Goal: Task Accomplishment & Management: Manage account settings

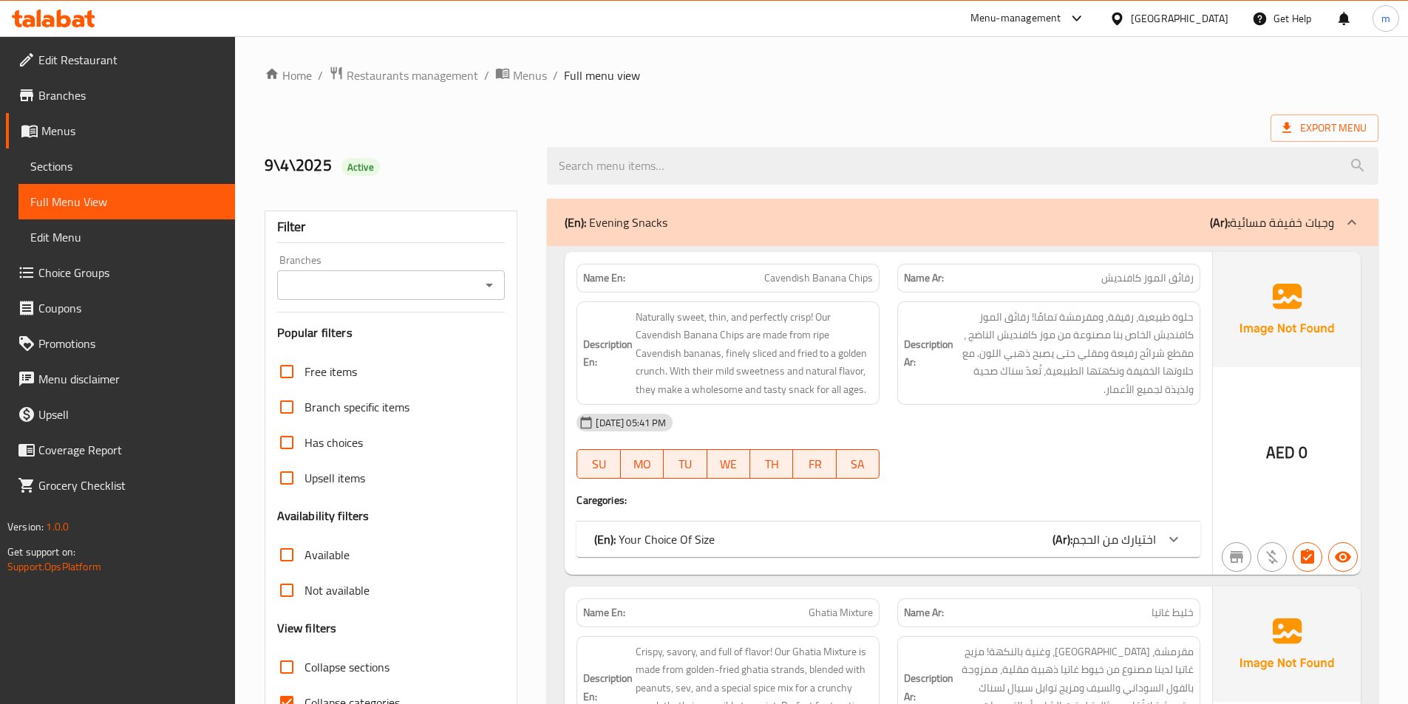
scroll to position [74, 0]
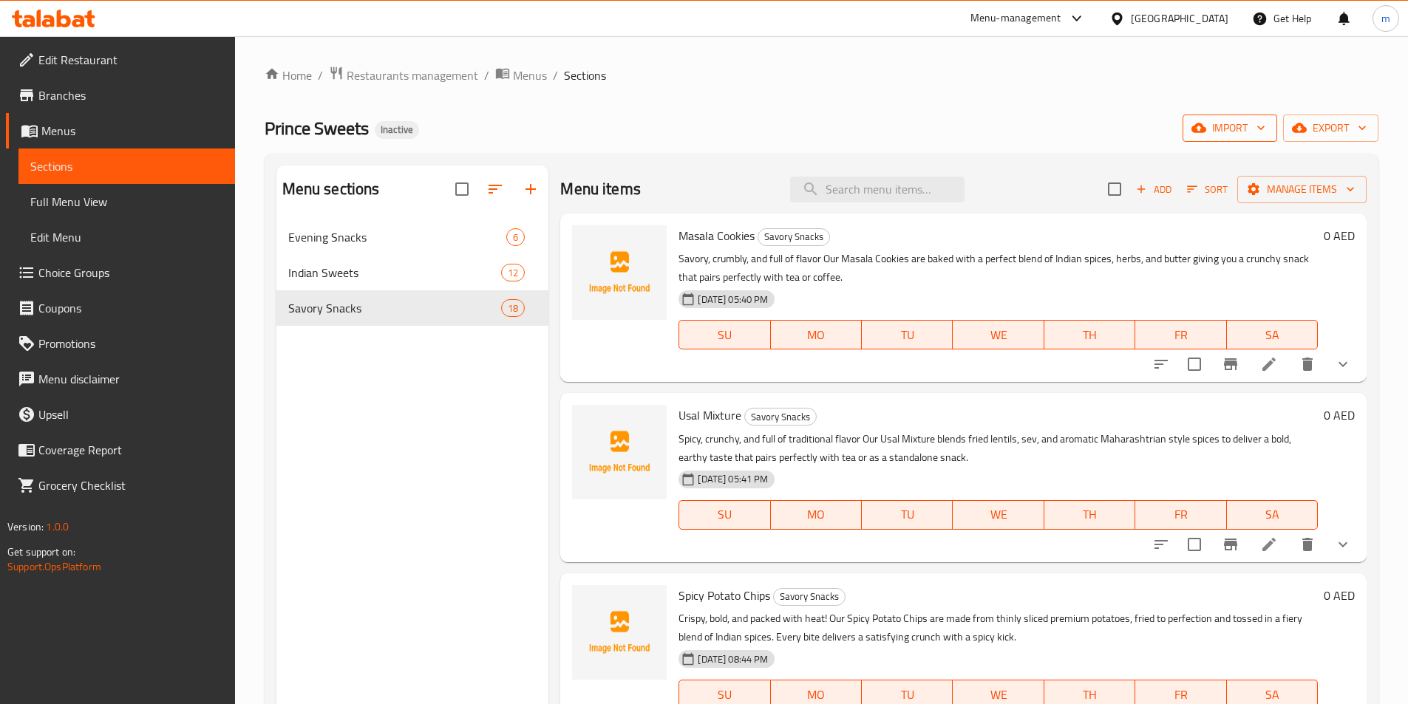
click at [1241, 115] on button "import" at bounding box center [1229, 128] width 95 height 27
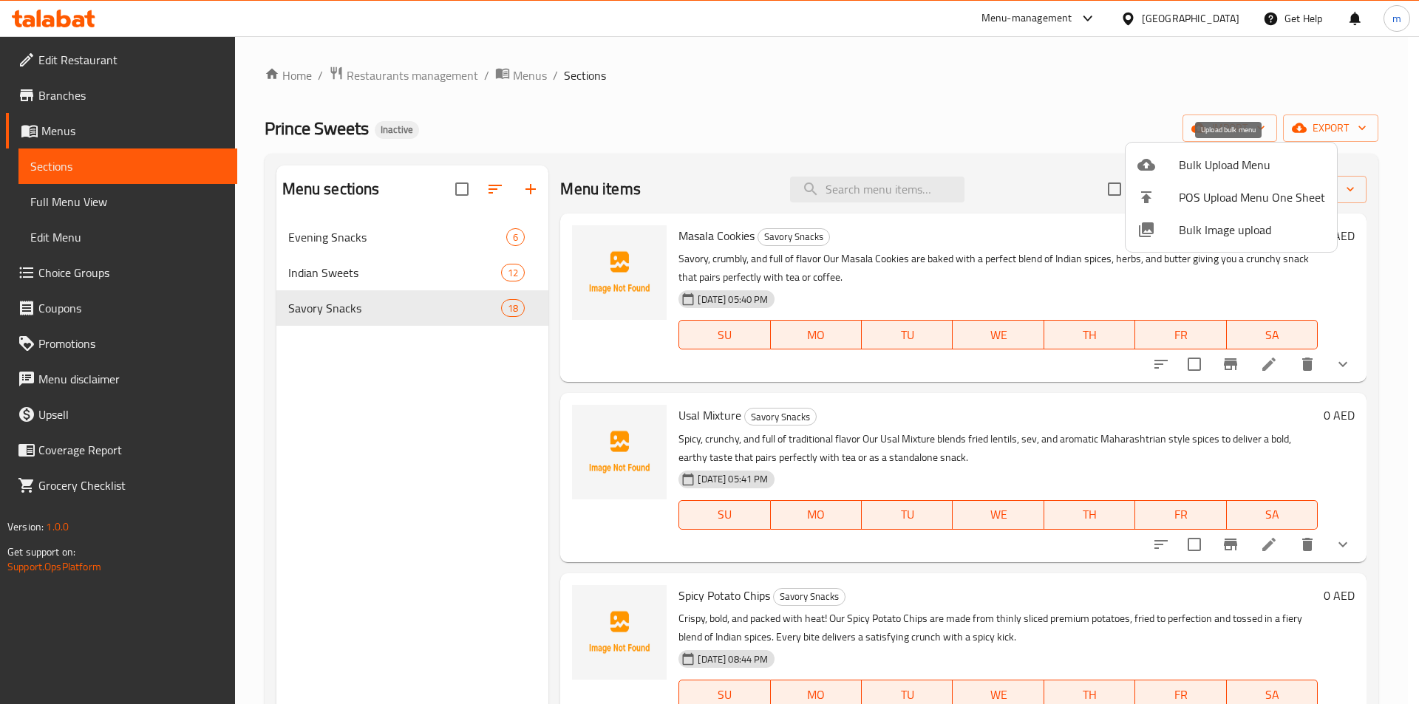
click at [1190, 166] on span "Bulk Upload Menu" at bounding box center [1252, 165] width 146 height 18
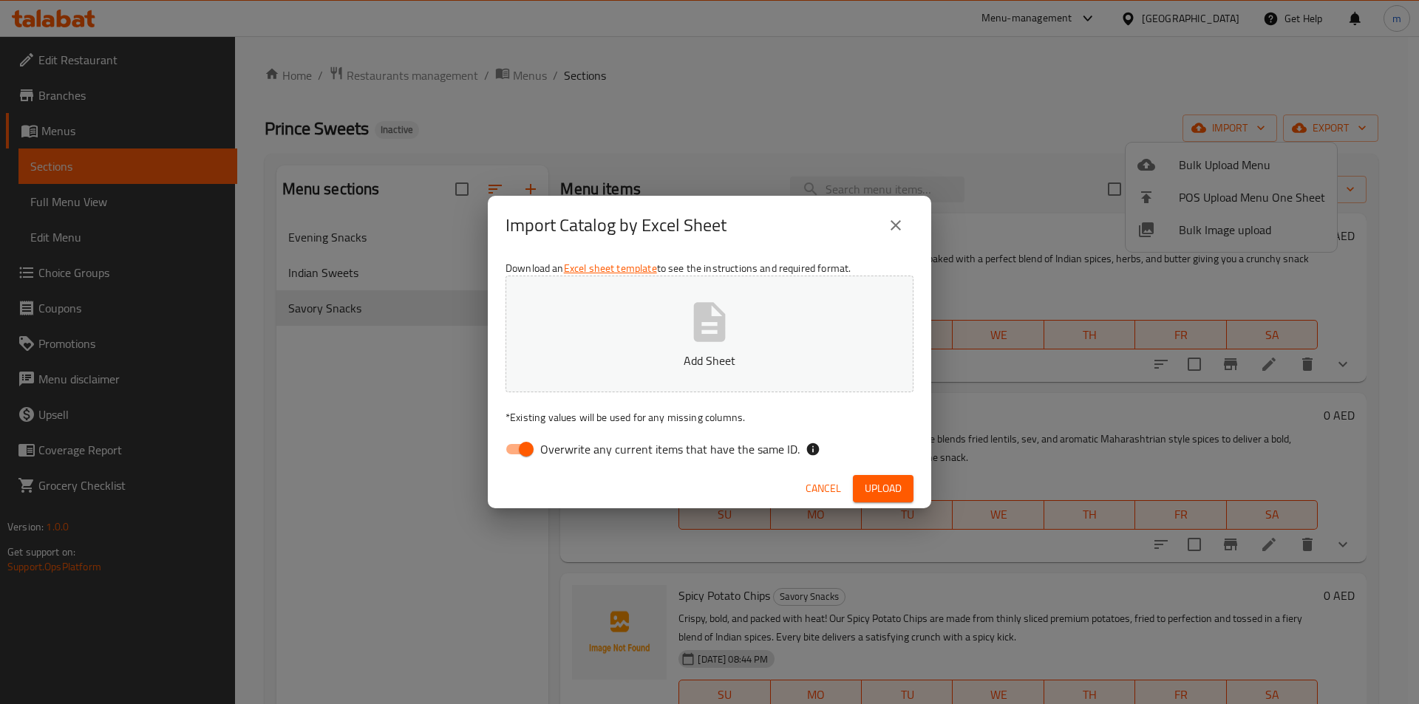
click at [511, 450] on input "Overwrite any current items that have the same ID." at bounding box center [526, 449] width 84 height 28
checkbox input "false"
click at [900, 493] on span "Upload" at bounding box center [883, 489] width 37 height 18
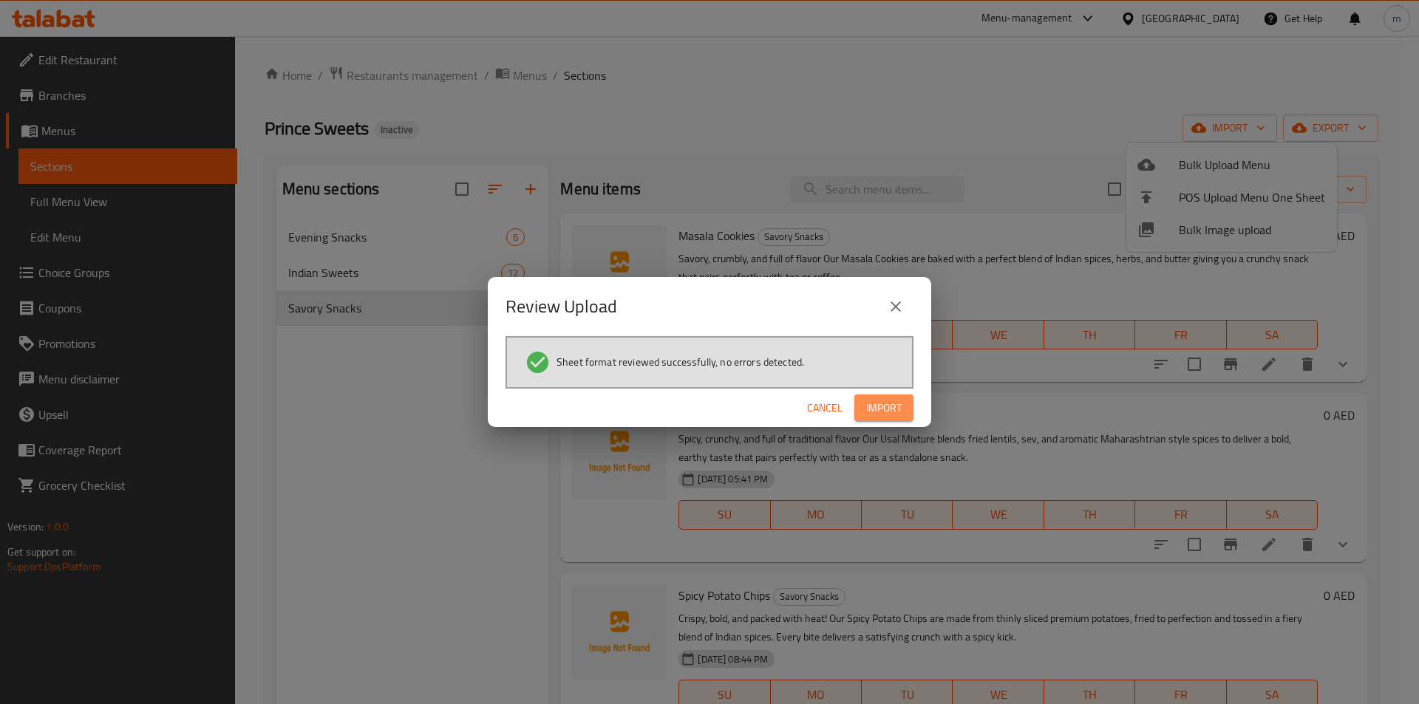
click at [888, 407] on span "Import" at bounding box center [883, 408] width 35 height 18
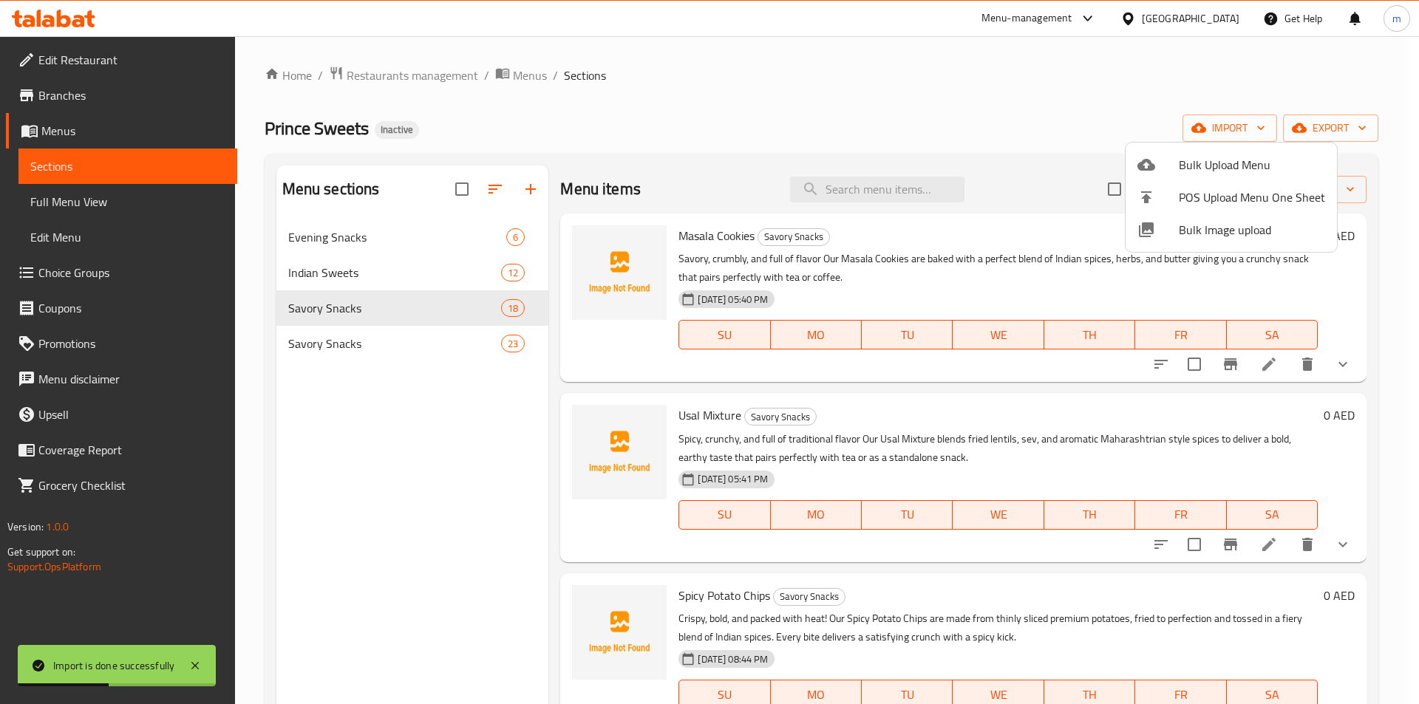
click at [448, 351] on div at bounding box center [709, 352] width 1419 height 704
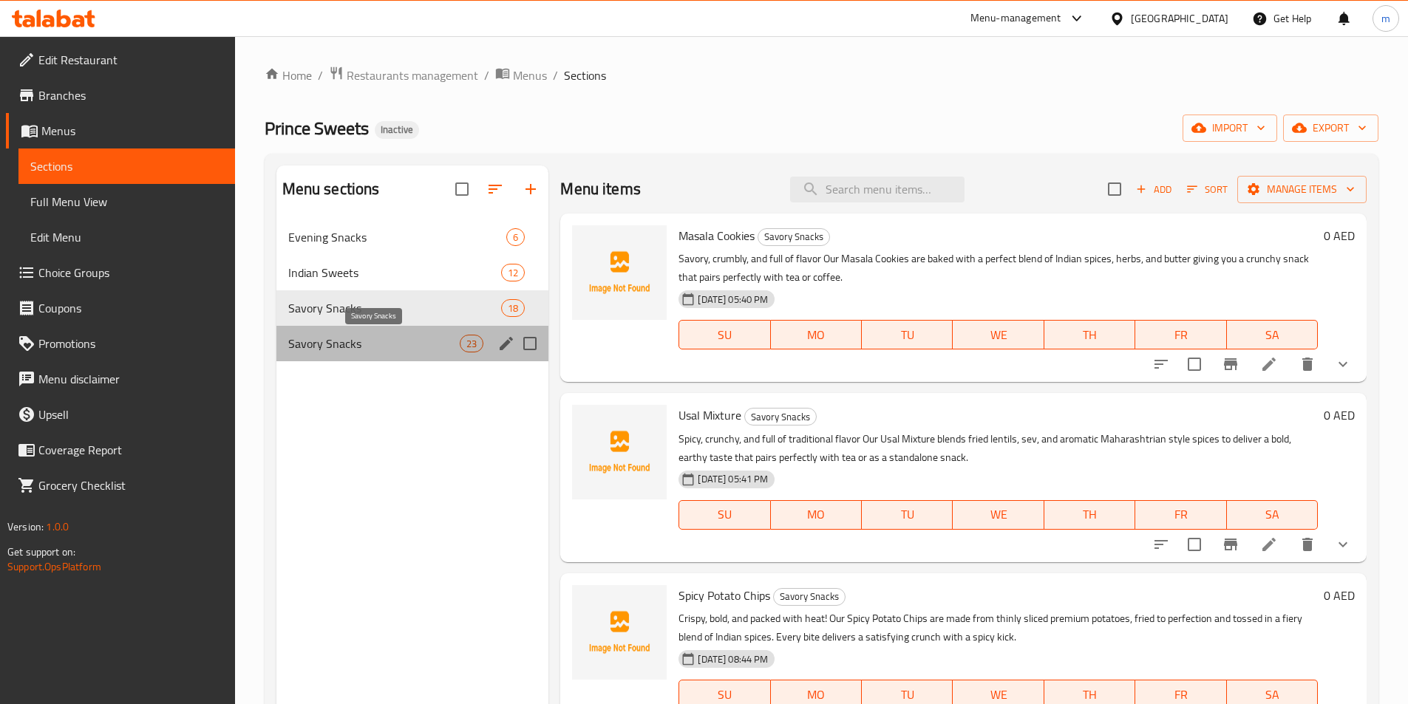
click at [395, 346] on span "Savory Snacks" at bounding box center [374, 344] width 172 height 18
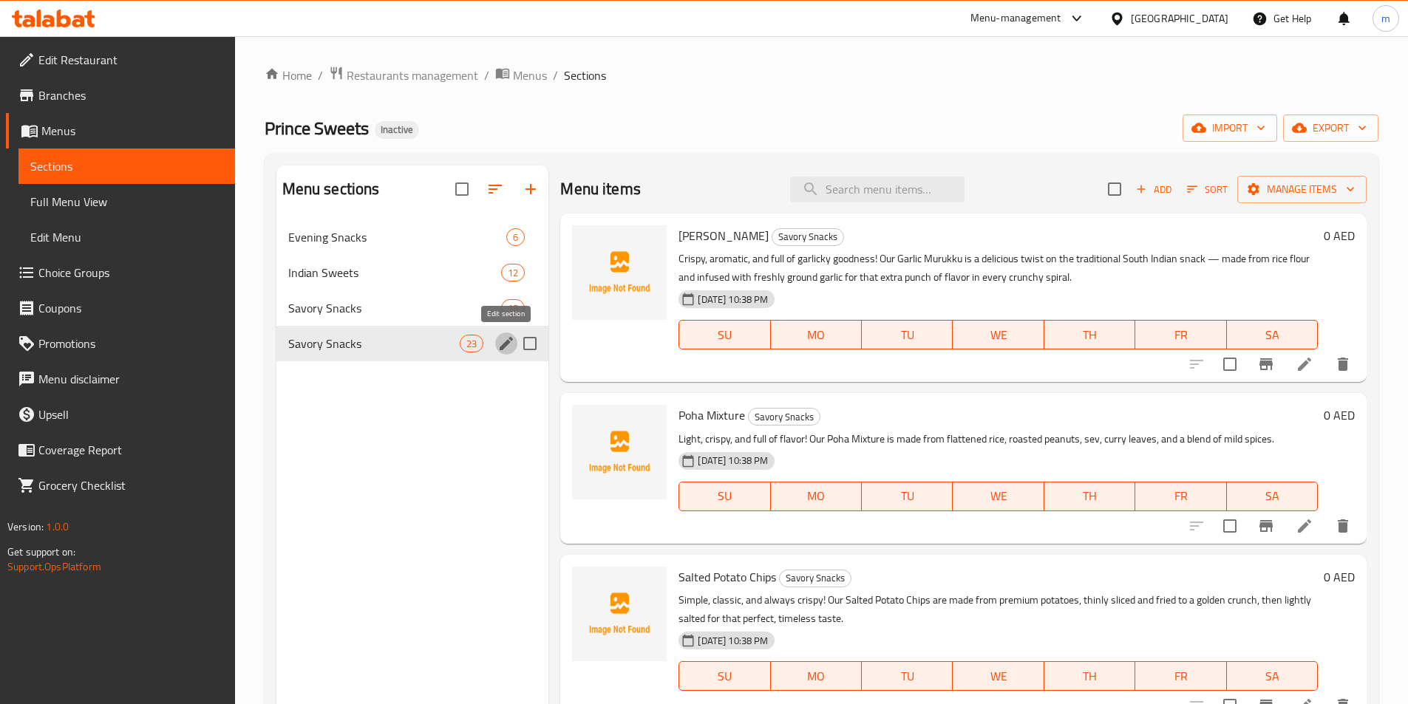
click at [507, 347] on icon "edit" at bounding box center [506, 344] width 18 height 18
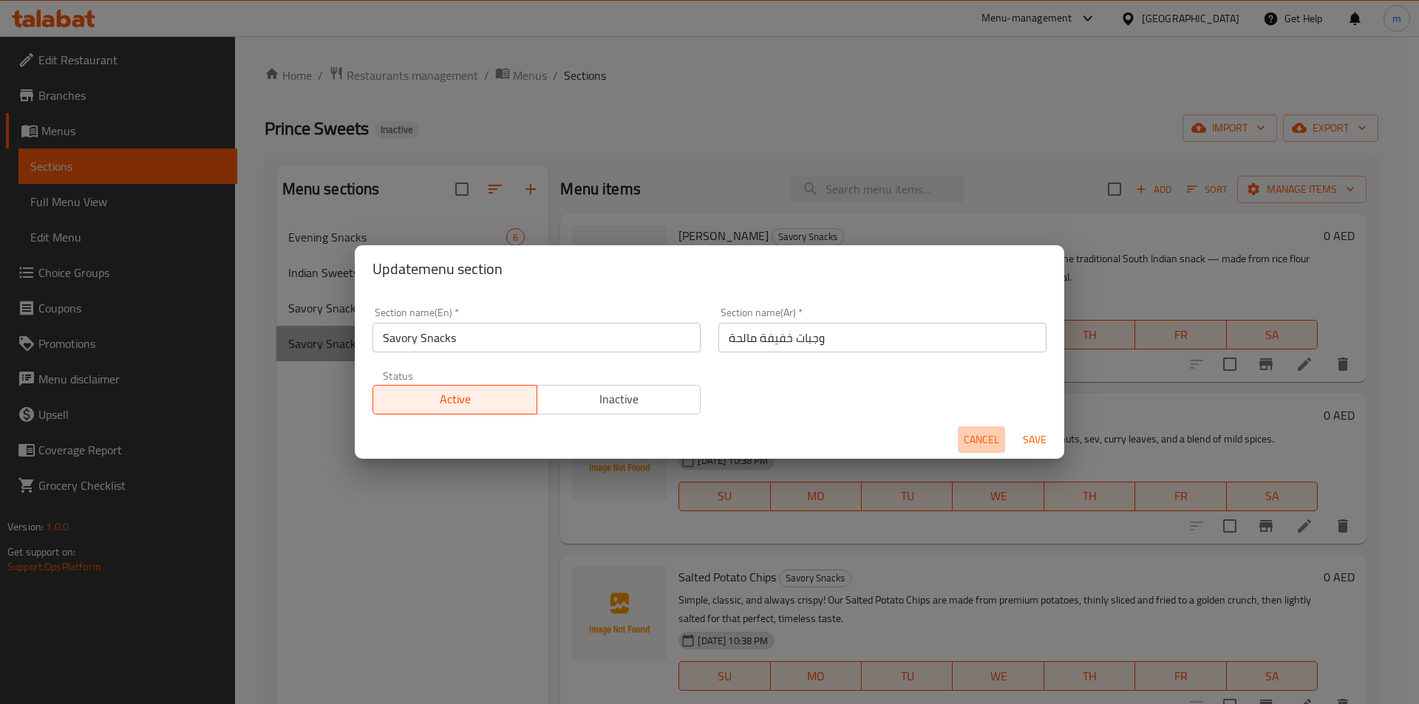
click at [961, 438] on button "Cancel" at bounding box center [981, 439] width 47 height 27
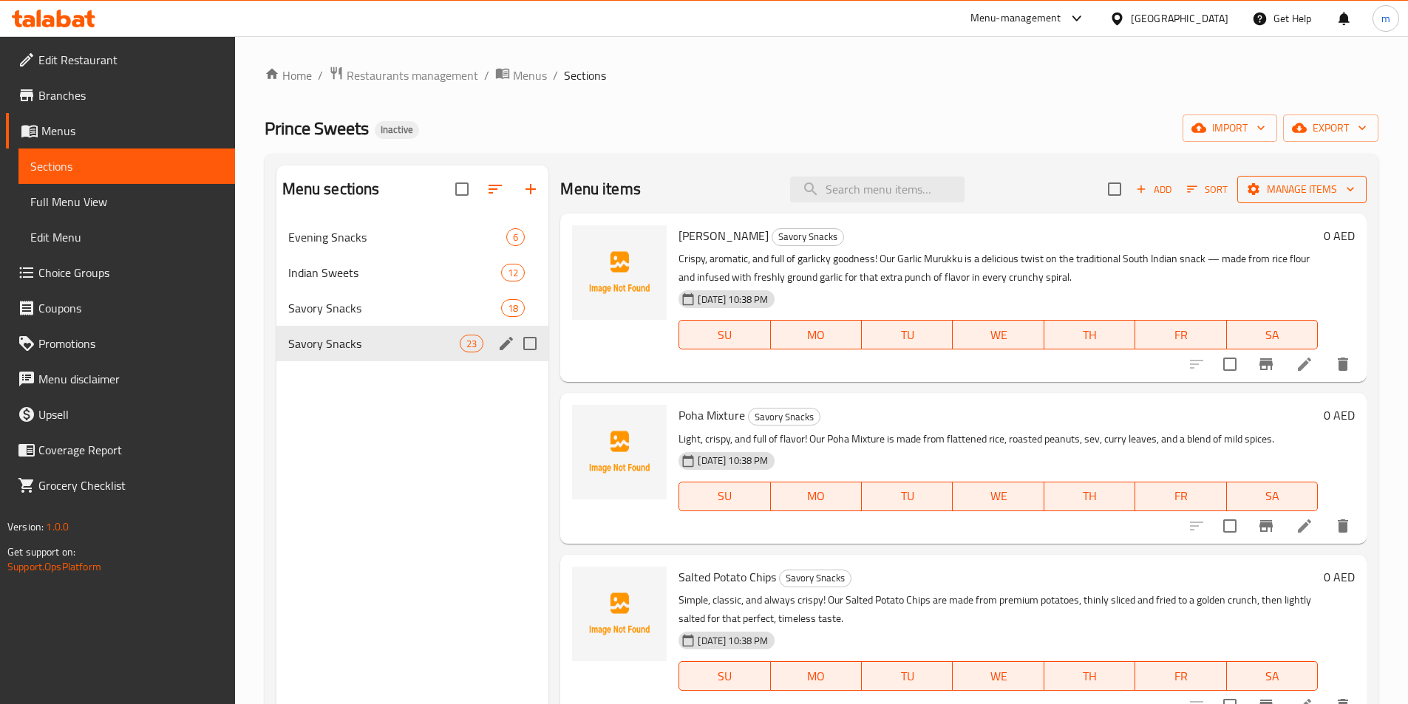
click at [1278, 190] on span "Manage items" at bounding box center [1302, 189] width 106 height 18
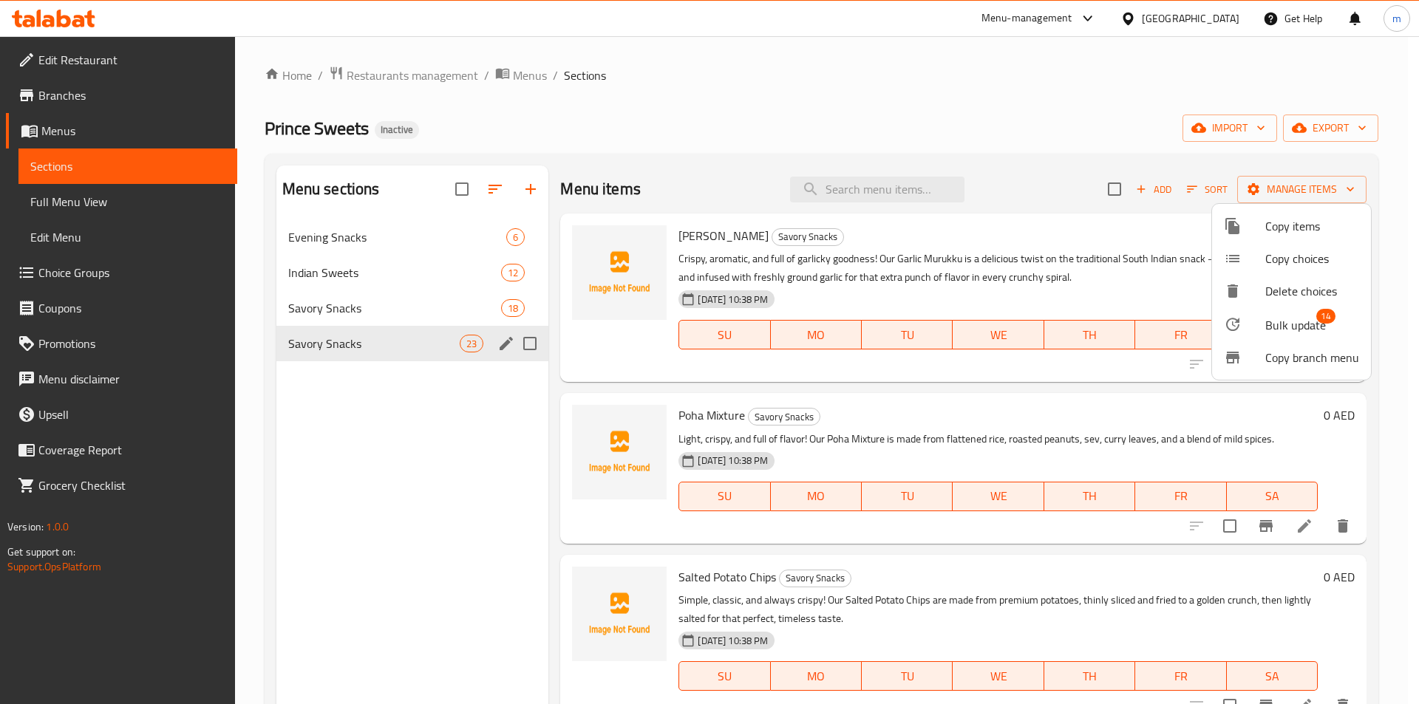
click at [1272, 226] on span "Copy items" at bounding box center [1312, 226] width 94 height 18
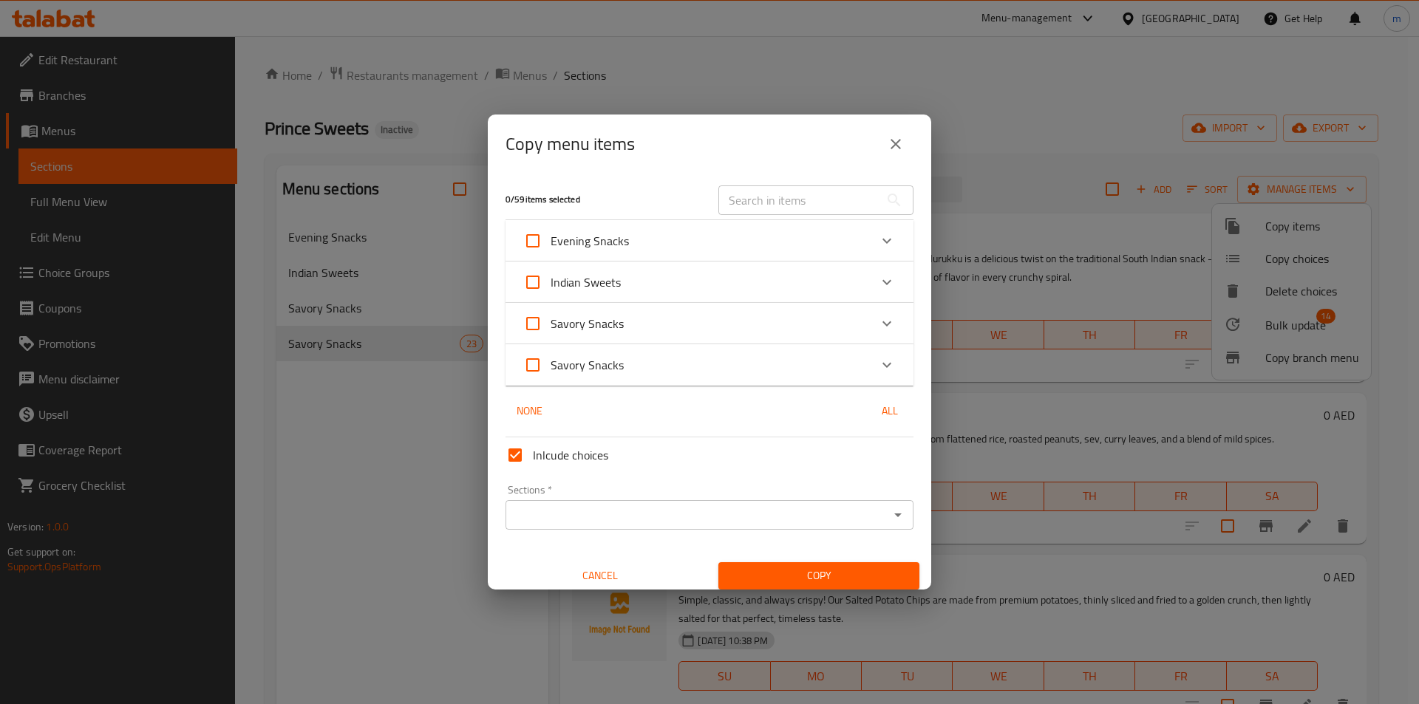
scroll to position [9, 0]
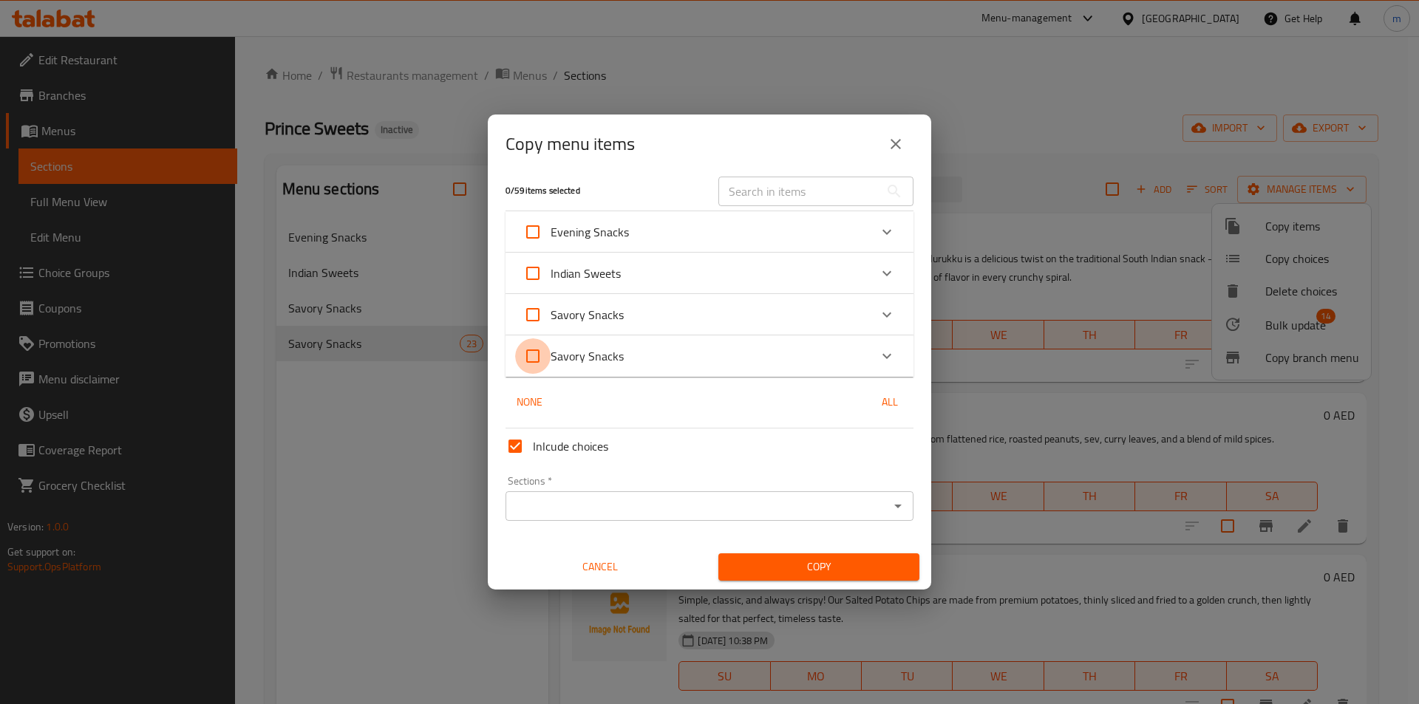
click at [528, 360] on input "Savory Snacks" at bounding box center [532, 355] width 35 height 35
checkbox input "true"
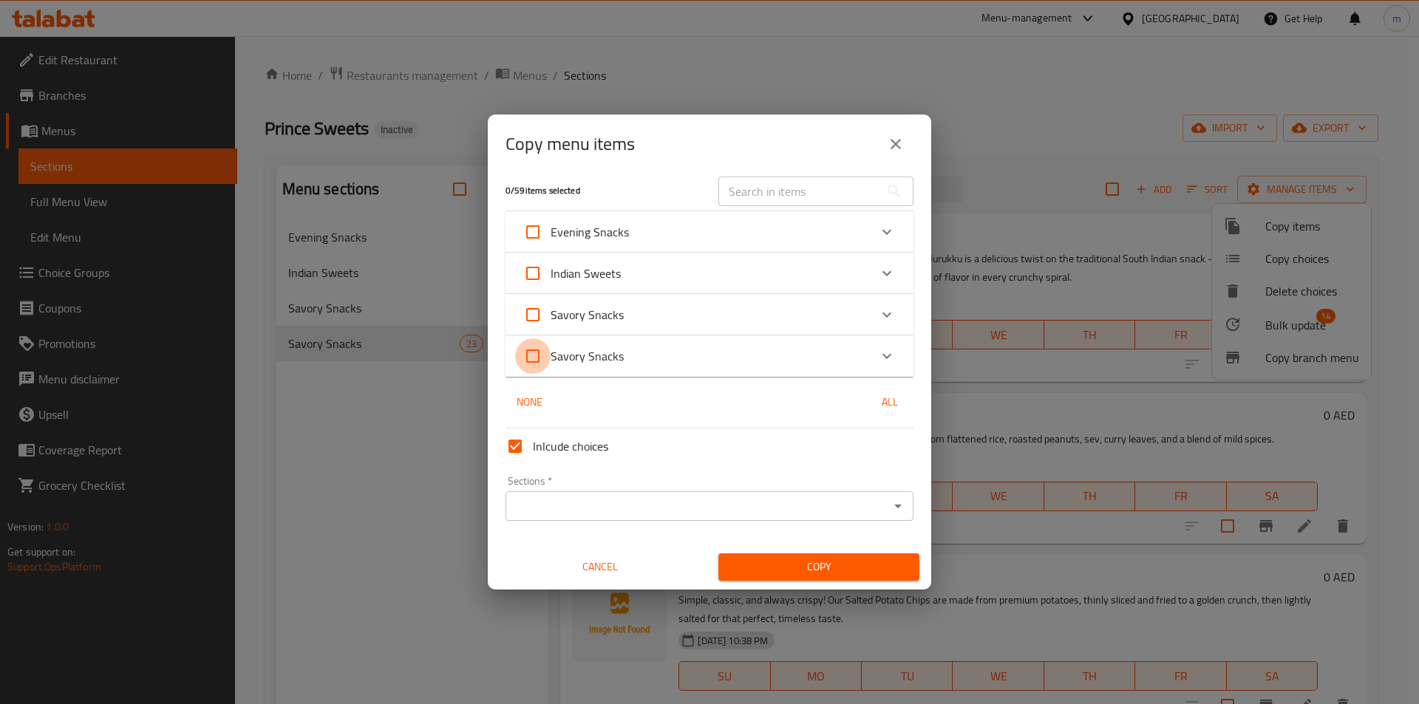
checkbox input "true"
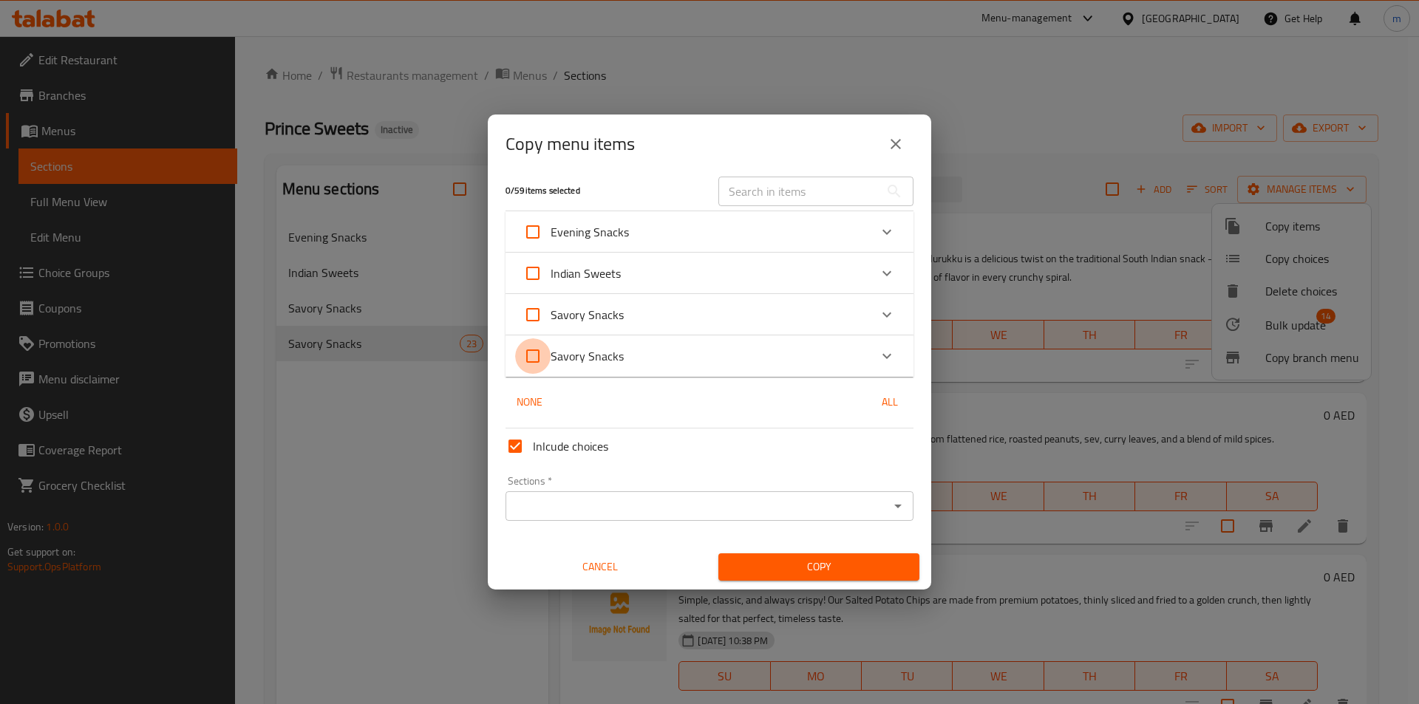
checkbox input "true"
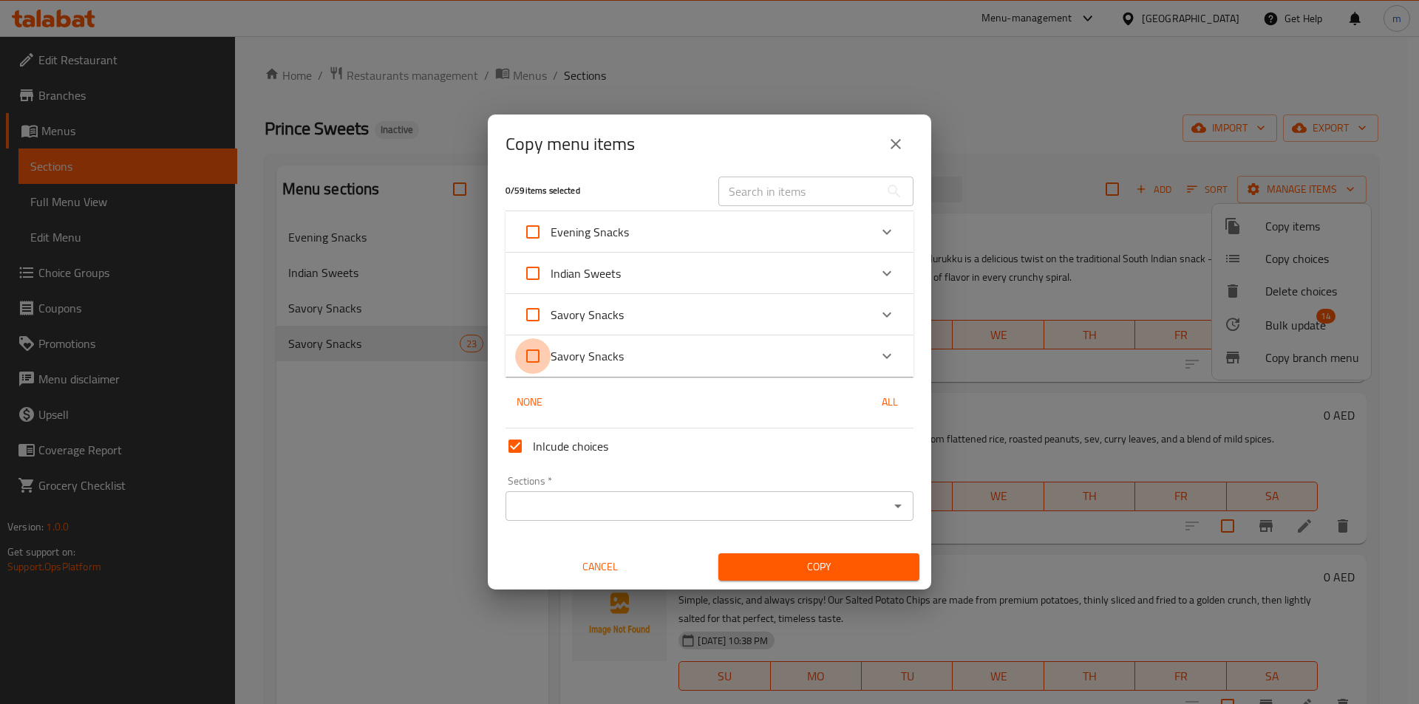
checkbox input "true"
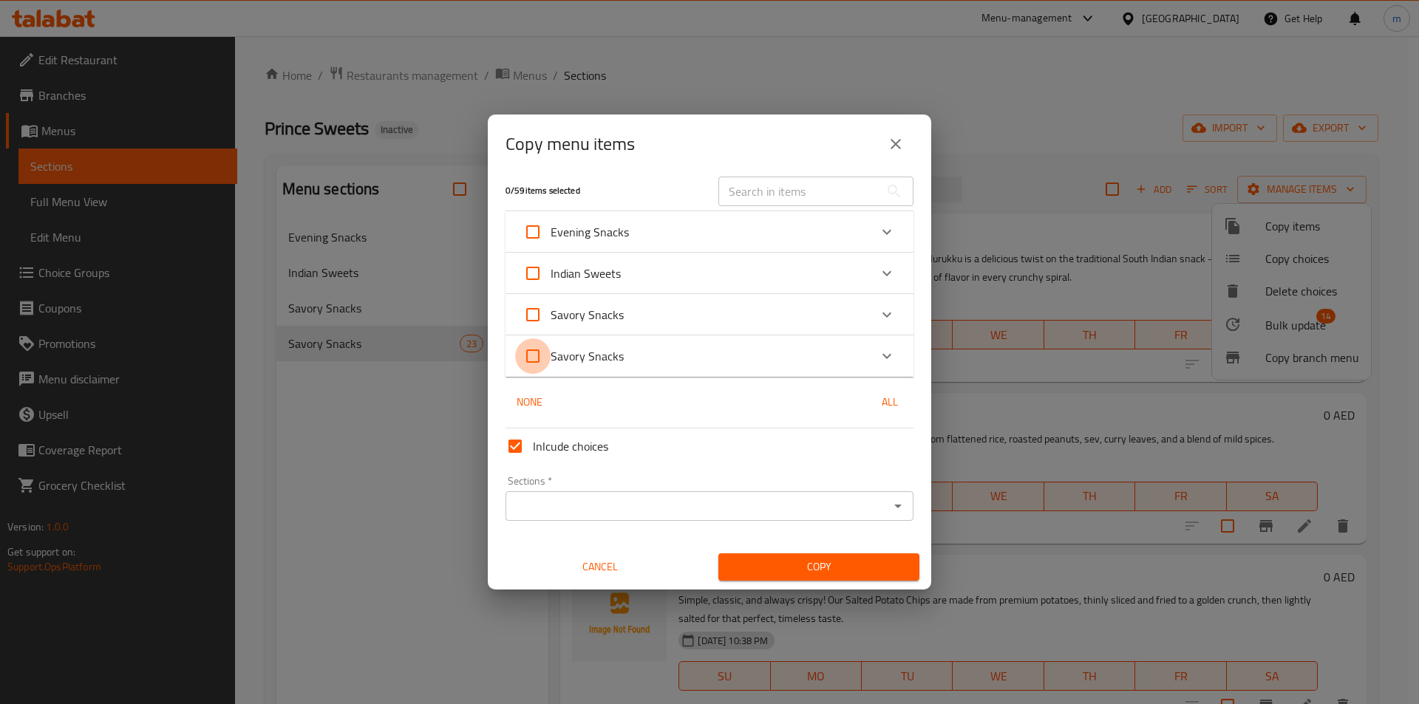
checkbox input "true"
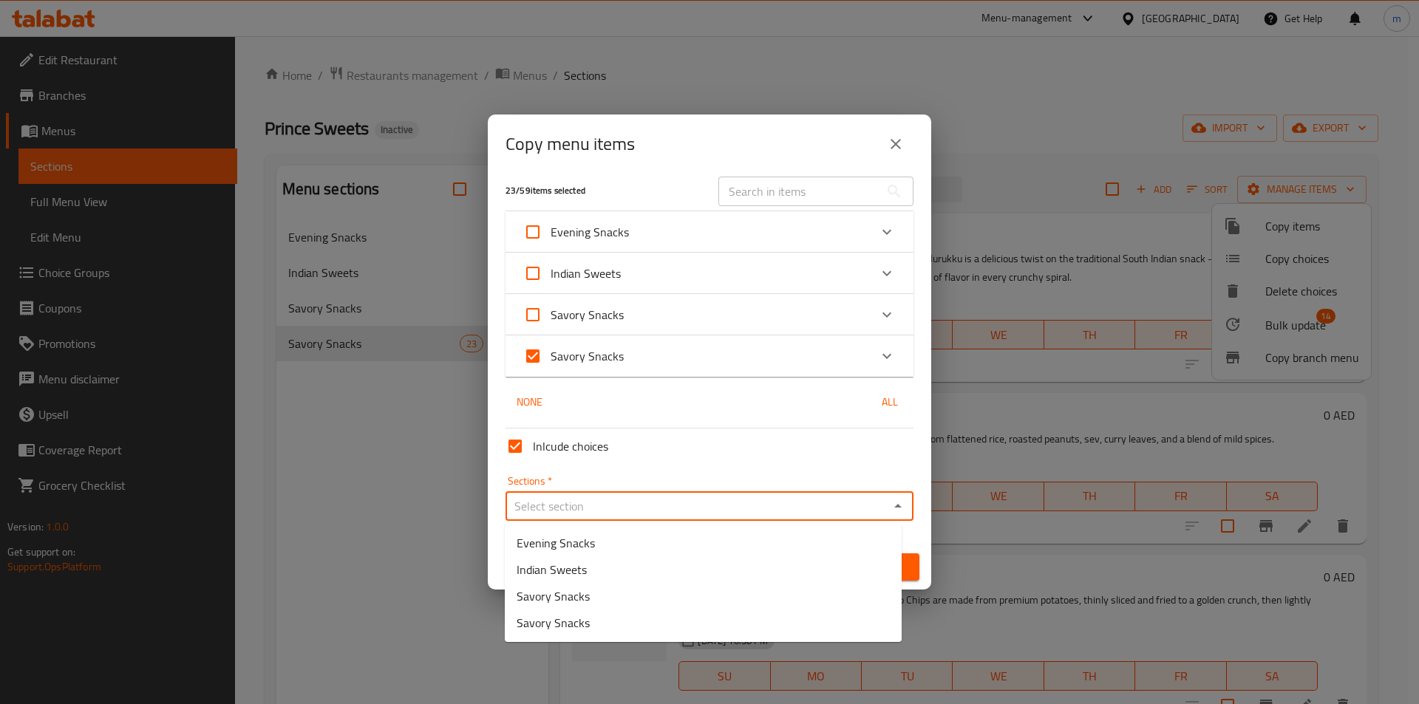
click at [665, 505] on input "Sections   *" at bounding box center [697, 506] width 375 height 21
click at [540, 363] on input "Savory Snacks" at bounding box center [532, 355] width 35 height 35
checkbox input "false"
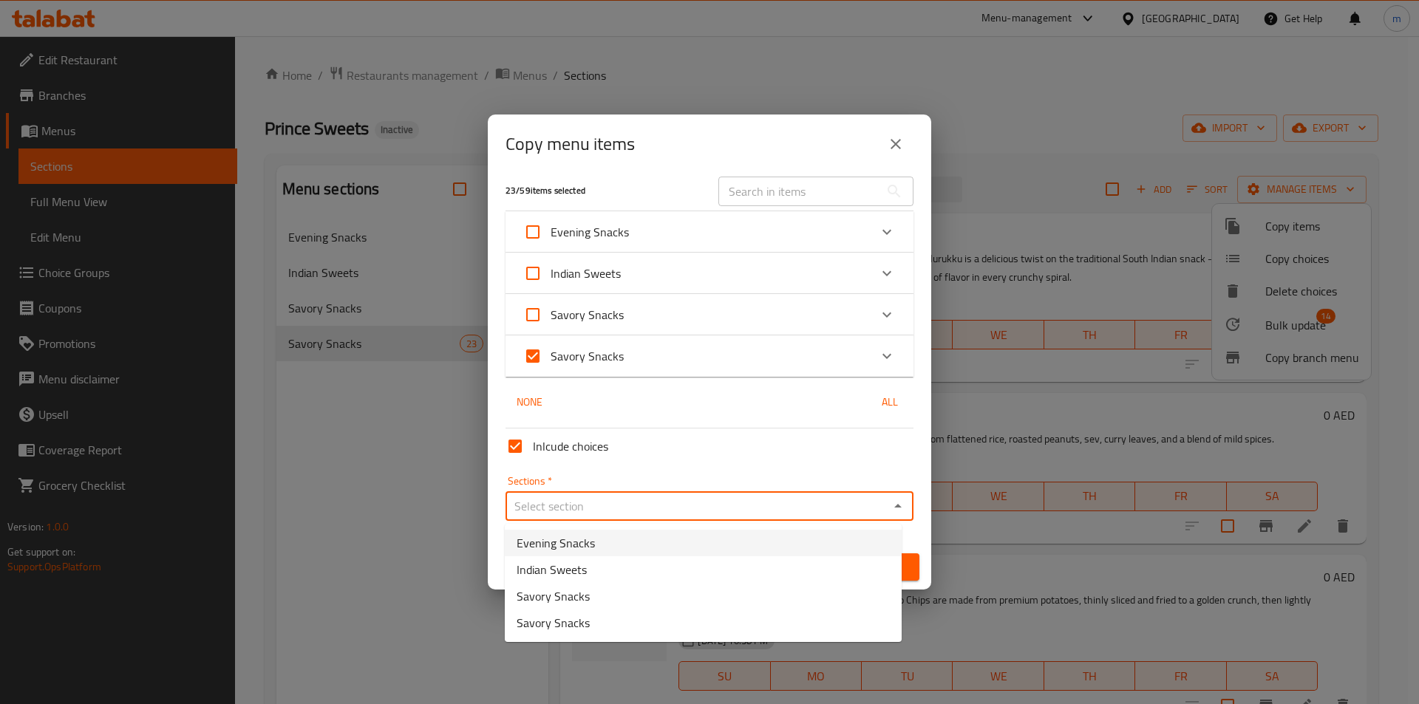
checkbox input "false"
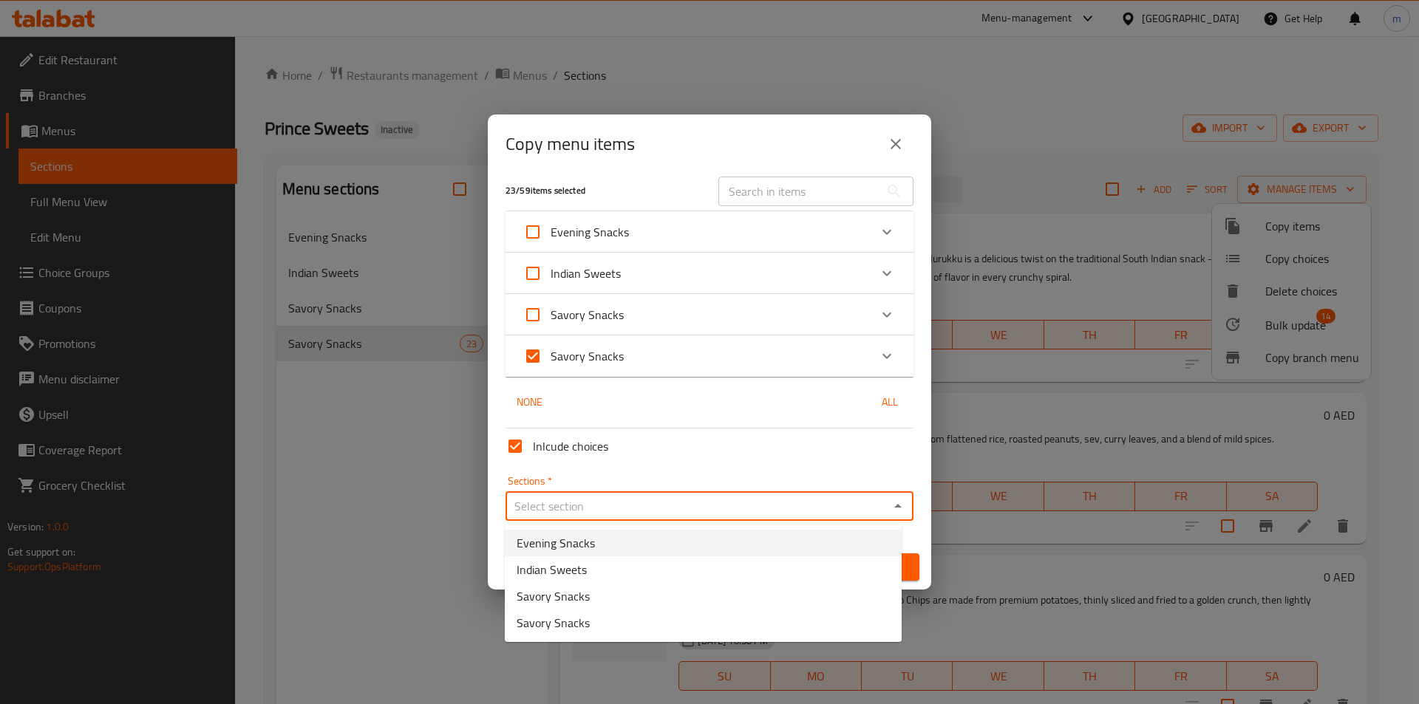
checkbox input "false"
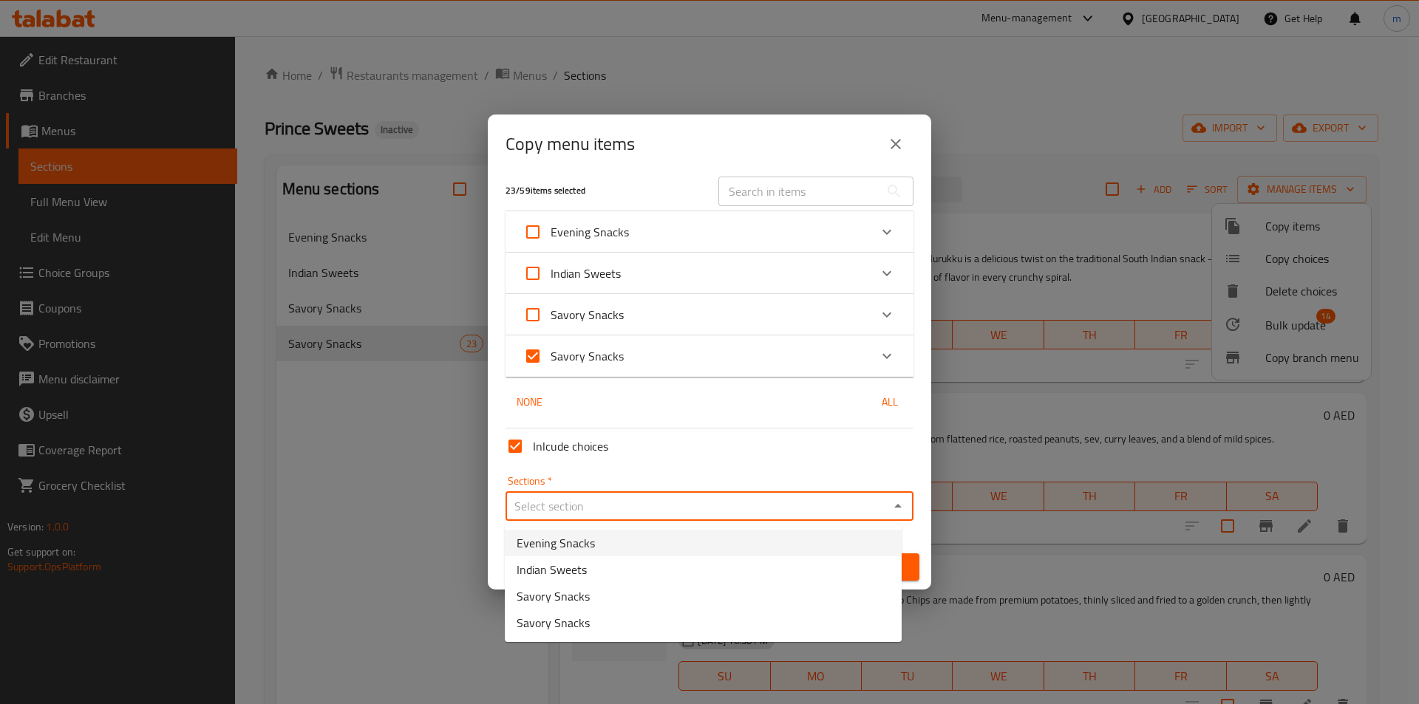
checkbox input "false"
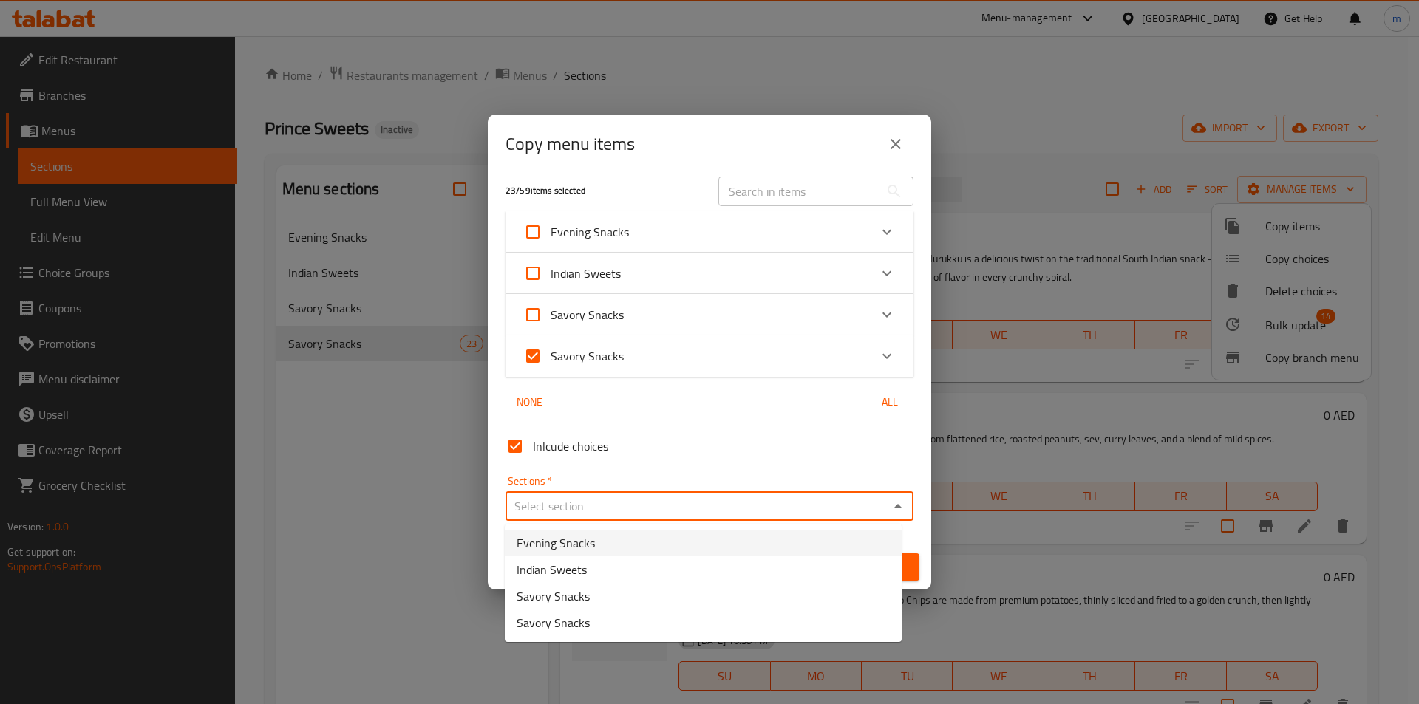
checkbox input "false"
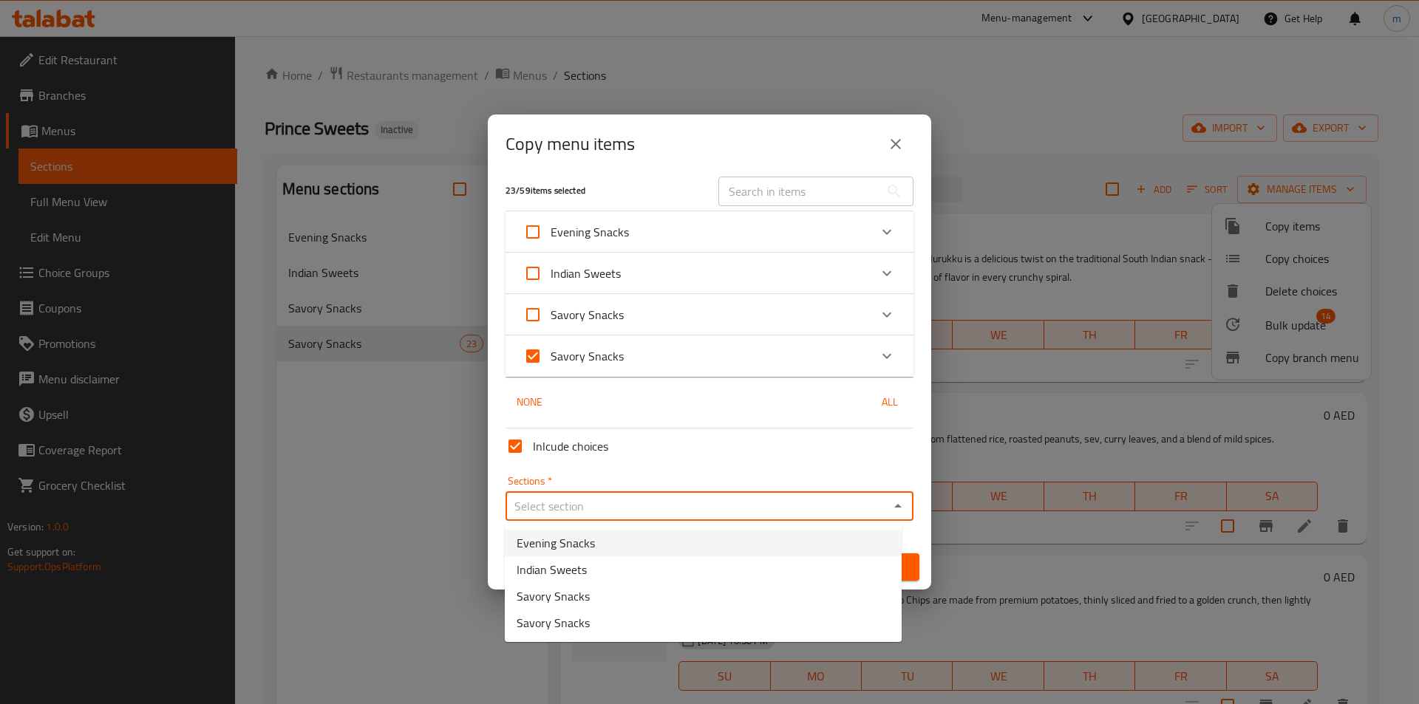
checkbox input "false"
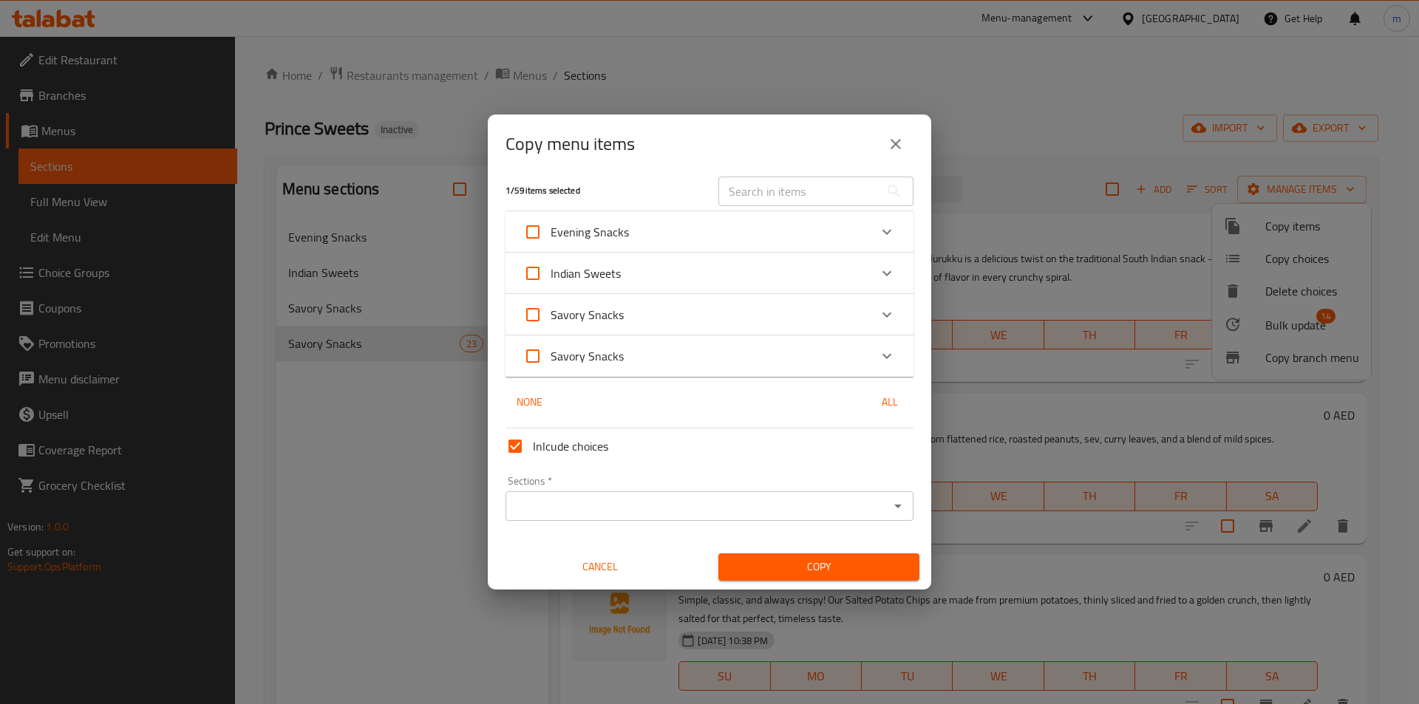
click at [881, 354] on icon "Expand" at bounding box center [887, 356] width 18 height 18
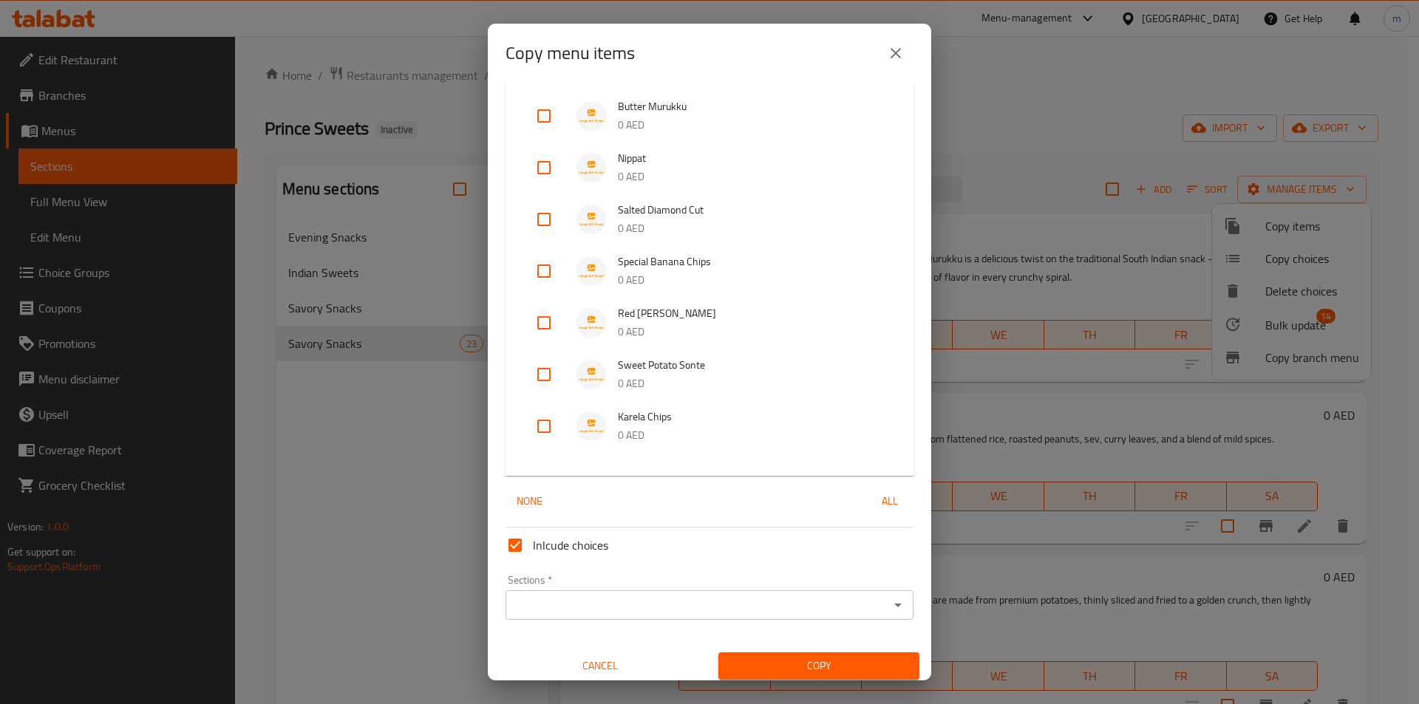
scroll to position [1070, 0]
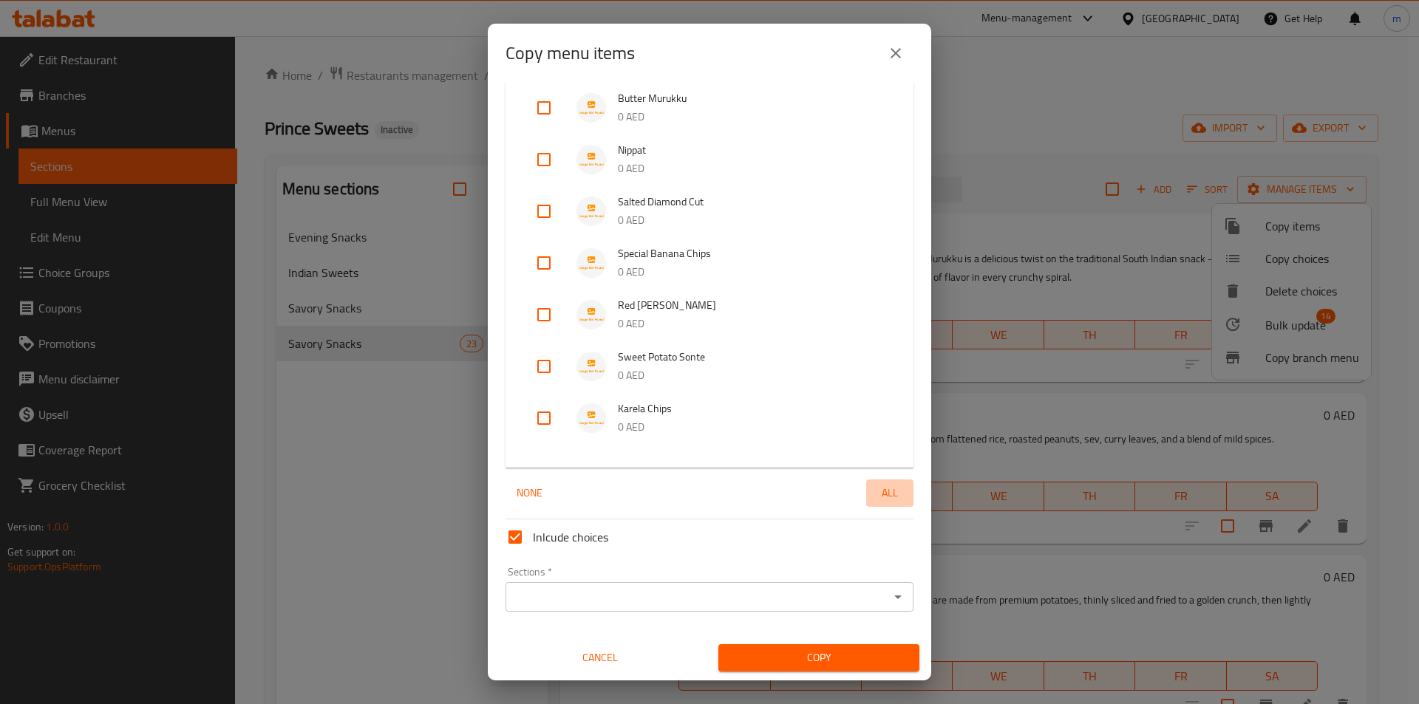
click at [887, 494] on span "All" at bounding box center [889, 493] width 35 height 18
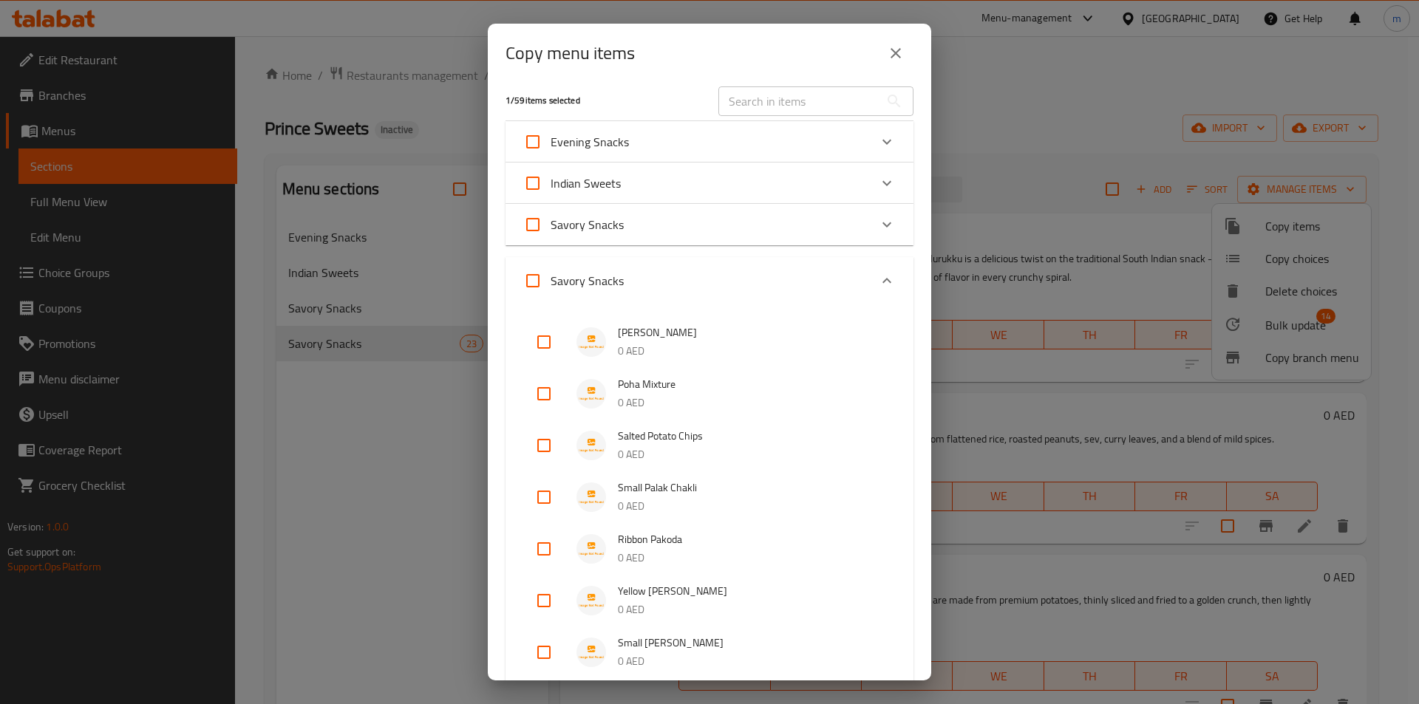
scroll to position [0, 0]
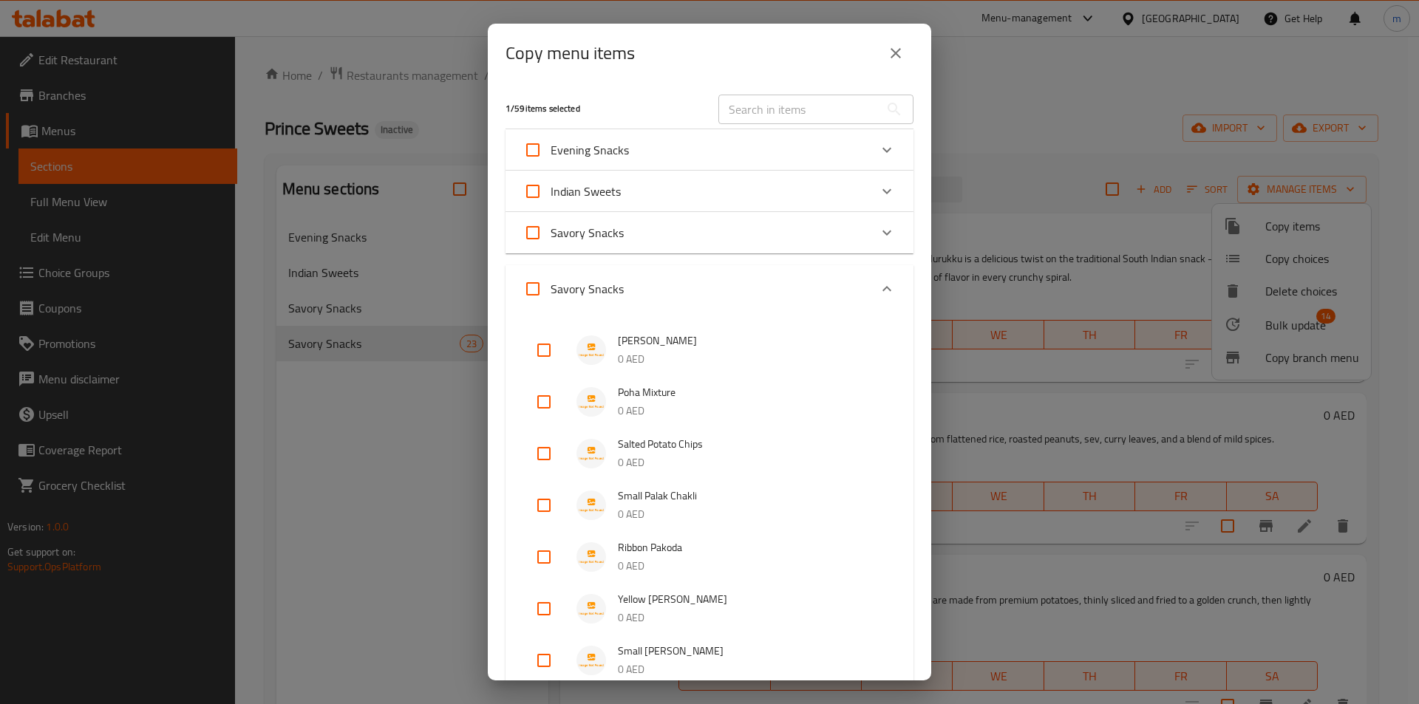
click at [534, 287] on input "Savory Snacks" at bounding box center [532, 288] width 35 height 35
checkbox input "true"
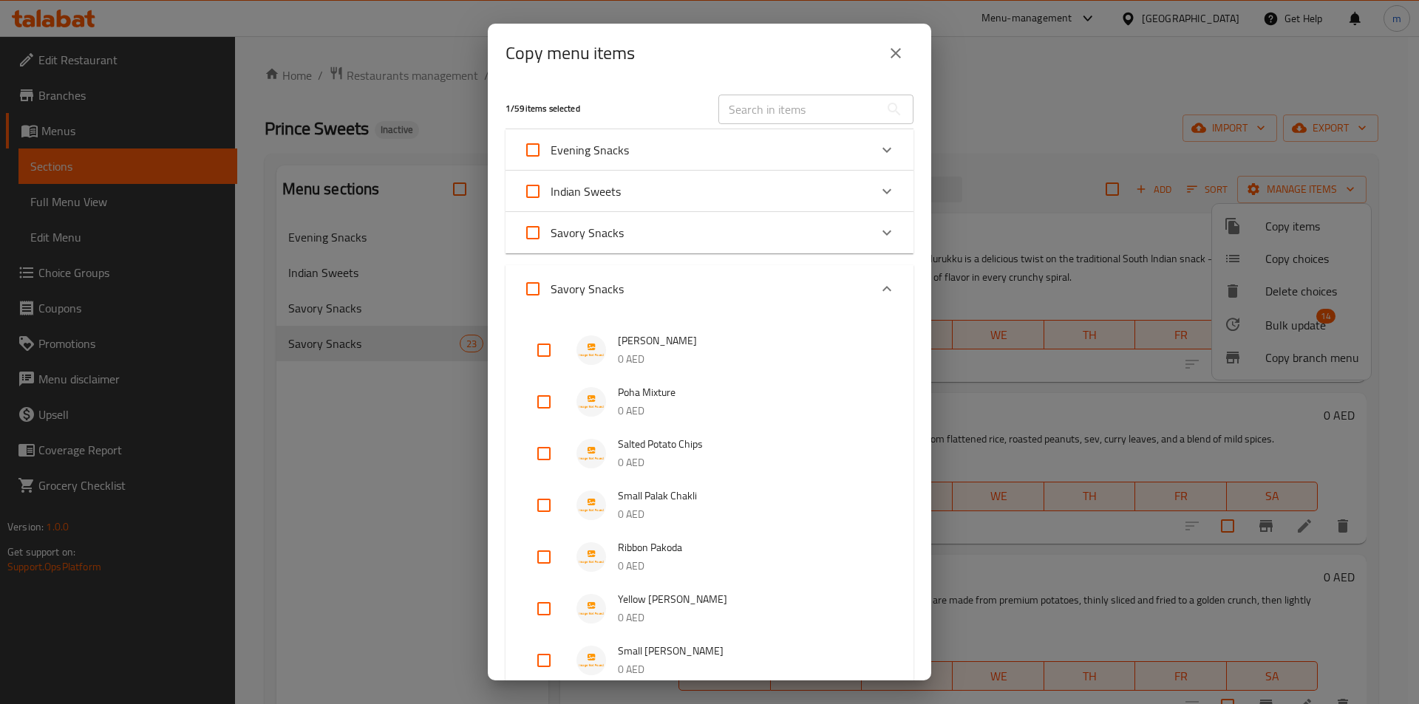
checkbox input "true"
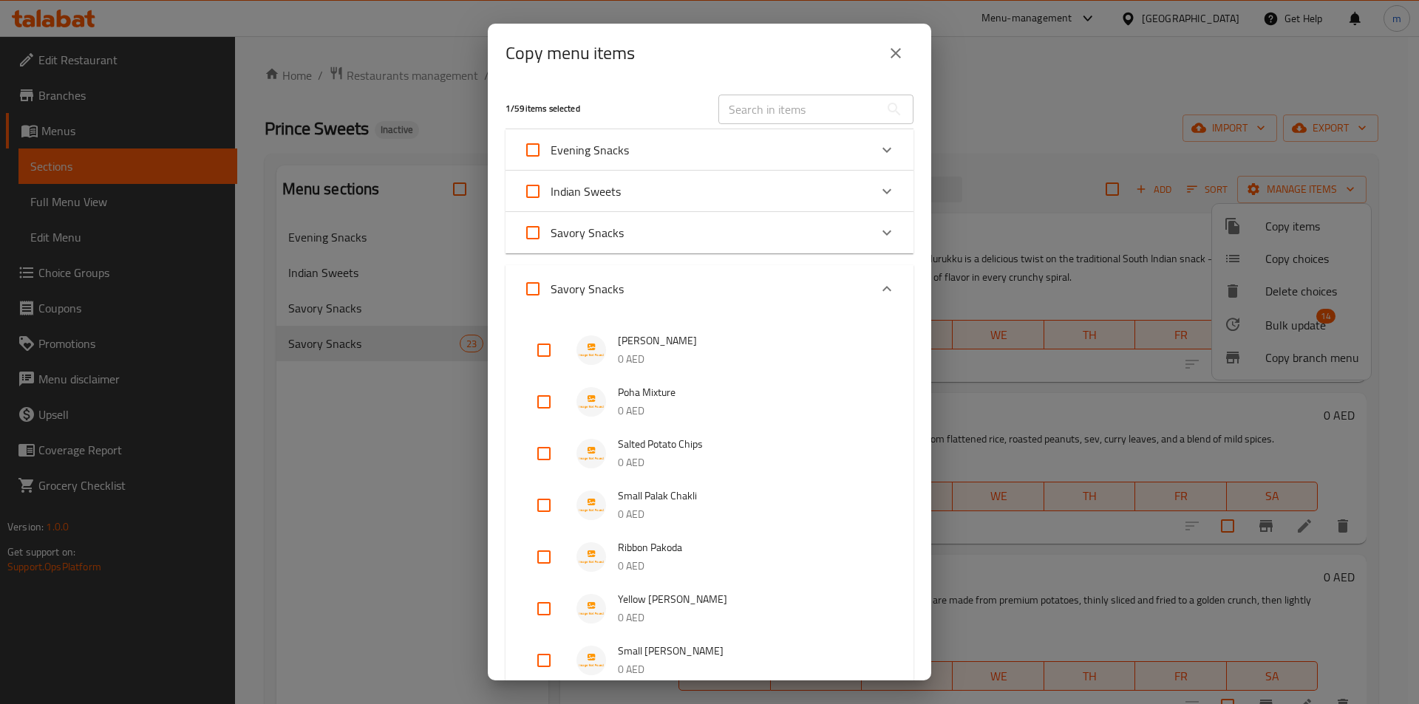
checkbox input "true"
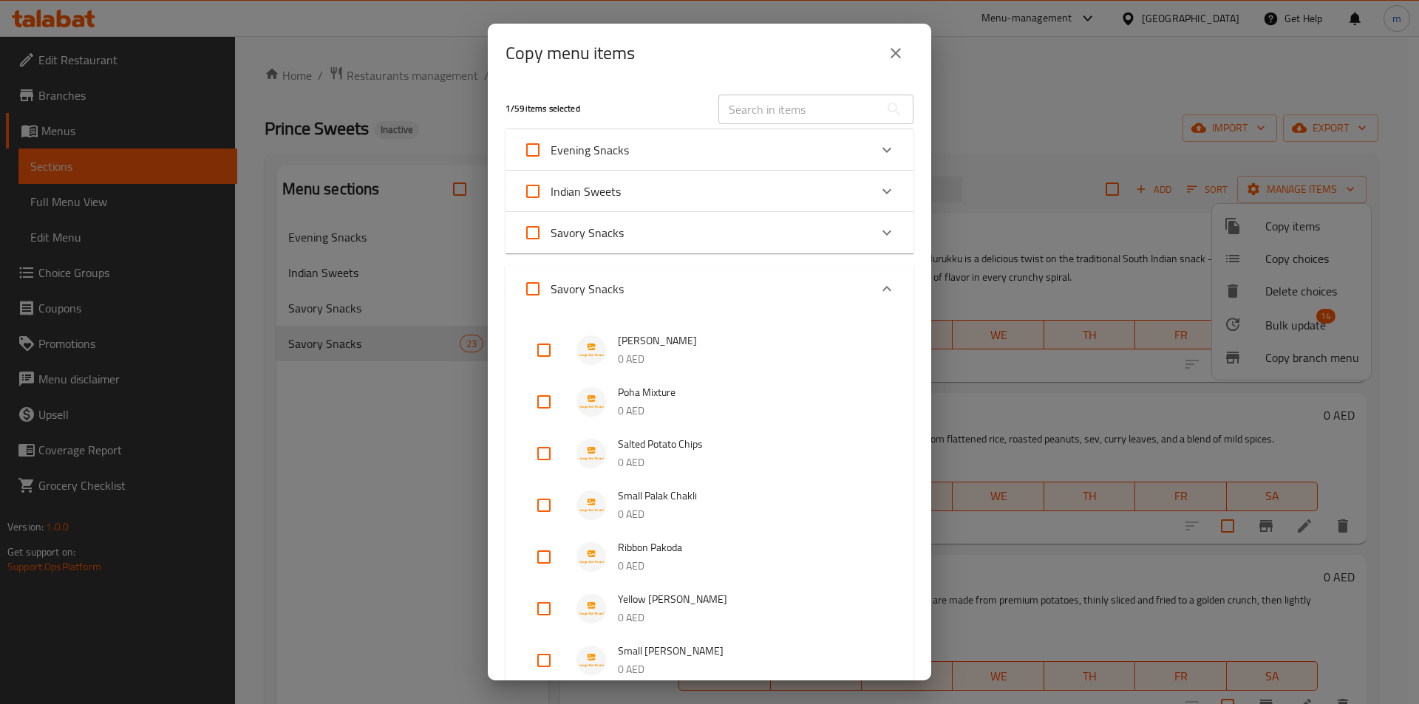
checkbox input "true"
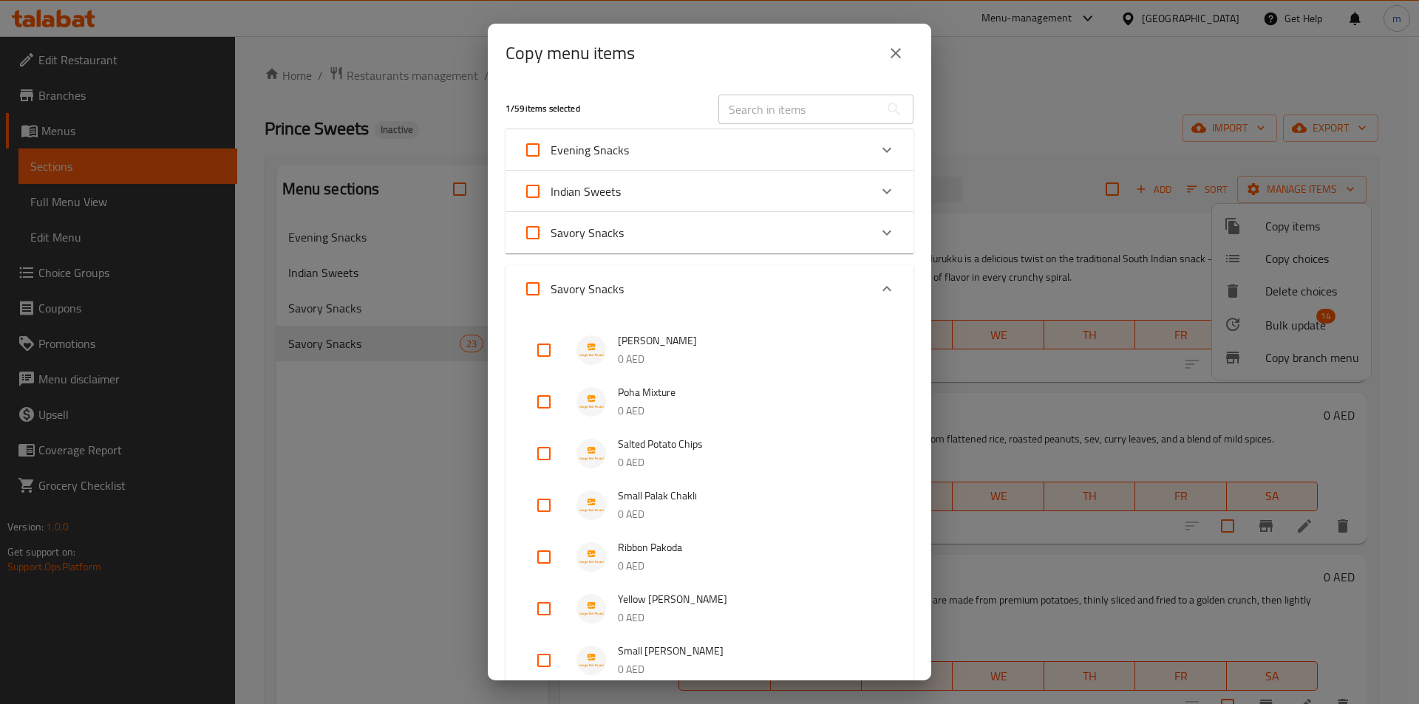
checkbox input "true"
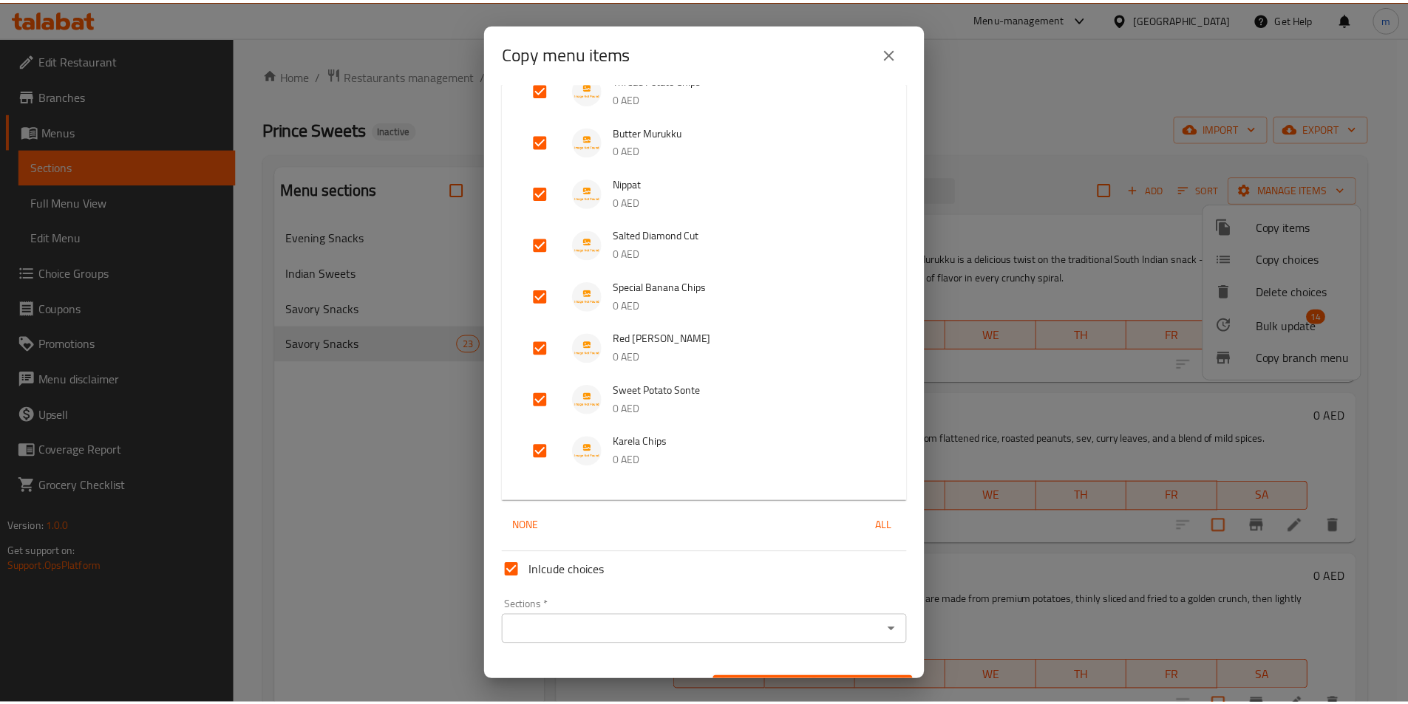
scroll to position [1070, 0]
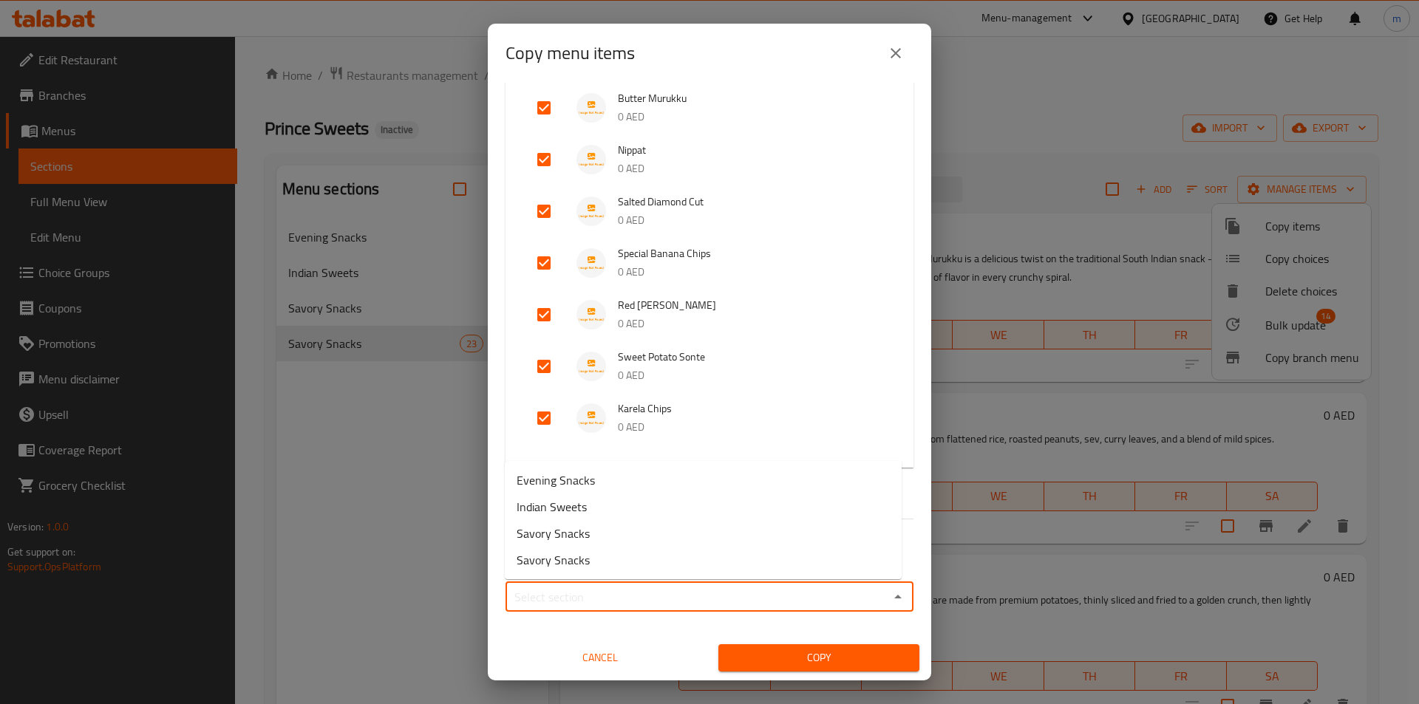
click at [649, 592] on input "Sections   *" at bounding box center [697, 597] width 375 height 21
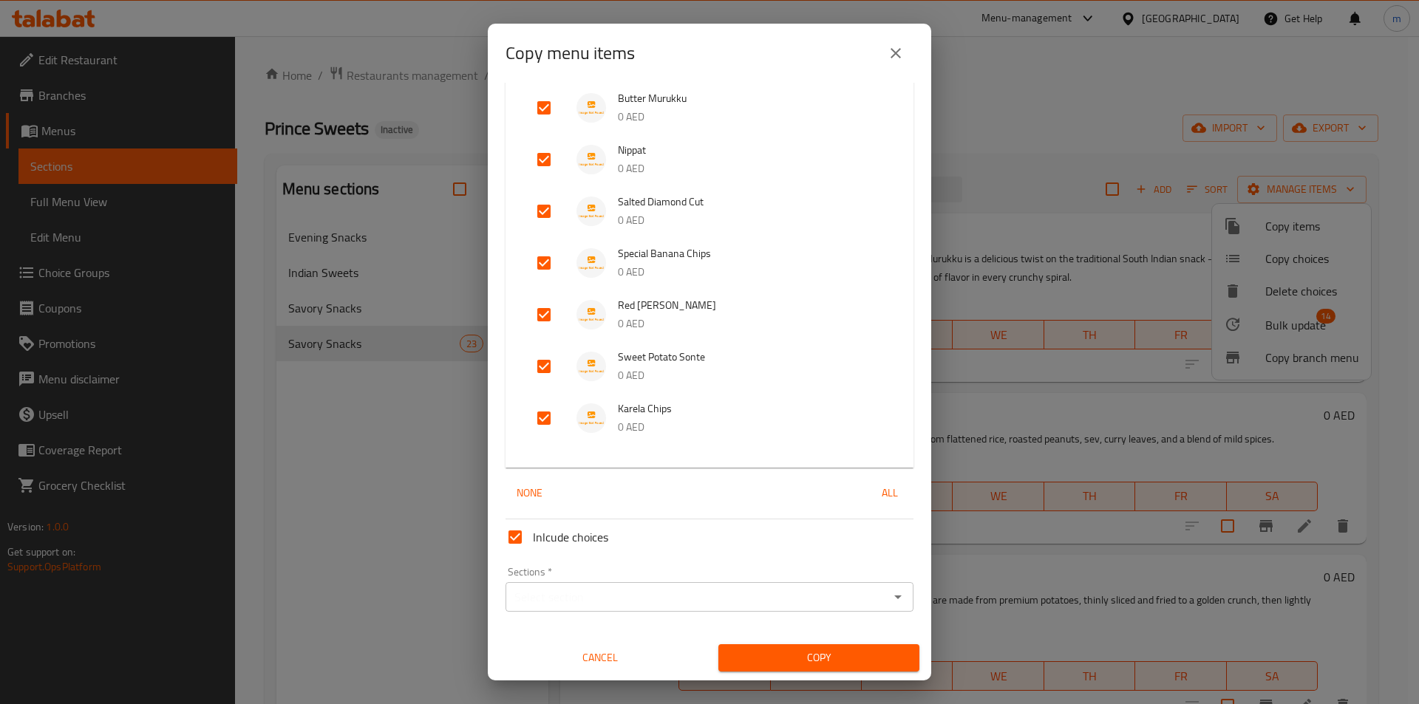
click at [350, 525] on div "Copy menu items 24 / 59 items selected ​ Evening Snacks Mangalore Buns 10 AED V…" at bounding box center [709, 352] width 1419 height 704
click at [603, 658] on span "Cancel" at bounding box center [599, 658] width 189 height 18
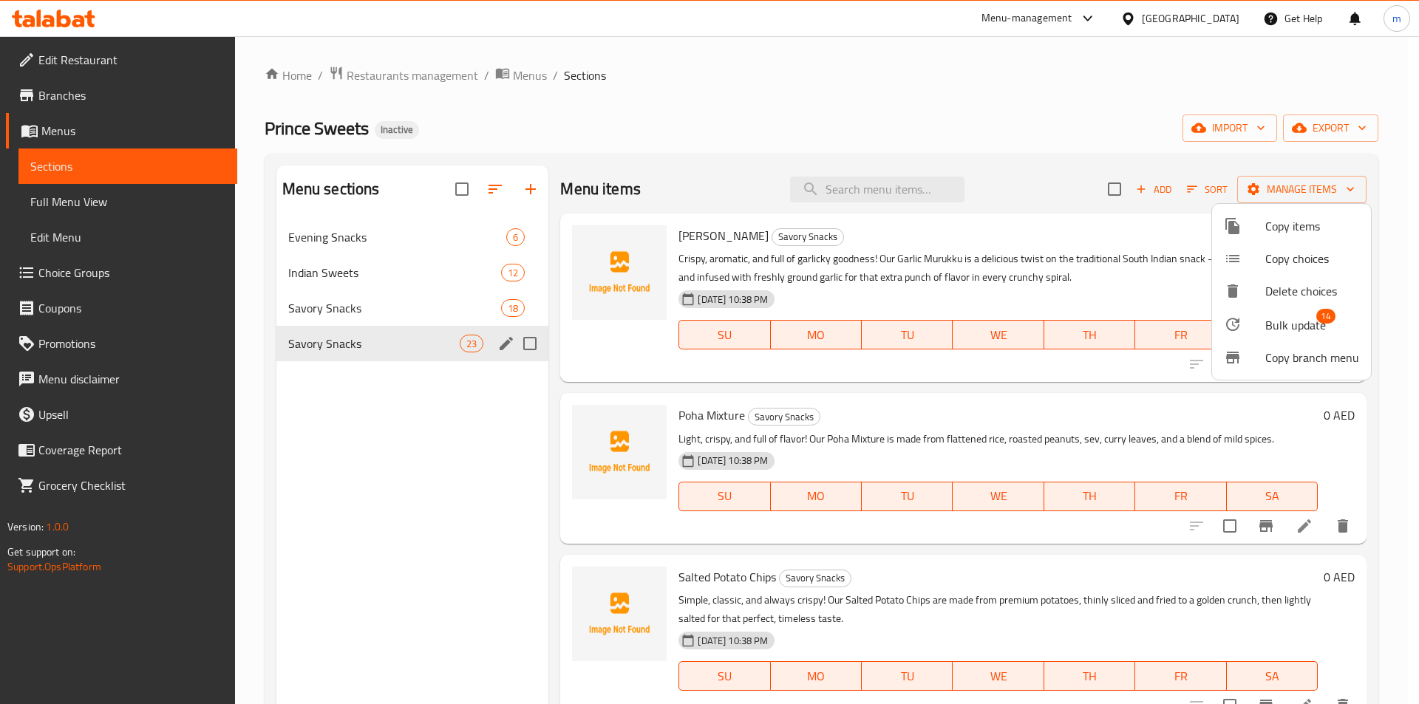
click at [92, 270] on div at bounding box center [709, 352] width 1419 height 704
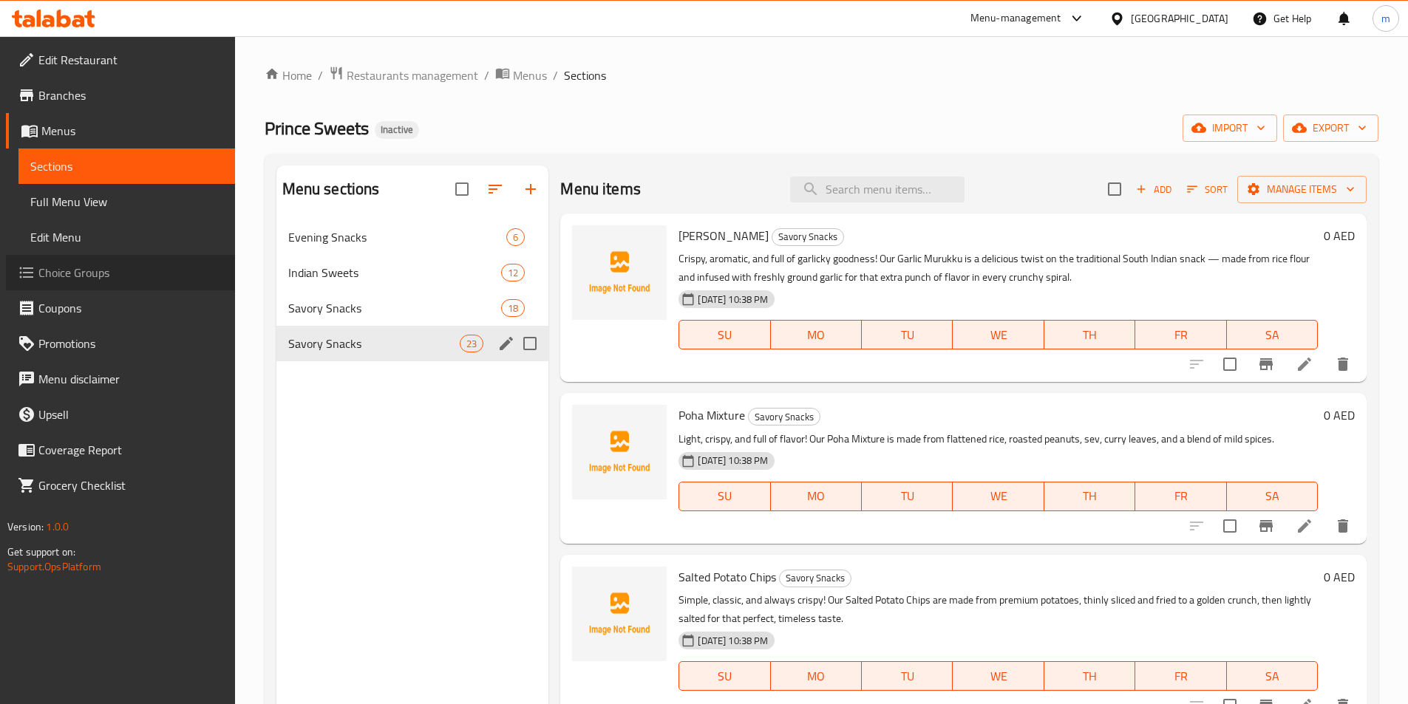
click at [92, 270] on span "Choice Groups" at bounding box center [130, 273] width 185 height 18
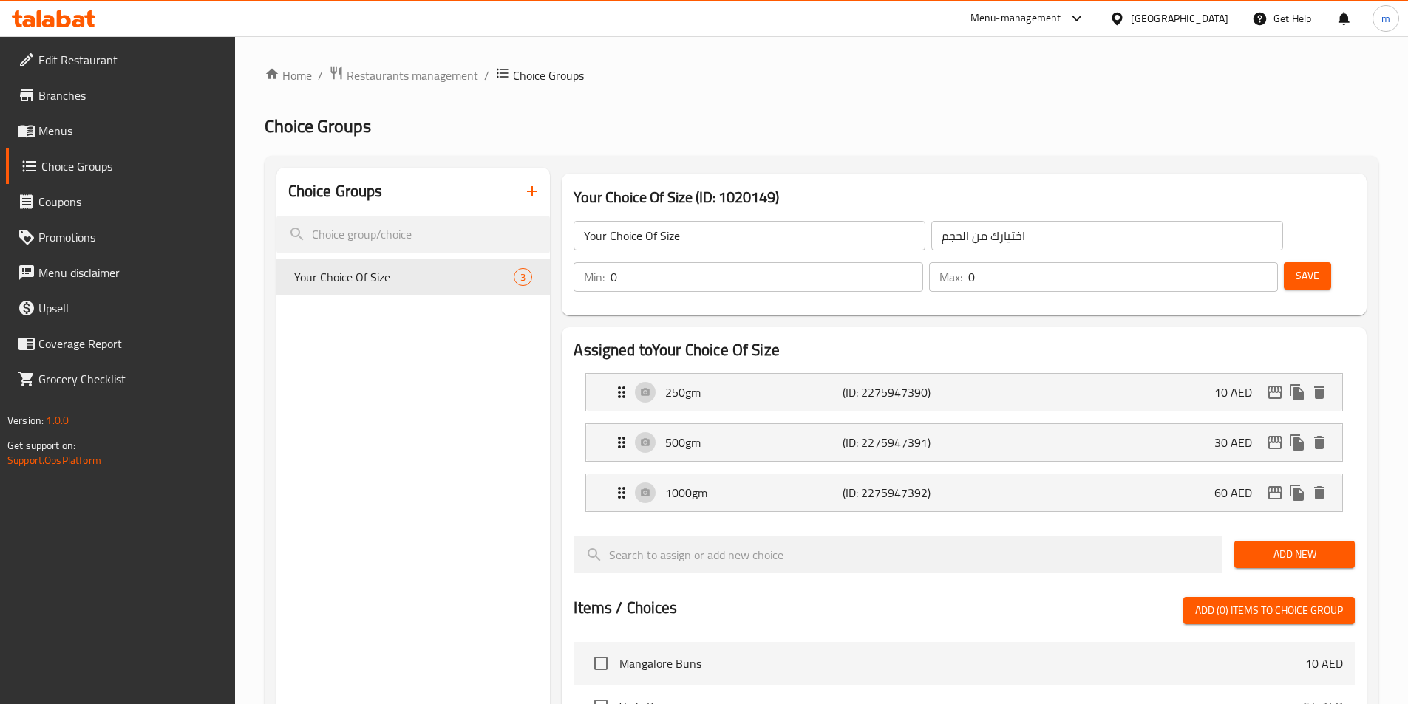
click at [529, 188] on icon "button" at bounding box center [532, 192] width 18 height 18
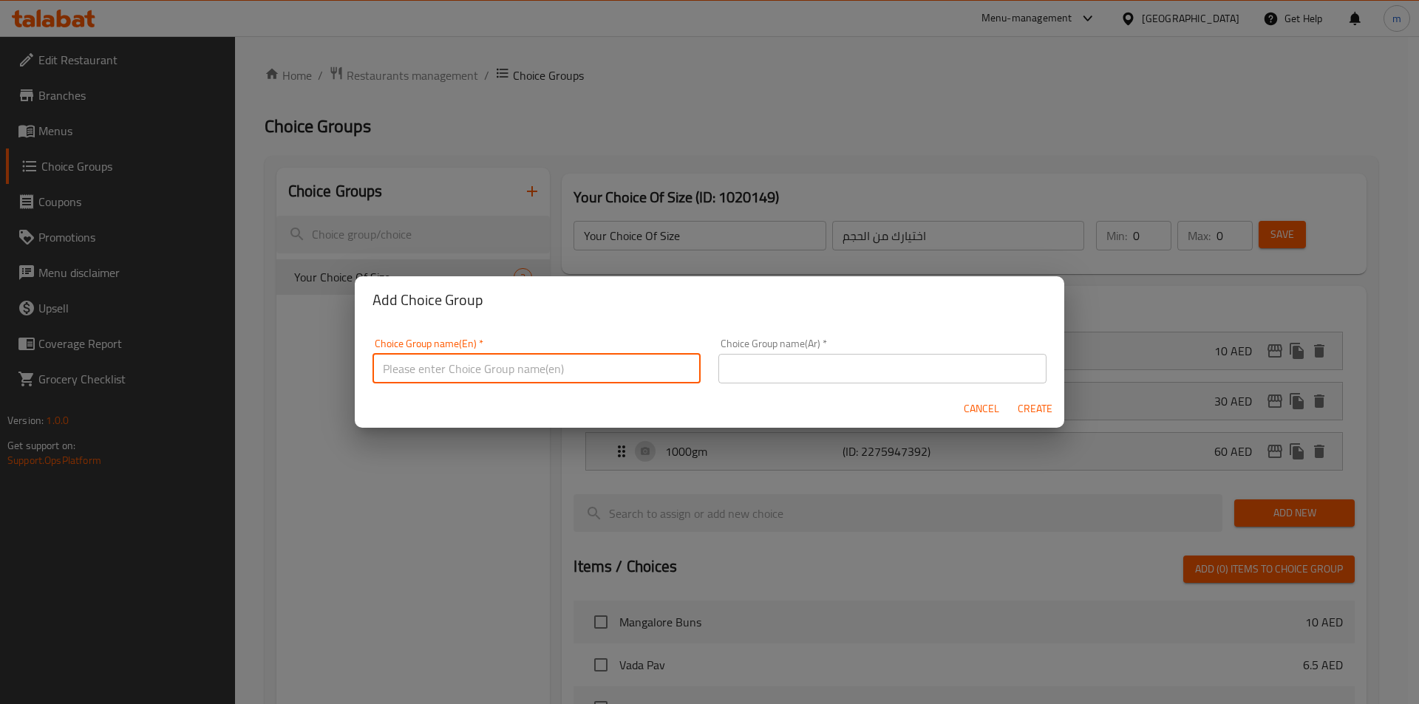
click at [588, 373] on input "text" at bounding box center [536, 369] width 328 height 30
type input "Your Choice Of:"
click at [694, 245] on div "Add Choice Group Choice Group name(En)   * Your Choice Of: Choice Group name(En…" at bounding box center [709, 352] width 1419 height 704
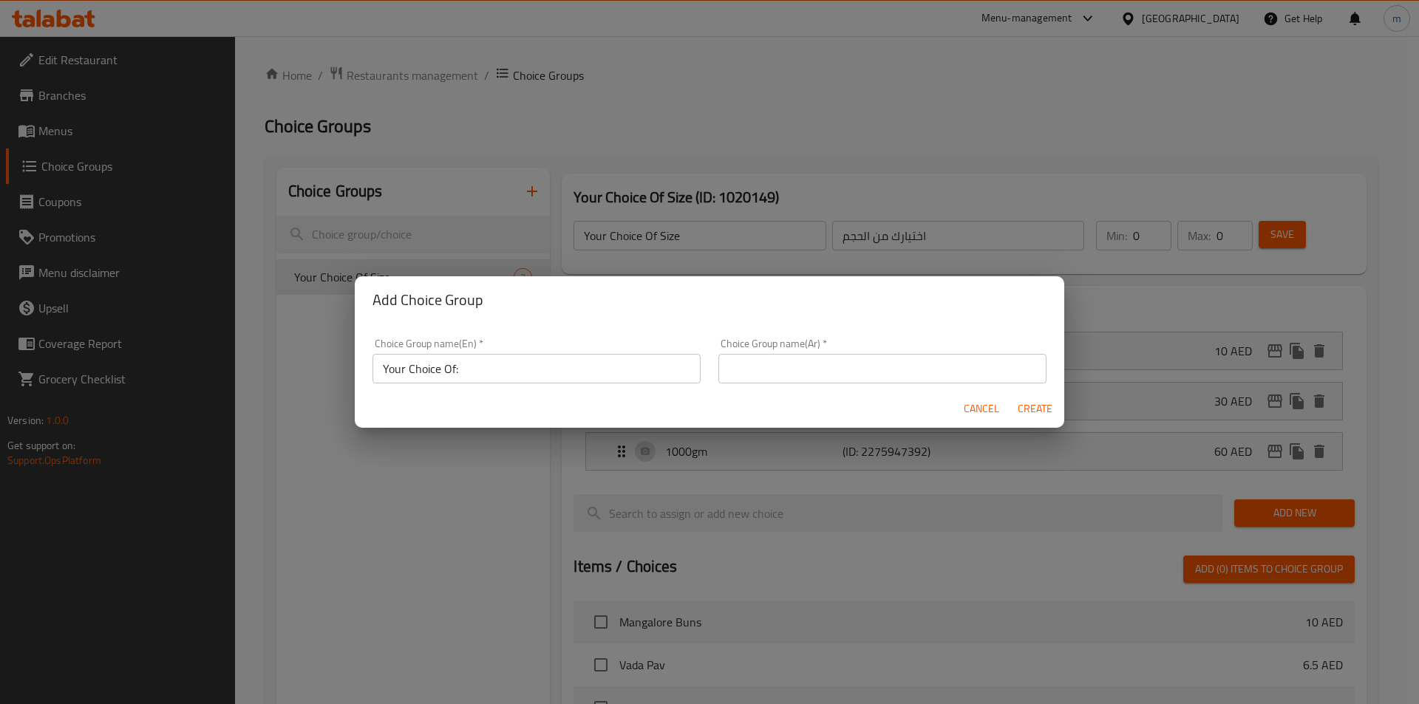
click at [693, 245] on div "Add Choice Group Choice Group name(En)   * Your Choice Of: Choice Group name(En…" at bounding box center [709, 352] width 1419 height 704
click at [963, 409] on button "Cancel" at bounding box center [981, 408] width 47 height 27
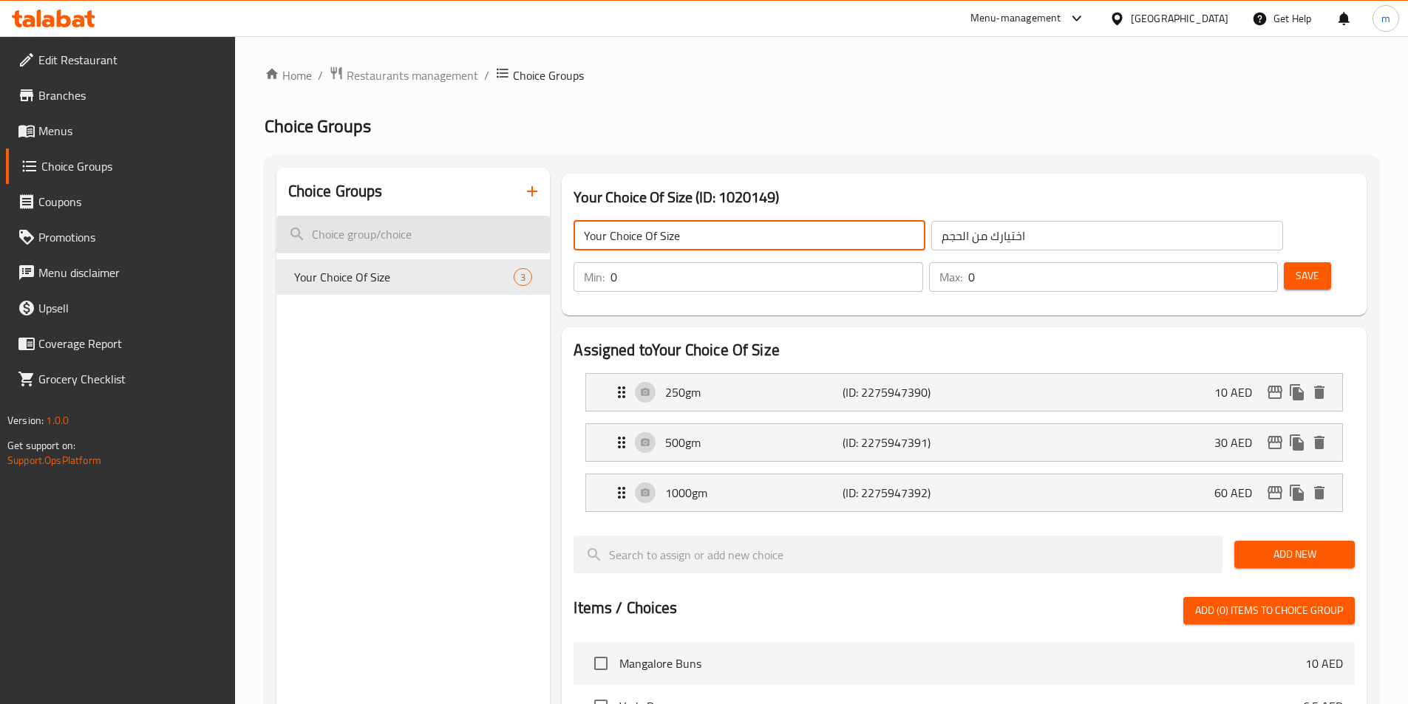
drag, startPoint x: 684, startPoint y: 230, endPoint x: 500, endPoint y: 235, distance: 184.8
click at [500, 235] on div "Choice Groups Your Choice Of Size 3 Your Choice Of Size (ID: 1020149) Your Choi…" at bounding box center [824, 674] width 1096 height 1012
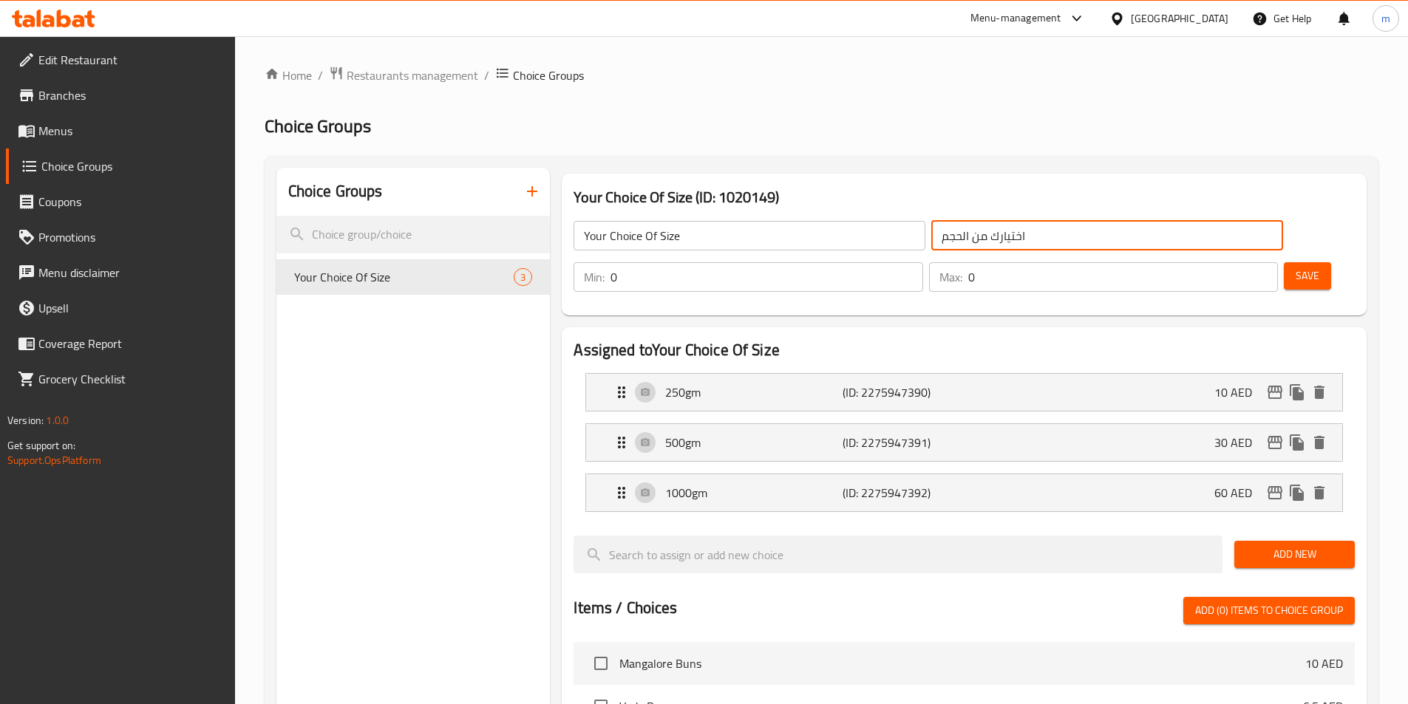
drag, startPoint x: 946, startPoint y: 244, endPoint x: 839, endPoint y: 242, distance: 106.4
click at [931, 242] on input "اختيارك من الحجم" at bounding box center [1107, 236] width 352 height 30
click at [527, 202] on button "button" at bounding box center [531, 191] width 35 height 35
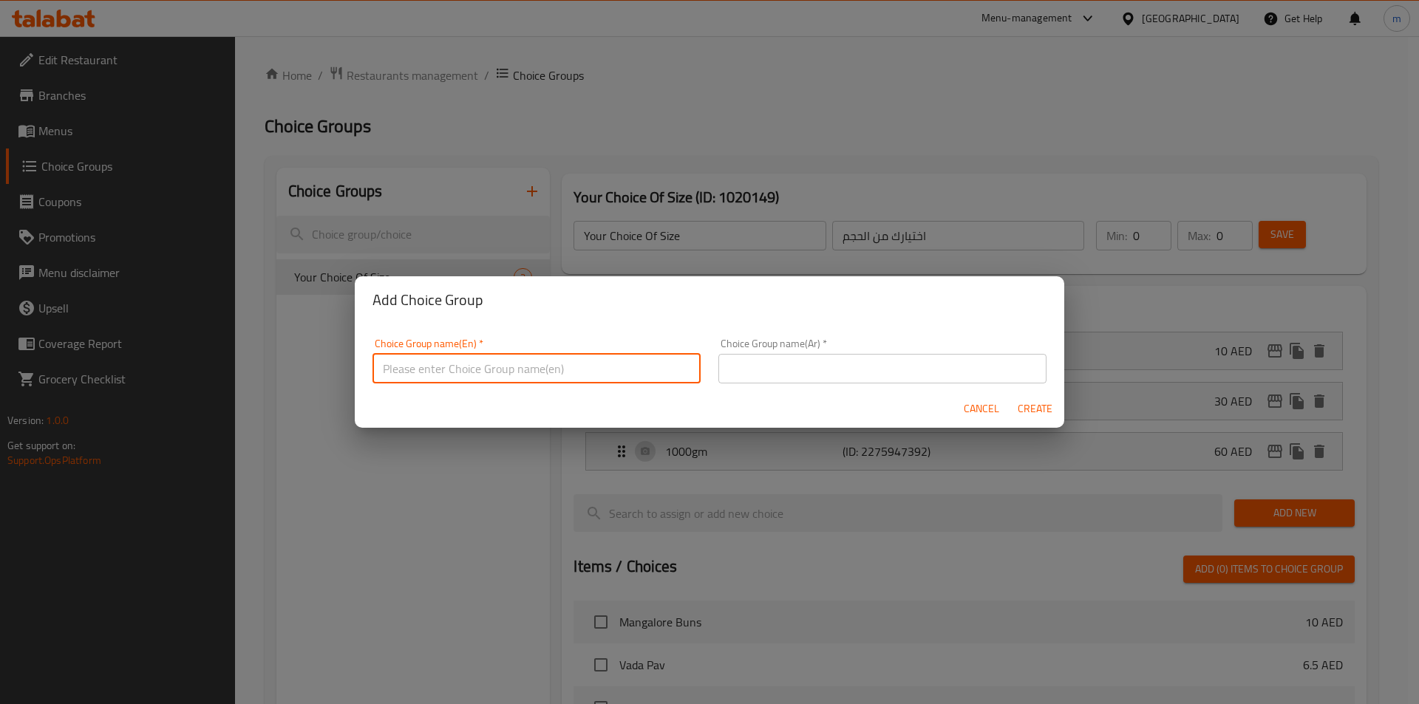
click at [493, 374] on input "text" at bounding box center [536, 369] width 328 height 30
paste input "اختيارك من الحجم"
type input "اختيارك من الحجم"
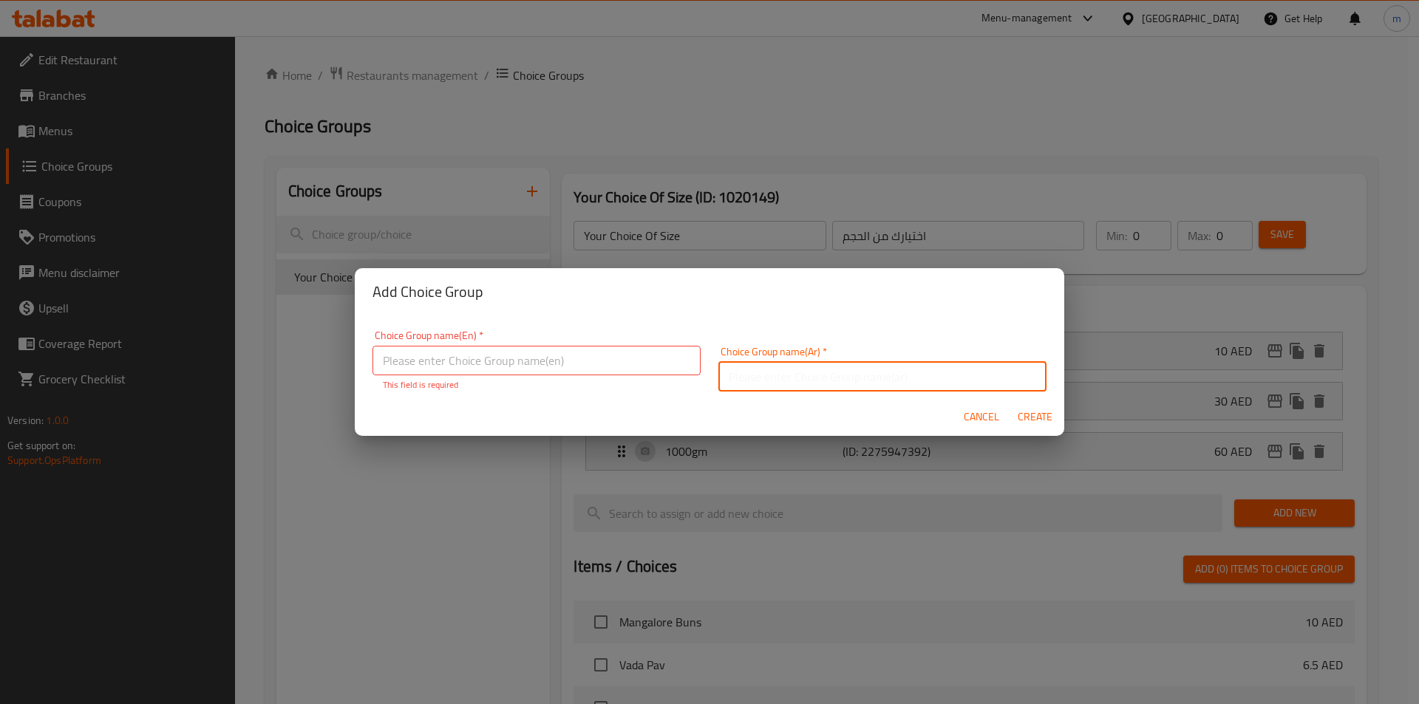
click at [808, 370] on input "text" at bounding box center [882, 377] width 328 height 30
paste input "اختيارك من الحجم"
type input "اختيارك من الحجم"
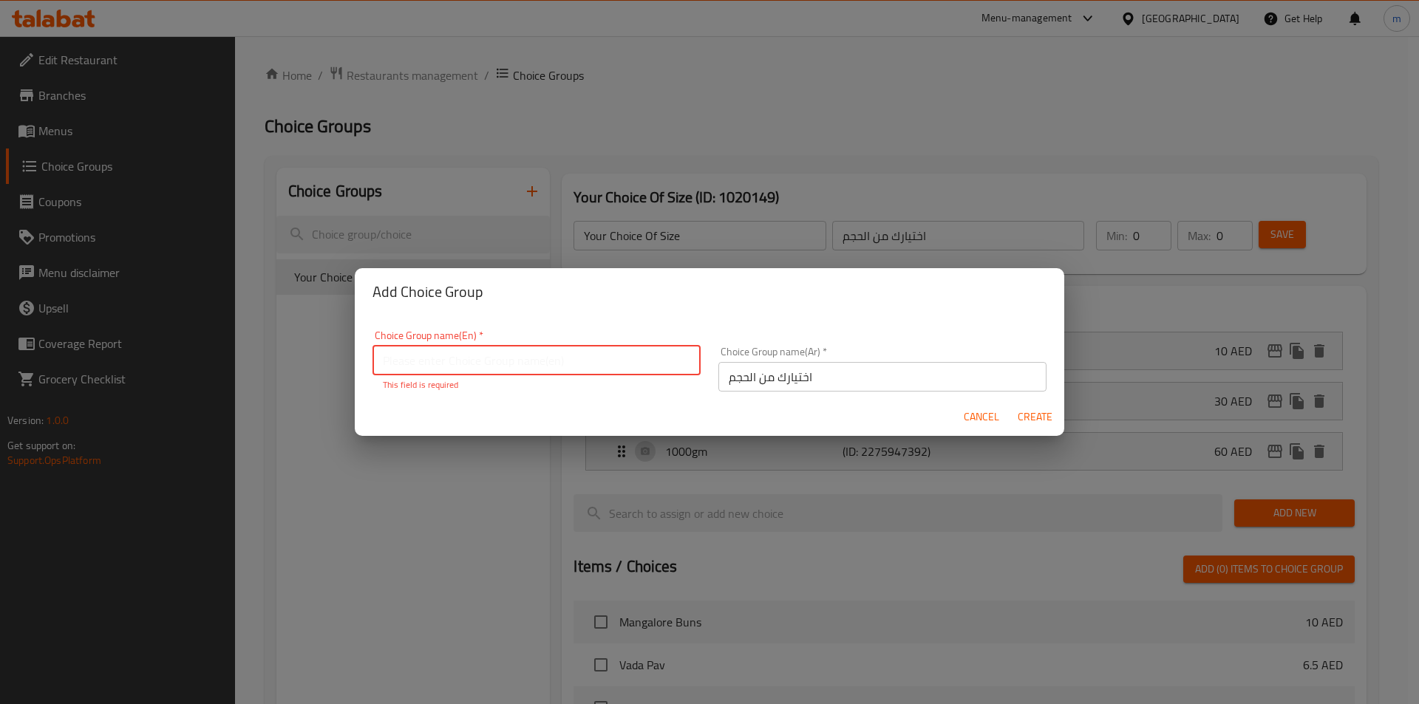
click at [611, 374] on input "text" at bounding box center [536, 361] width 328 height 30
paste input "Your Choice Of Size"
type input "Your Choice Of Size"
click at [1033, 414] on span "Create" at bounding box center [1034, 417] width 35 height 18
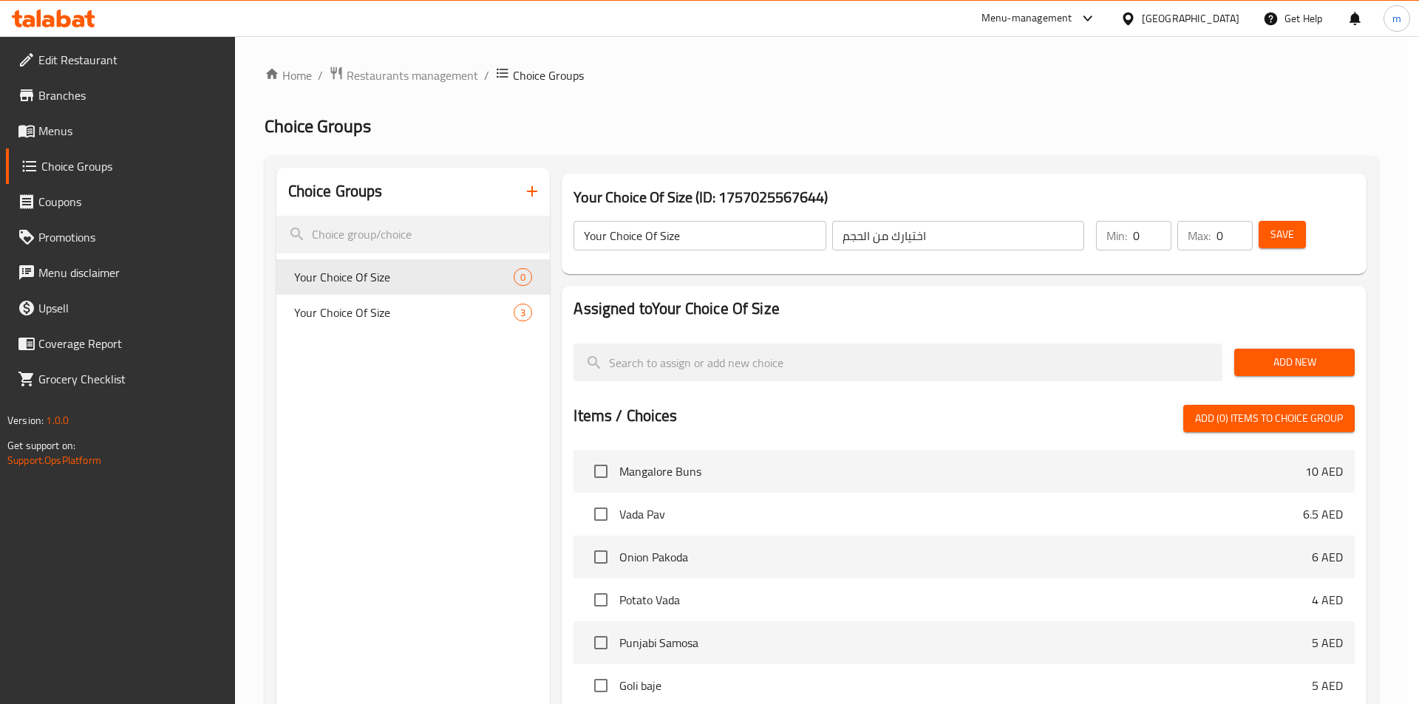
type input "Your Choice Of Size"
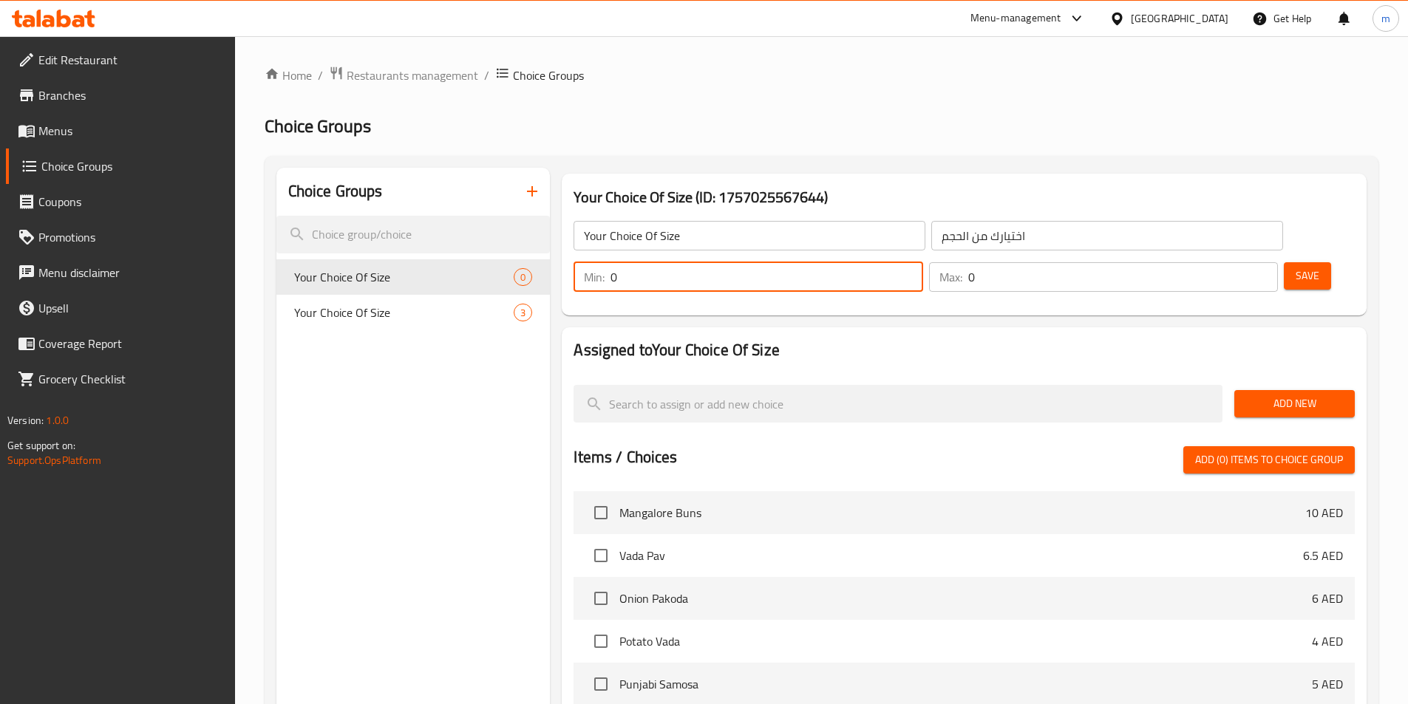
drag, startPoint x: 1150, startPoint y: 240, endPoint x: 1124, endPoint y: 238, distance: 26.0
click at [922, 262] on input "0" at bounding box center [766, 277] width 312 height 30
type input "1"
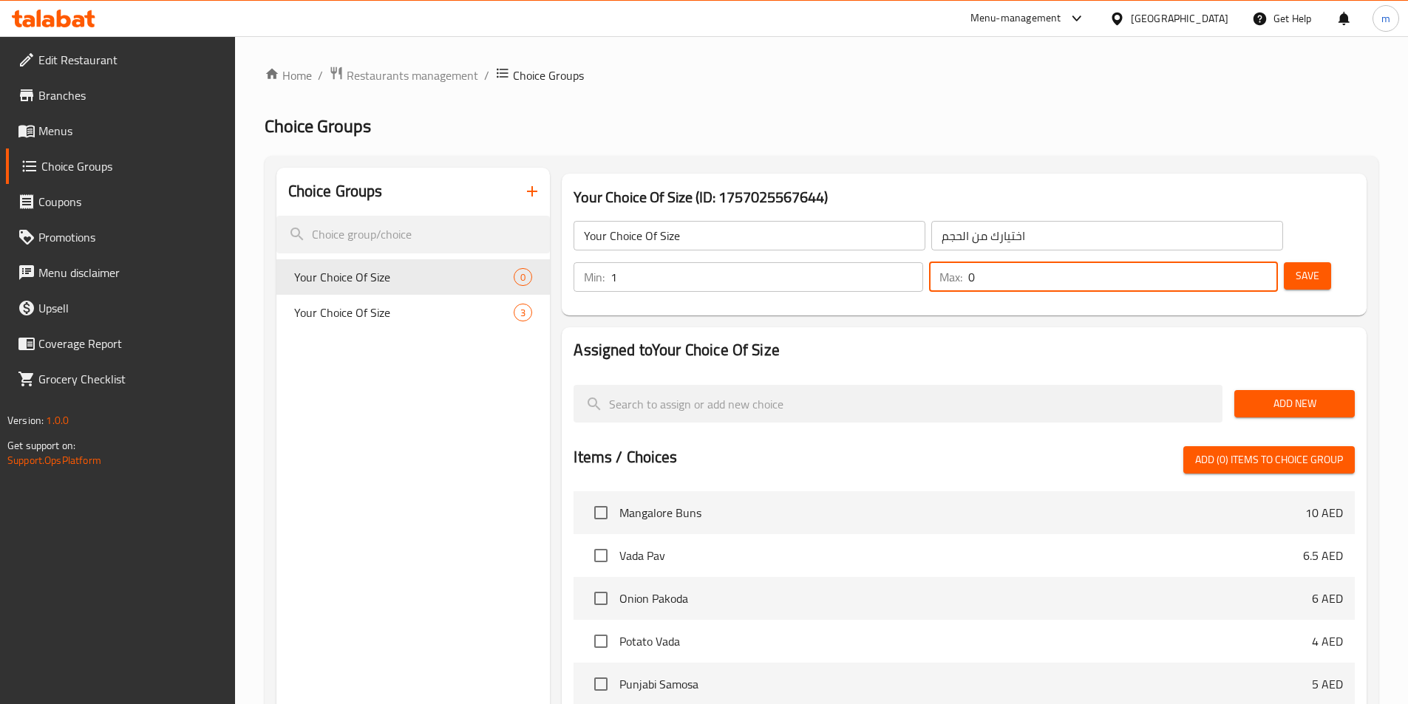
drag, startPoint x: 1225, startPoint y: 236, endPoint x: 1210, endPoint y: 236, distance: 14.8
click at [1212, 262] on div "Max: 0 ​" at bounding box center [1103, 277] width 349 height 30
type input "1"
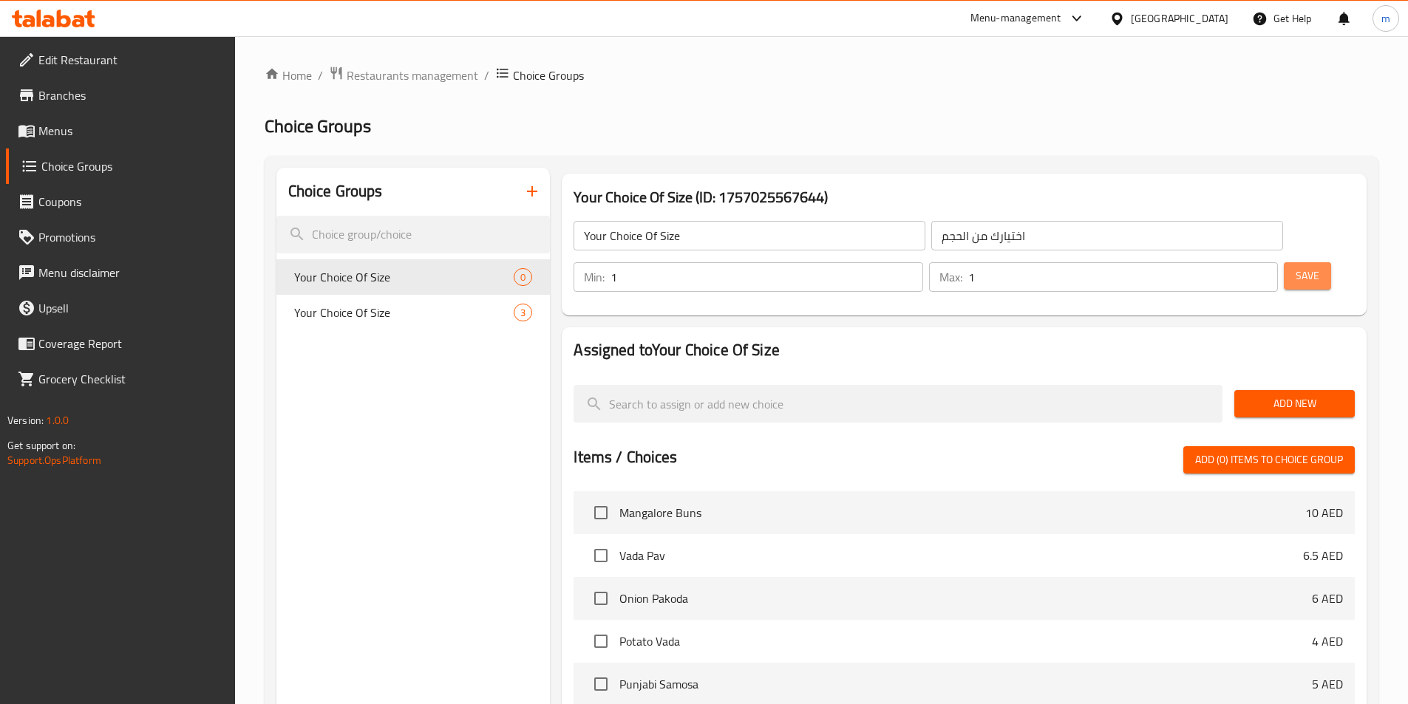
click at [1300, 262] on button "Save" at bounding box center [1307, 275] width 47 height 27
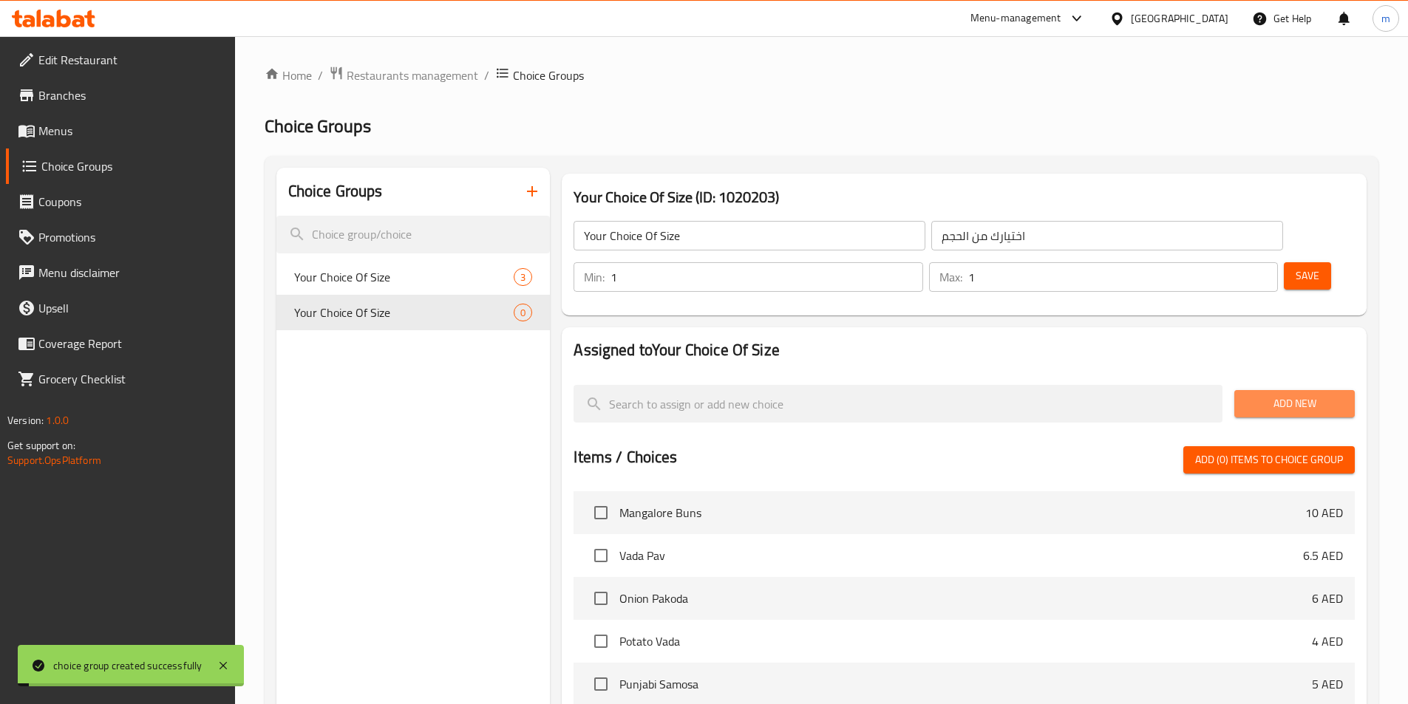
click at [1304, 395] on span "Add New" at bounding box center [1294, 404] width 97 height 18
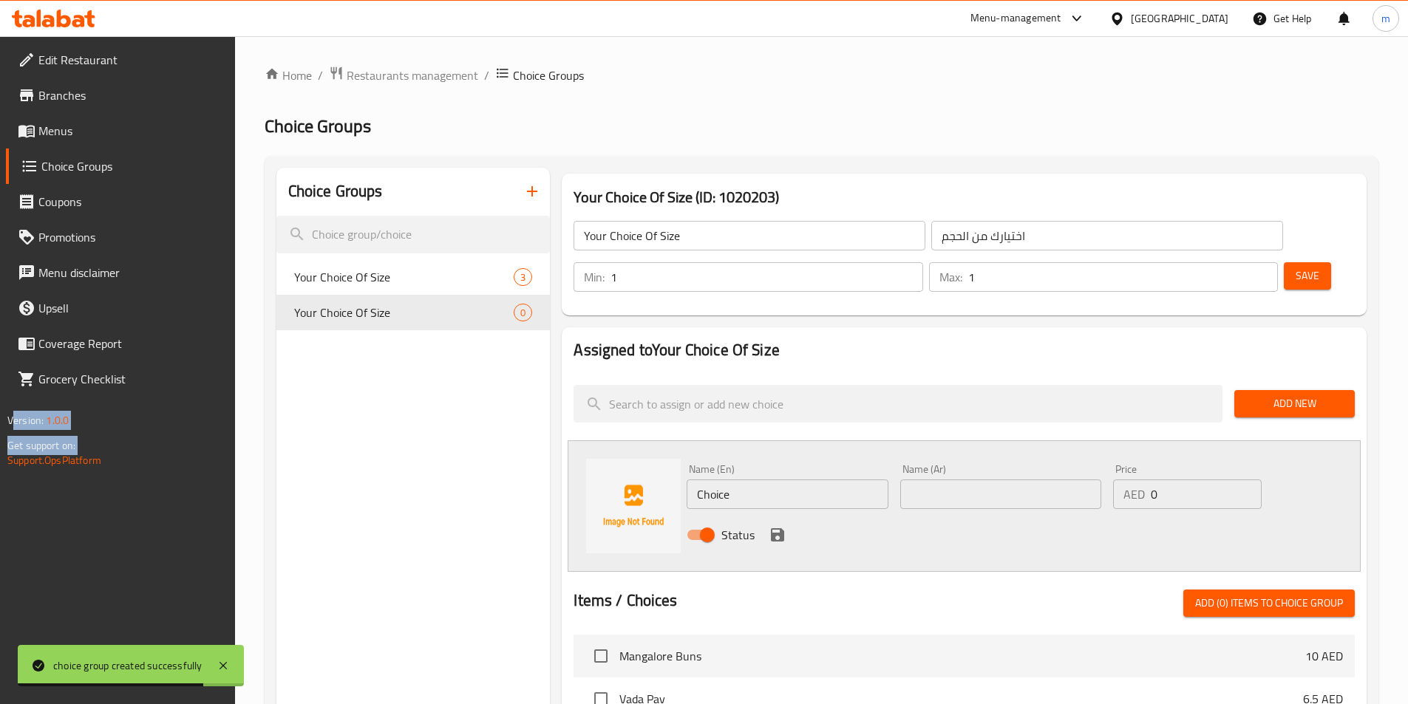
drag, startPoint x: 0, startPoint y: 515, endPoint x: 16, endPoint y: 256, distance: 259.9
click at [16, 256] on div "Edit Restaurant Branches Menus Choice Groups Coupons Promotions Menu disclaimer…" at bounding box center [117, 388] width 235 height 704
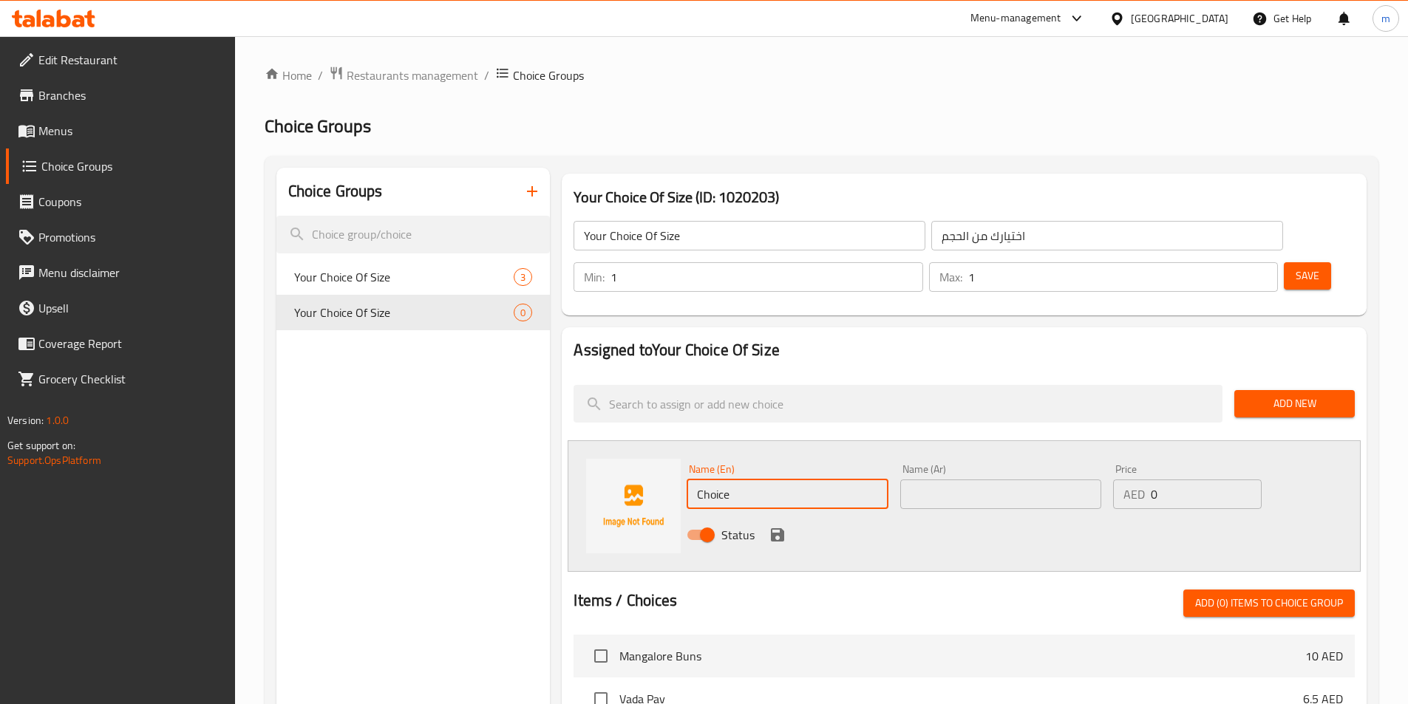
click at [726, 480] on input "Choice" at bounding box center [786, 495] width 201 height 30
type input "250 gm"
click at [904, 480] on input "text" at bounding box center [1000, 495] width 201 height 30
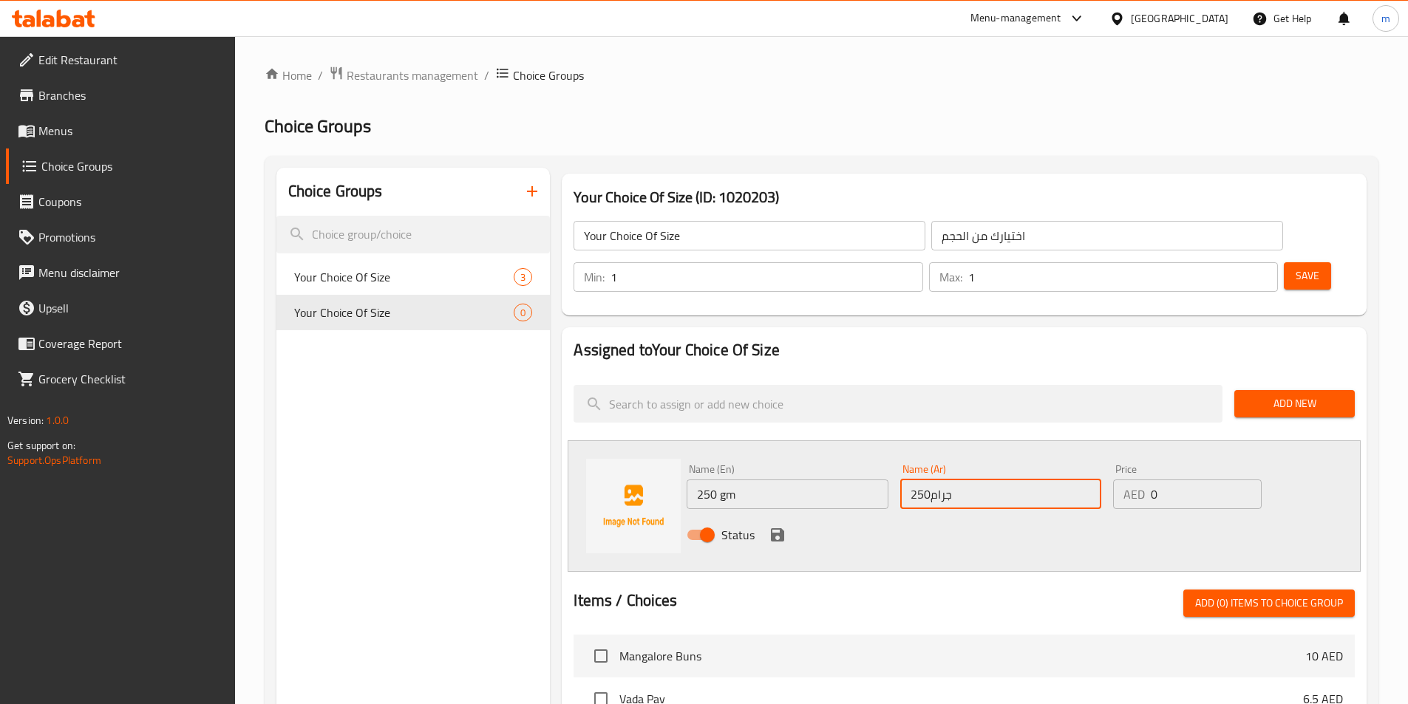
type input "250جرام"
drag, startPoint x: 1168, startPoint y: 456, endPoint x: 1140, endPoint y: 449, distance: 28.3
click at [1140, 480] on div "AED 0 Price" at bounding box center [1187, 495] width 148 height 30
type input "10"
click at [780, 528] on icon "save" at bounding box center [777, 534] width 13 height 13
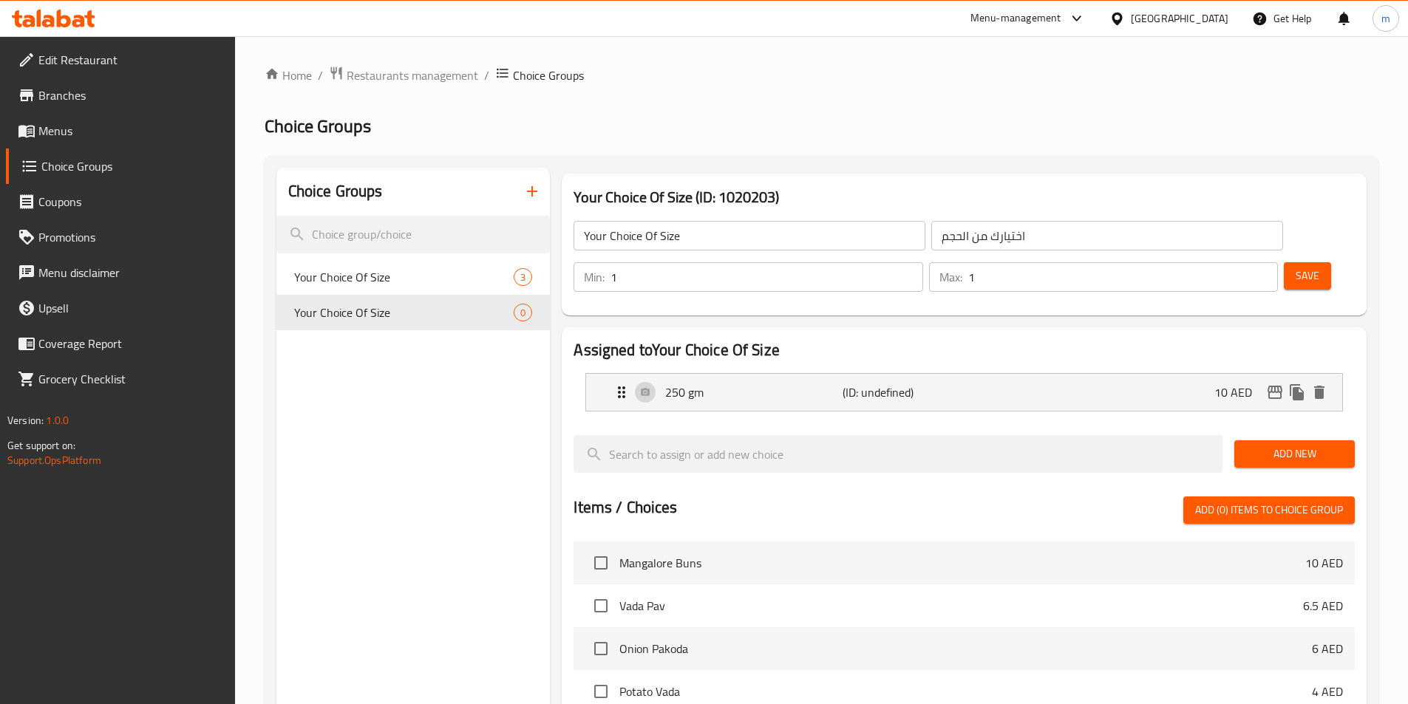
click at [1317, 445] on span "Add New" at bounding box center [1294, 454] width 97 height 18
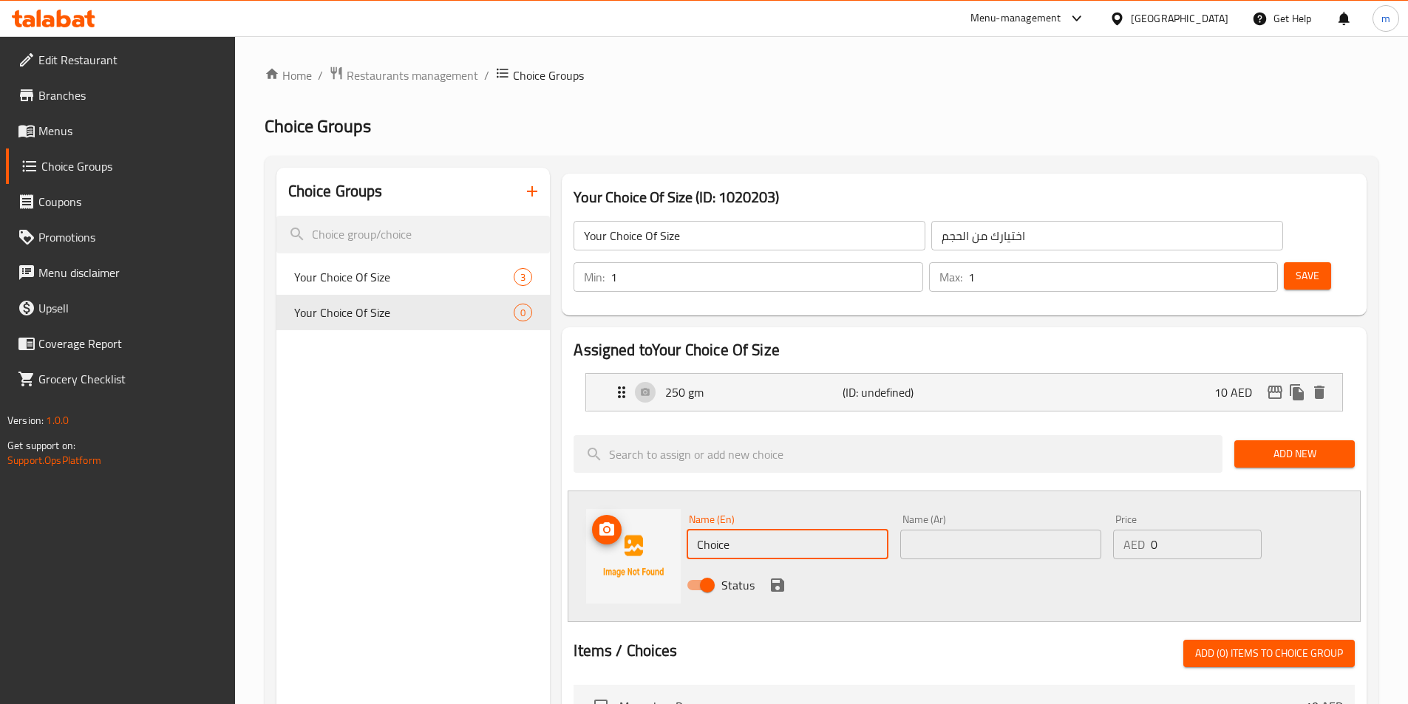
drag, startPoint x: 734, startPoint y: 505, endPoint x: 667, endPoint y: 497, distance: 67.1
click at [667, 497] on div "Name (En) Choice Name (En) Name (Ar) Name (Ar) Price AED 0 Price Status" at bounding box center [964, 557] width 793 height 132
paste input "500gm"
type input "500gm"
click at [1029, 530] on input "text" at bounding box center [1000, 545] width 201 height 30
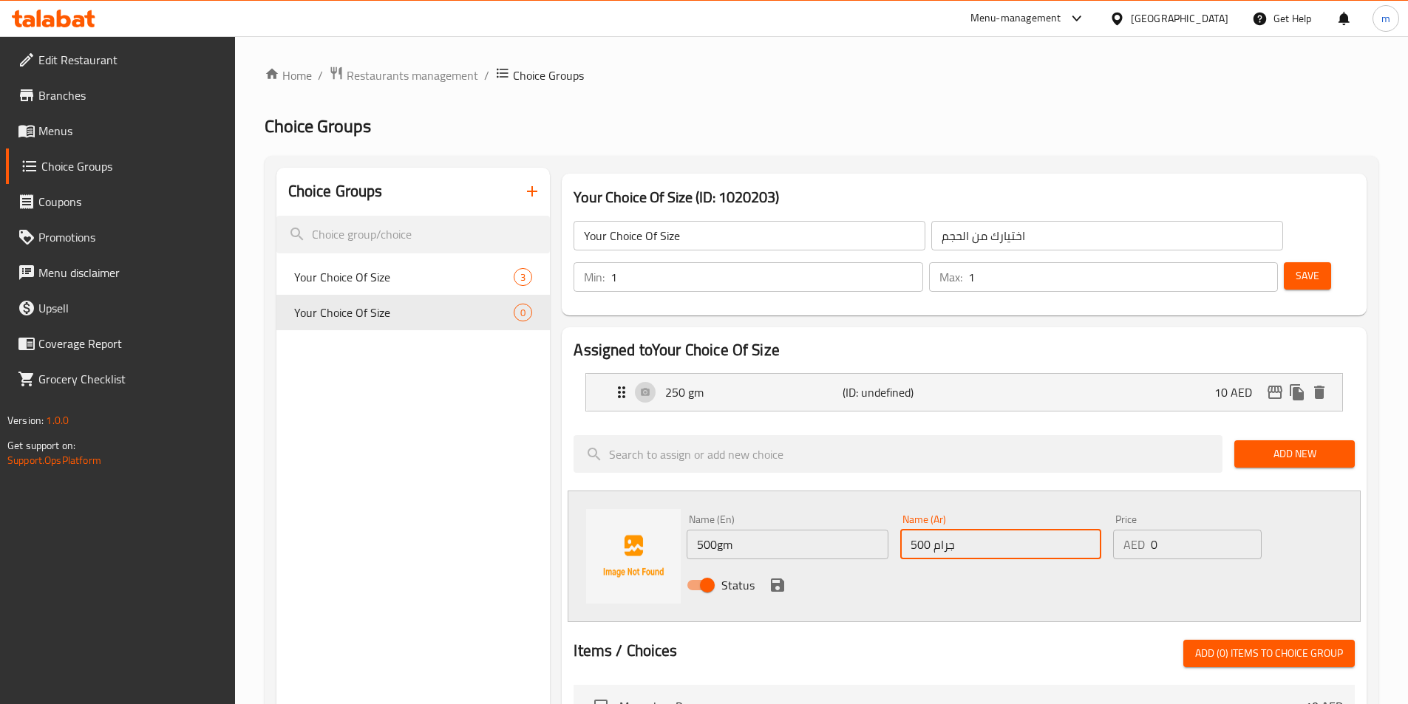
type input "500 جرام"
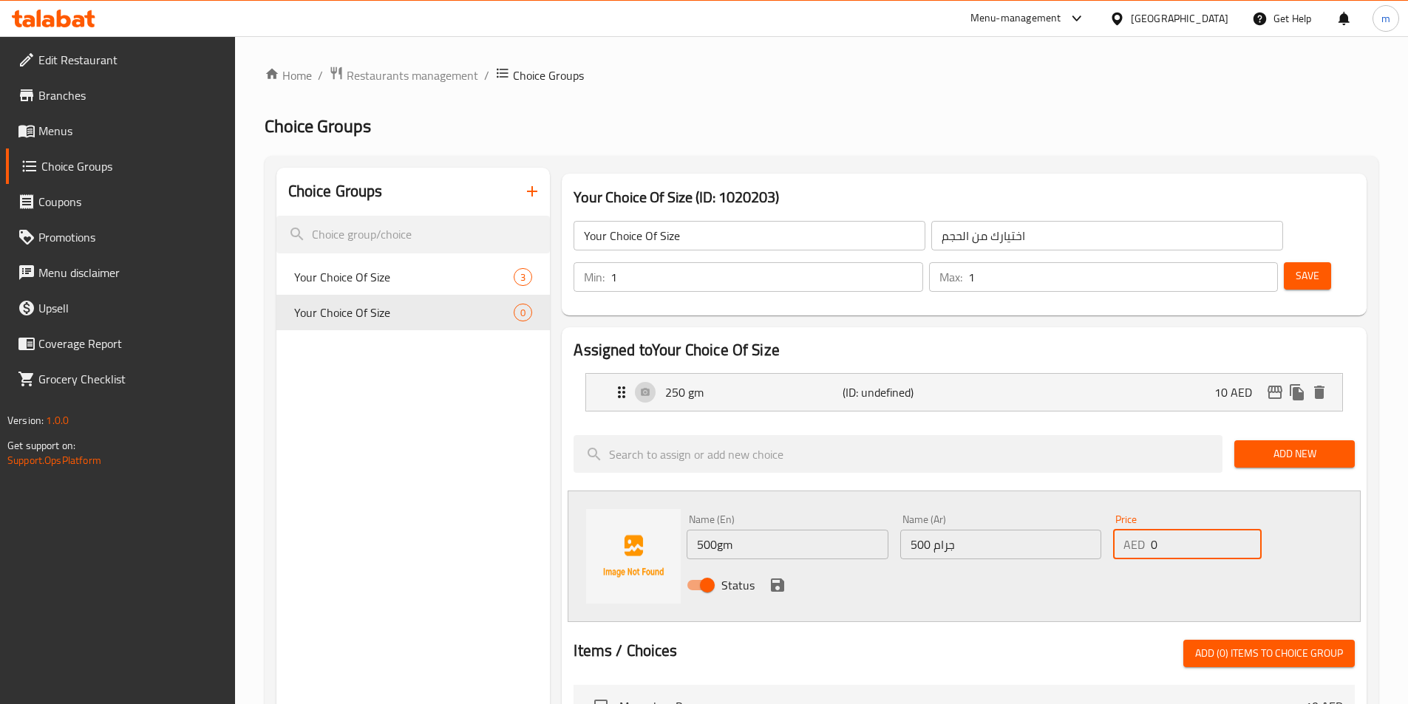
click at [1156, 530] on input "0" at bounding box center [1206, 545] width 110 height 30
drag, startPoint x: 1156, startPoint y: 507, endPoint x: 1148, endPoint y: 507, distance: 8.1
click at [1148, 530] on div "AED 0 Price" at bounding box center [1187, 545] width 148 height 30
type input "30"
click at [774, 576] on icon "save" at bounding box center [778, 585] width 18 height 18
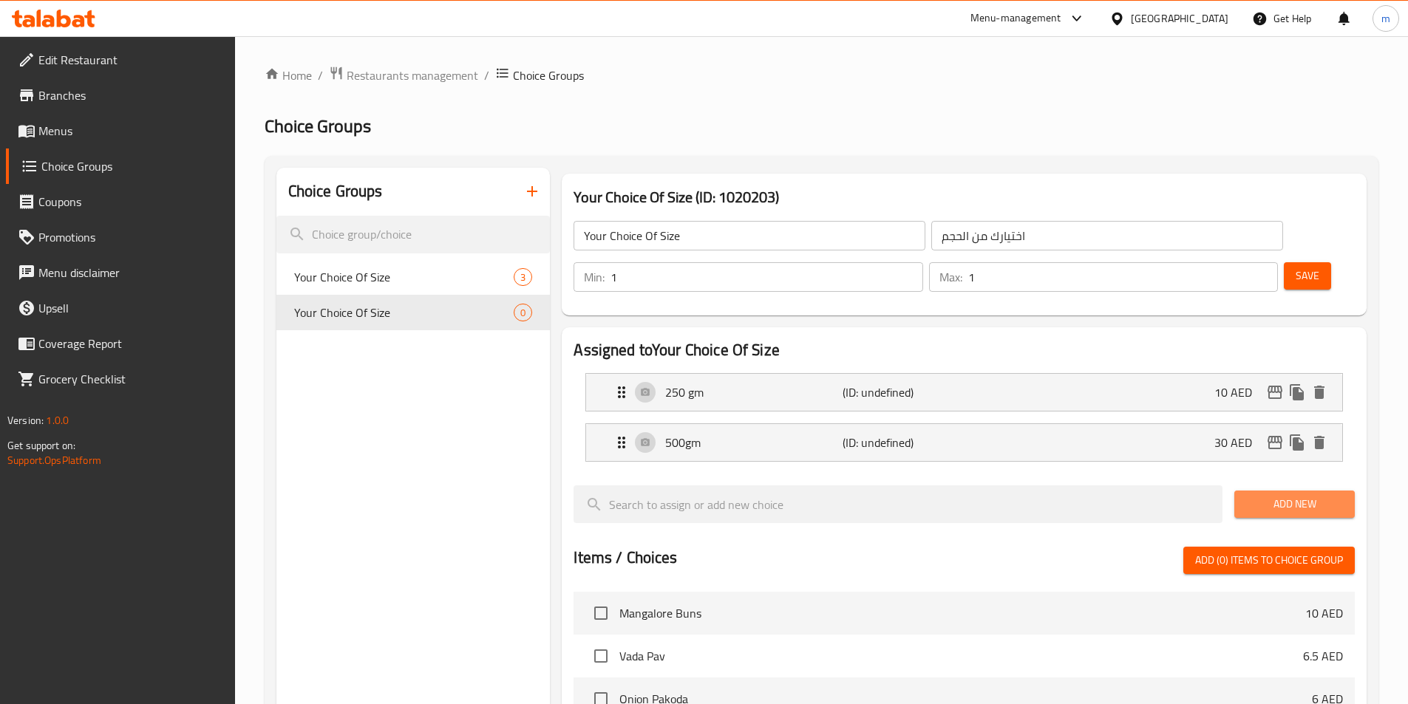
click at [1298, 491] on button "Add New" at bounding box center [1294, 504] width 120 height 27
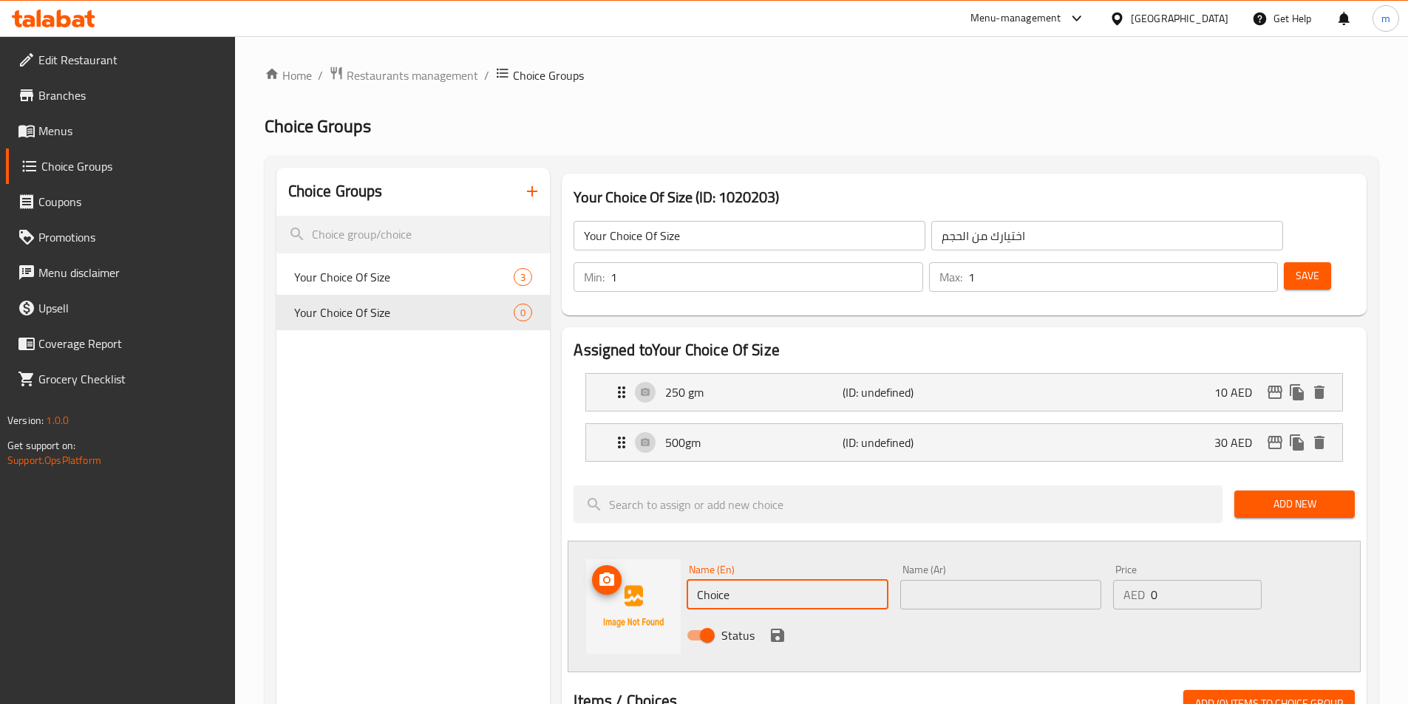
drag, startPoint x: 765, startPoint y: 549, endPoint x: 677, endPoint y: 549, distance: 87.9
click at [677, 549] on div "Name (En) Choice Name (En) Name (Ar) Name (Ar) Price AED 0 Price Status" at bounding box center [964, 607] width 793 height 132
type input "1000gm"
click at [931, 570] on div "Name (Ar) Name (Ar)" at bounding box center [1000, 587] width 213 height 57
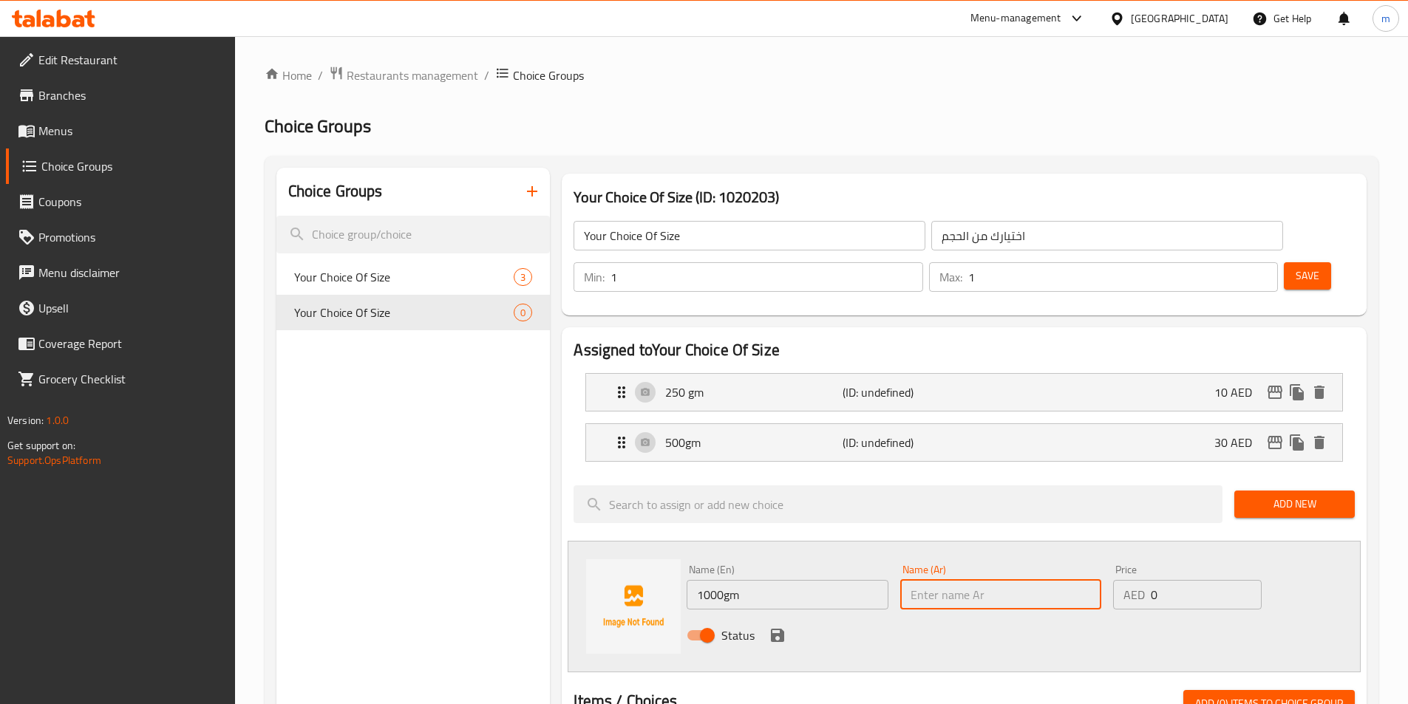
click at [935, 580] on input "text" at bounding box center [1000, 595] width 201 height 30
type input "1000جرام"
drag, startPoint x: 1163, startPoint y: 556, endPoint x: 1139, endPoint y: 553, distance: 23.8
click at [1139, 580] on div "AED 0 Price" at bounding box center [1187, 595] width 148 height 30
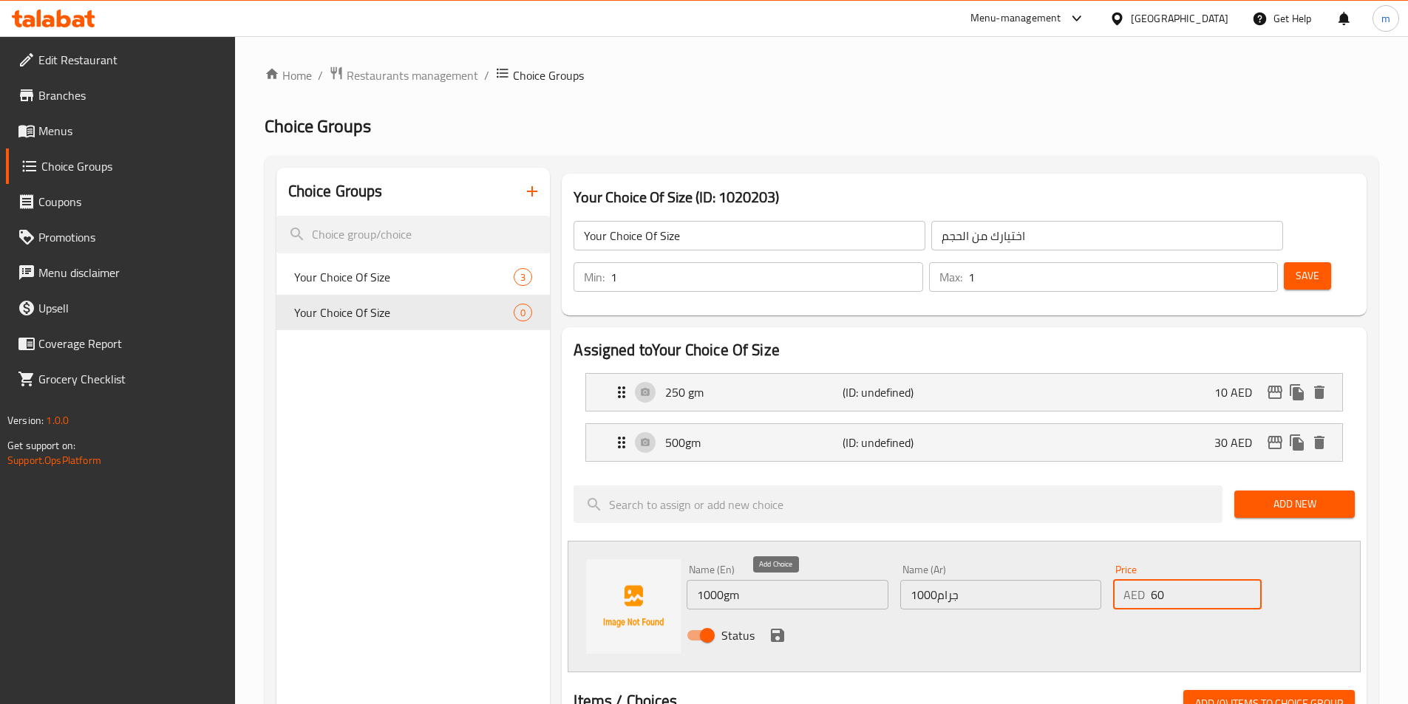
type input "60"
click at [776, 627] on icon "save" at bounding box center [778, 636] width 18 height 18
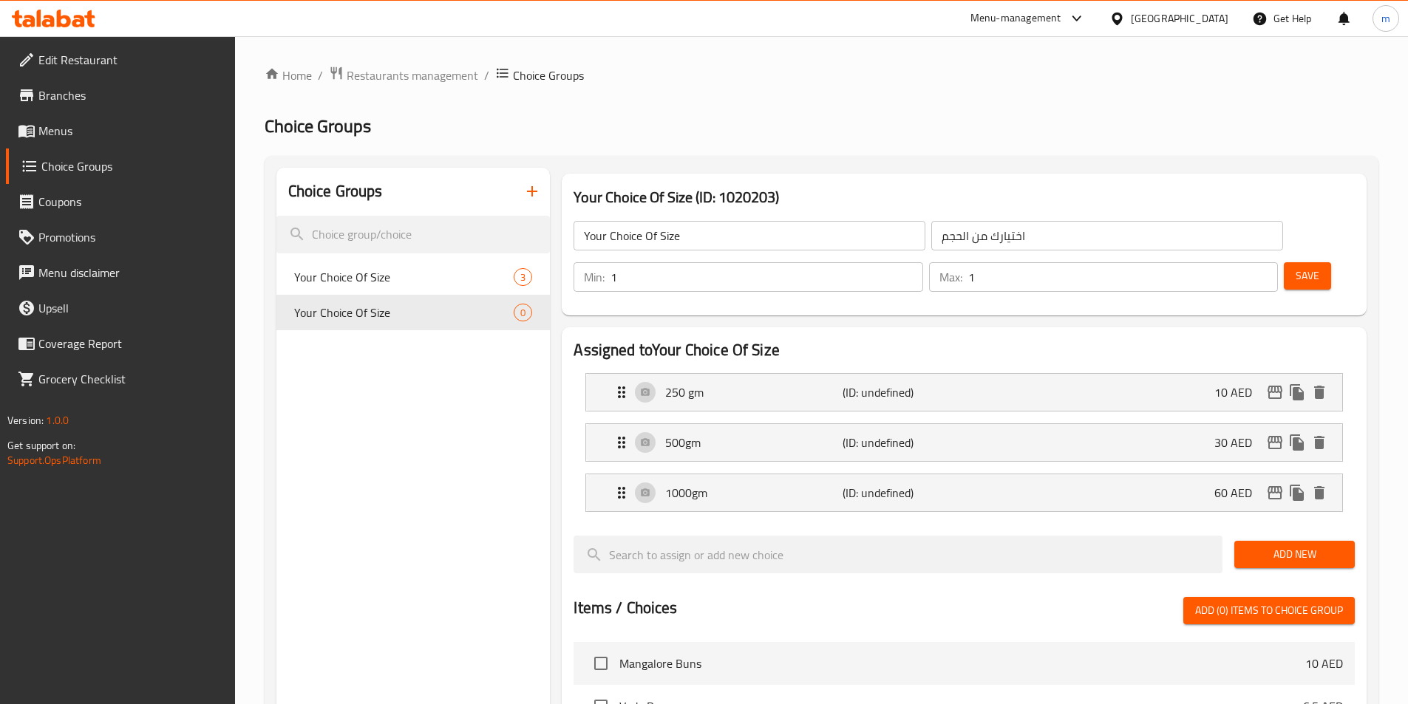
click at [1295, 267] on span "Save" at bounding box center [1307, 276] width 24 height 18
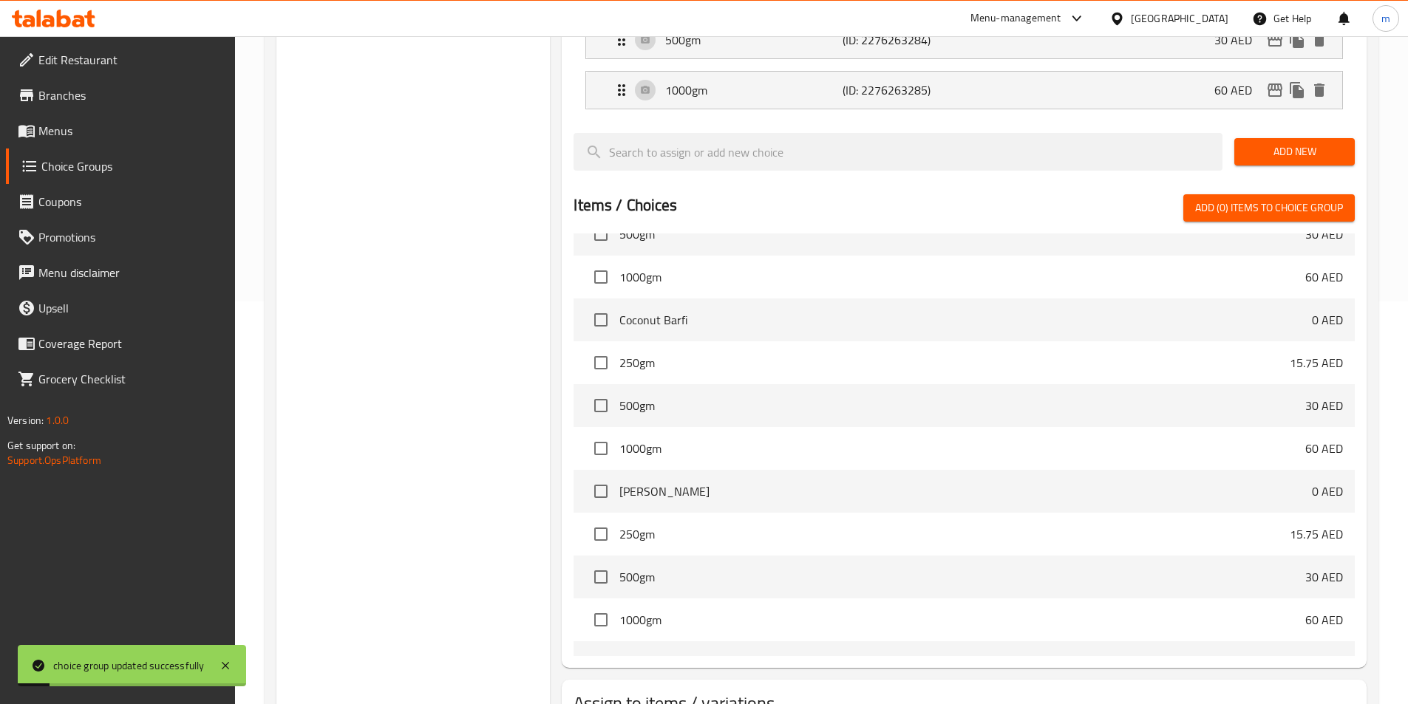
scroll to position [476, 0]
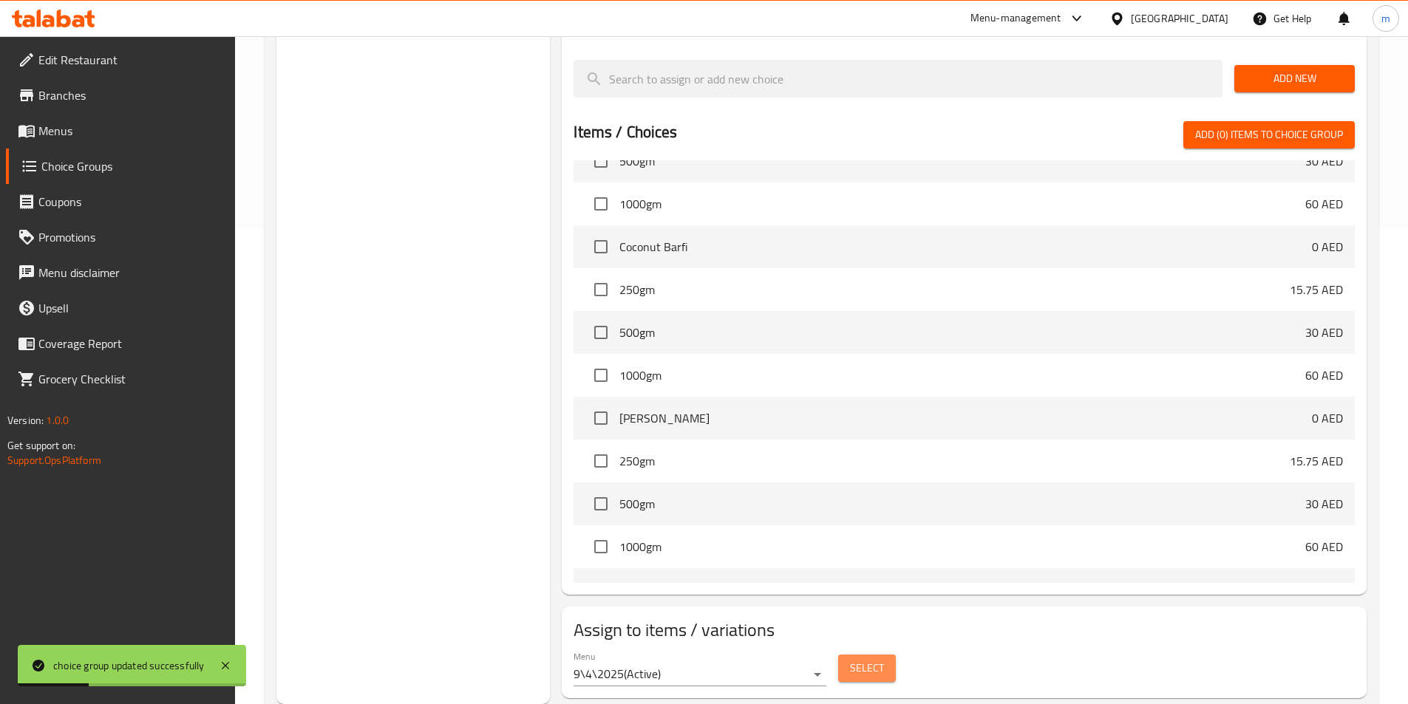
click at [862, 659] on span "Select" at bounding box center [867, 668] width 34 height 18
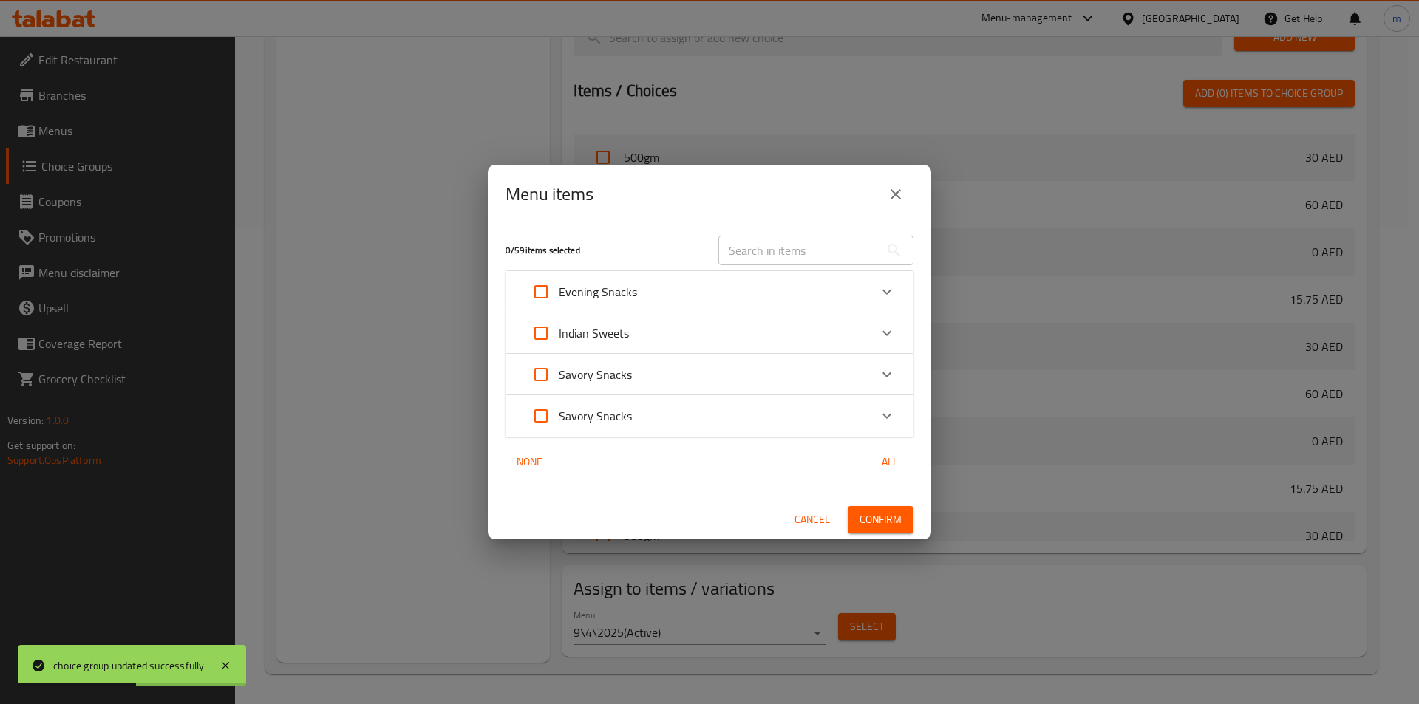
drag, startPoint x: 537, startPoint y: 410, endPoint x: 568, endPoint y: 422, distance: 33.2
click at [536, 412] on input "Expand" at bounding box center [540, 415] width 35 height 35
checkbox input "true"
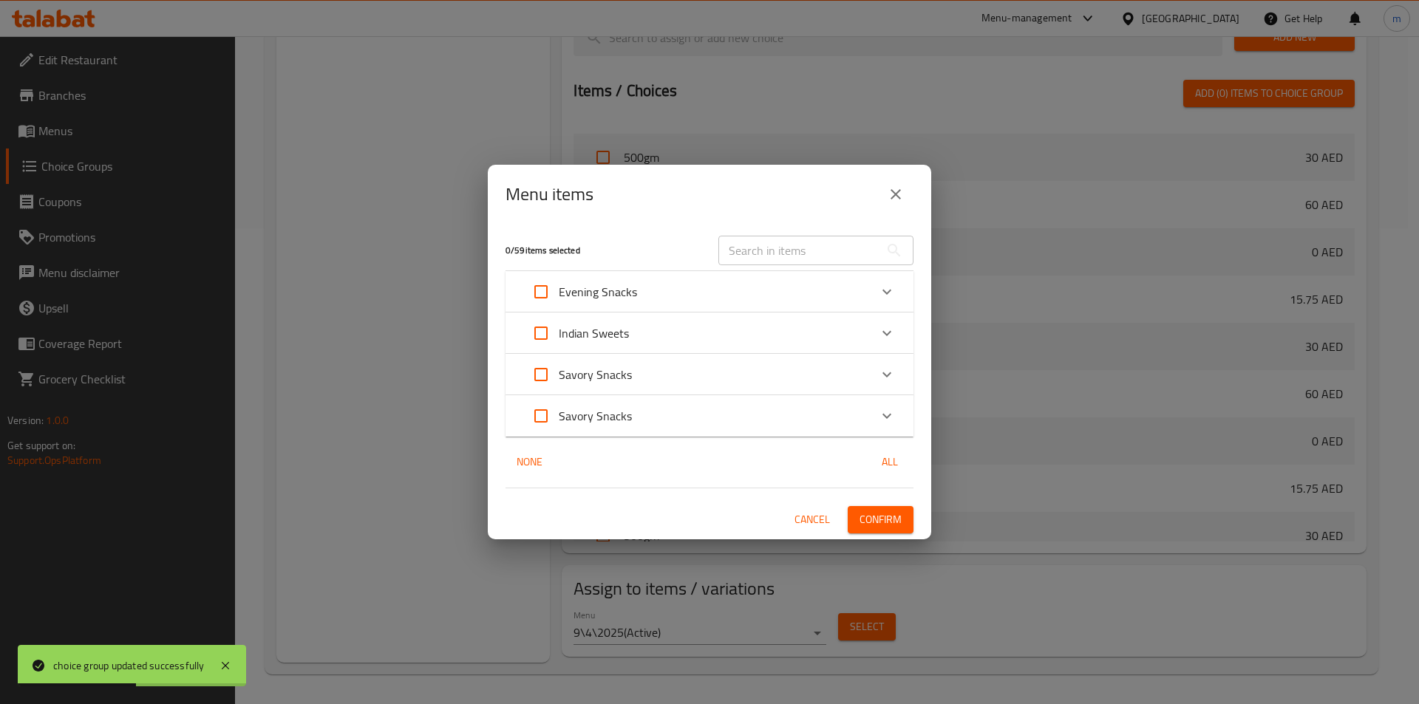
checkbox input "true"
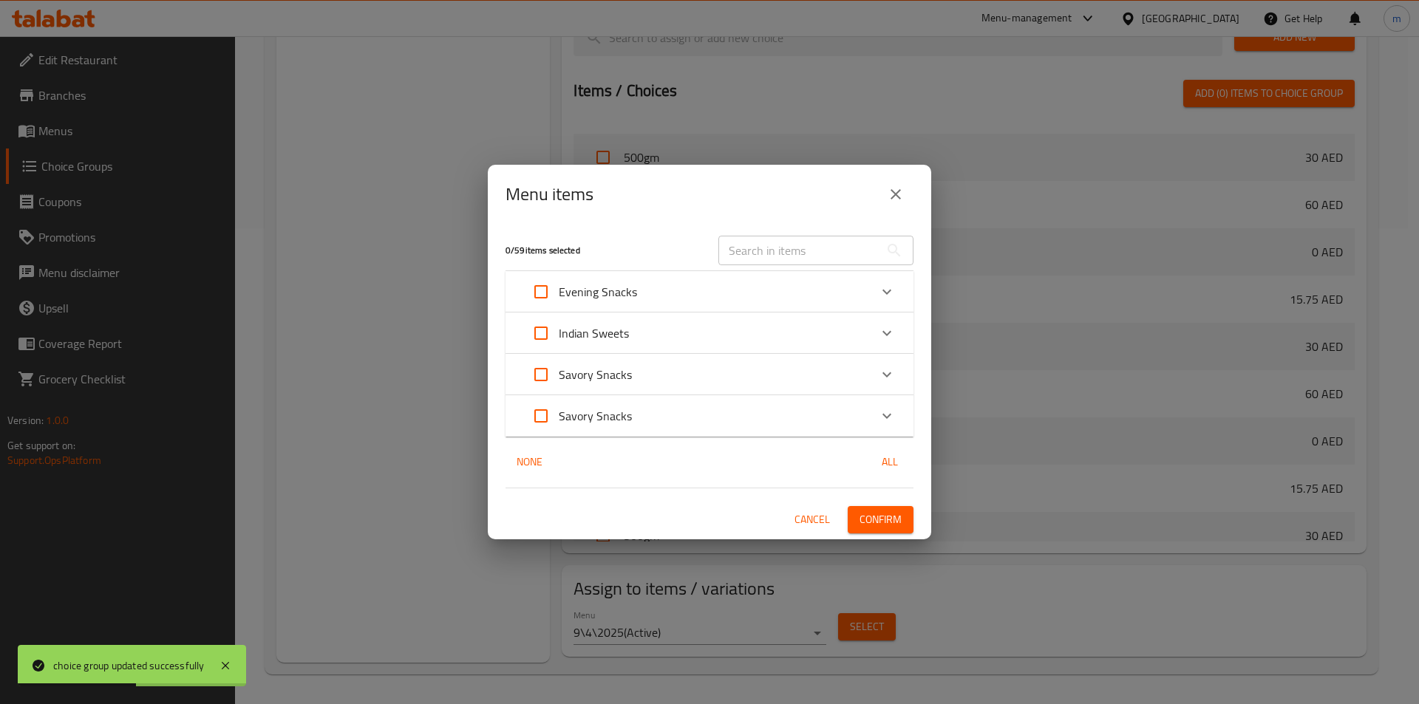
checkbox input "true"
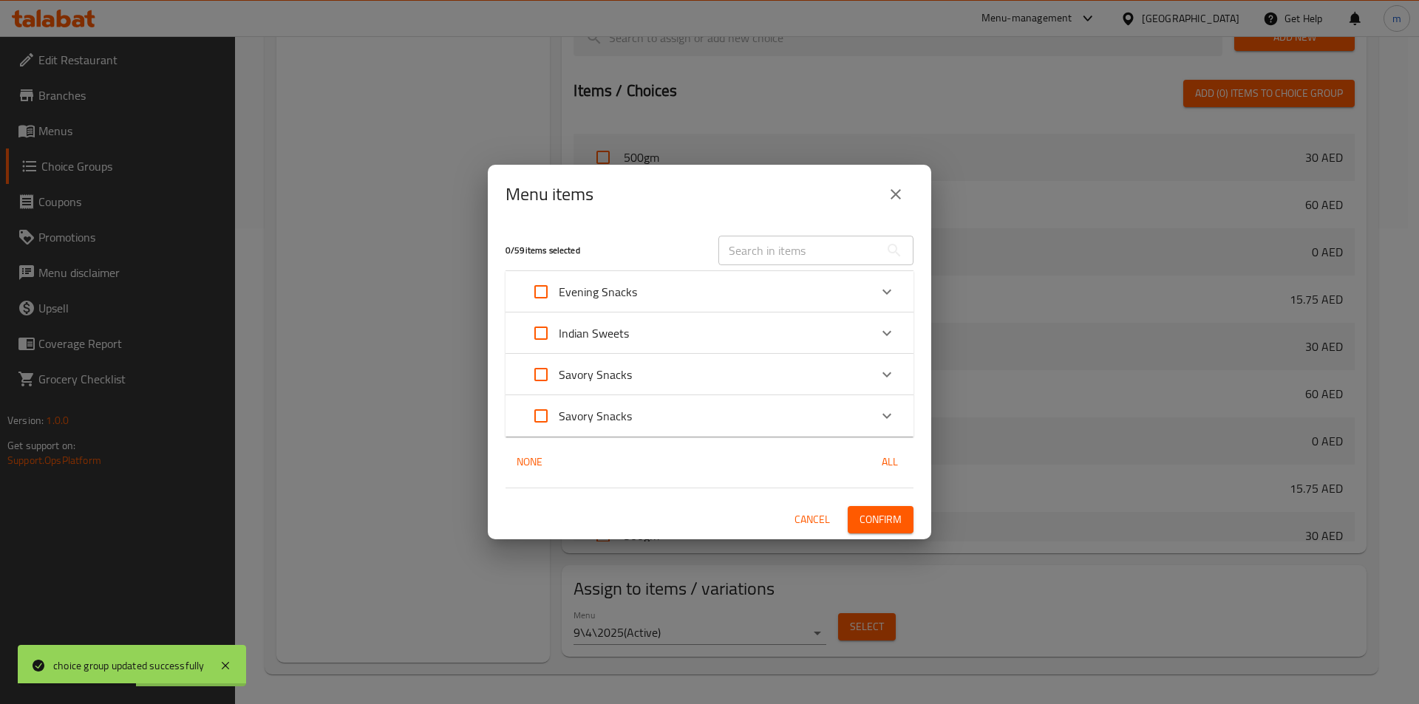
checkbox input "true"
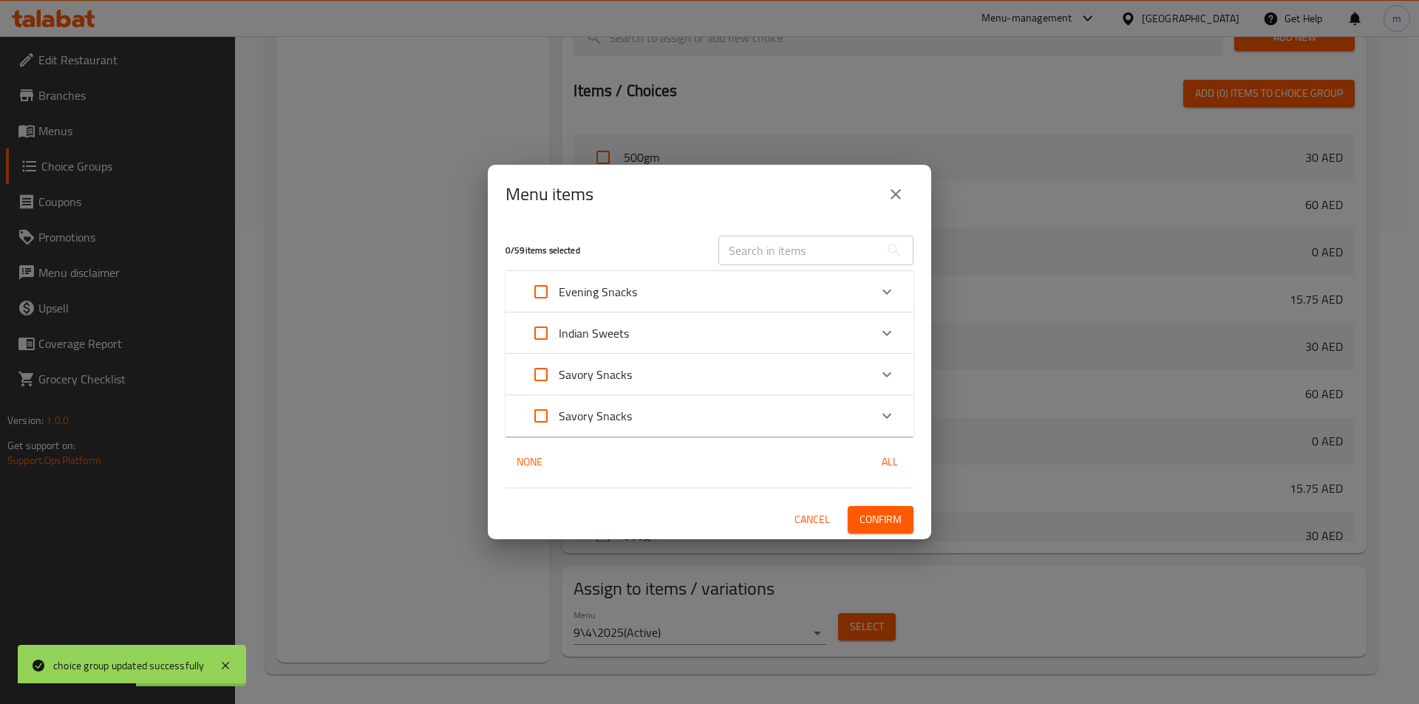
checkbox input "true"
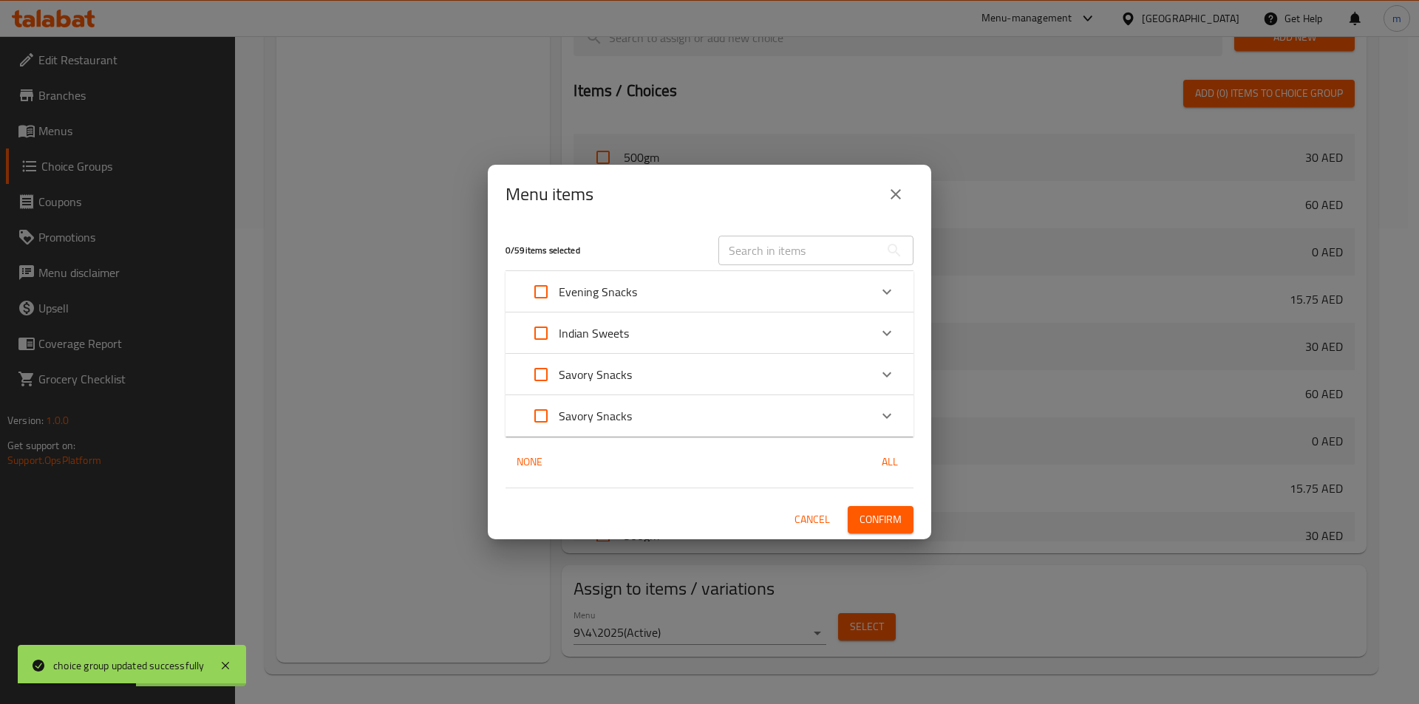
checkbox input "true"
click at [886, 514] on span "Confirm" at bounding box center [880, 520] width 42 height 18
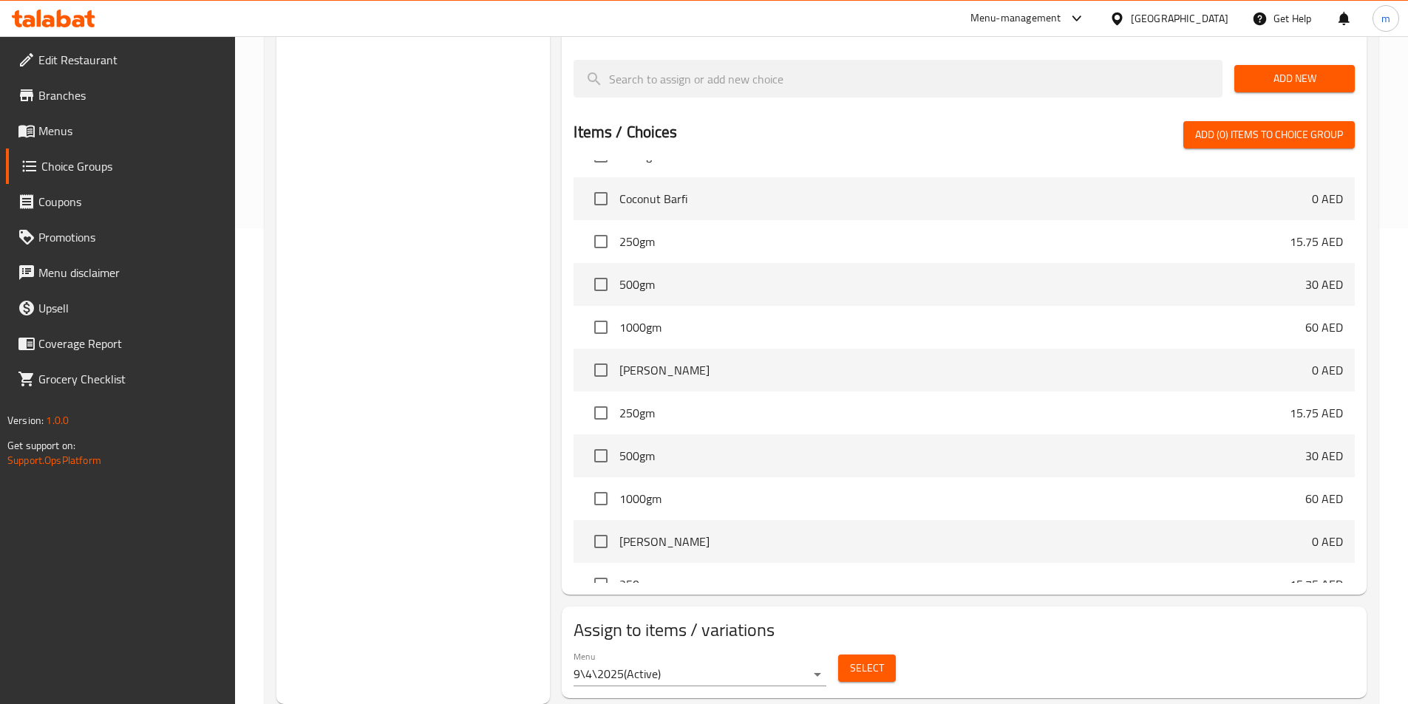
scroll to position [443, 0]
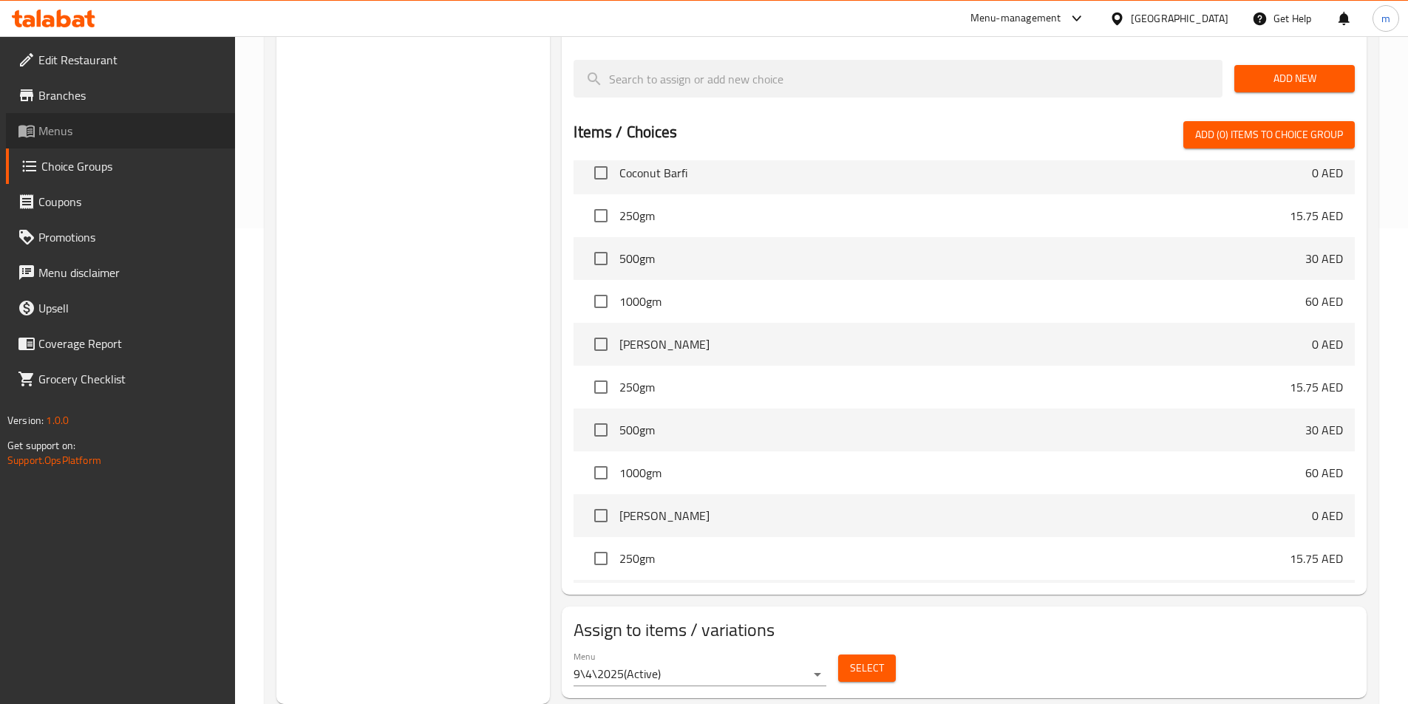
click at [61, 126] on span "Menus" at bounding box center [130, 131] width 185 height 18
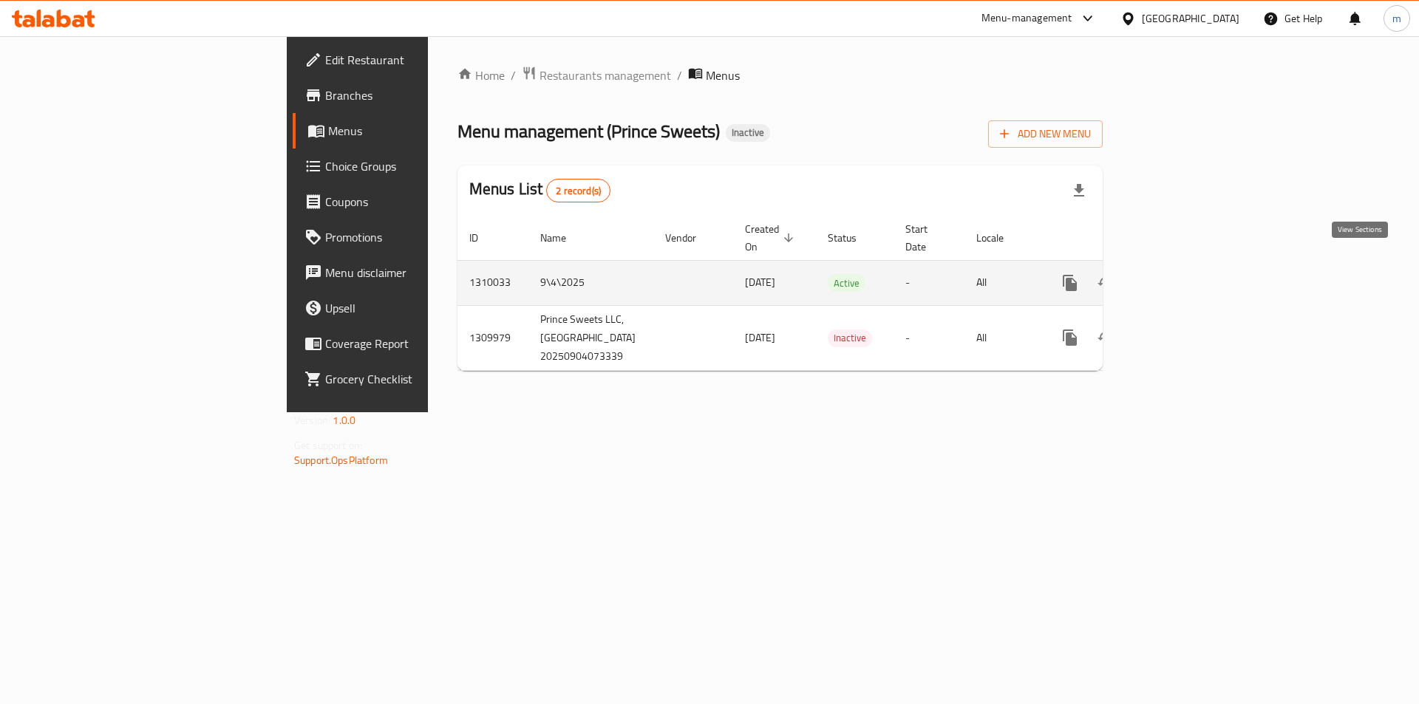
click at [1194, 265] on link "enhanced table" at bounding box center [1176, 282] width 35 height 35
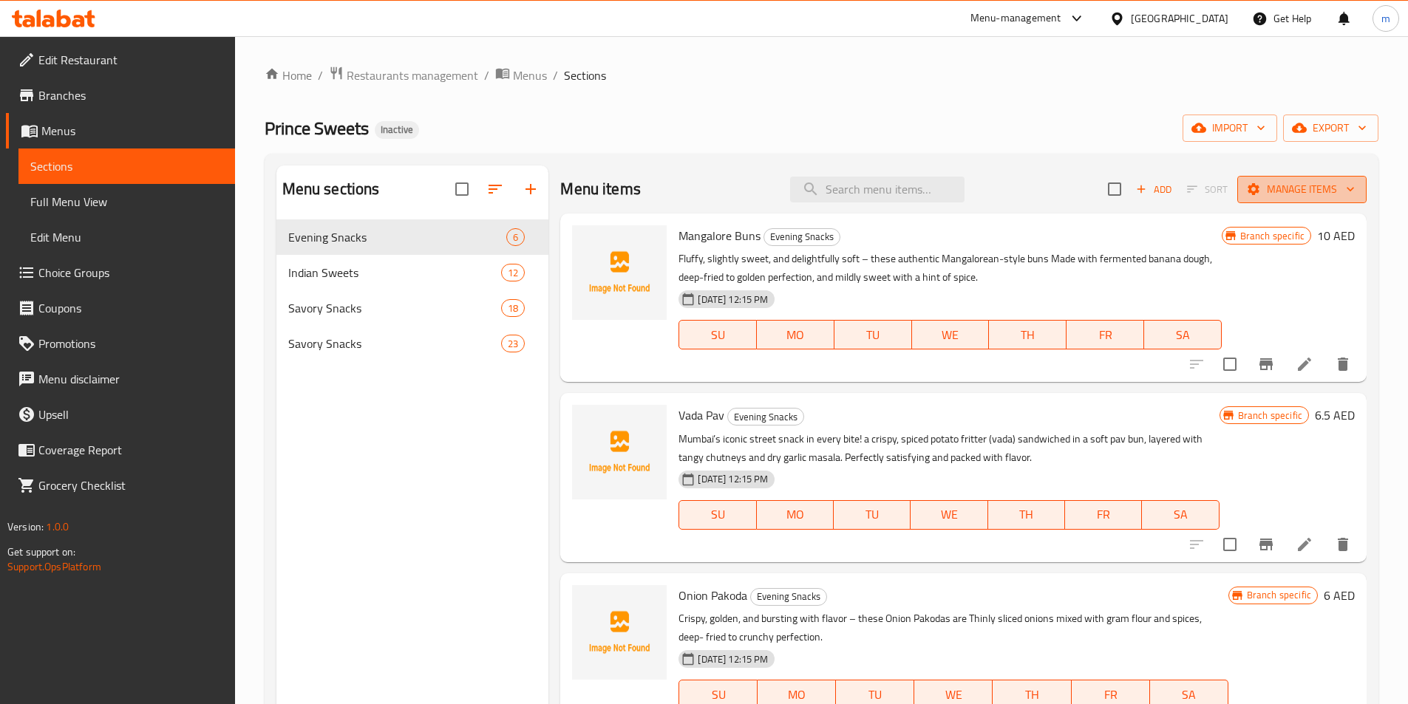
click at [1301, 198] on span "Manage items" at bounding box center [1302, 189] width 106 height 18
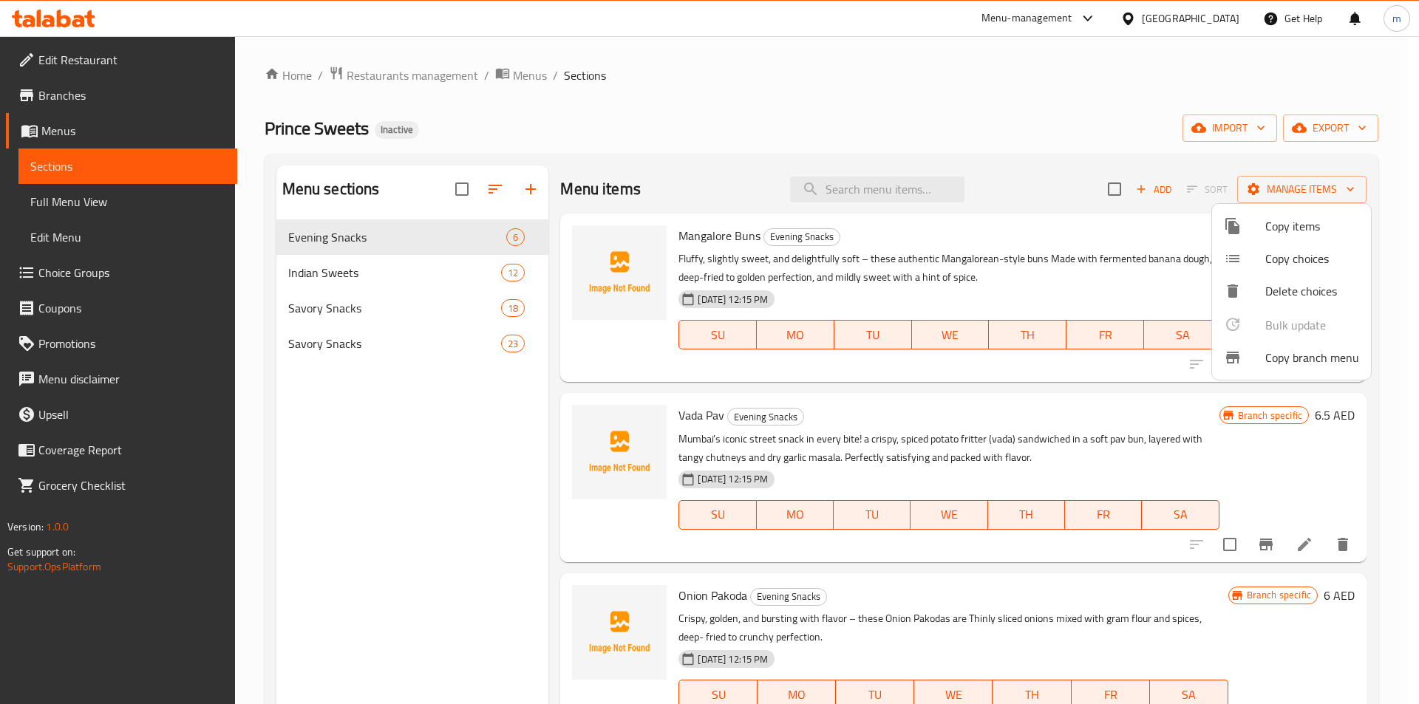
click at [1290, 234] on span "Copy items" at bounding box center [1312, 226] width 94 height 18
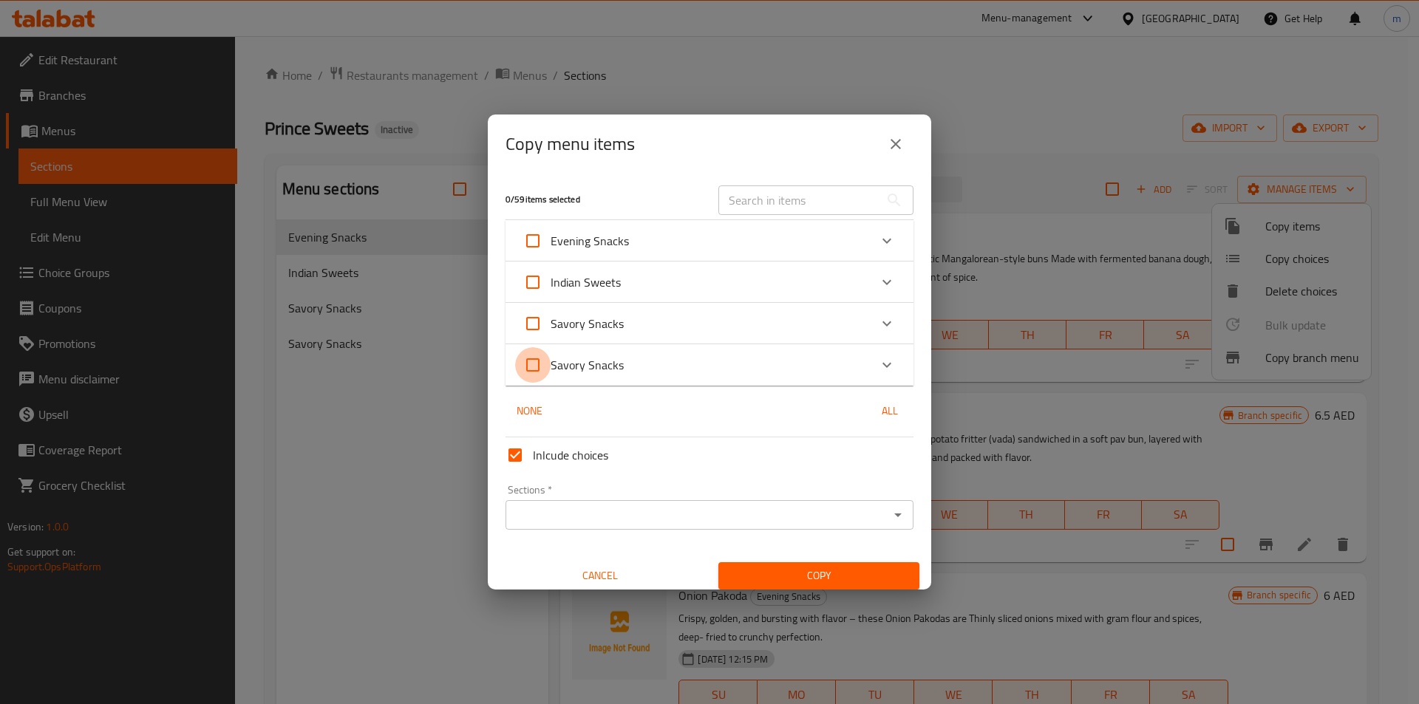
click at [530, 372] on input "Savory Snacks" at bounding box center [532, 364] width 35 height 35
checkbox input "true"
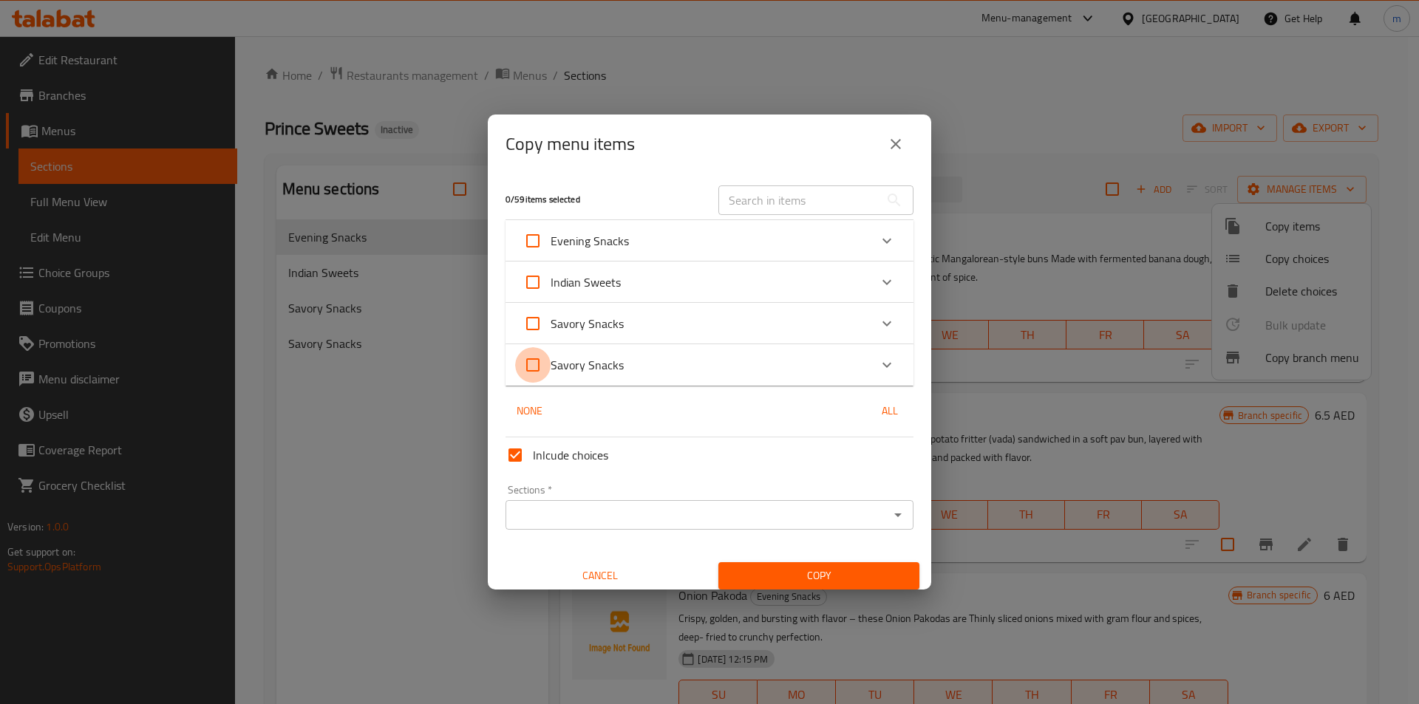
checkbox input "true"
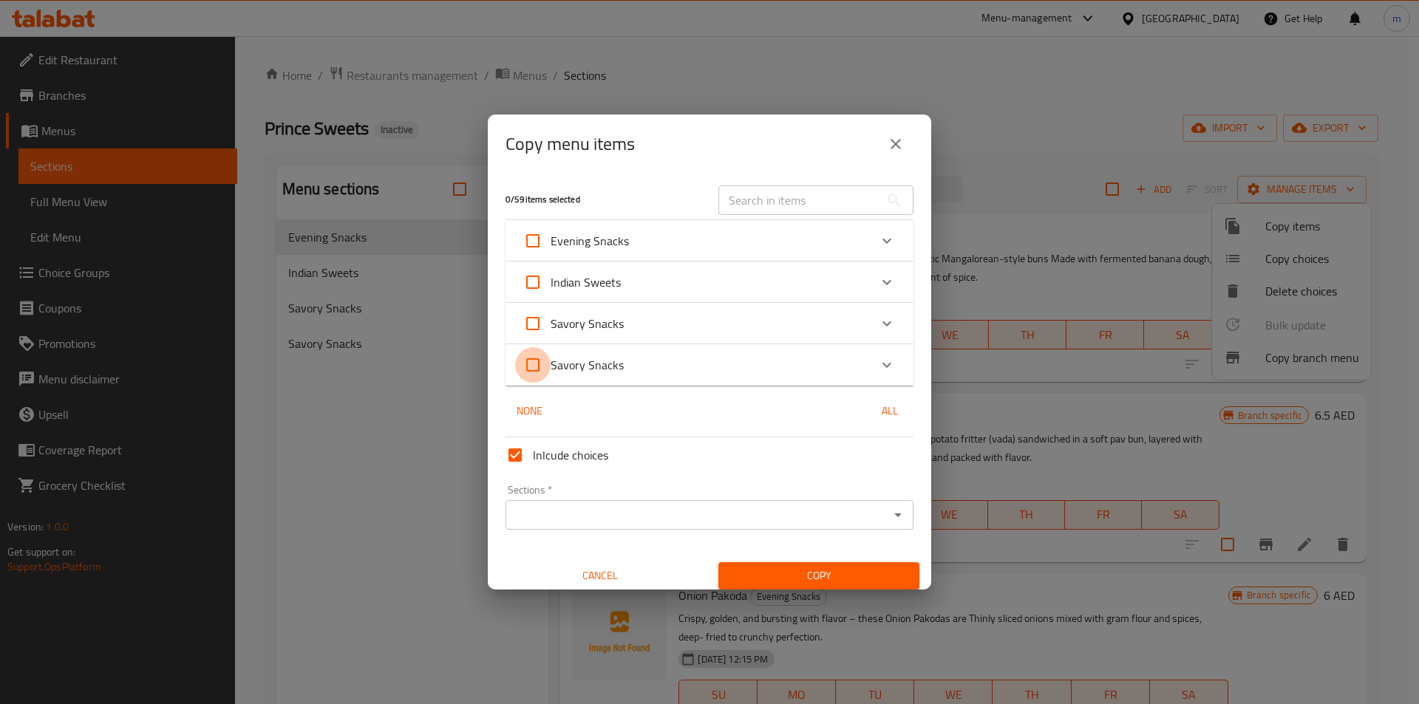
checkbox input "true"
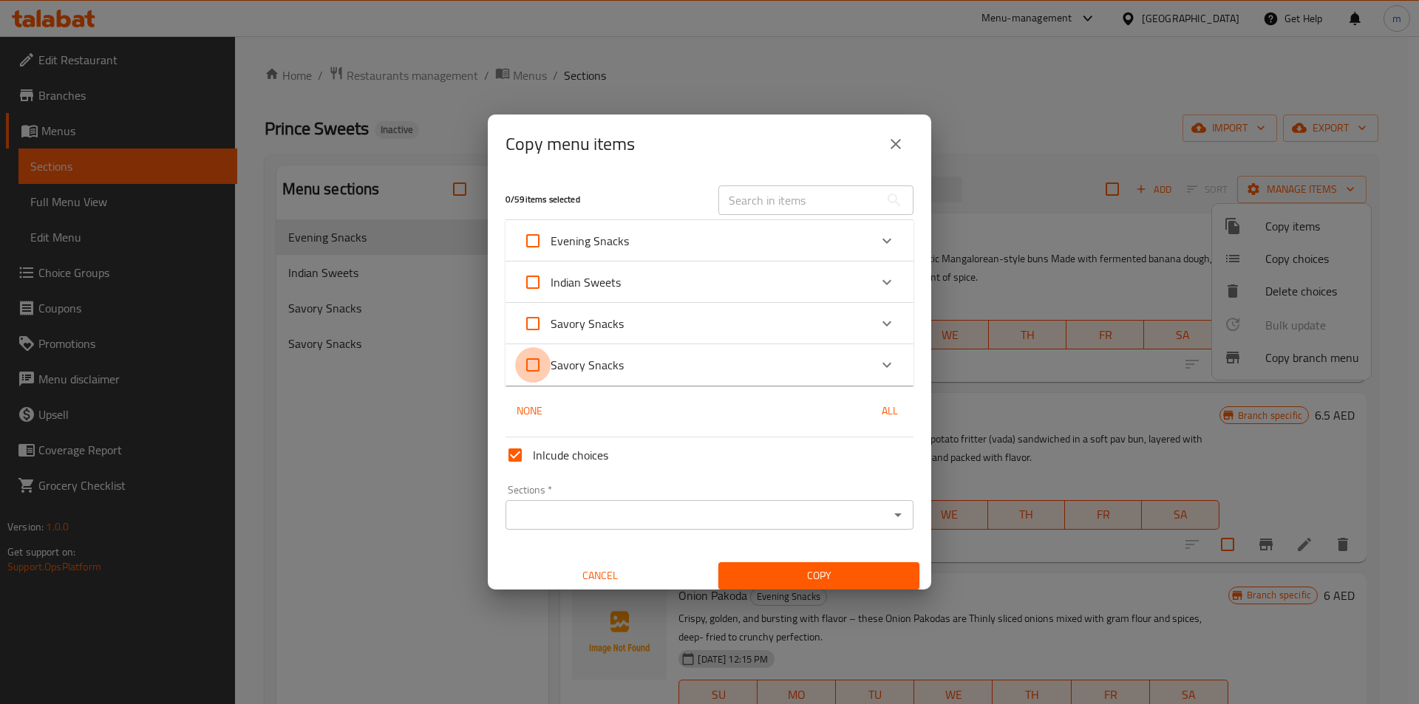
checkbox input "true"
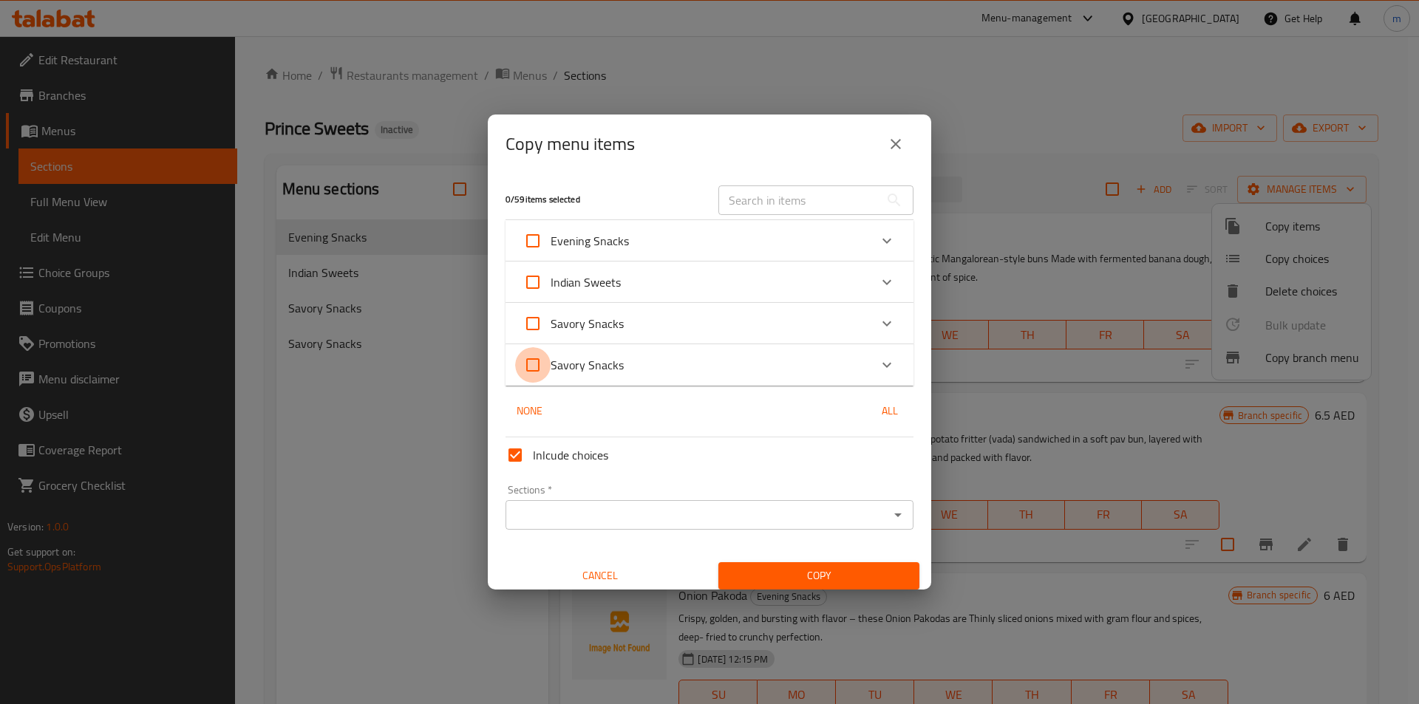
checkbox input "true"
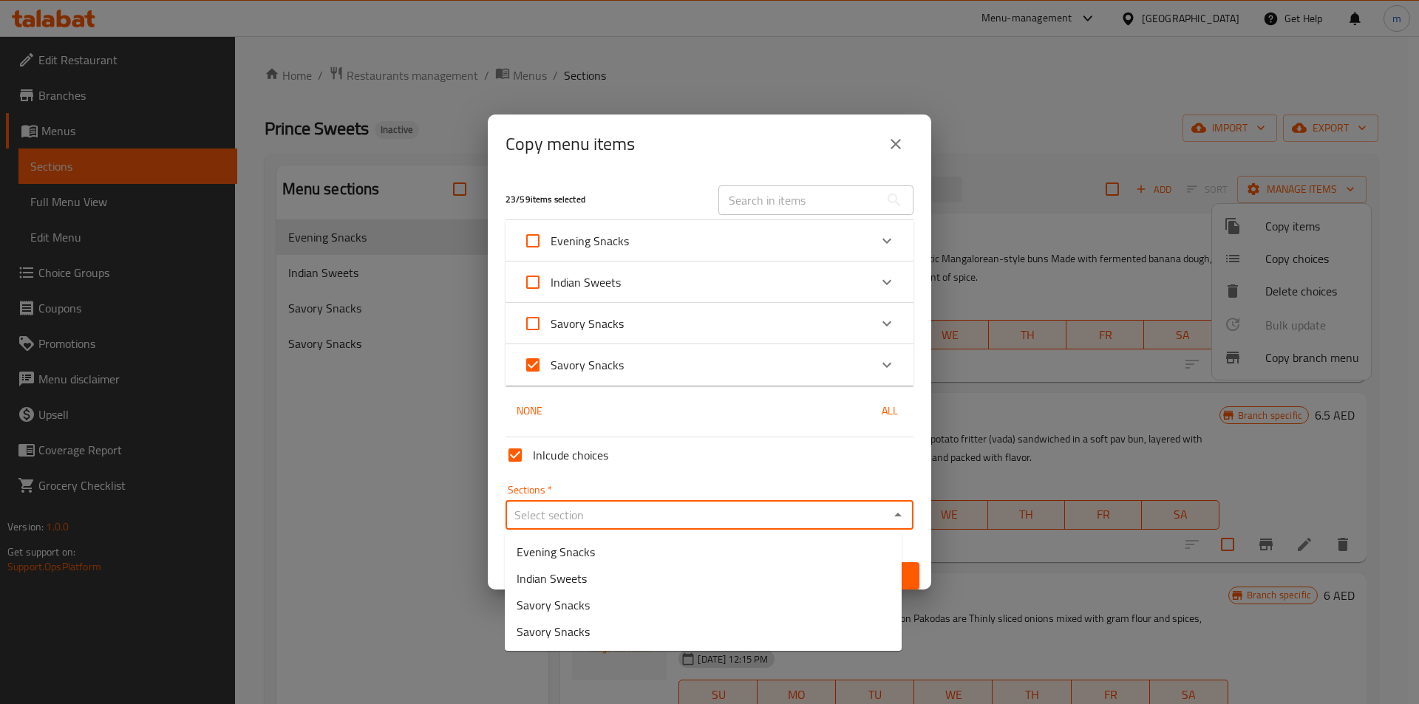
click at [602, 517] on input "Sections   *" at bounding box center [697, 515] width 375 height 21
click at [578, 611] on span "Savory Snacks" at bounding box center [553, 605] width 73 height 18
type input "Savory Snacks"
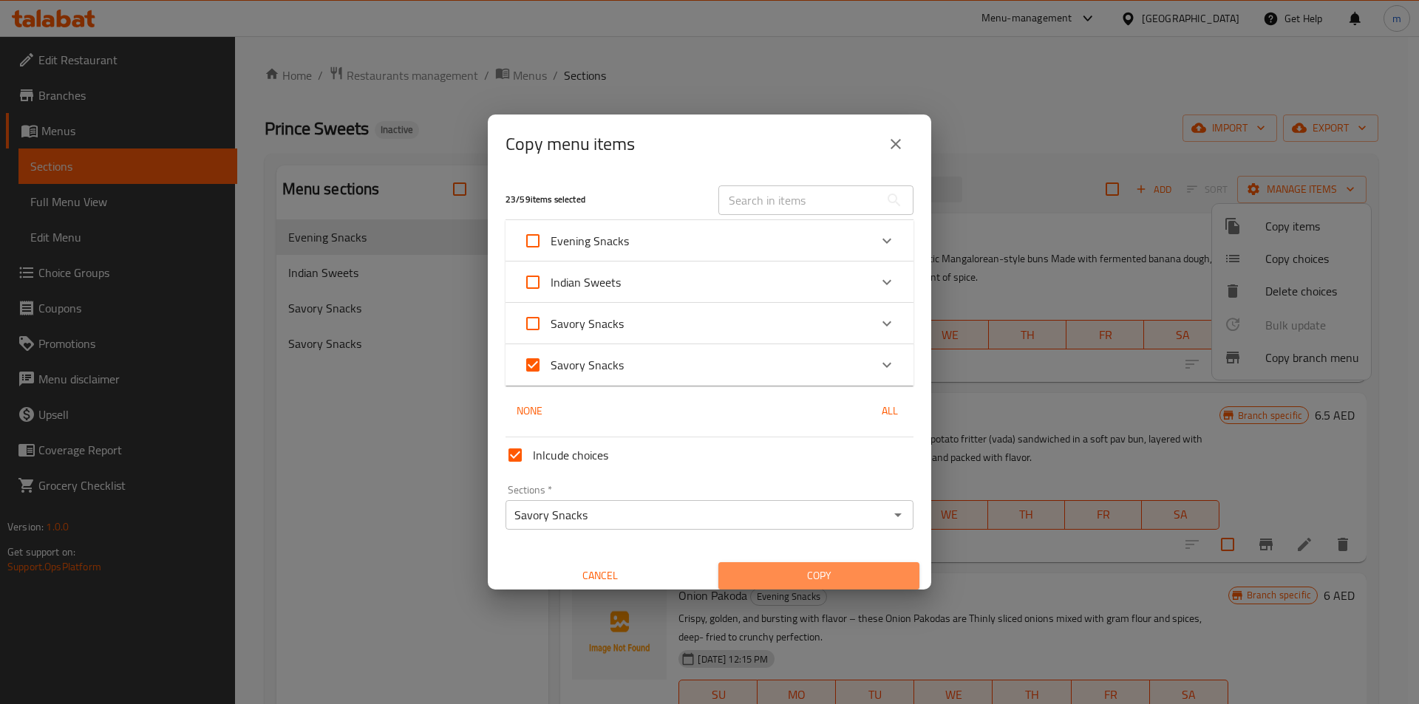
click at [835, 573] on span "Copy" at bounding box center [818, 576] width 177 height 18
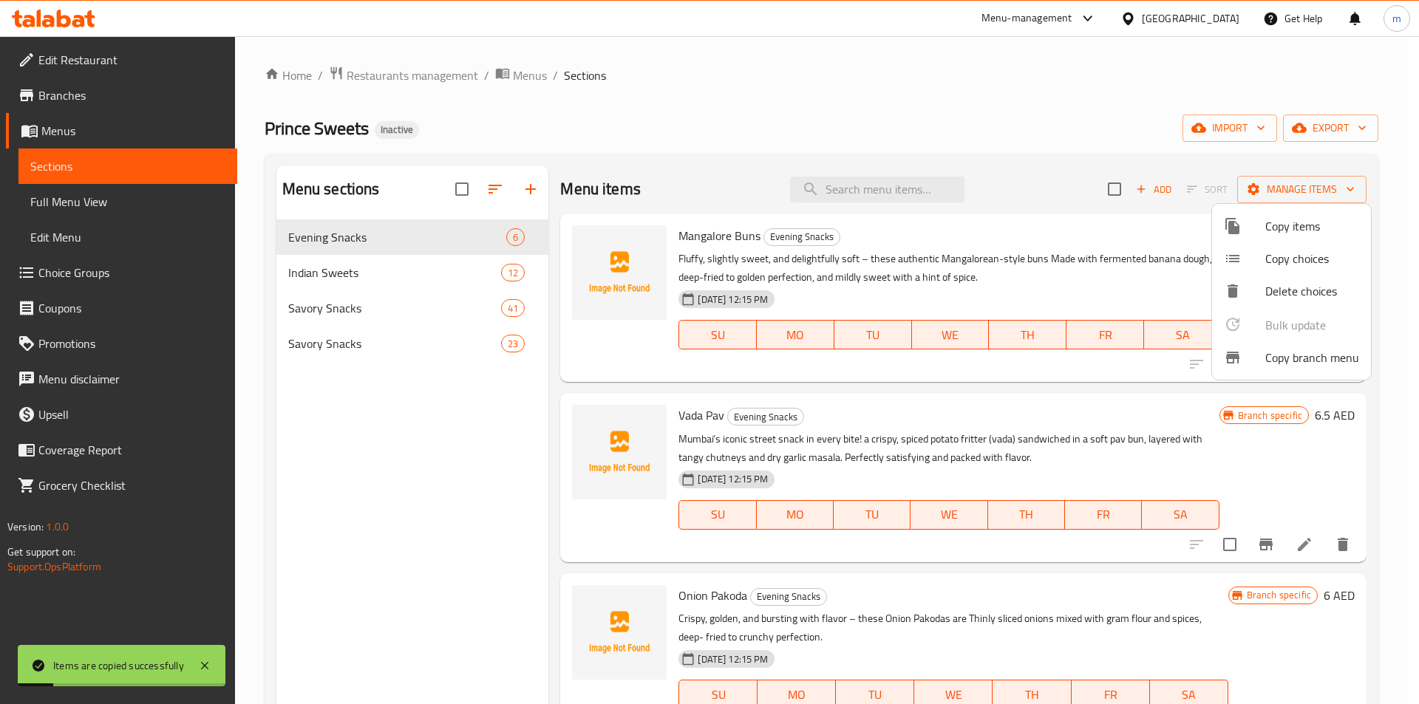
click at [352, 350] on div at bounding box center [709, 352] width 1419 height 704
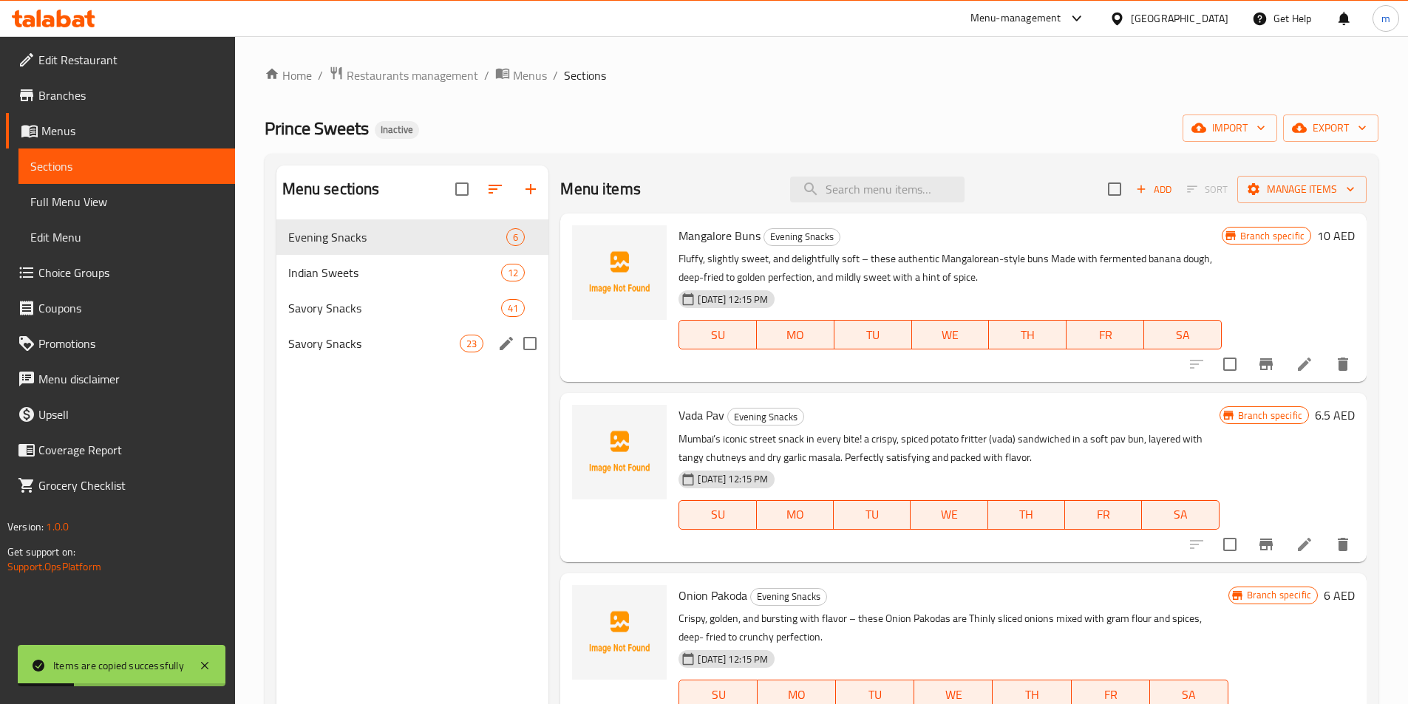
click at [525, 350] on input "Menu sections" at bounding box center [529, 343] width 31 height 31
checkbox input "true"
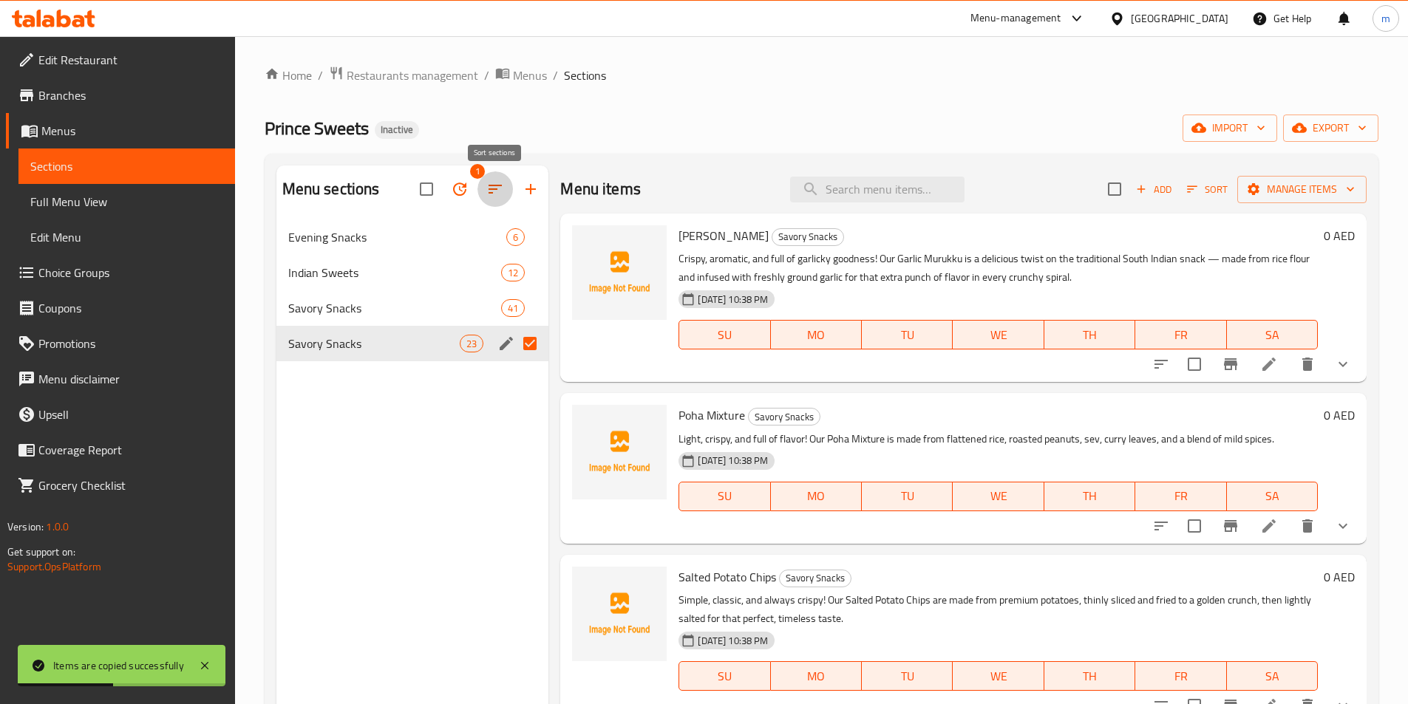
click at [488, 192] on icon "button" at bounding box center [495, 189] width 18 height 18
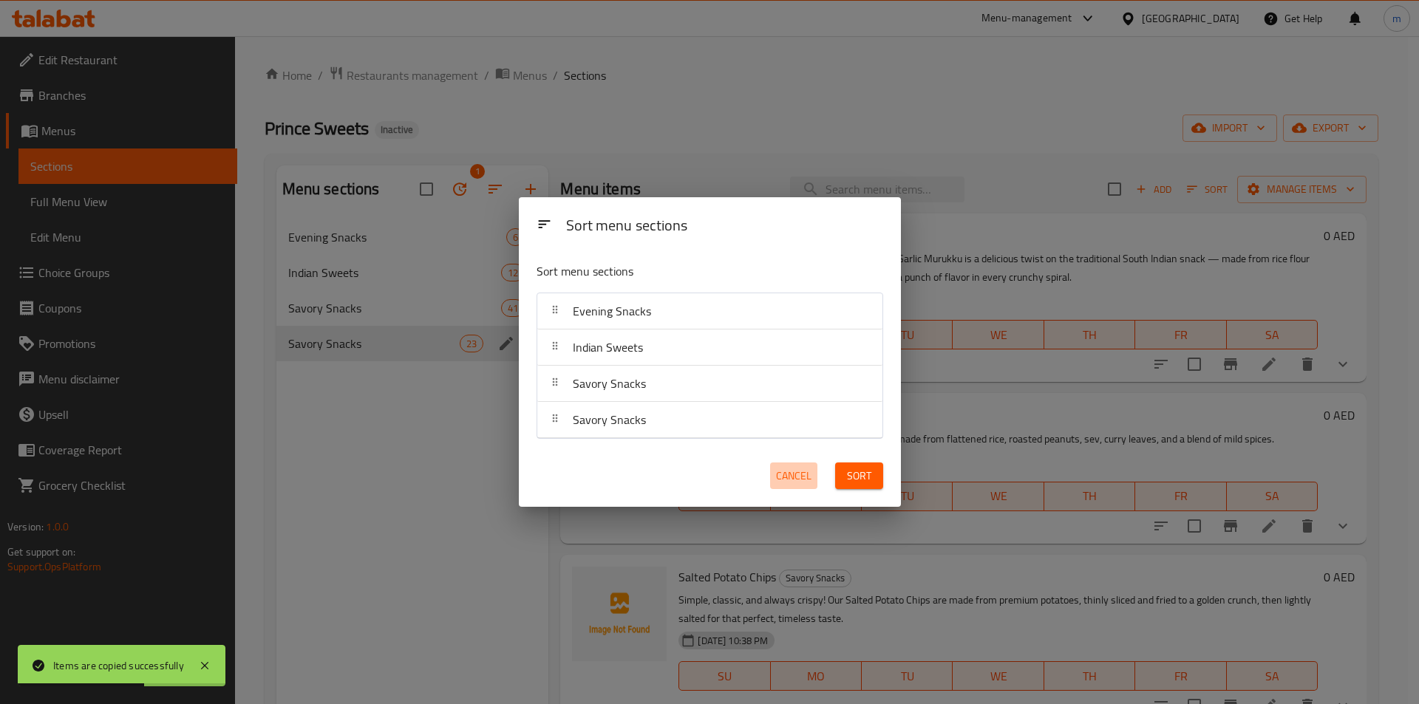
click at [796, 479] on span "Cancel" at bounding box center [793, 476] width 35 height 18
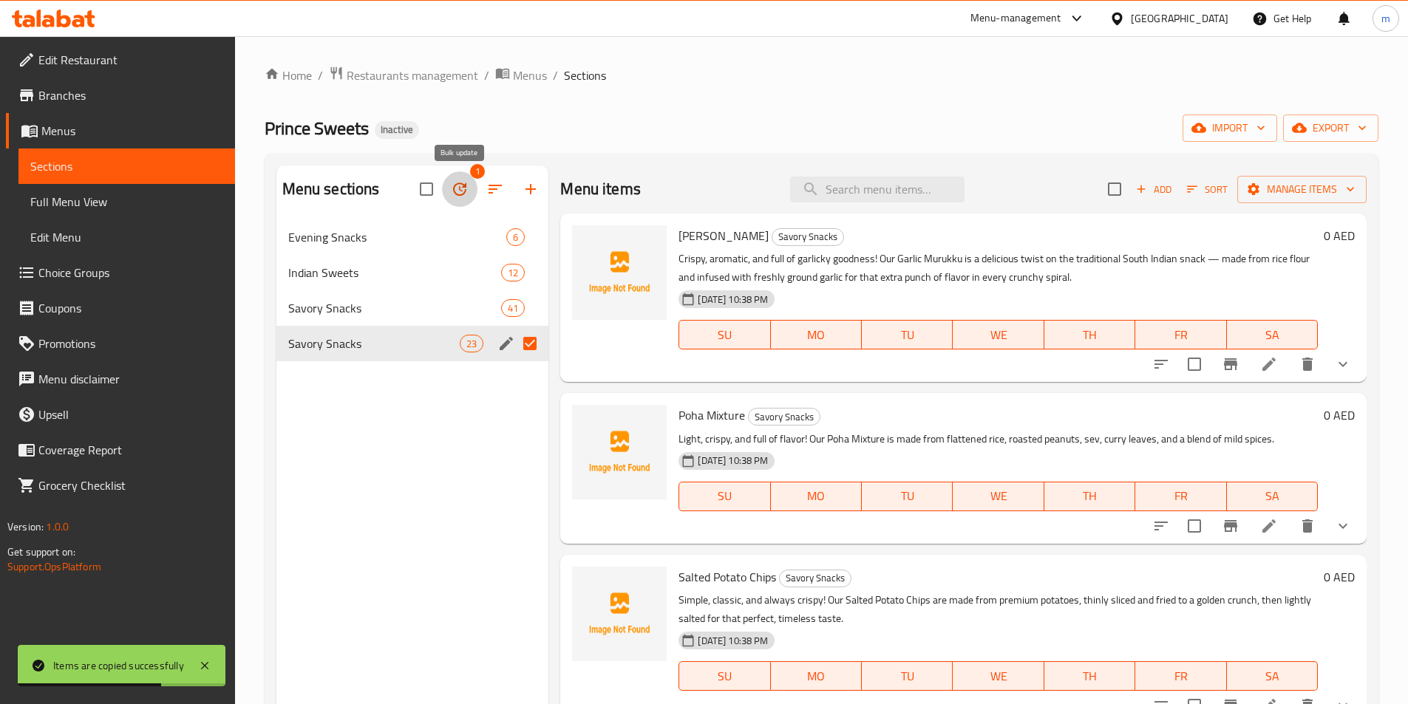
click at [465, 190] on icon "button" at bounding box center [460, 189] width 18 height 18
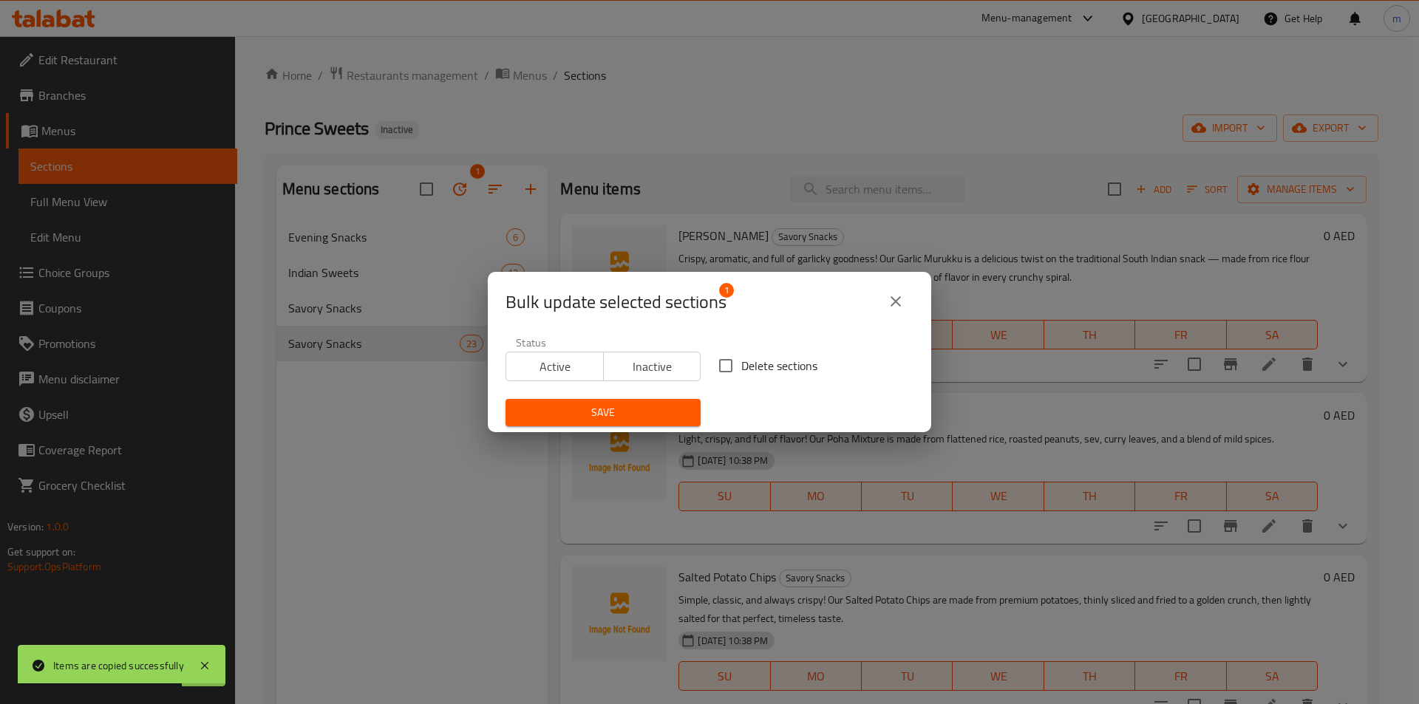
click at [752, 360] on span "Delete sections" at bounding box center [779, 366] width 76 height 18
click at [741, 360] on input "Delete sections" at bounding box center [725, 365] width 31 height 31
checkbox input "true"
click at [676, 409] on span "Save" at bounding box center [602, 412] width 171 height 18
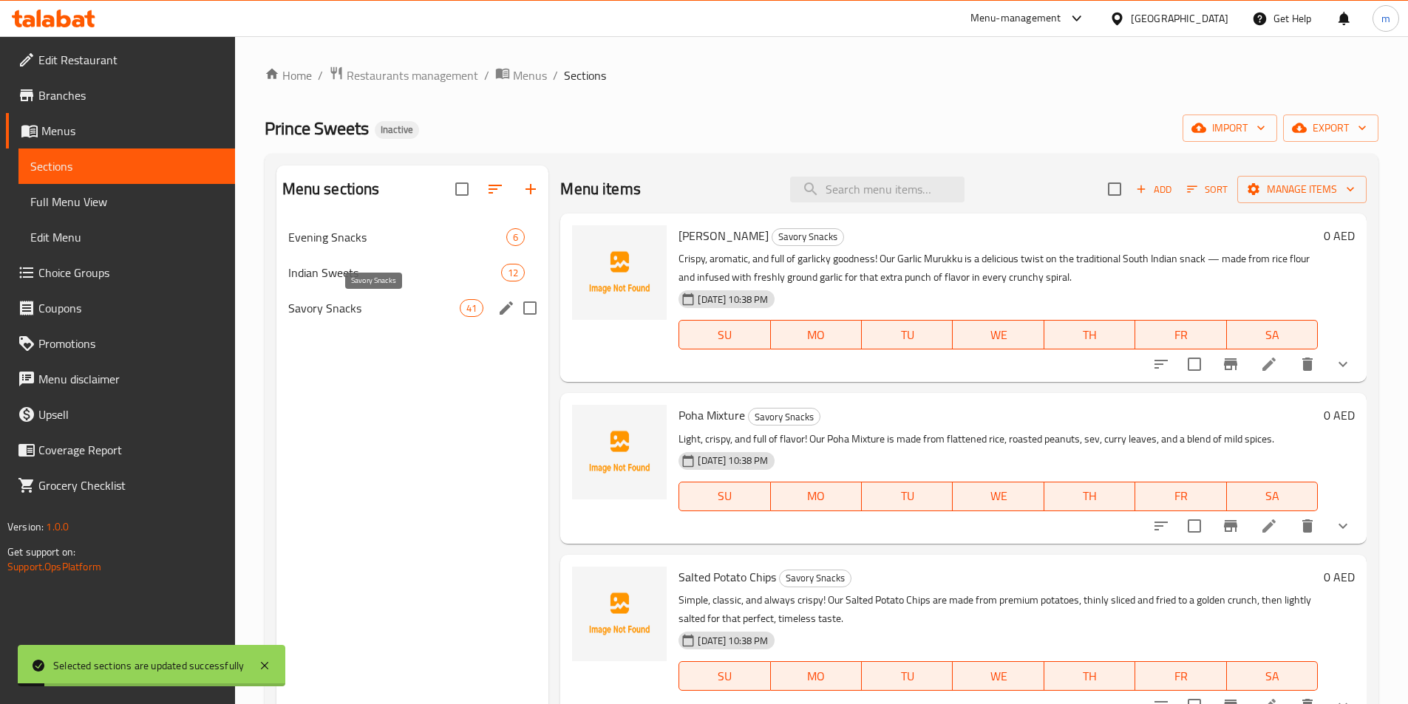
click at [389, 302] on span "Savory Snacks" at bounding box center [374, 308] width 172 height 18
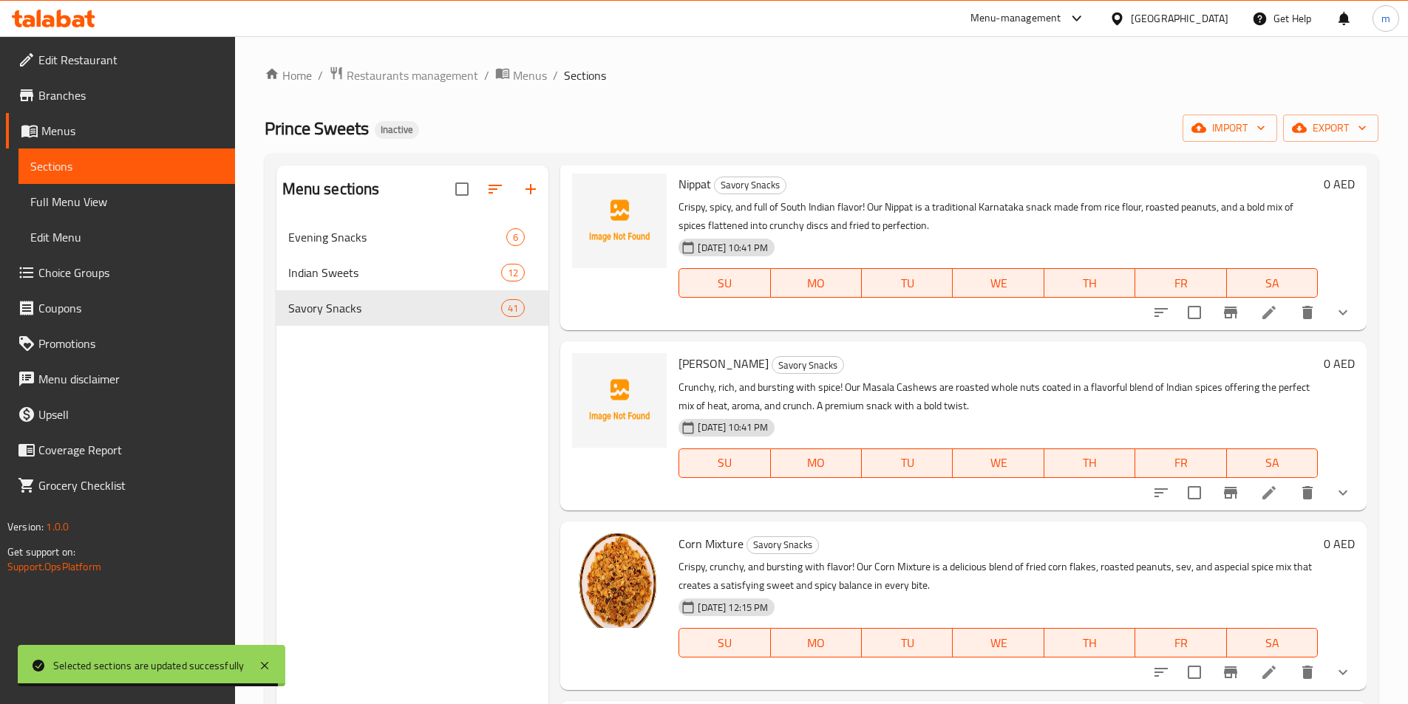
scroll to position [6431, 0]
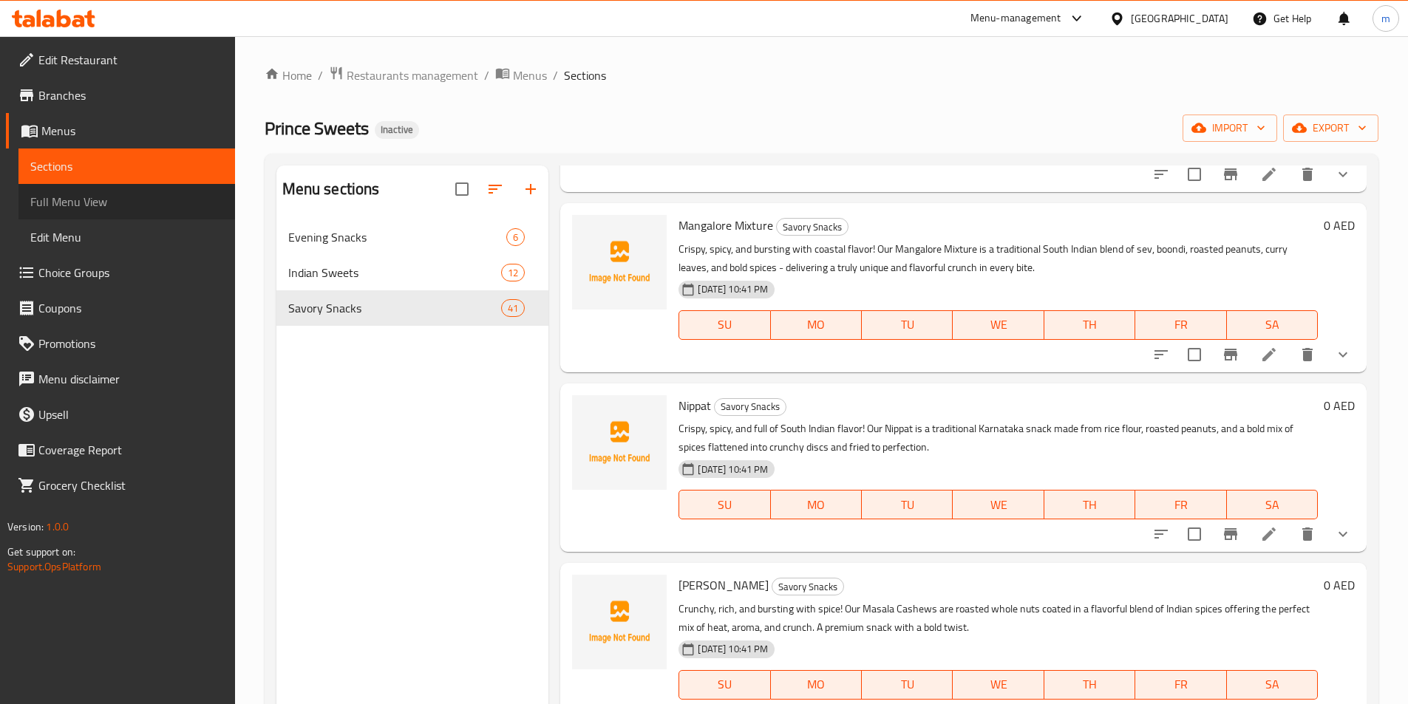
click at [93, 206] on span "Full Menu View" at bounding box center [126, 202] width 193 height 18
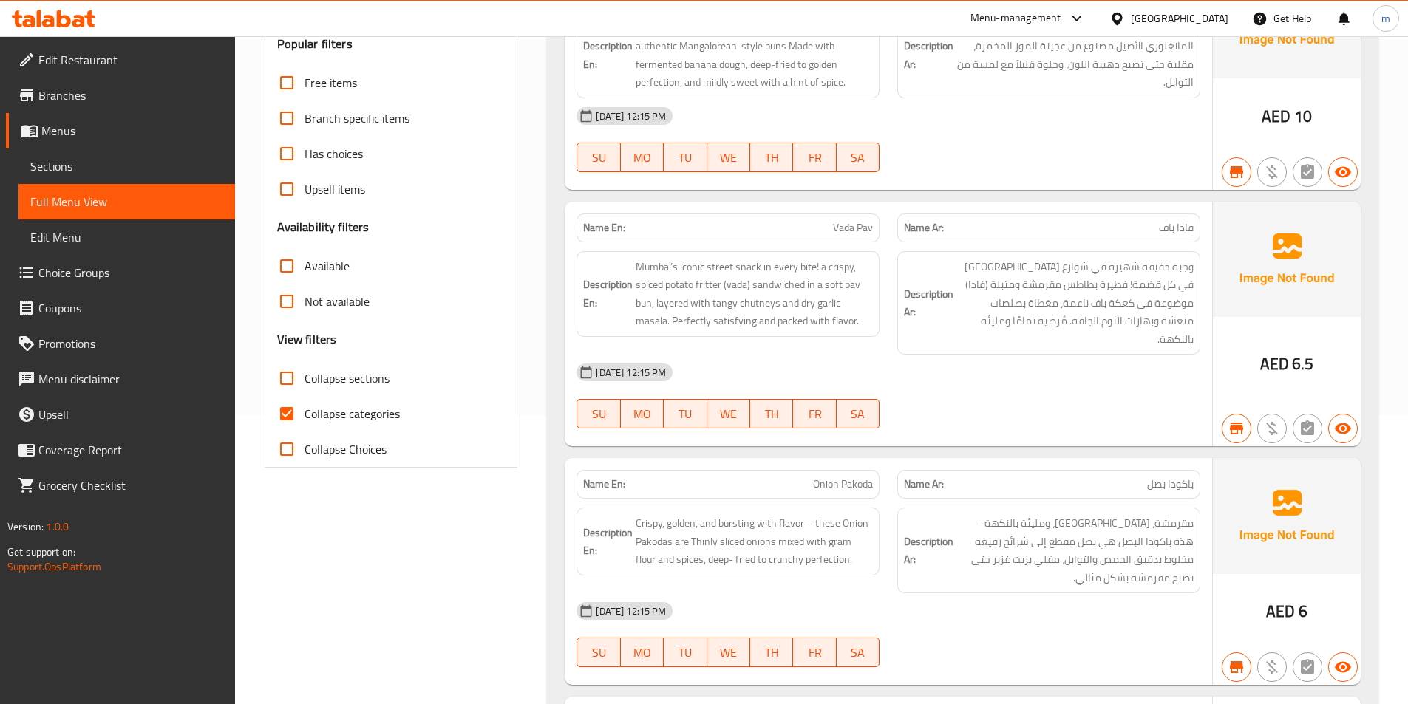
scroll to position [296, 0]
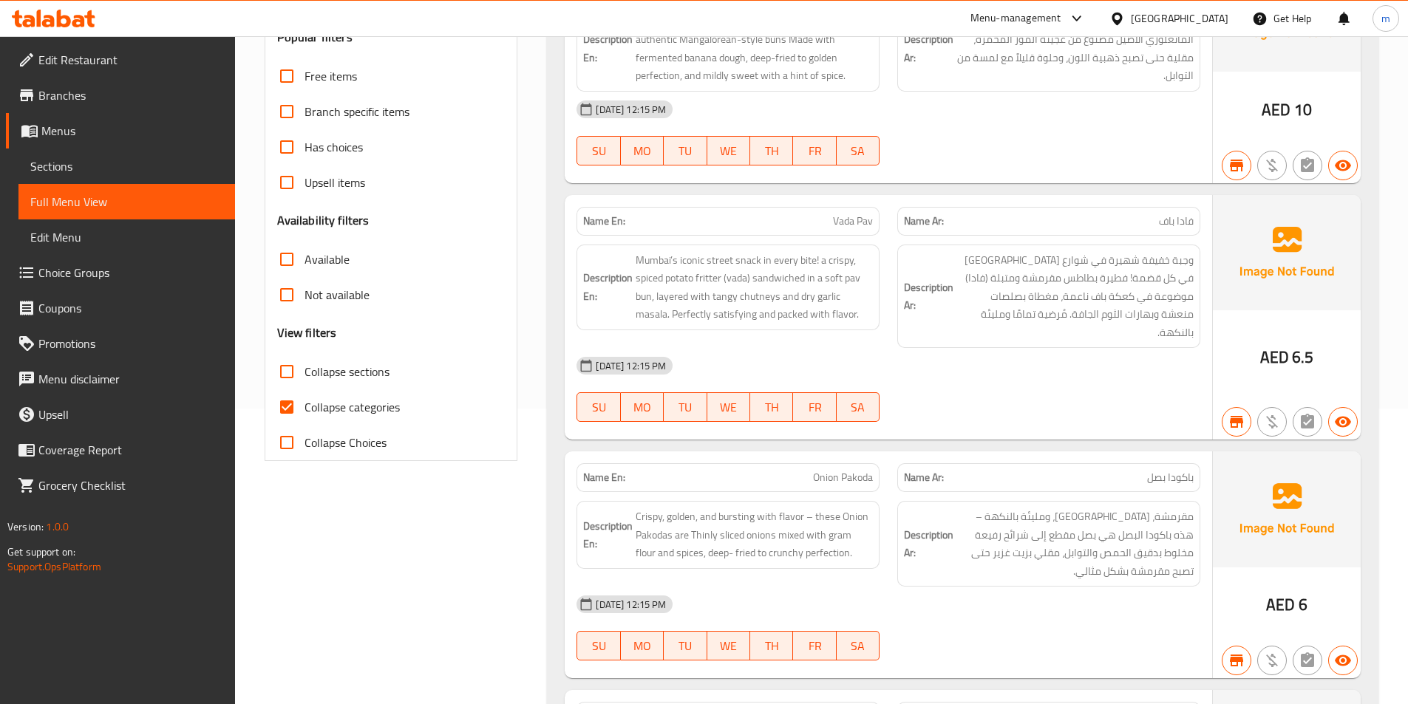
click at [362, 403] on span "Collapse categories" at bounding box center [351, 407] width 95 height 18
click at [304, 403] on input "Collapse categories" at bounding box center [286, 406] width 35 height 35
checkbox input "false"
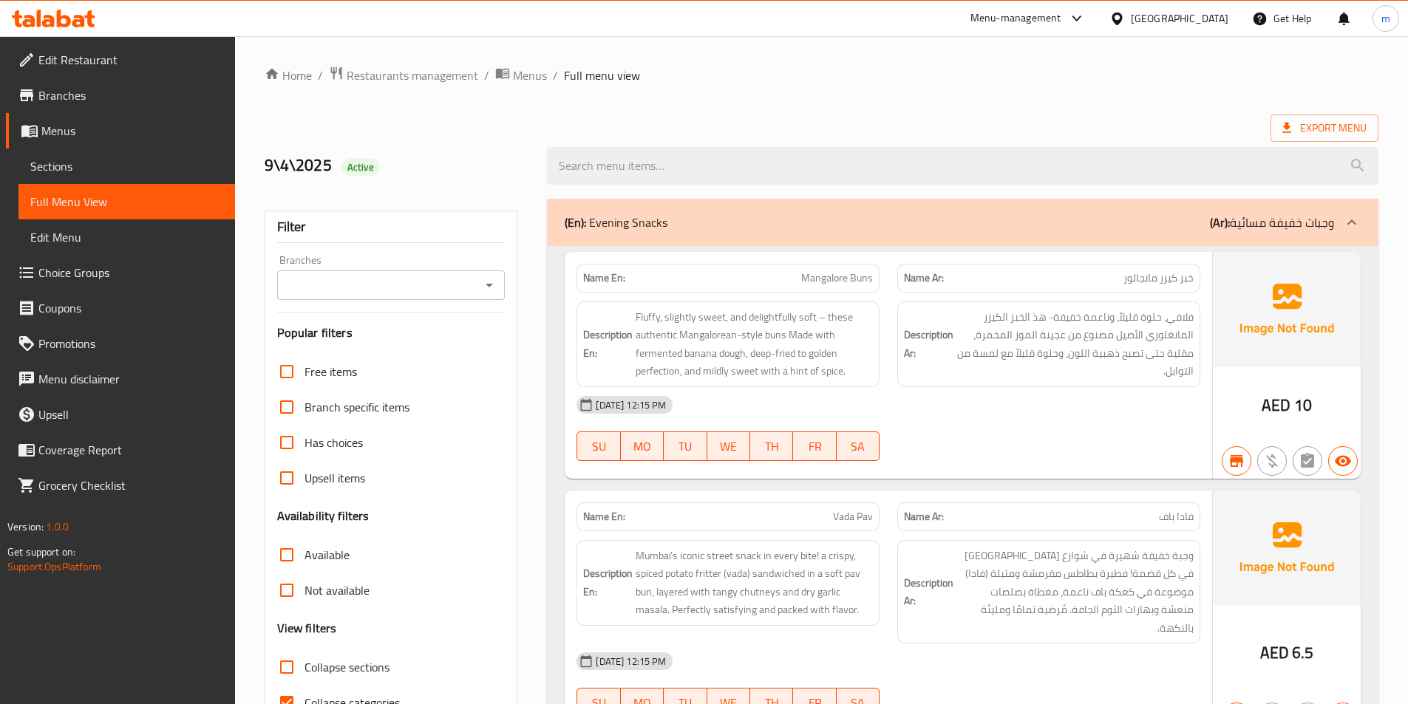
click at [351, 664] on span "Collapse sections" at bounding box center [346, 667] width 85 height 18
click at [304, 664] on input "Collapse sections" at bounding box center [286, 667] width 35 height 35
checkbox input "true"
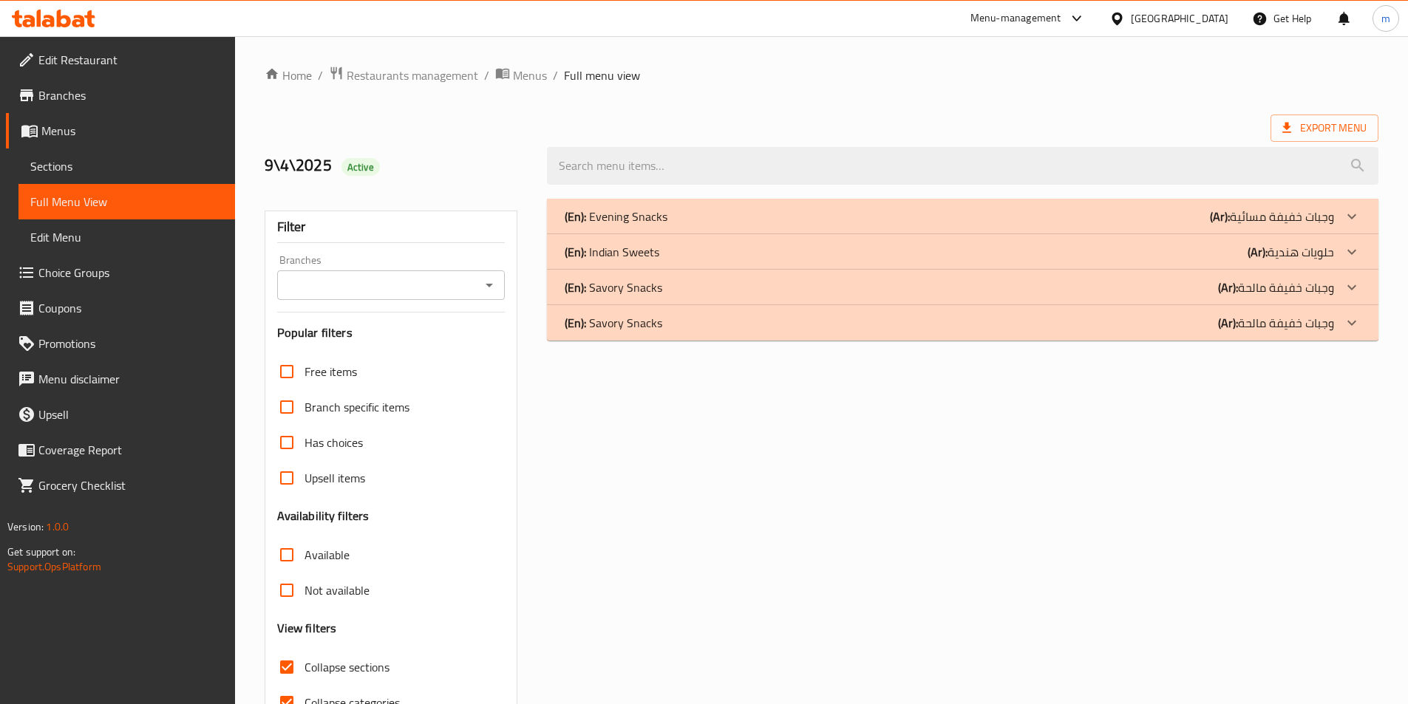
click at [1307, 338] on div "(En): Savory Snacks (Ar): وجبات خفيفة مالحة" at bounding box center [962, 322] width 831 height 35
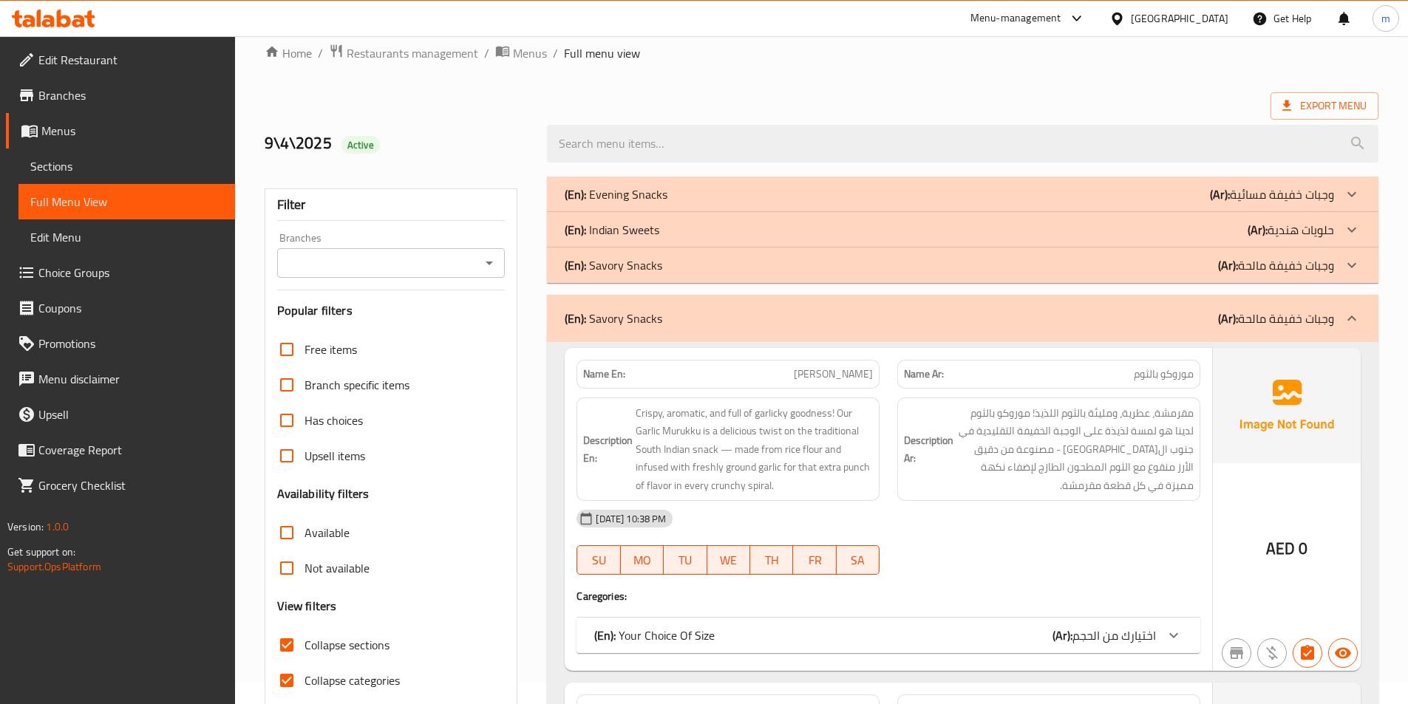
scroll to position [222, 0]
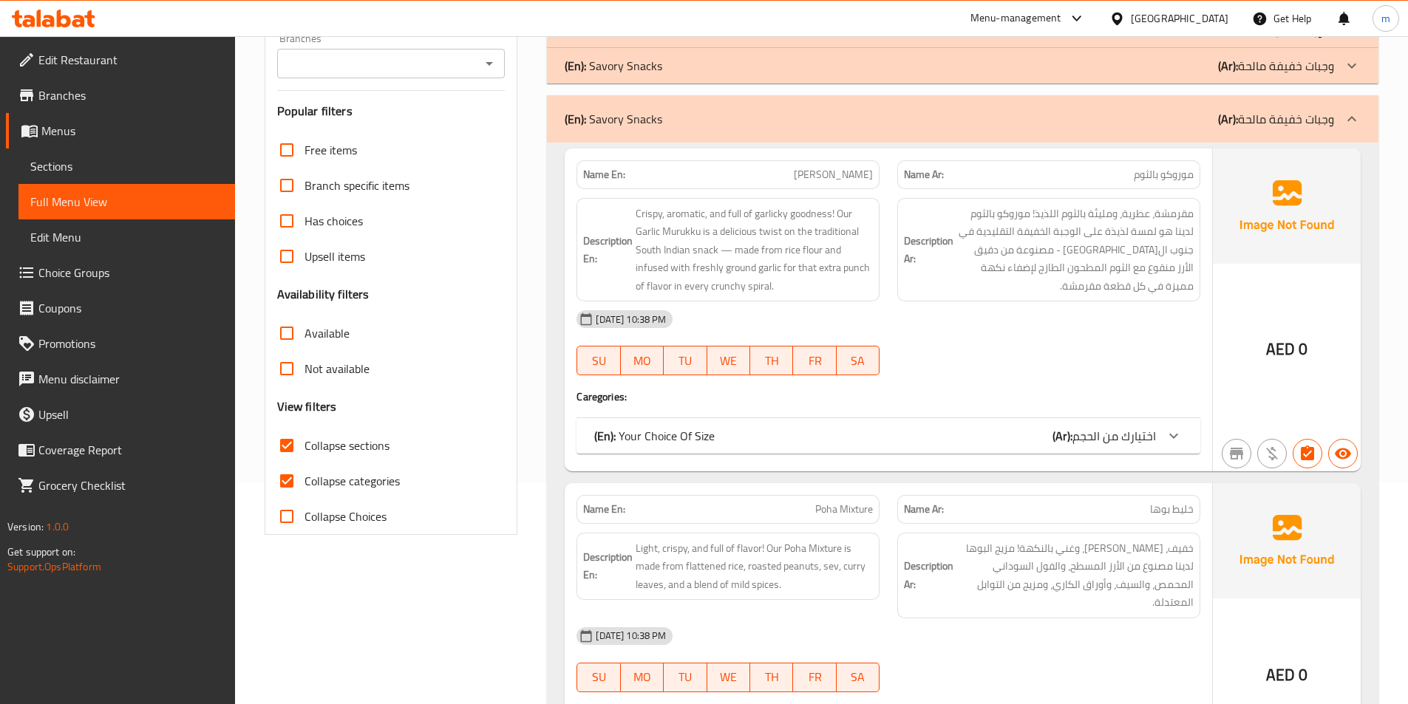
click at [370, 479] on span "Collapse categories" at bounding box center [351, 481] width 95 height 18
click at [304, 479] on input "Collapse categories" at bounding box center [286, 480] width 35 height 35
checkbox input "false"
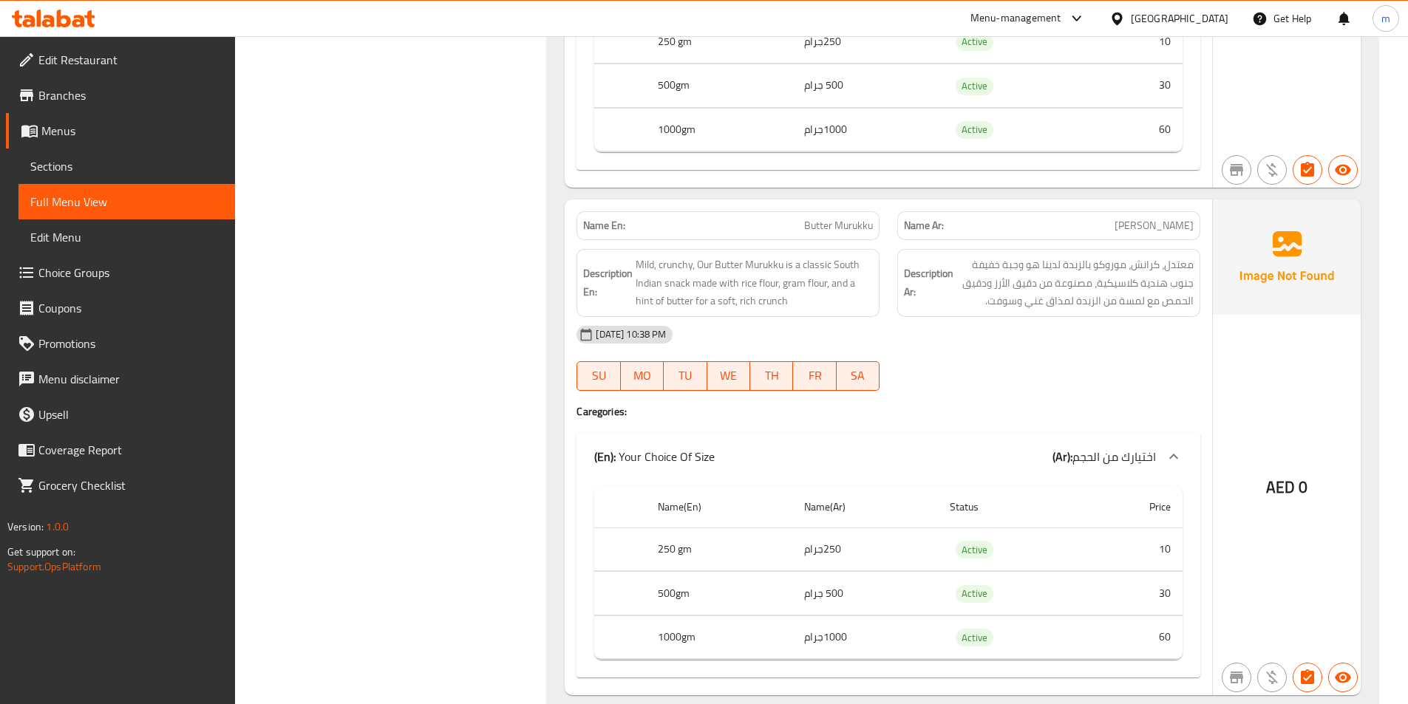
scroll to position [8794, 0]
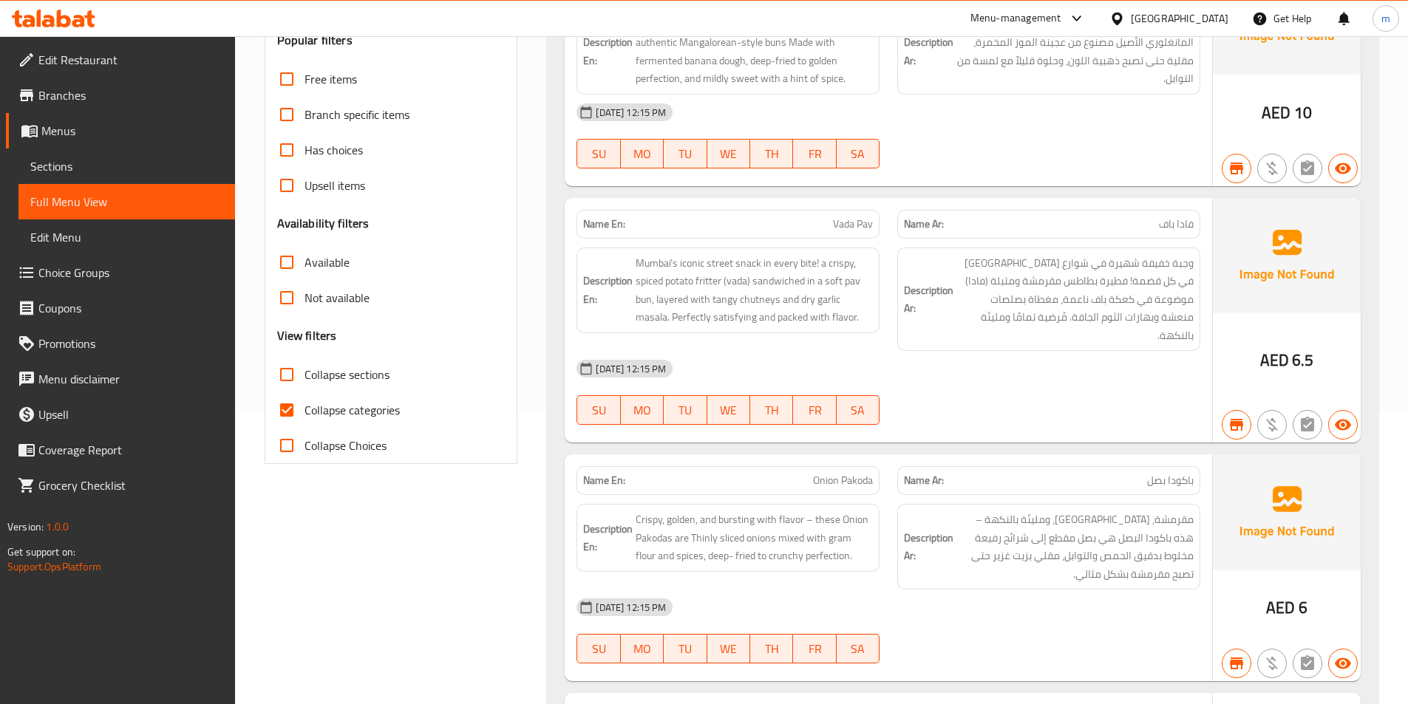
scroll to position [443, 0]
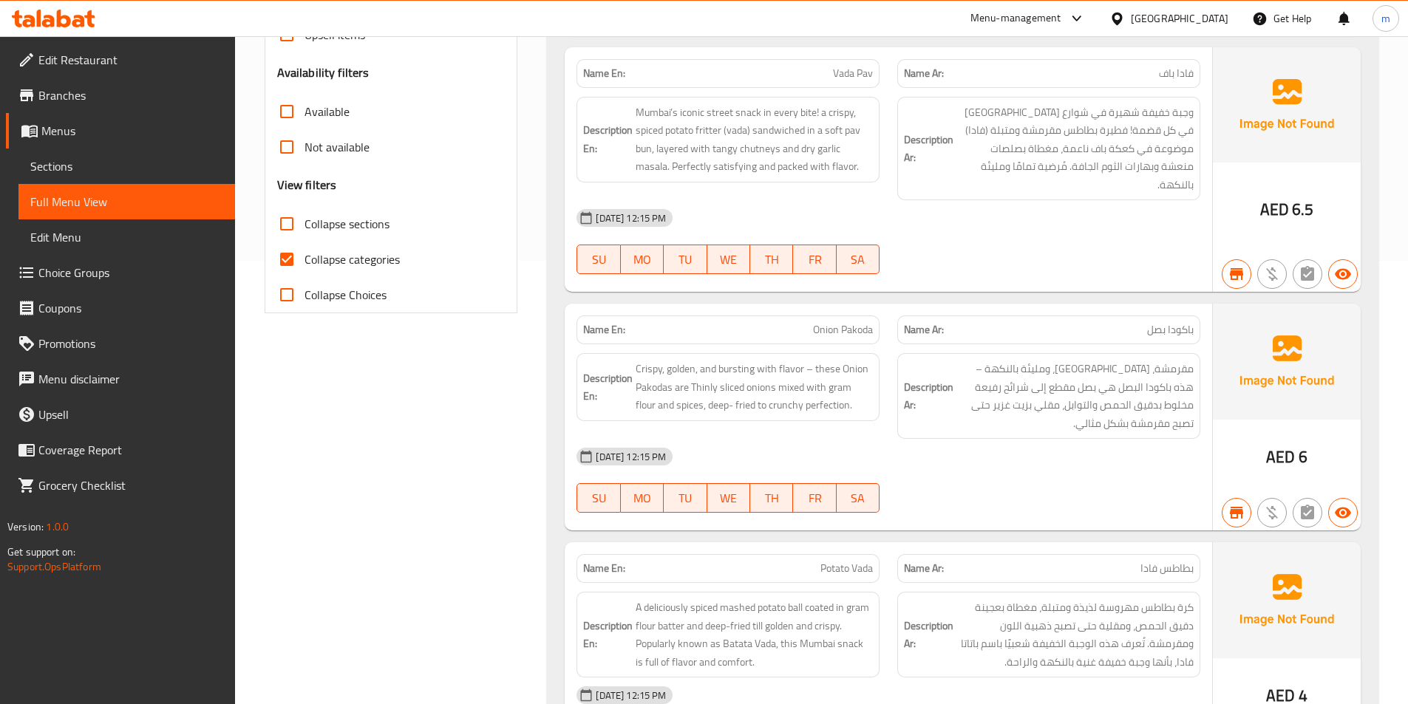
click at [362, 263] on span "Collapse categories" at bounding box center [351, 260] width 95 height 18
click at [304, 263] on input "Collapse categories" at bounding box center [286, 259] width 35 height 35
checkbox input "false"
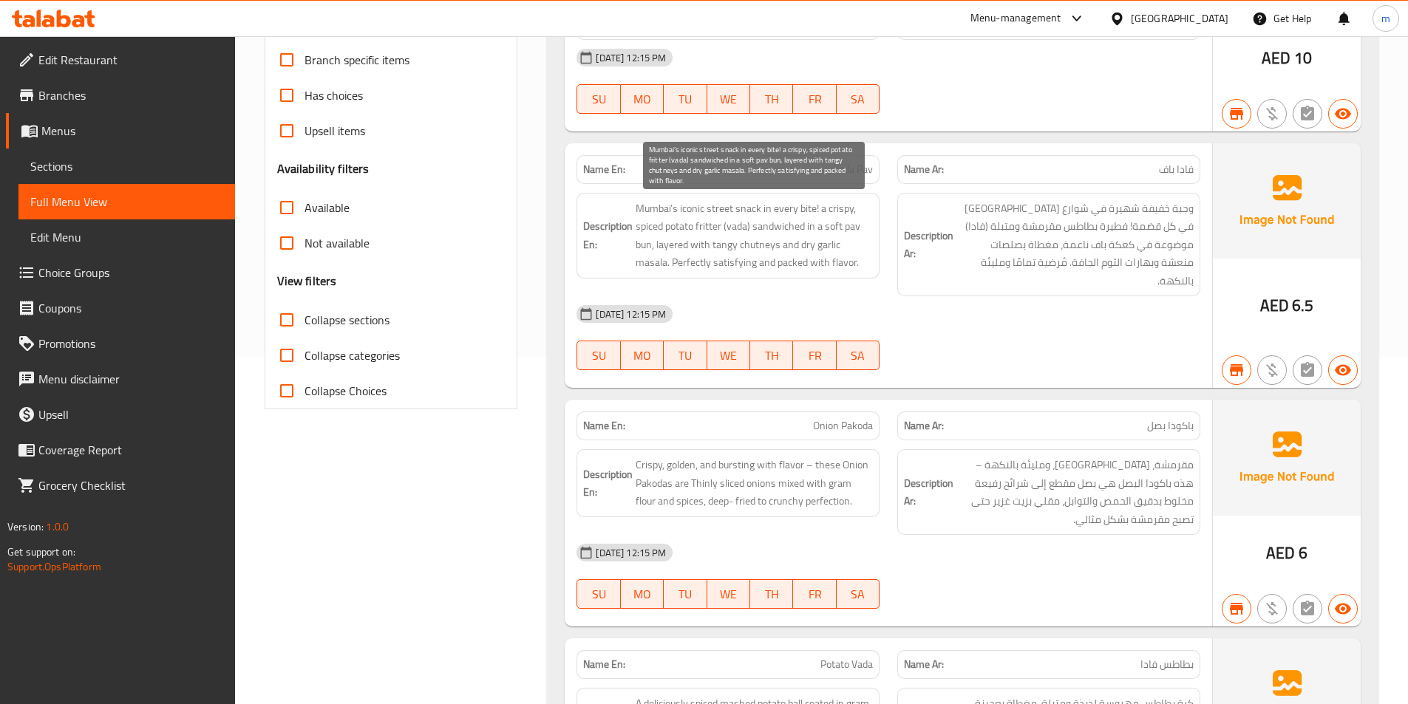
scroll to position [296, 0]
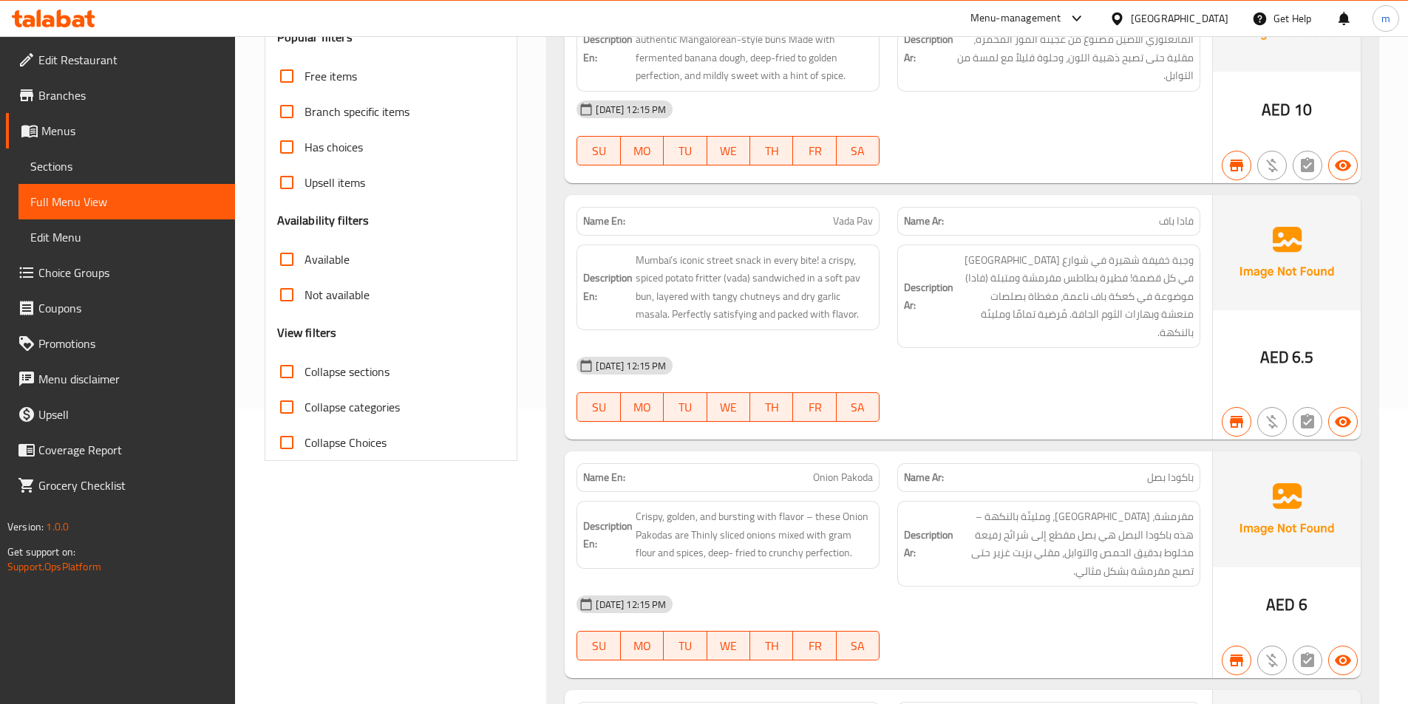
click at [381, 377] on span "Collapse sections" at bounding box center [346, 372] width 85 height 18
click at [304, 377] on input "Collapse sections" at bounding box center [286, 371] width 35 height 35
checkbox input "true"
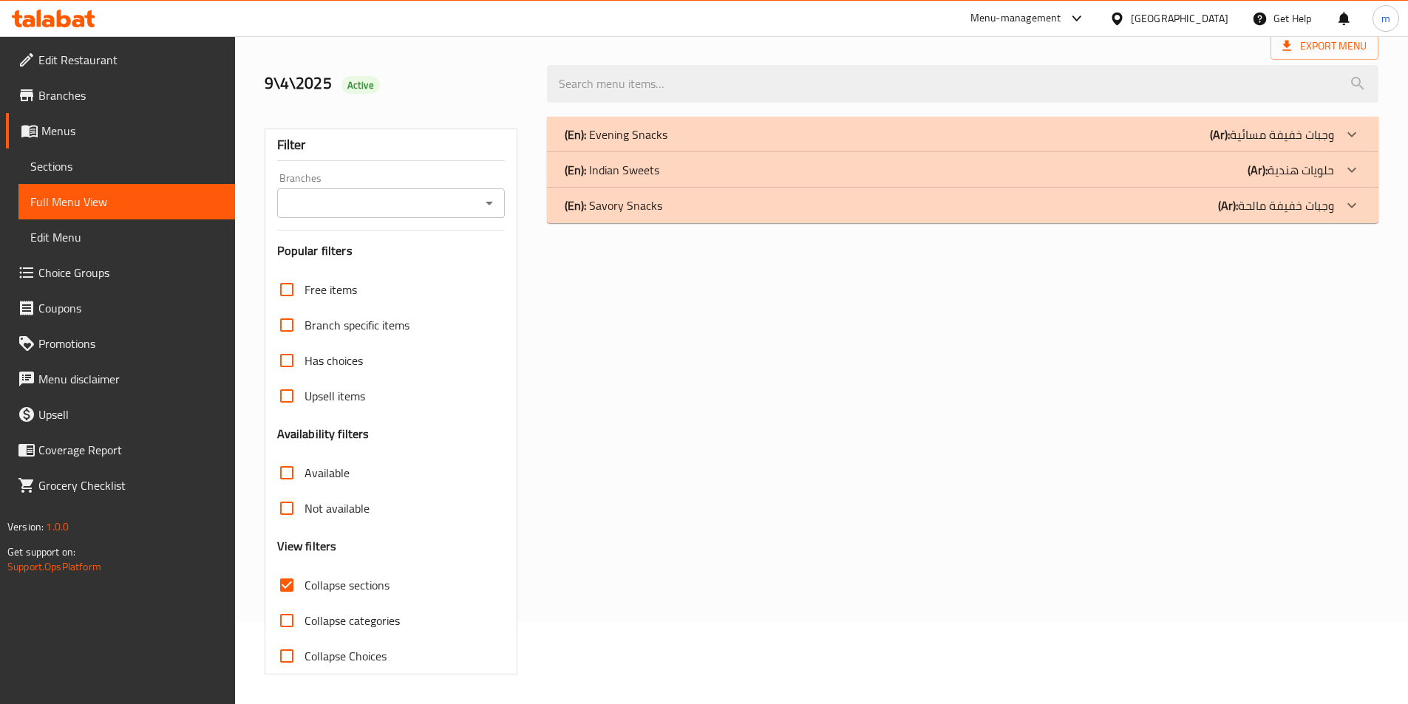
scroll to position [82, 0]
click at [961, 211] on div "(En): Savory Snacks (Ar): وجبات خفيفة مالحة" at bounding box center [949, 206] width 769 height 18
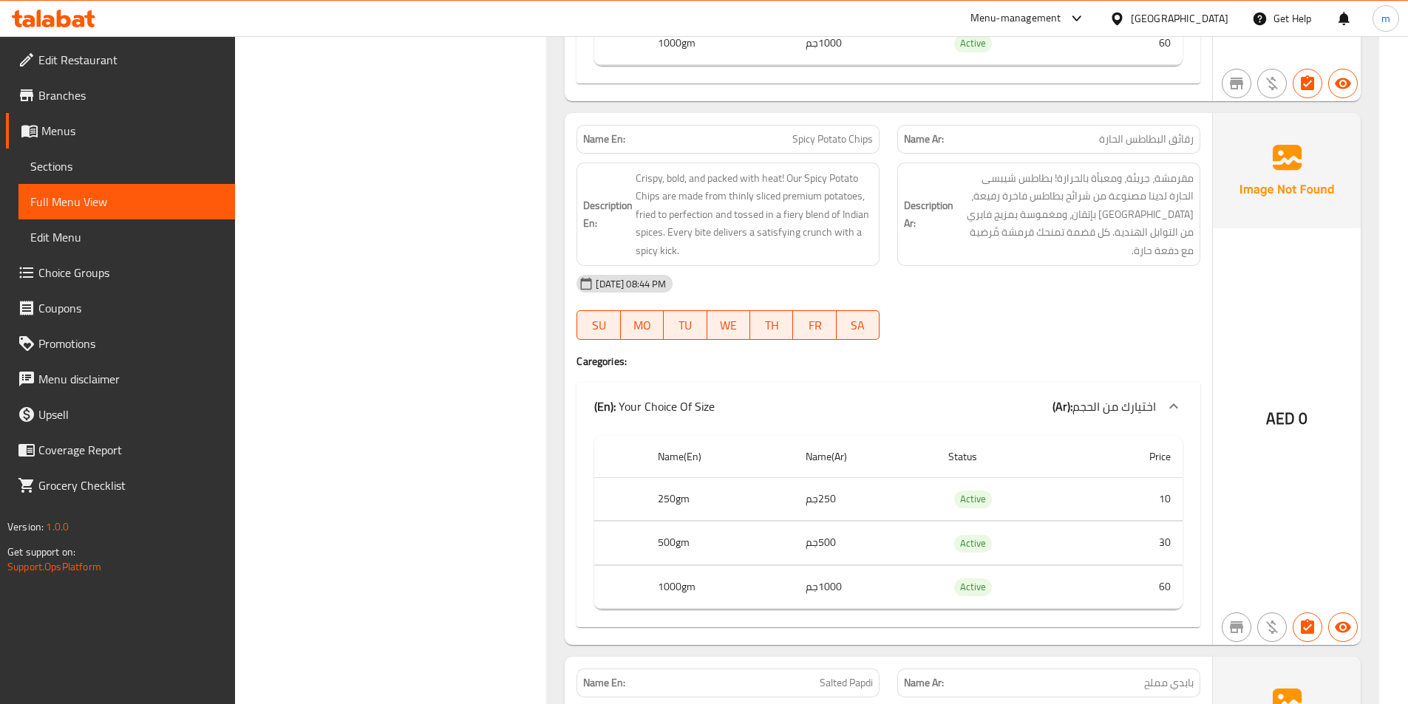
scroll to position [0, 0]
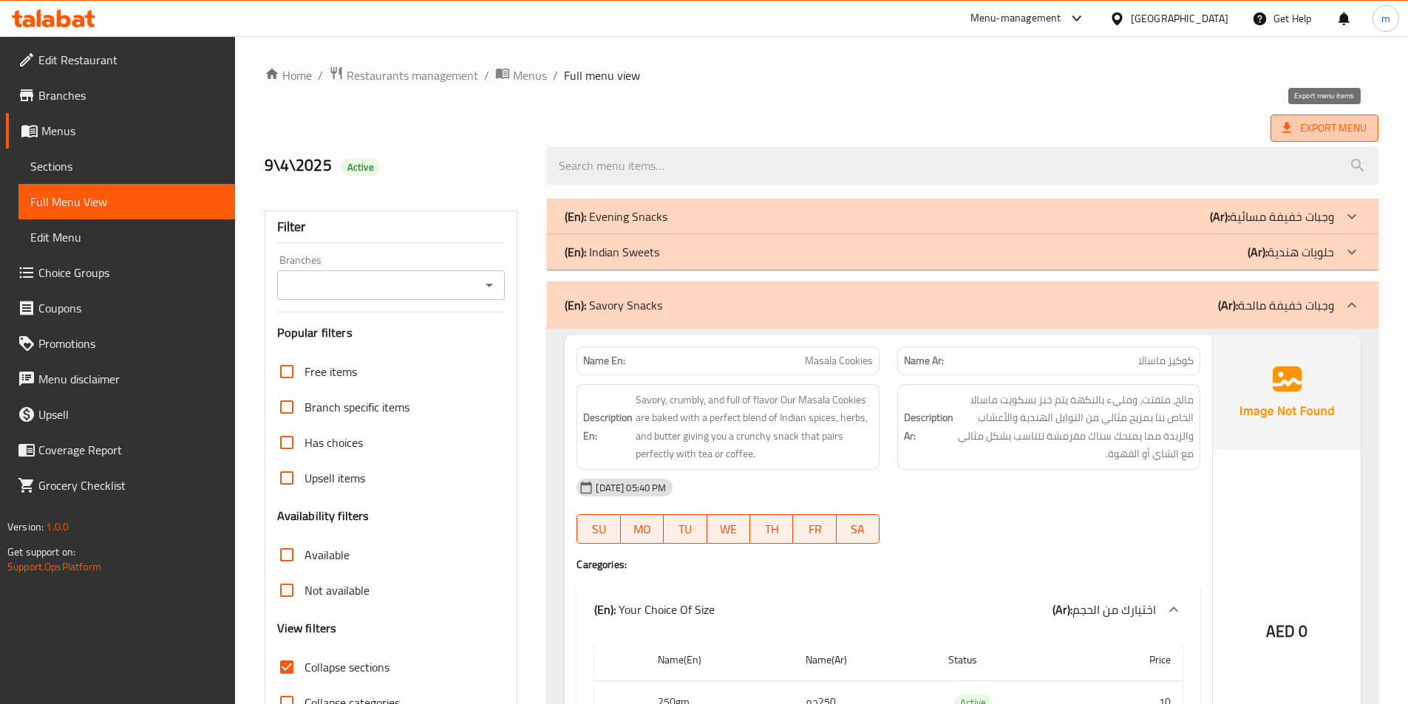
click at [1353, 123] on span "Export Menu" at bounding box center [1324, 128] width 84 height 18
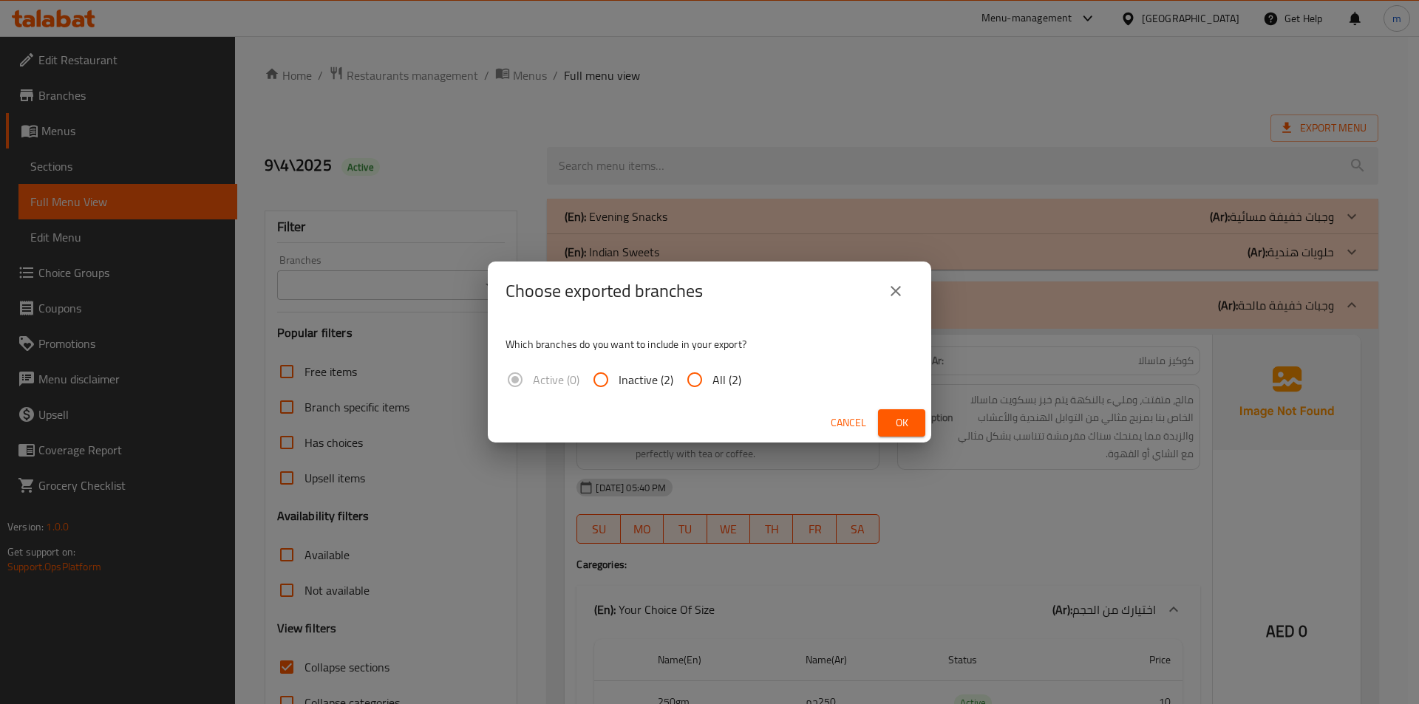
click at [681, 382] on input "All (2)" at bounding box center [694, 379] width 35 height 35
radio input "true"
click at [907, 423] on span "Ok" at bounding box center [902, 423] width 24 height 18
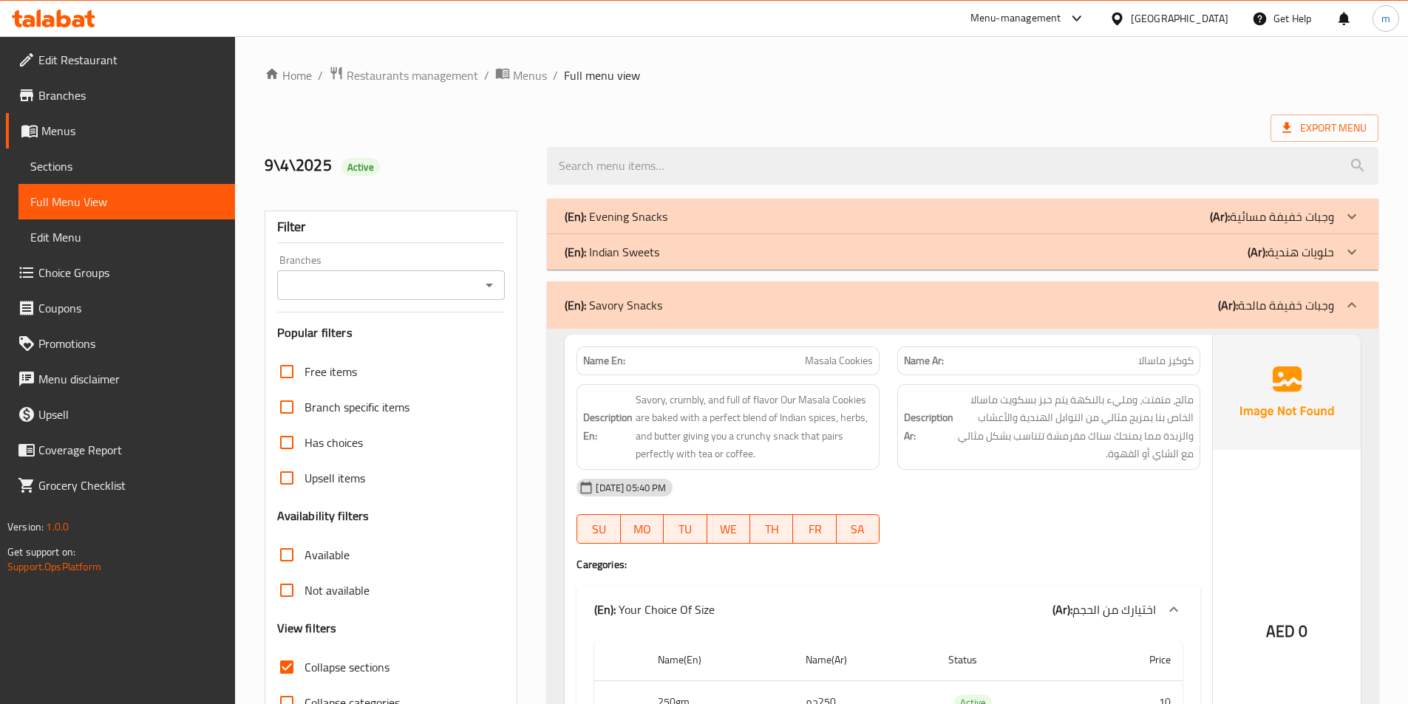
click at [335, 664] on span "Collapse sections" at bounding box center [346, 667] width 85 height 18
click at [304, 664] on input "Collapse sections" at bounding box center [286, 667] width 35 height 35
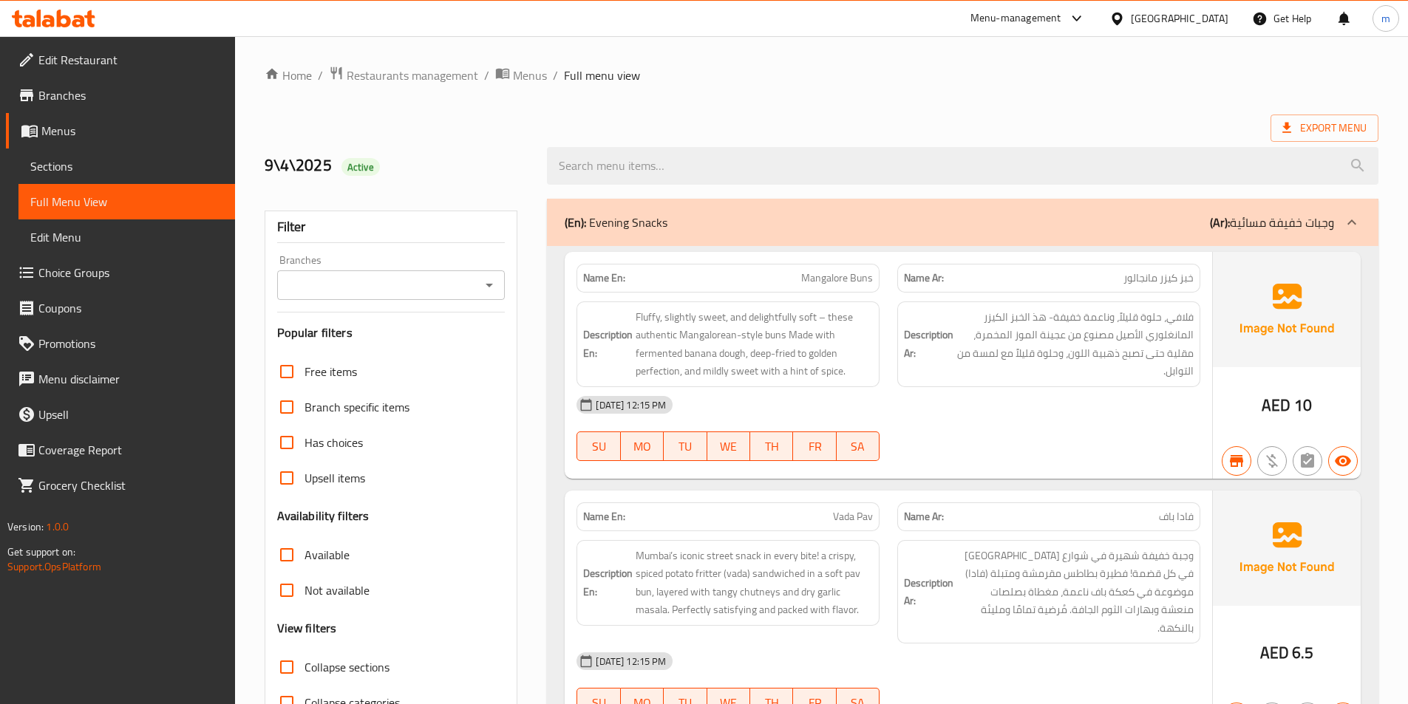
click at [339, 661] on span "Collapse sections" at bounding box center [346, 667] width 85 height 18
click at [304, 661] on input "Collapse sections" at bounding box center [286, 667] width 35 height 35
checkbox input "true"
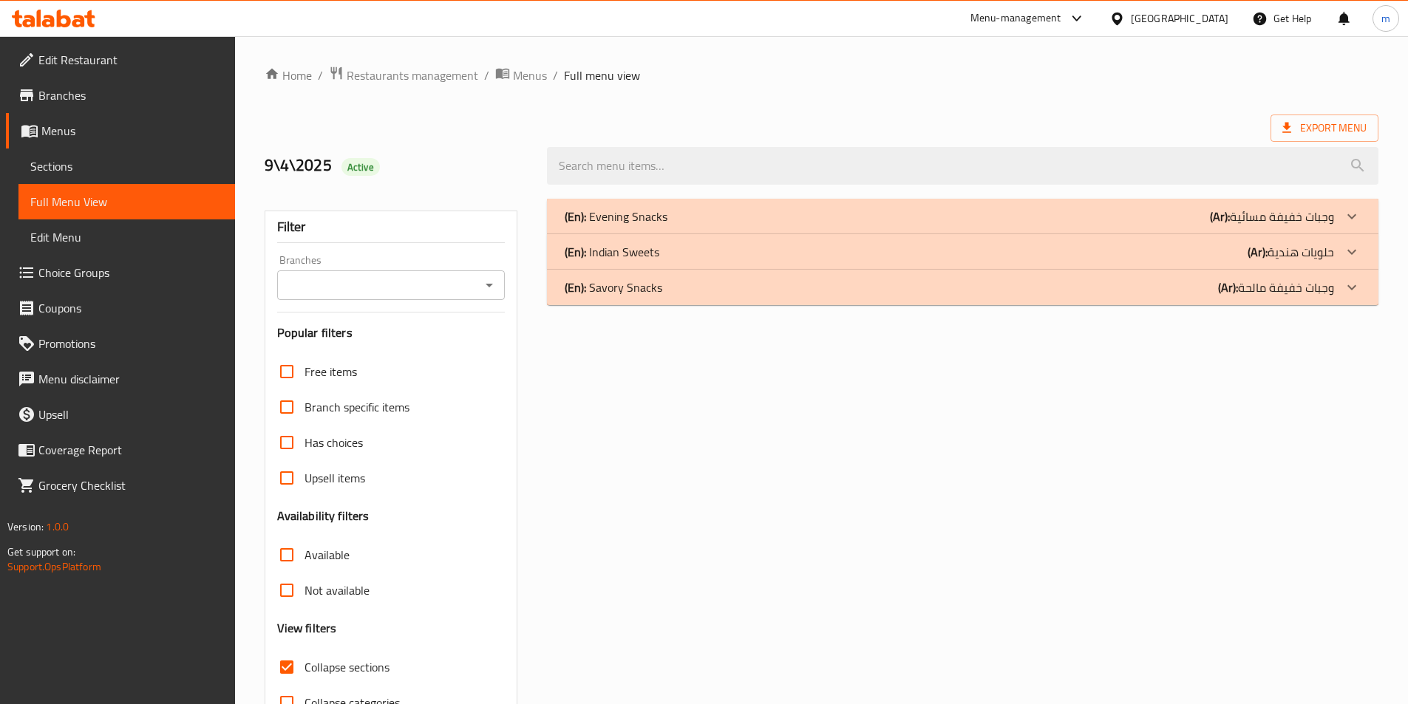
drag, startPoint x: 1143, startPoint y: 293, endPoint x: 1138, endPoint y: 346, distance: 53.5
click at [1143, 292] on div "(En): Savory Snacks (Ar): وجبات خفيفة مالحة" at bounding box center [949, 288] width 769 height 18
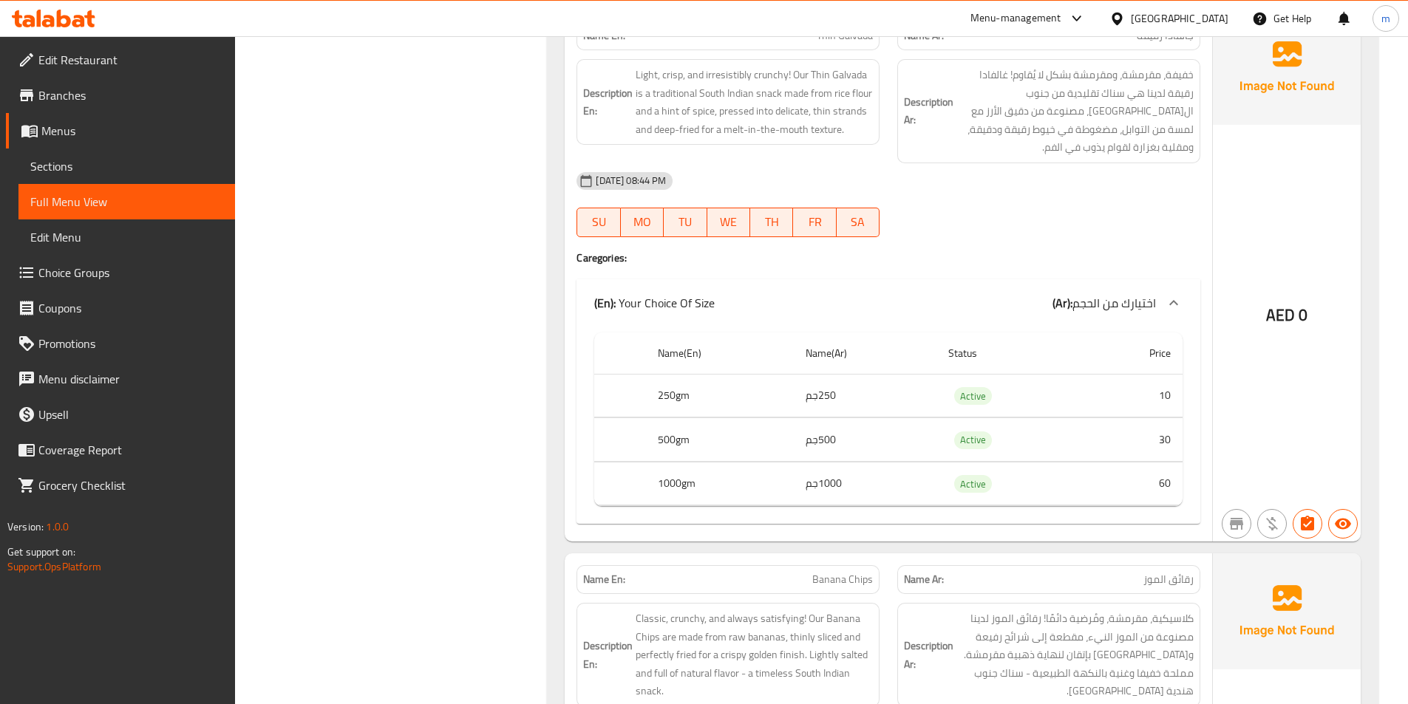
scroll to position [10939, 0]
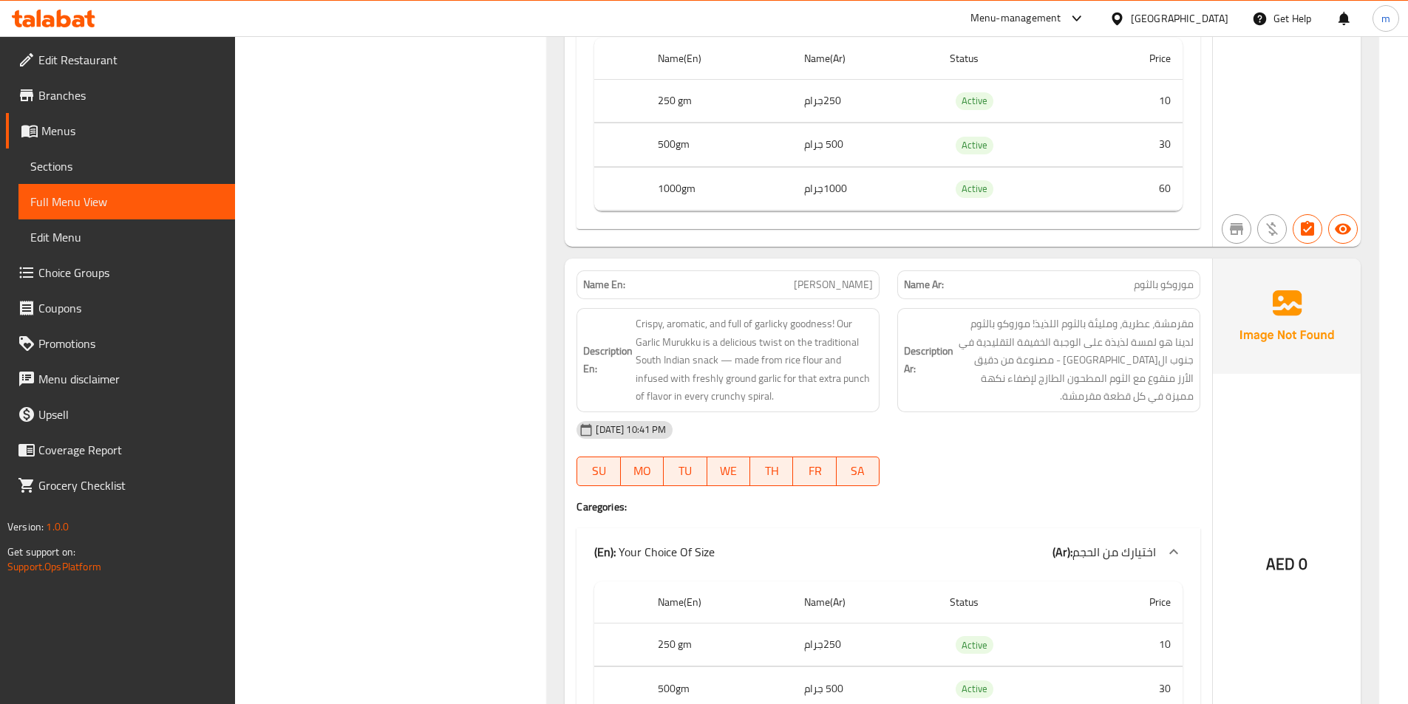
click at [793, 277] on p "Name En: Garlic Murukku" at bounding box center [728, 285] width 290 height 16
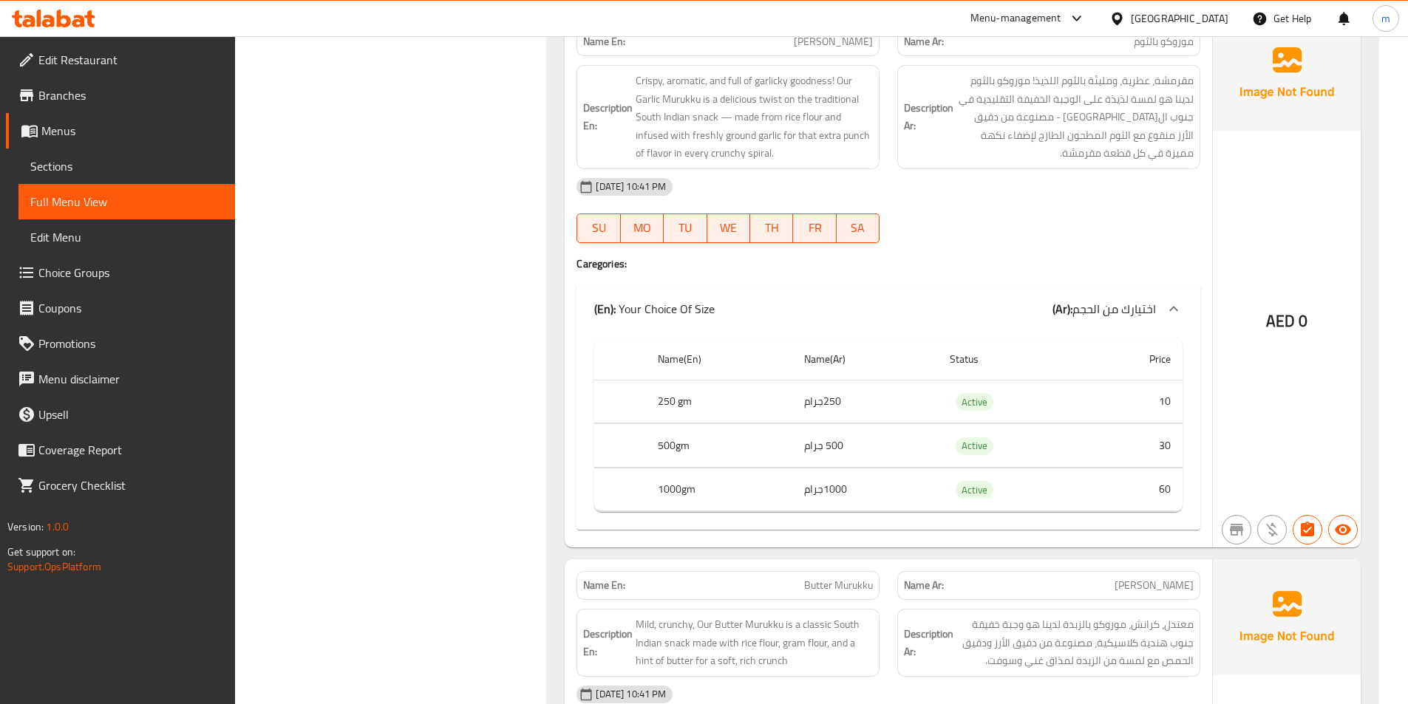
scroll to position [11234, 0]
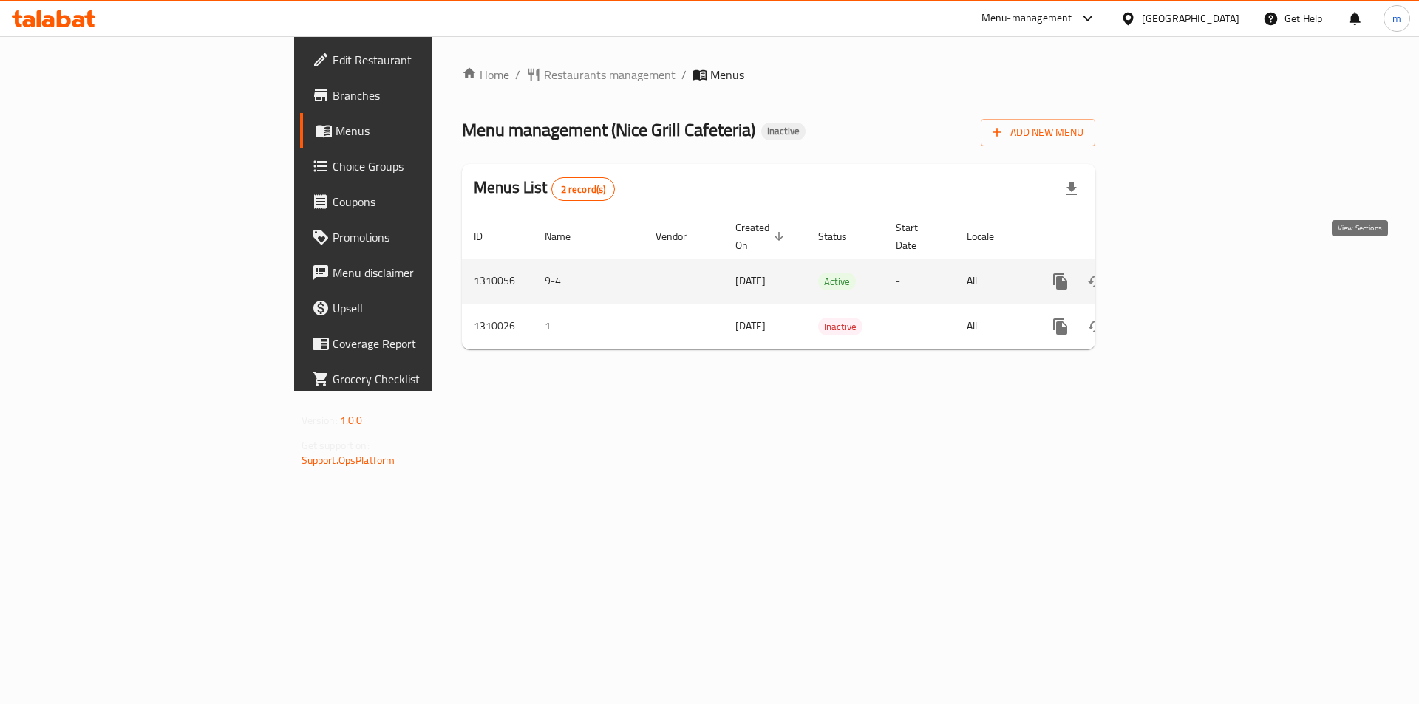
click at [1185, 266] on link "enhanced table" at bounding box center [1166, 281] width 35 height 35
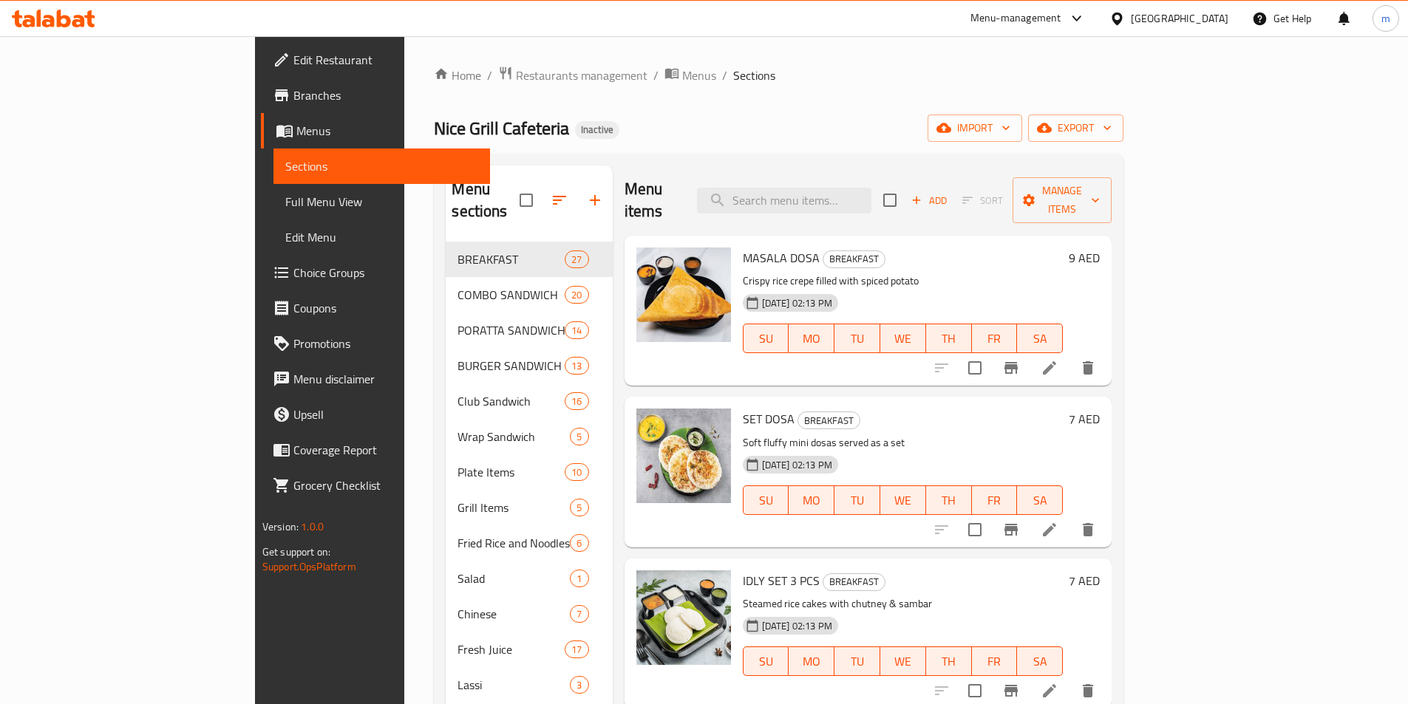
drag, startPoint x: 105, startPoint y: 202, endPoint x: 5, endPoint y: 308, distance: 145.9
click at [285, 202] on span "Full Menu View" at bounding box center [381, 202] width 193 height 18
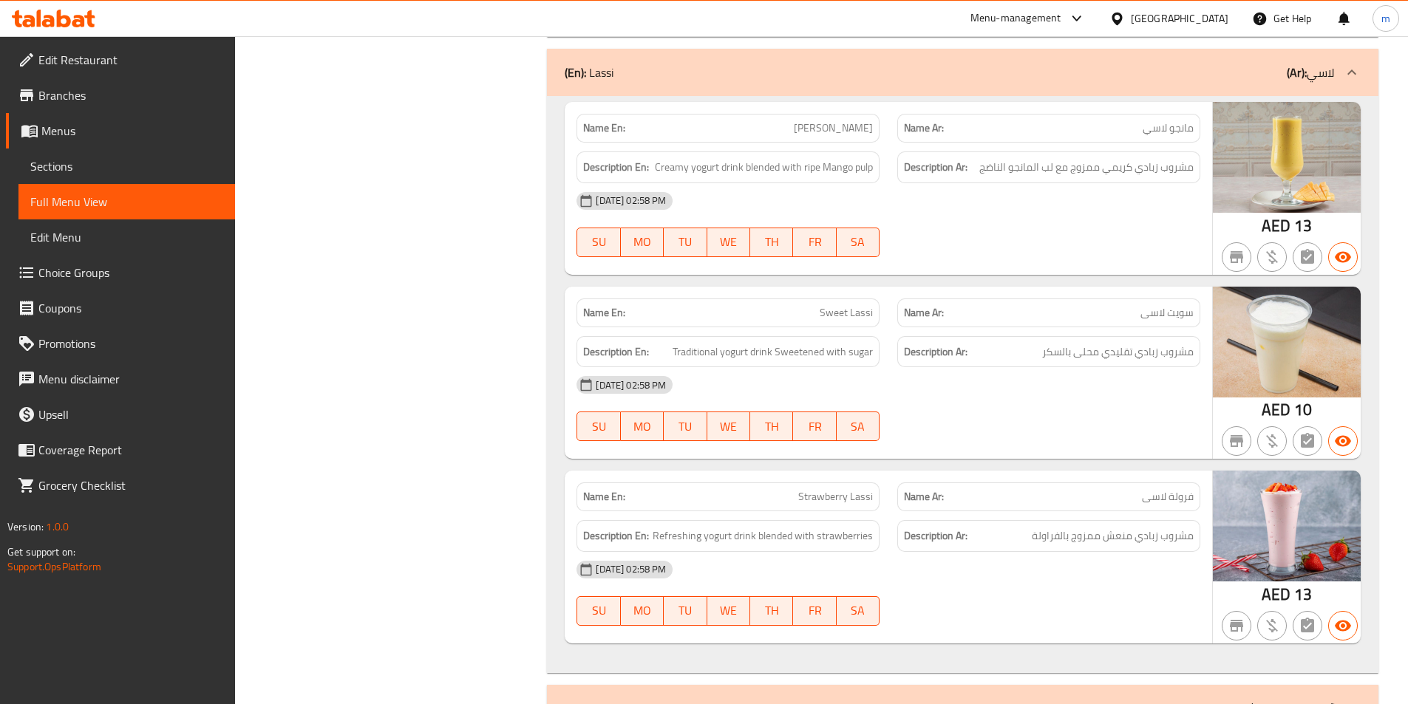
click at [839, 489] on span "Strawberry Lassi" at bounding box center [835, 497] width 75 height 16
copy span "Strawberry Lassi"
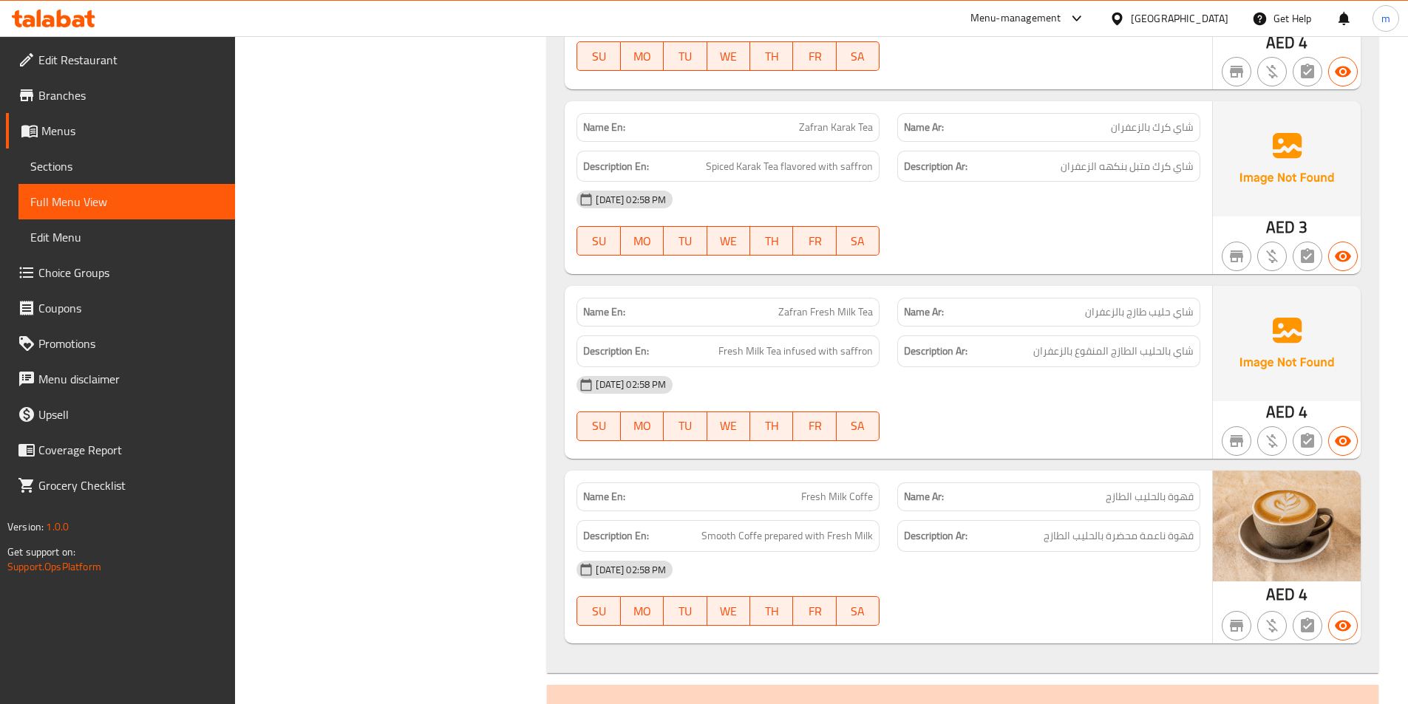
scroll to position [31067, 0]
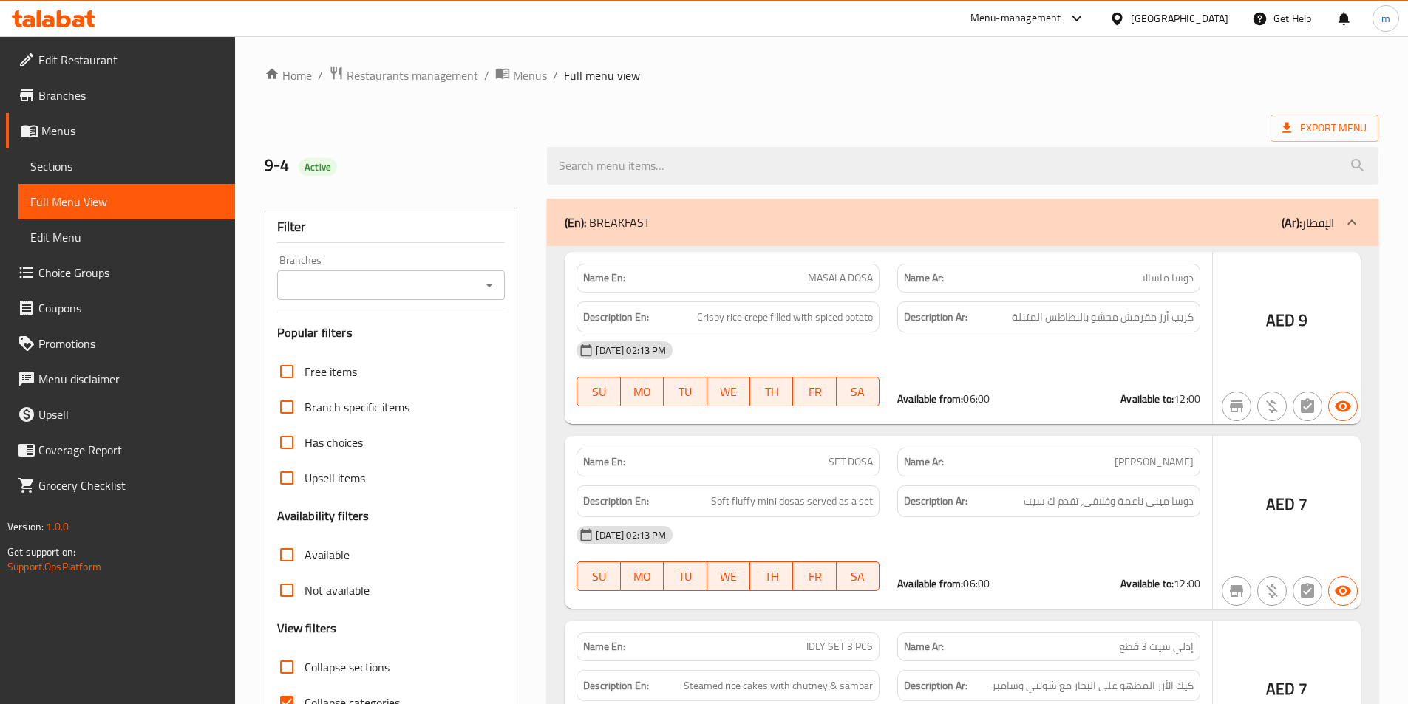
click at [50, 168] on div at bounding box center [704, 352] width 1408 height 704
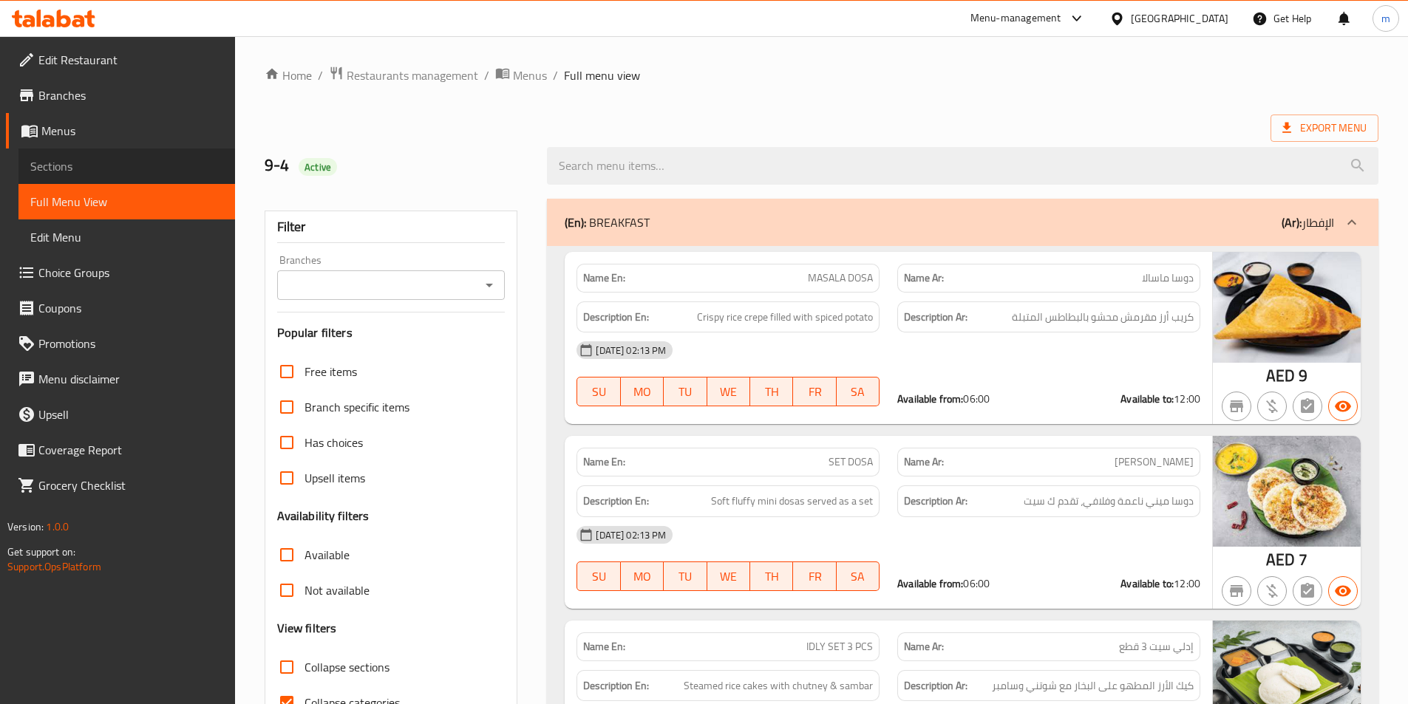
click at [58, 164] on span "Sections" at bounding box center [126, 166] width 193 height 18
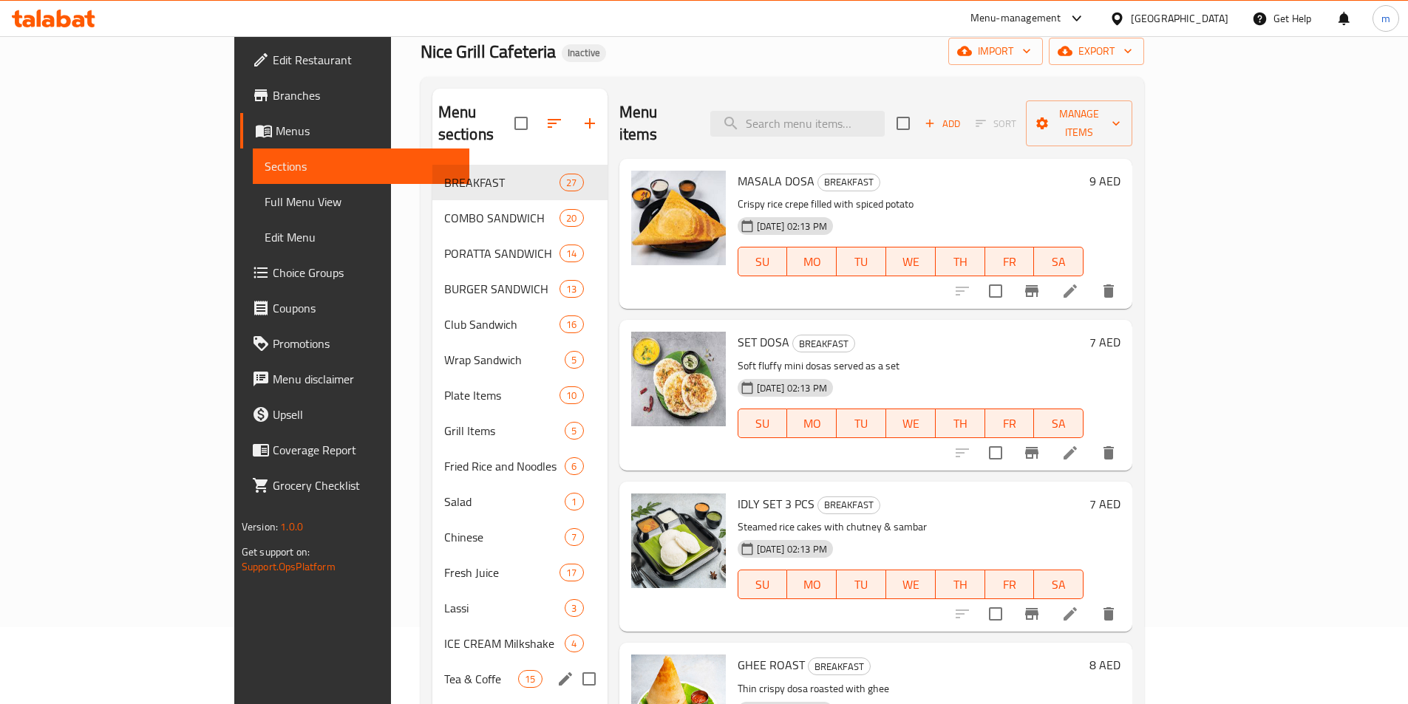
scroll to position [207, 0]
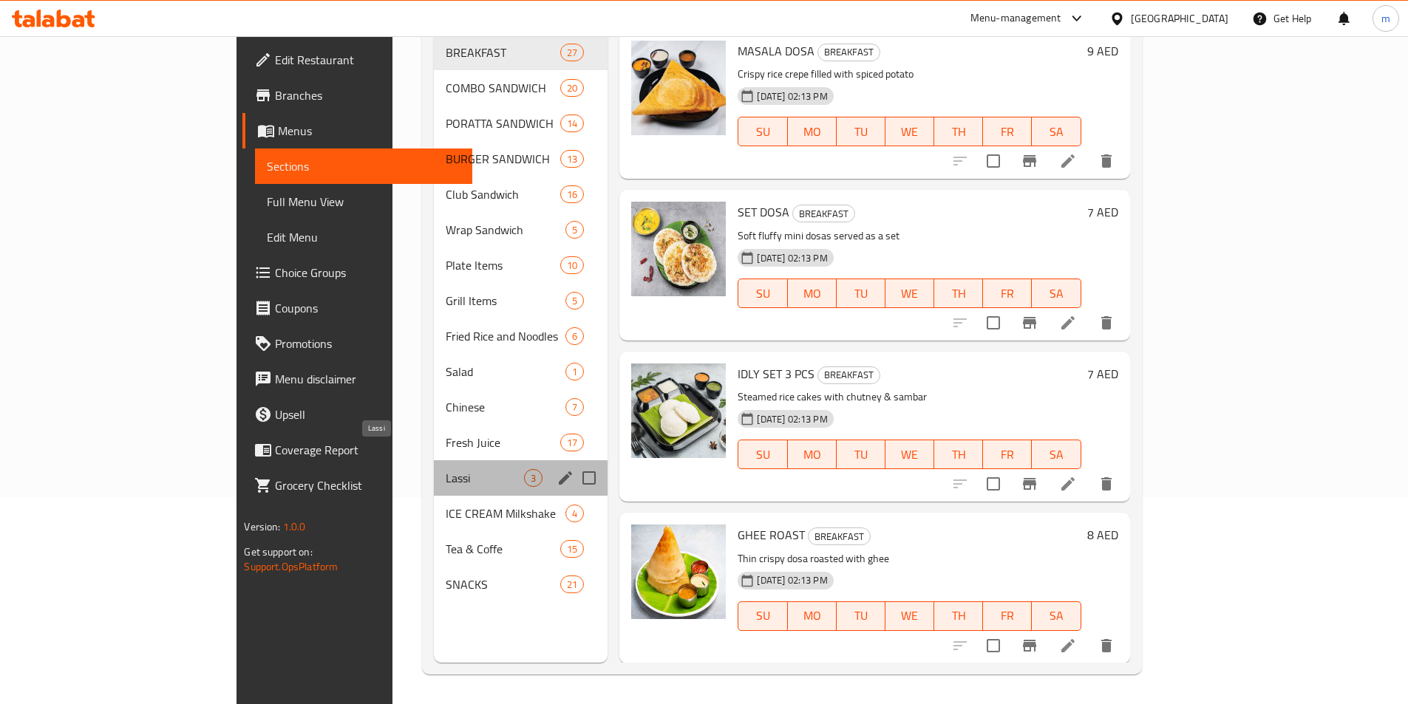
click at [446, 469] on span "Lassi" at bounding box center [485, 478] width 78 height 18
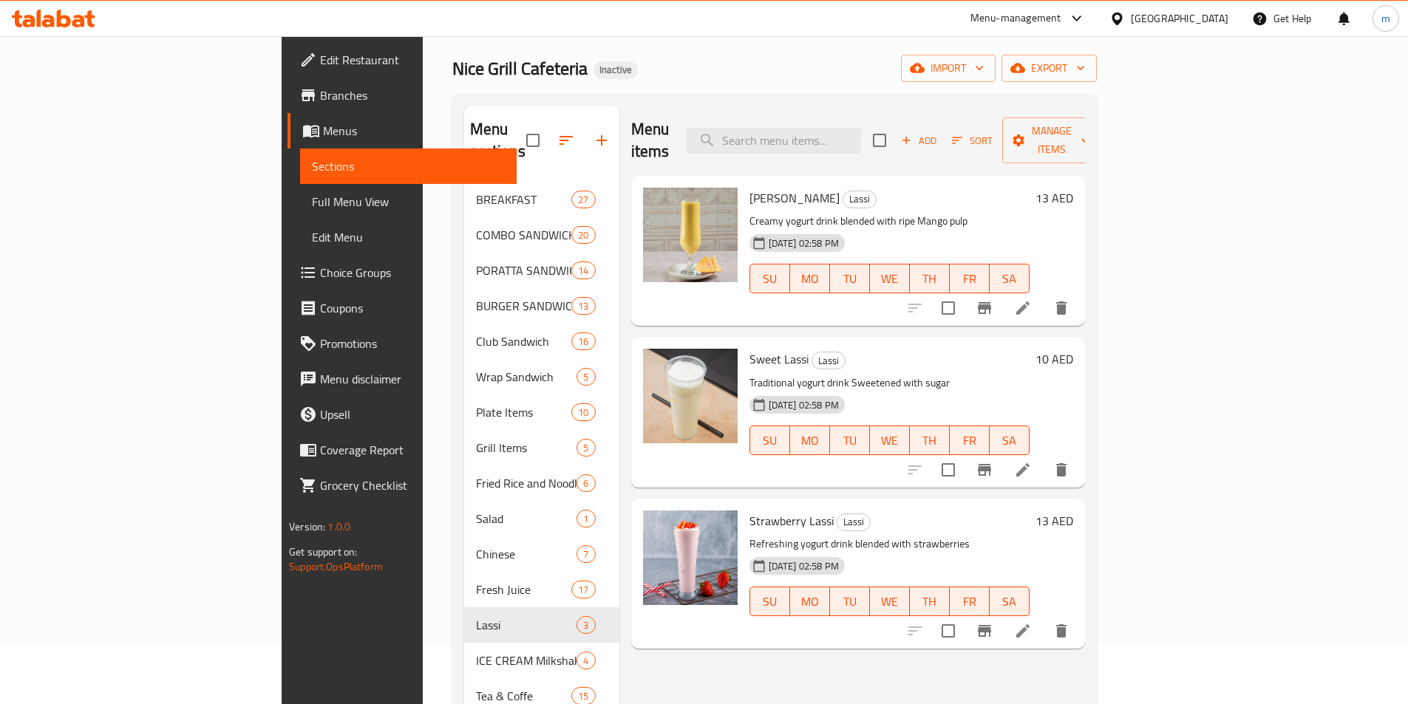
scroll to position [59, 0]
click at [1029, 625] on icon at bounding box center [1022, 631] width 13 height 13
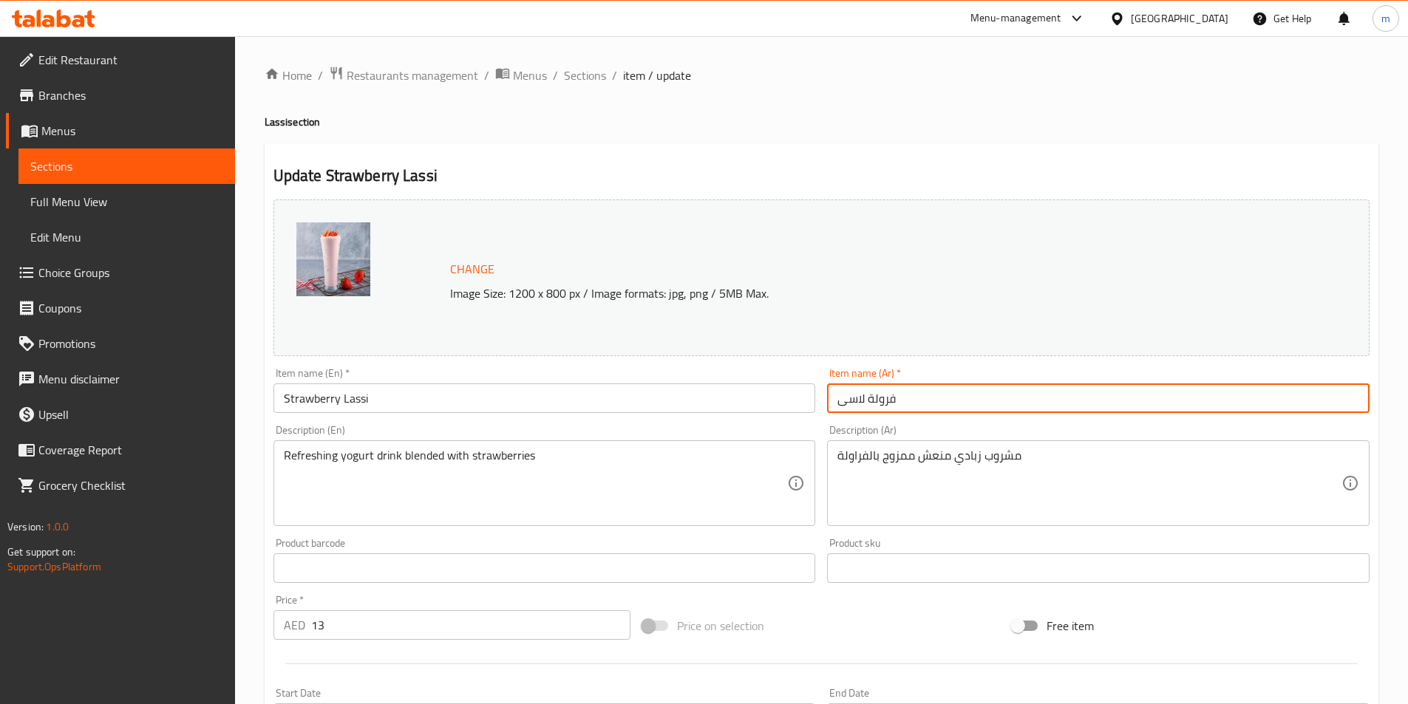
click at [887, 402] on input "فرولة لاسى" at bounding box center [1098, 399] width 542 height 30
paste input "اولة"
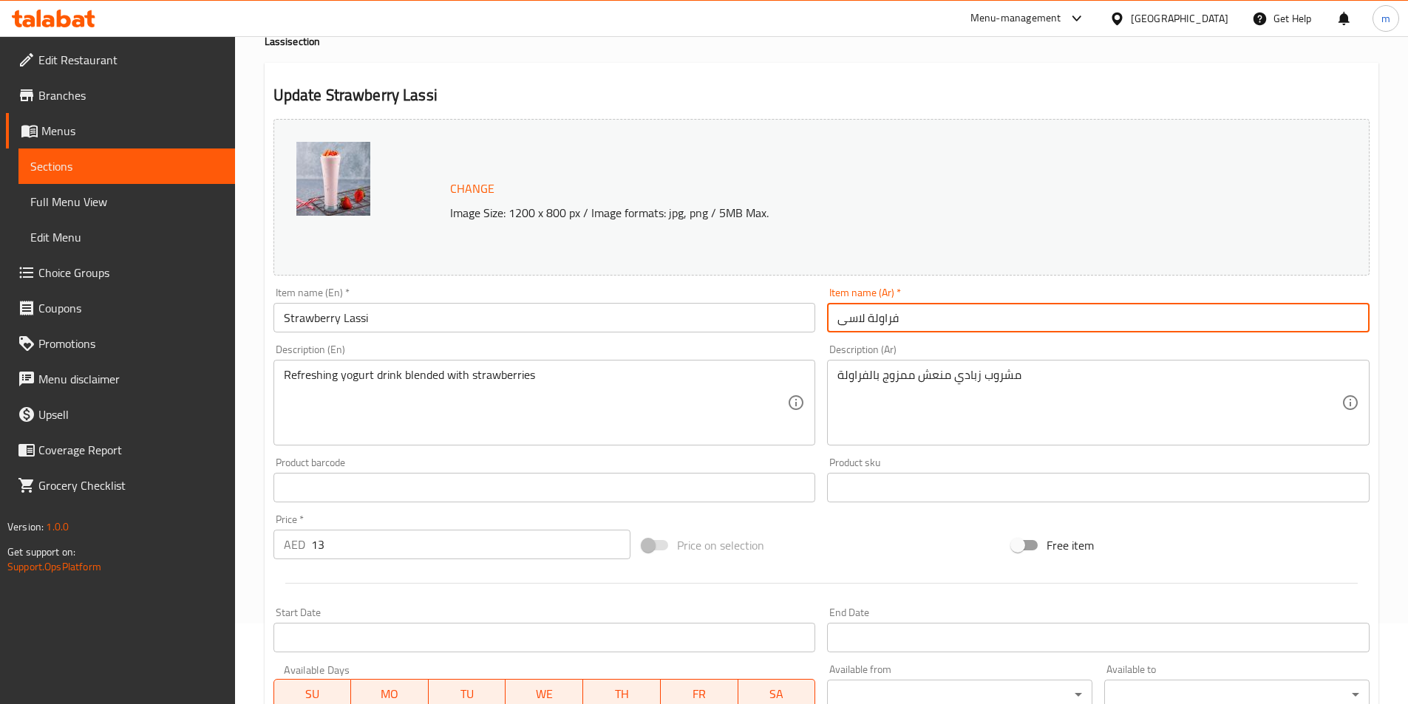
scroll to position [296, 0]
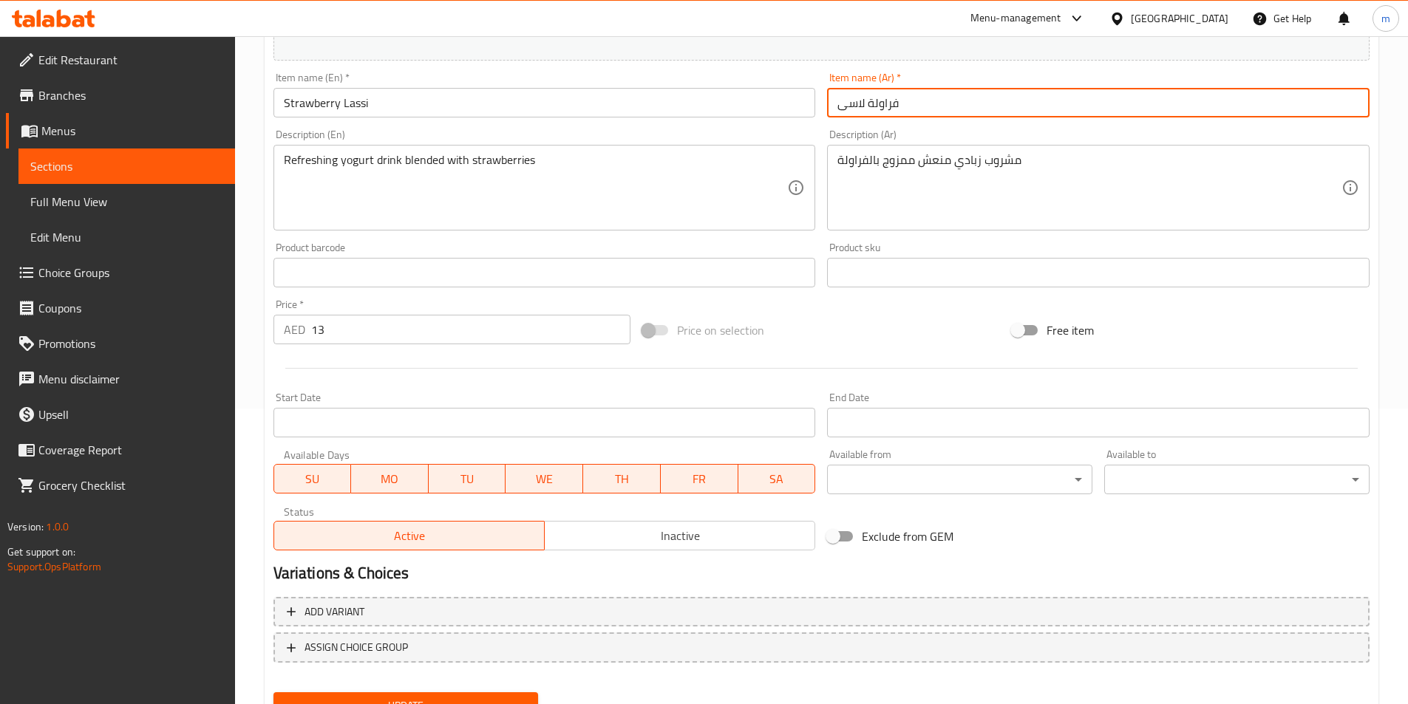
type input "فراولة لاسى"
click at [470, 697] on span "Update" at bounding box center [406, 706] width 242 height 18
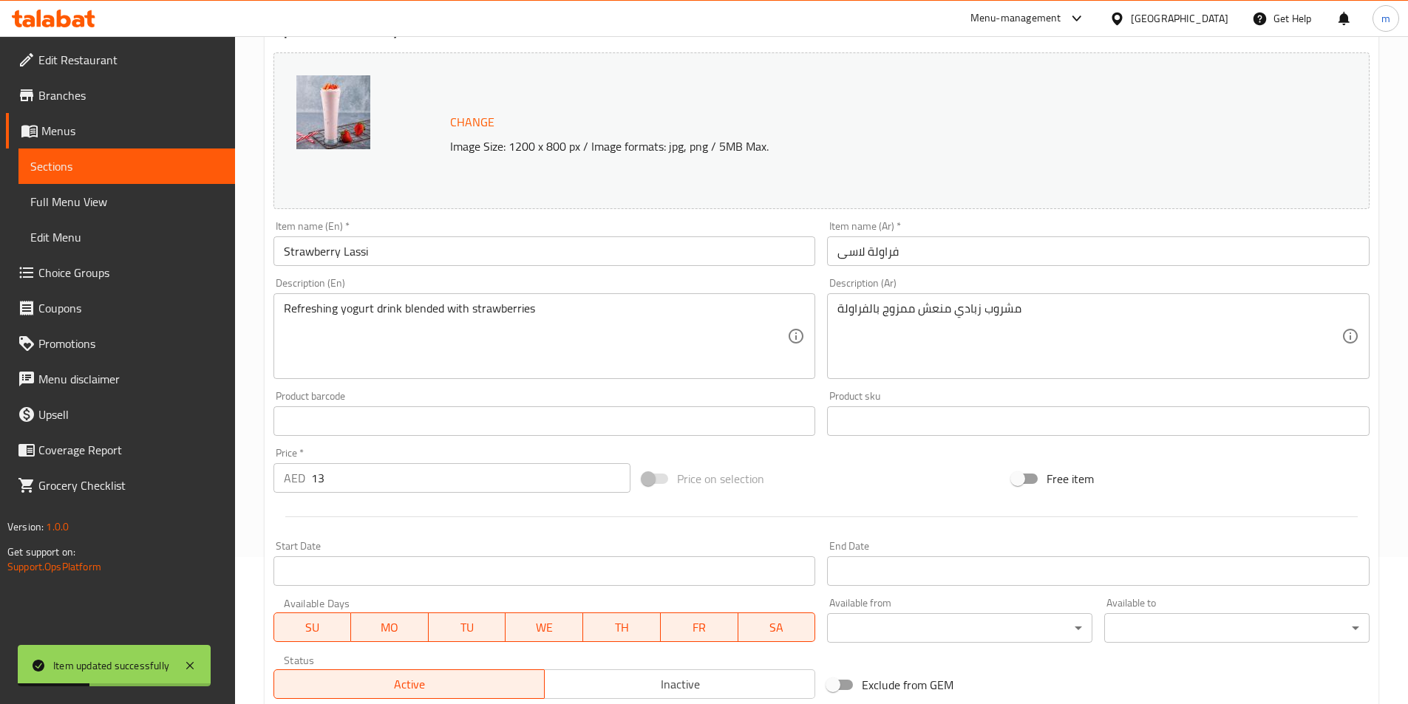
scroll to position [0, 0]
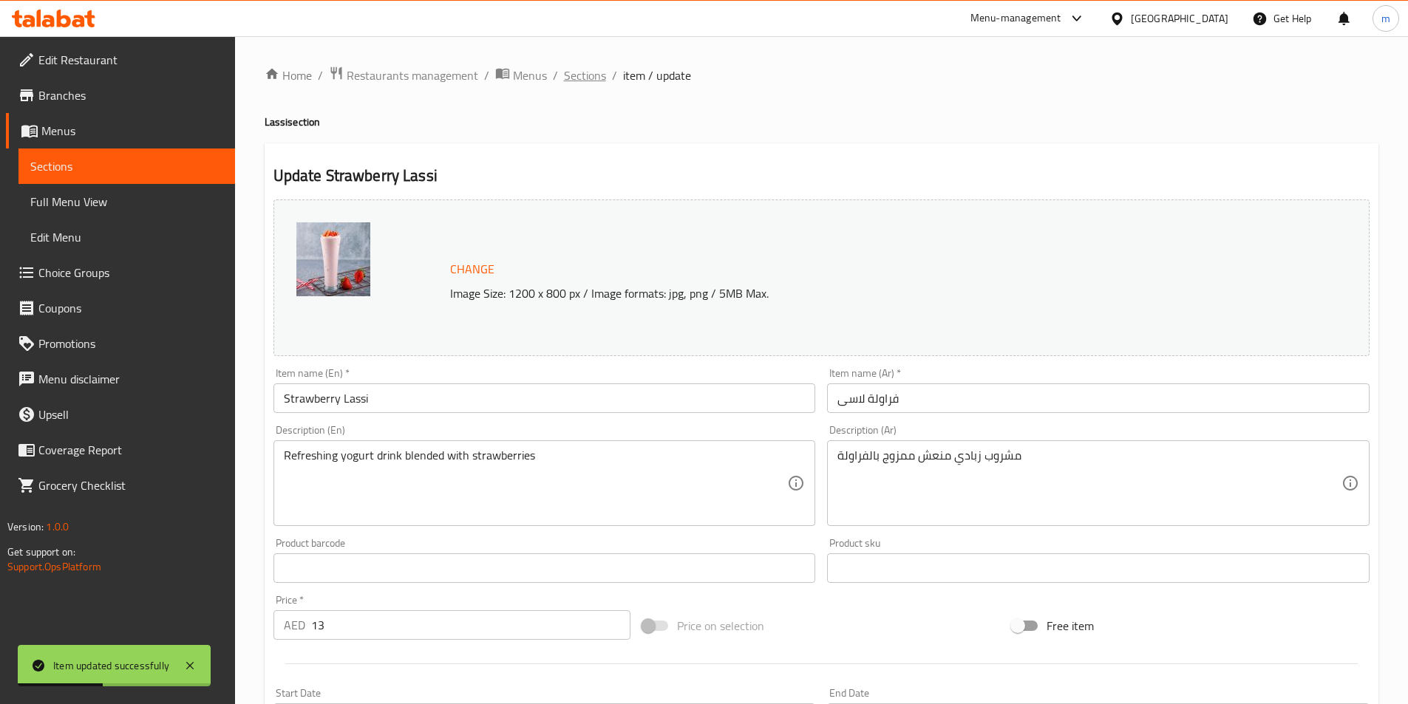
click at [597, 76] on span "Sections" at bounding box center [585, 76] width 42 height 18
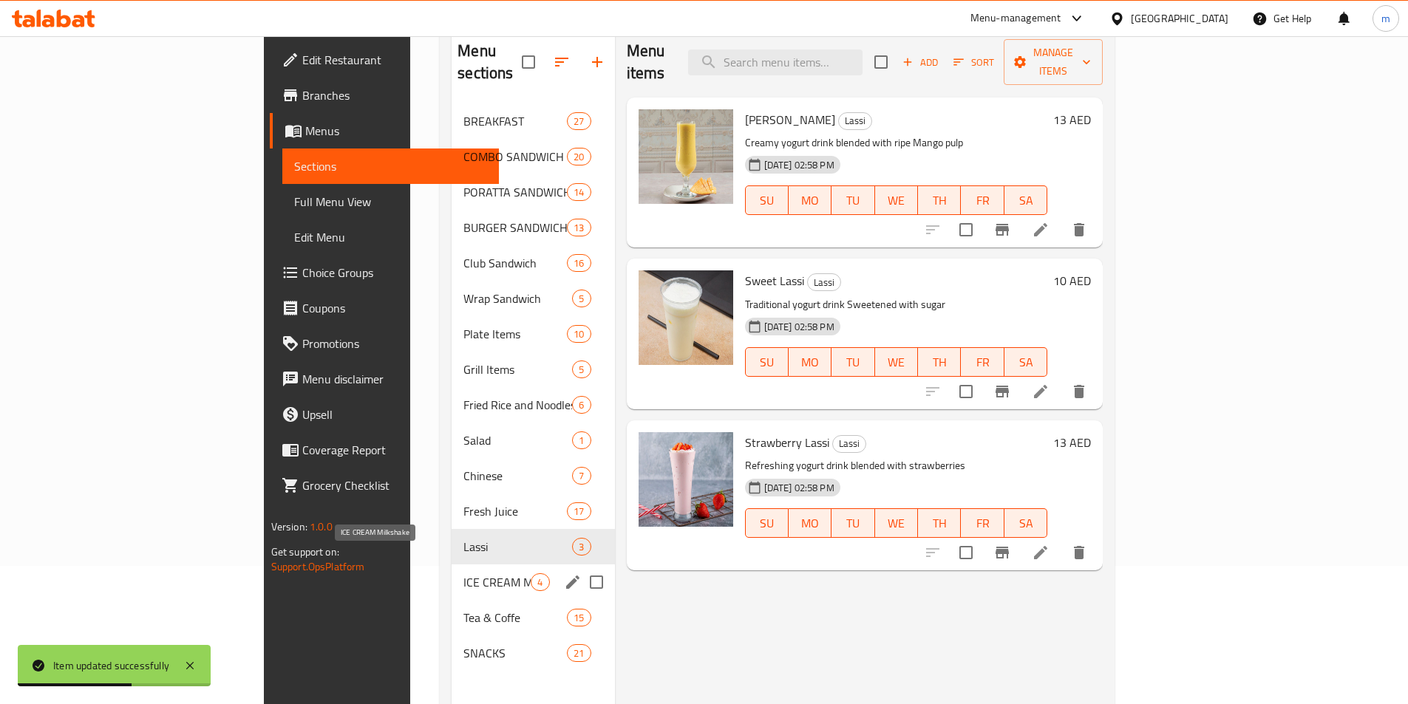
scroll to position [148, 0]
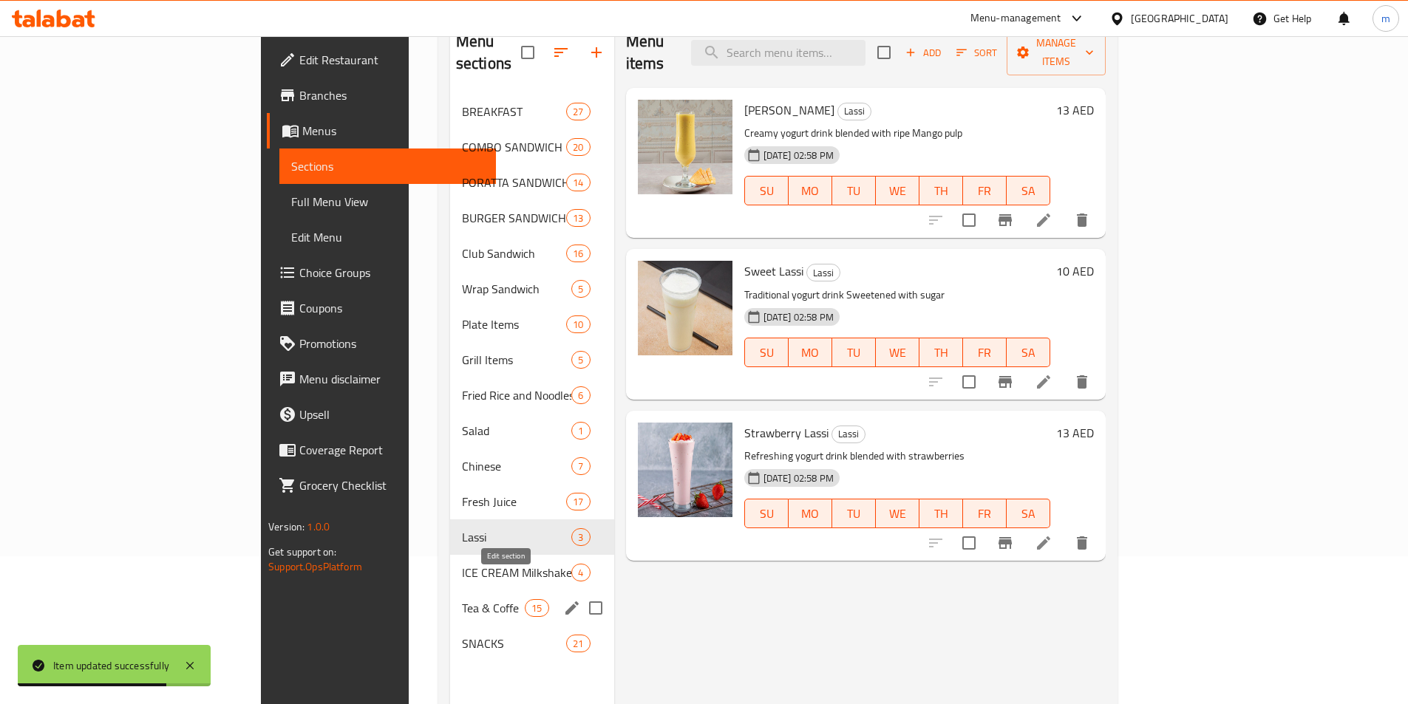
click at [563, 599] on icon "edit" at bounding box center [572, 608] width 18 height 18
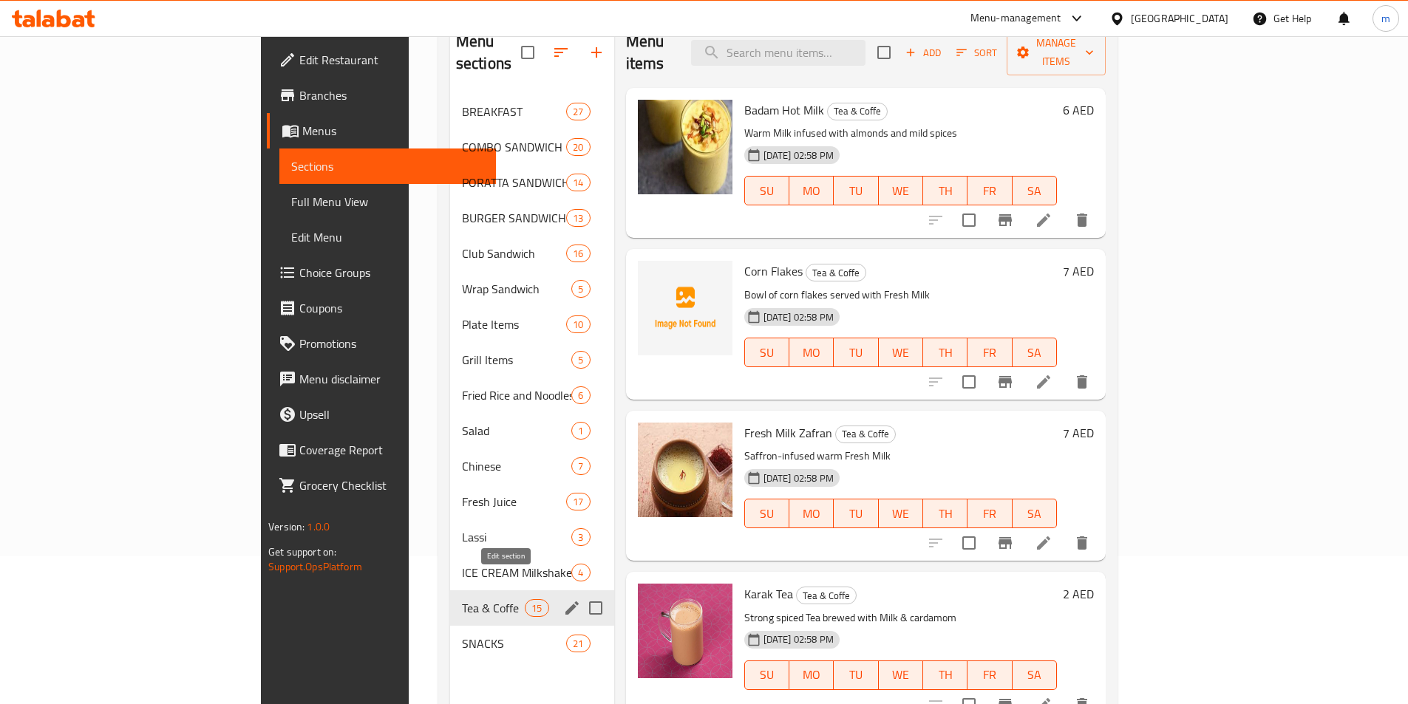
click at [563, 599] on icon "edit" at bounding box center [572, 608] width 18 height 18
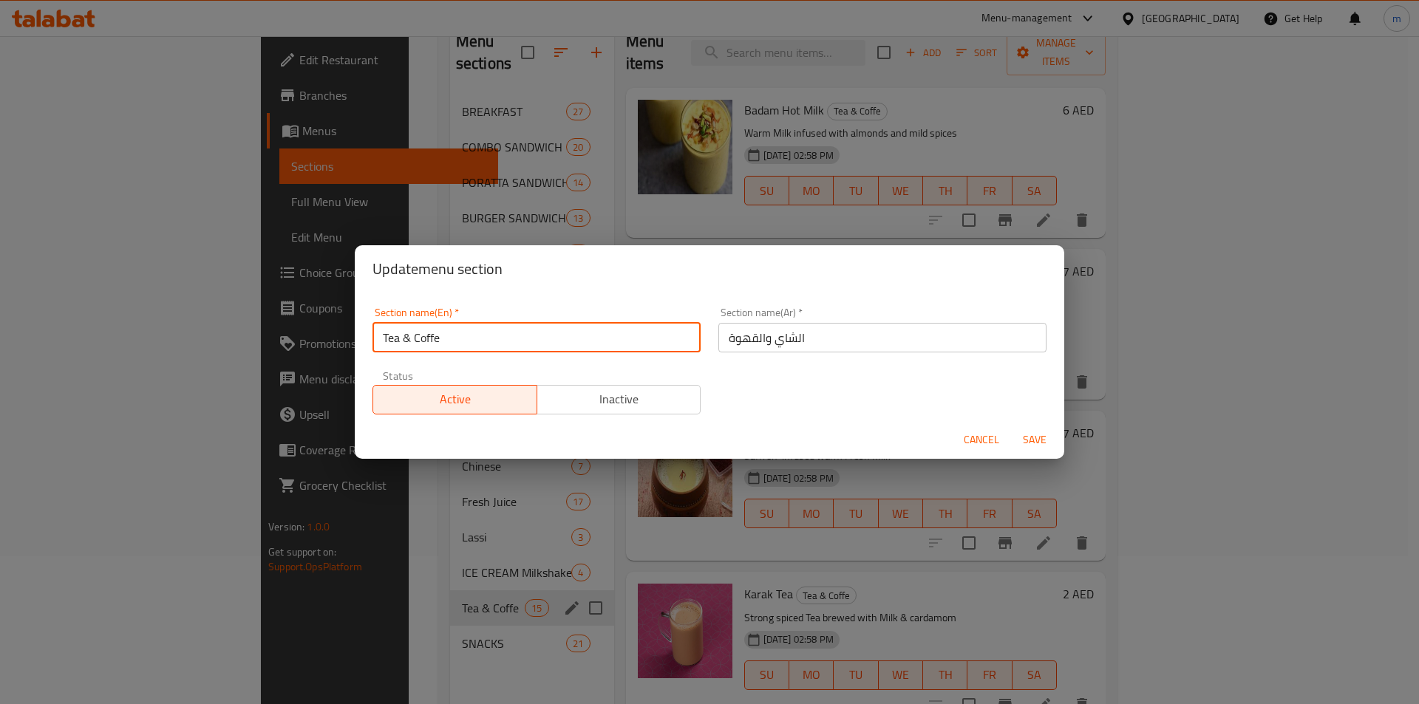
click at [435, 341] on input "Tea & Coffe" at bounding box center [536, 338] width 328 height 30
paste input "e"
type input "Tea & Coffee"
click at [1039, 440] on span "Save" at bounding box center [1034, 440] width 35 height 18
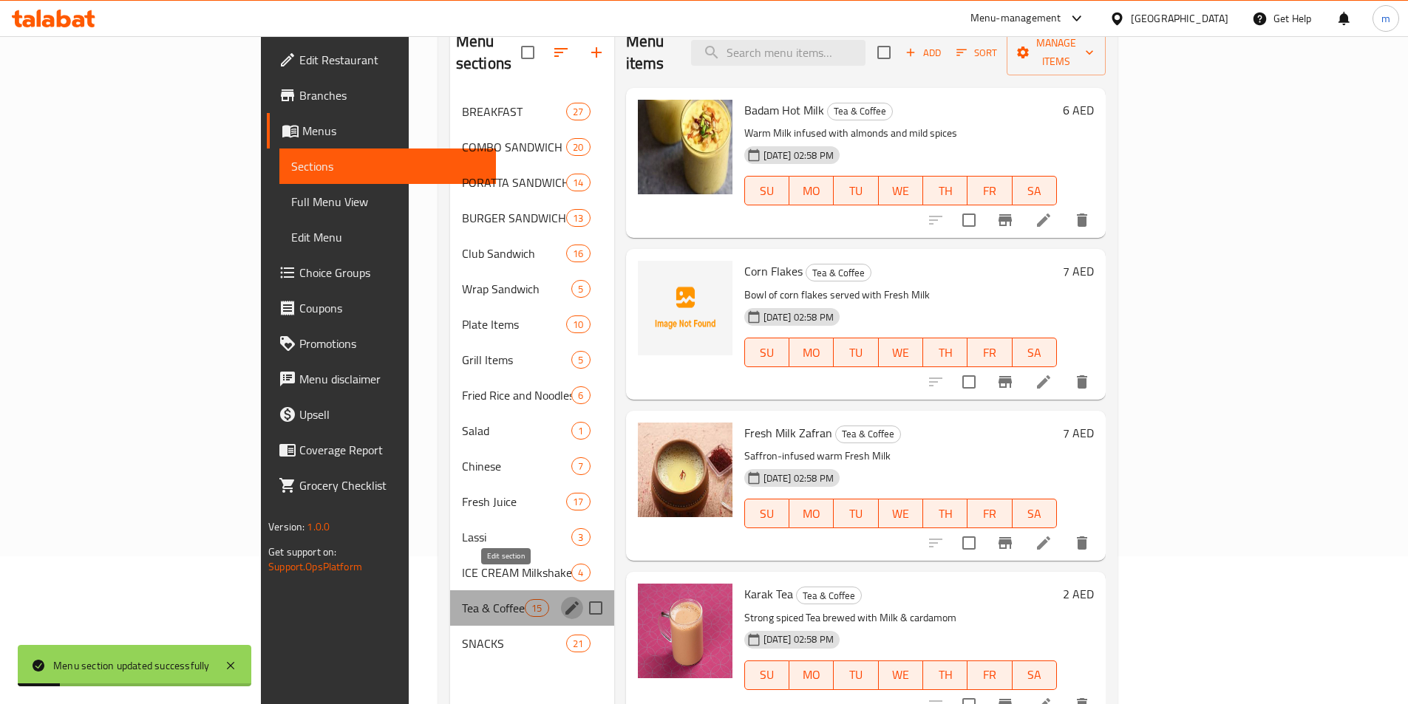
click at [563, 599] on icon "edit" at bounding box center [572, 608] width 18 height 18
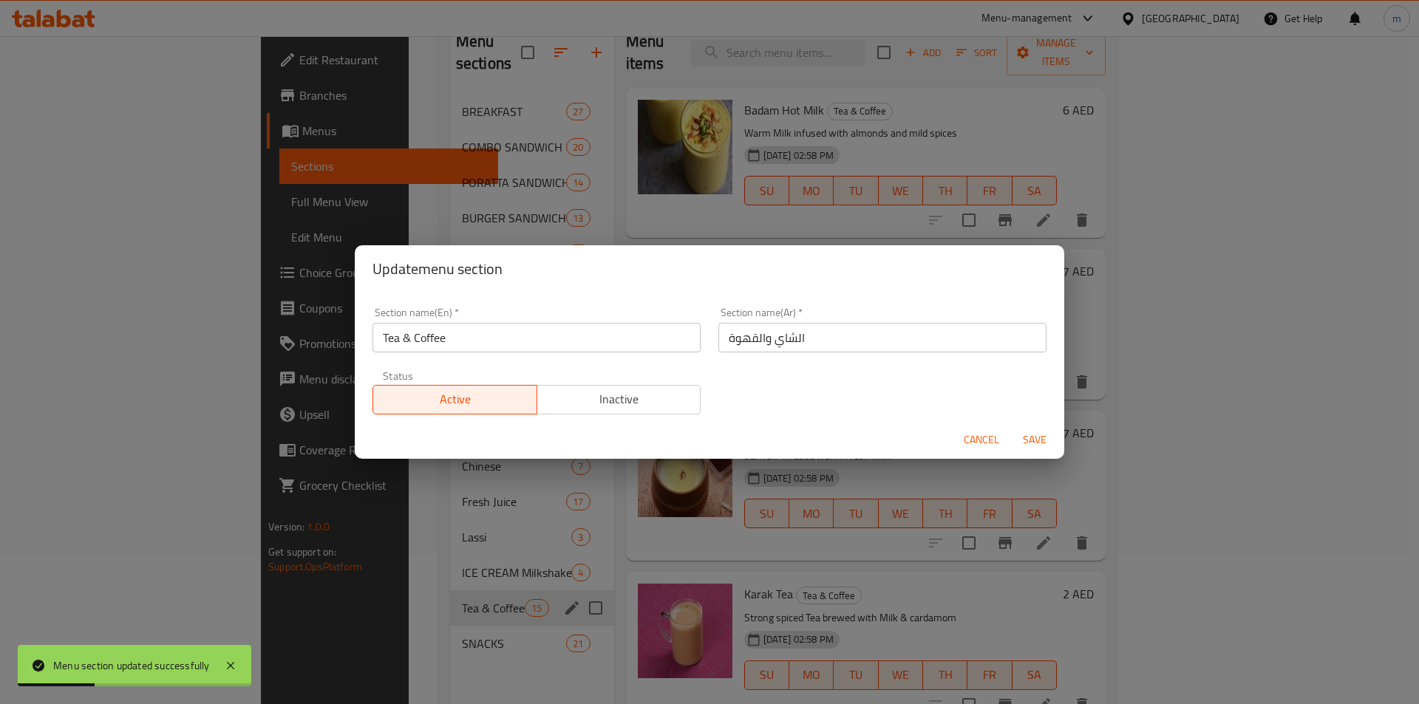
click at [974, 440] on span "Cancel" at bounding box center [981, 440] width 35 height 18
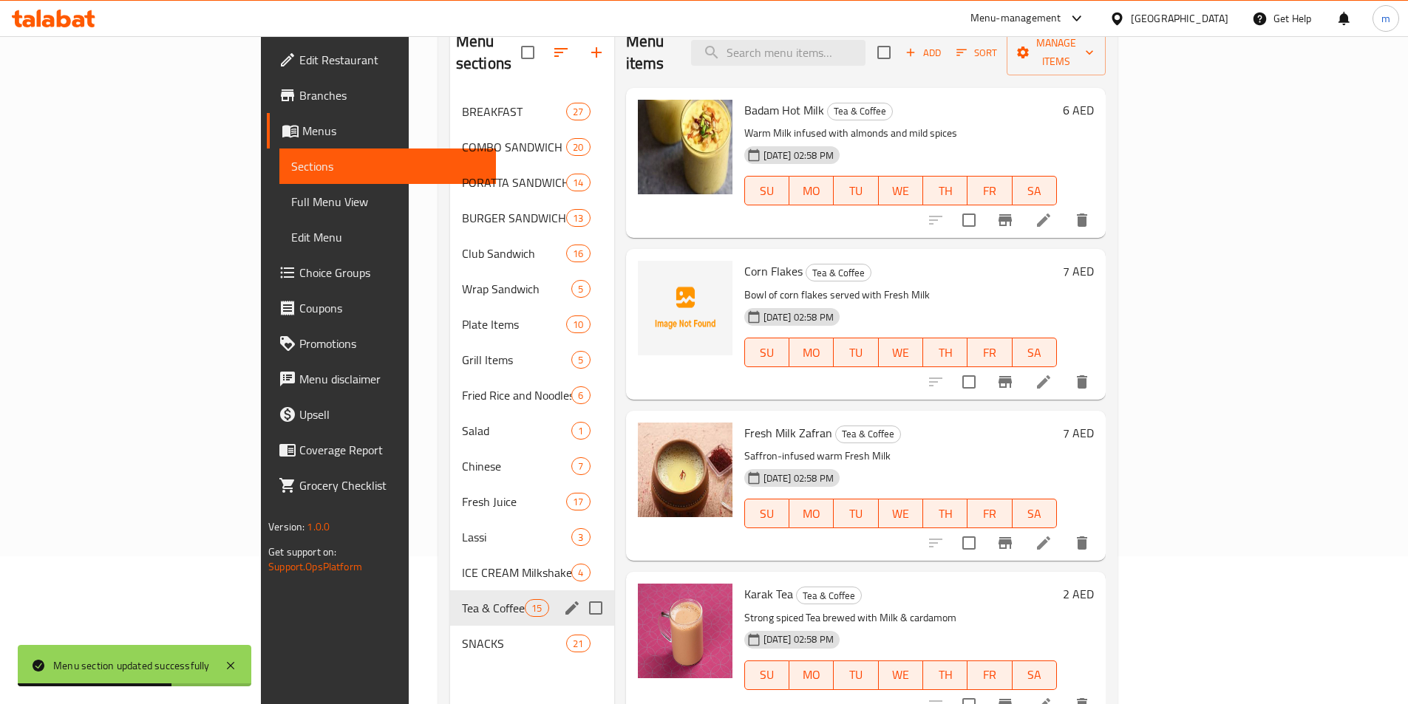
click at [1057, 100] on h6 "Badam Hot Milk Tea & Coffee" at bounding box center [900, 110] width 313 height 21
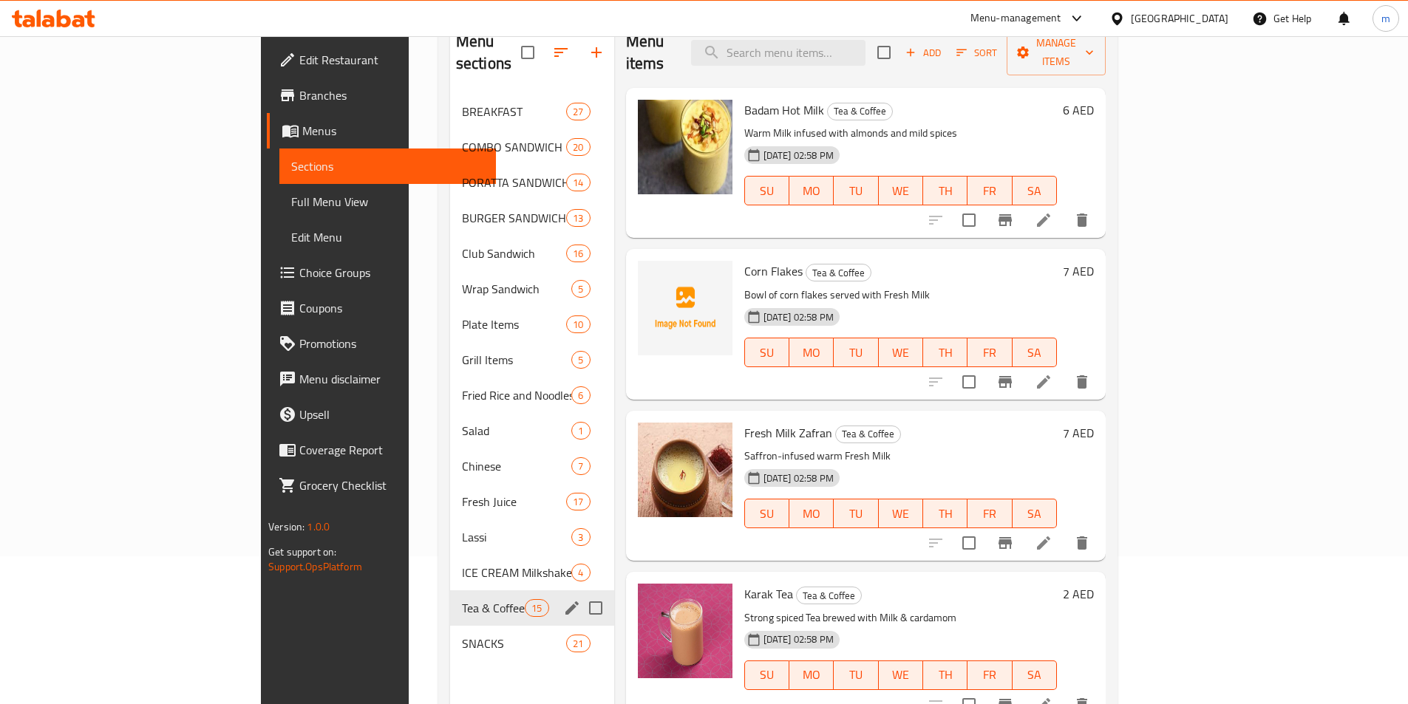
click at [1064, 369] on li at bounding box center [1043, 382] width 41 height 27
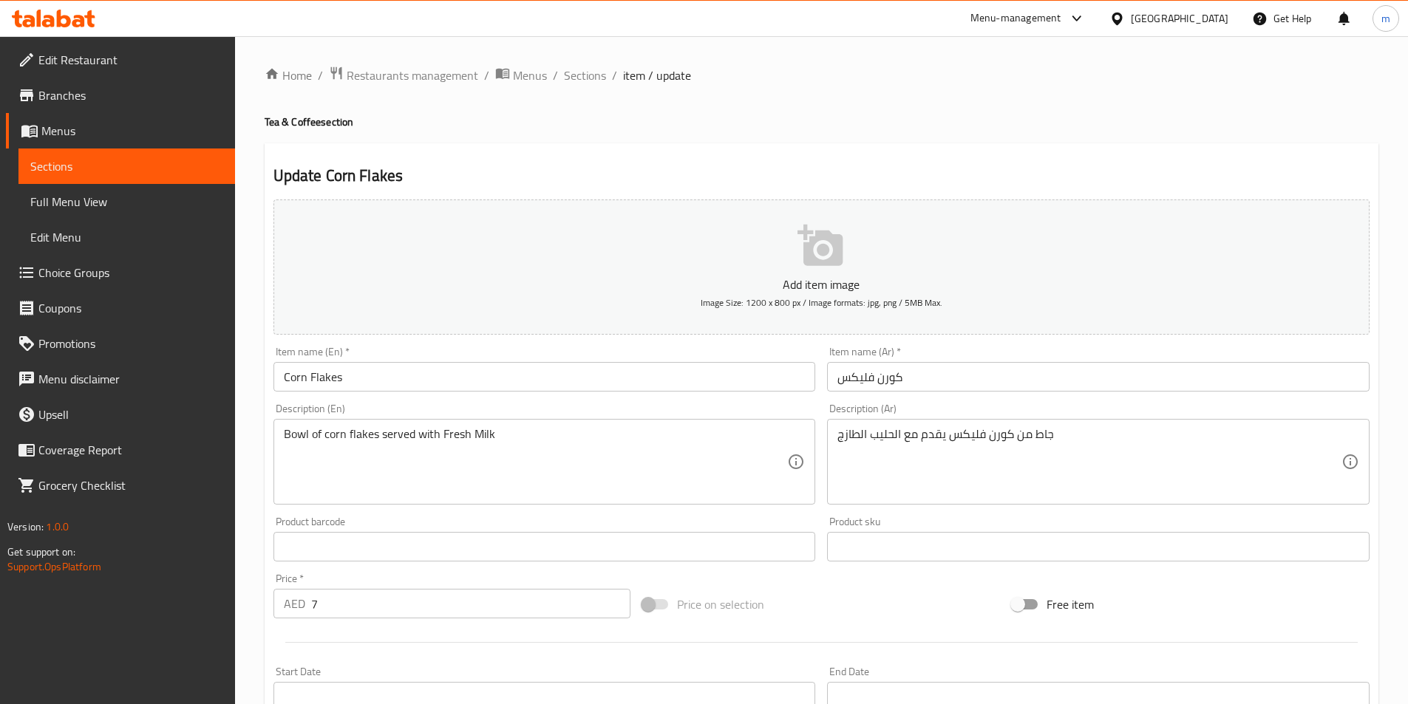
click at [583, 64] on div "Home / Restaurants management / Menus / Sections / item / update Tea & Coffee s…" at bounding box center [821, 540] width 1173 height 1008
click at [583, 75] on span "Sections" at bounding box center [585, 76] width 42 height 18
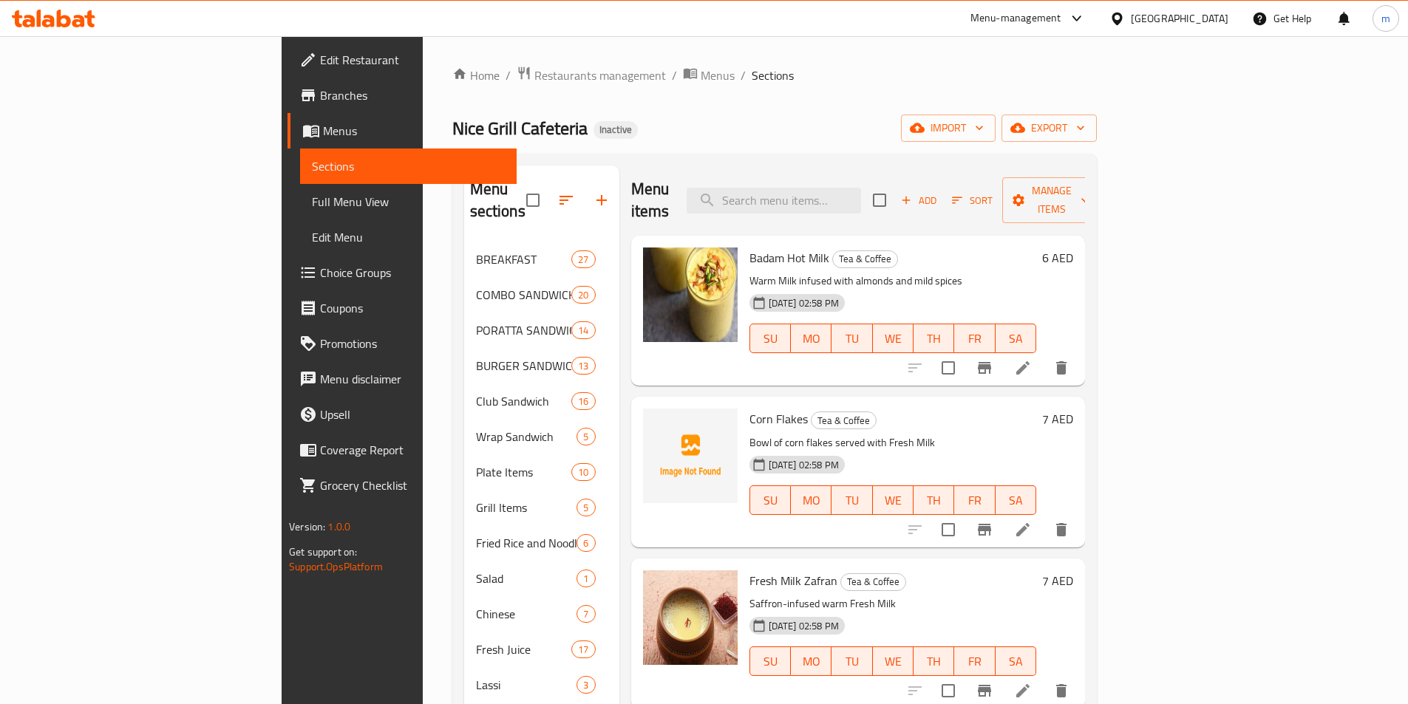
click at [889, 129] on div "Nice Grill Cafeteria Inactive import export" at bounding box center [774, 128] width 644 height 27
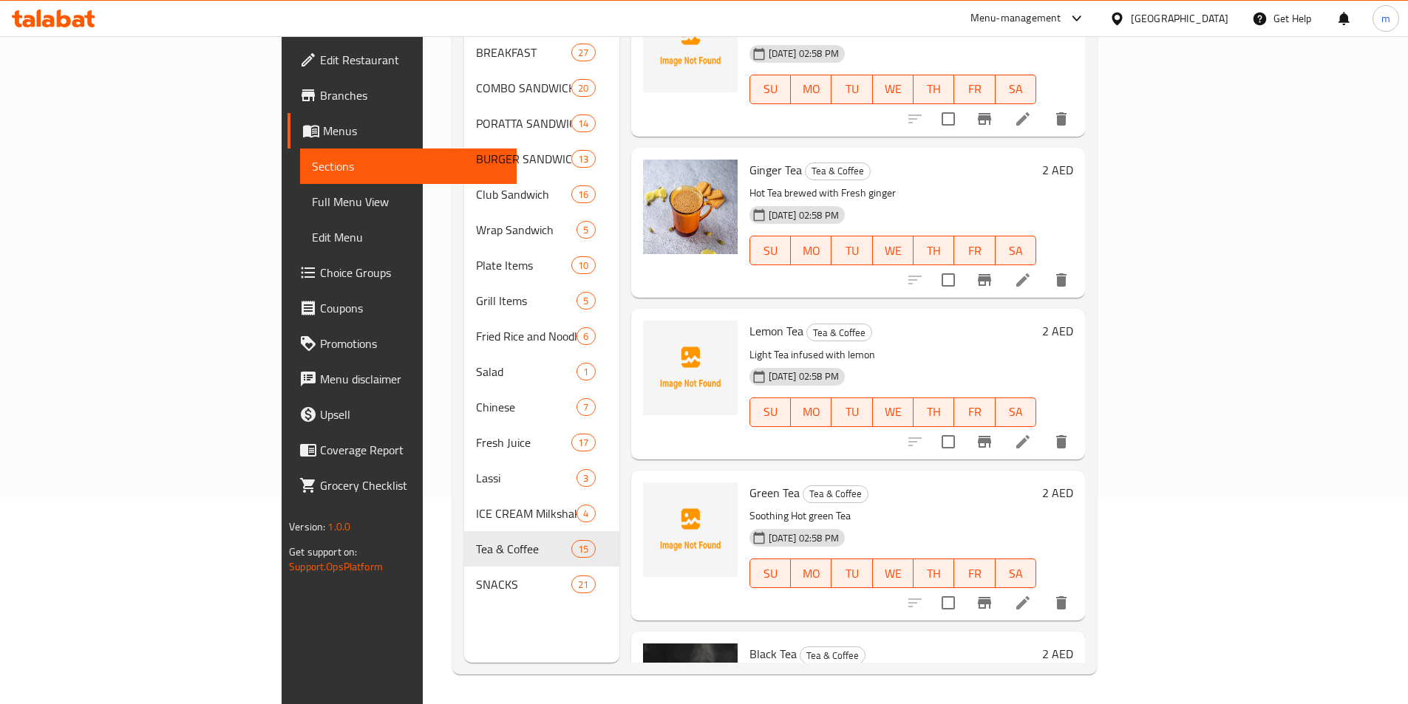
scroll to position [1334, 0]
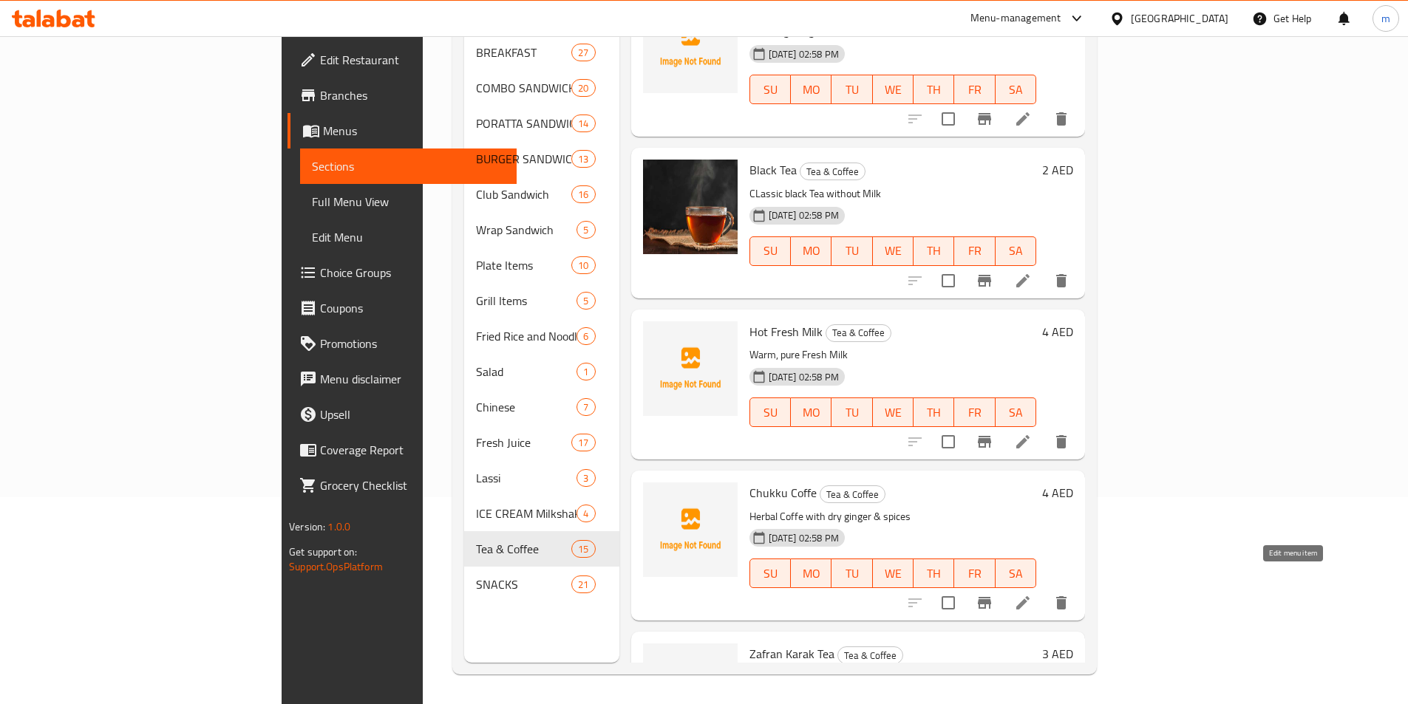
click at [1032, 594] on icon at bounding box center [1023, 603] width 18 height 18
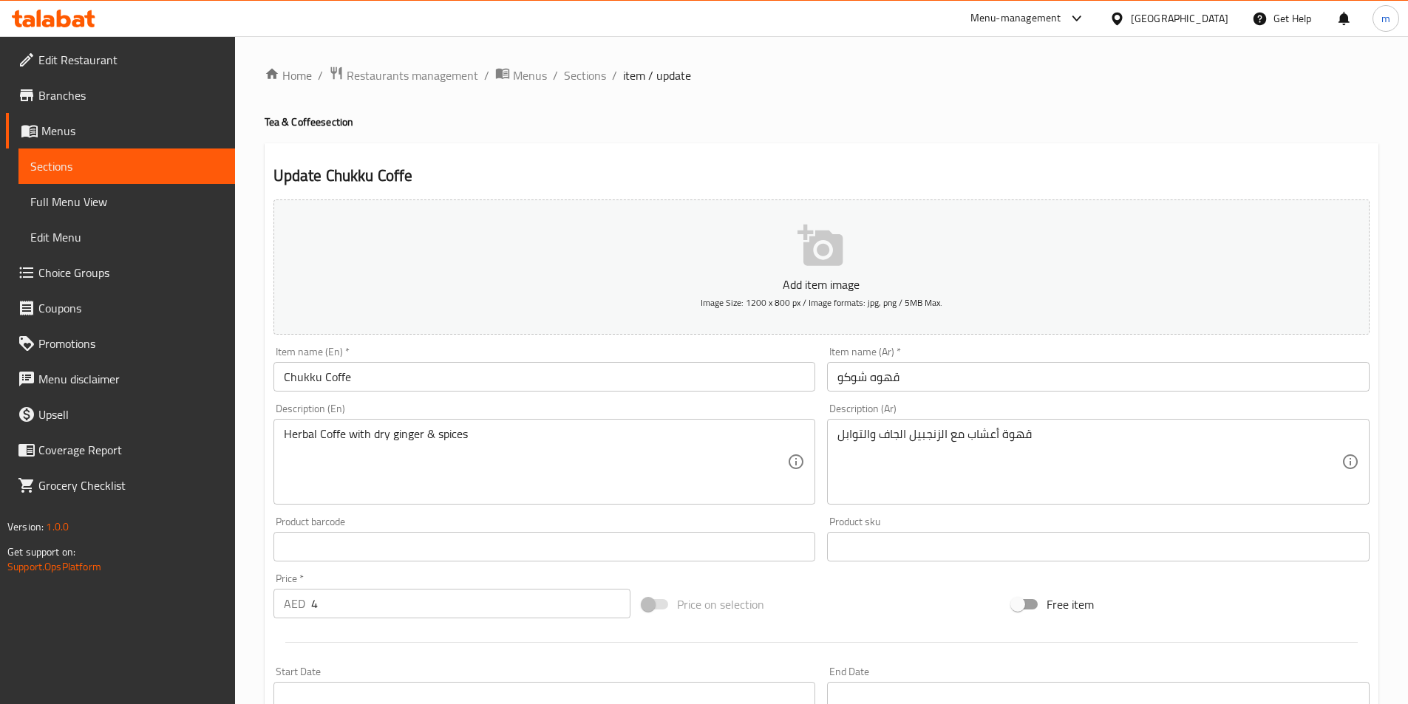
click at [341, 379] on input "Chukku Coffe" at bounding box center [544, 377] width 542 height 30
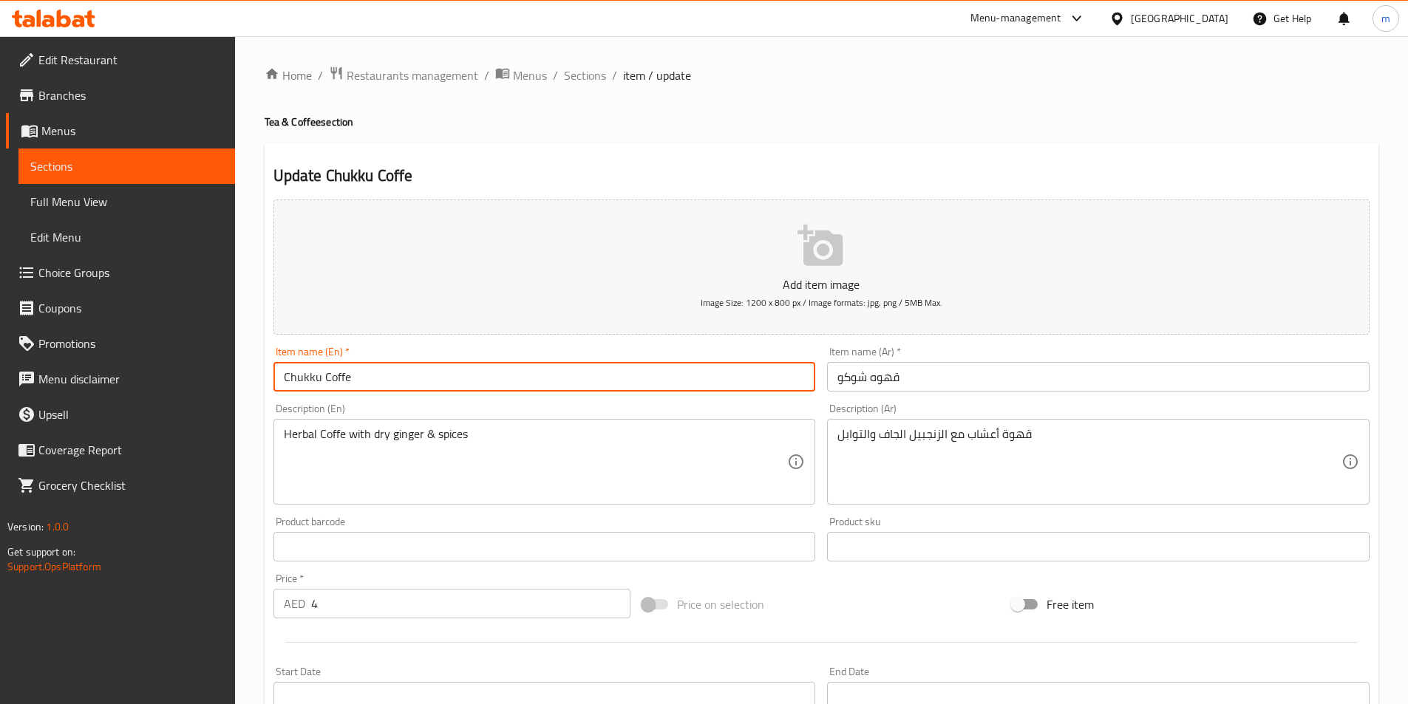
click at [341, 379] on input "Chukku Coffe" at bounding box center [544, 377] width 542 height 30
paste input "e"
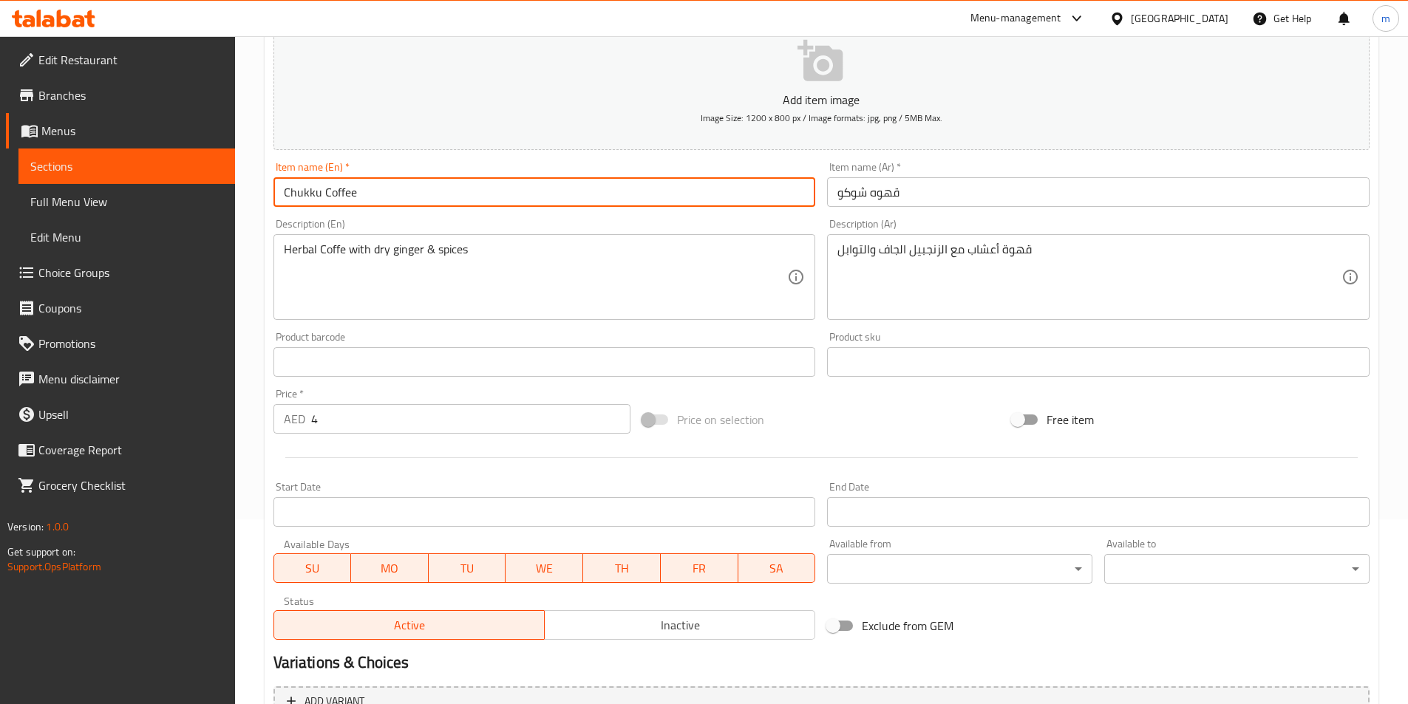
scroll to position [340, 0]
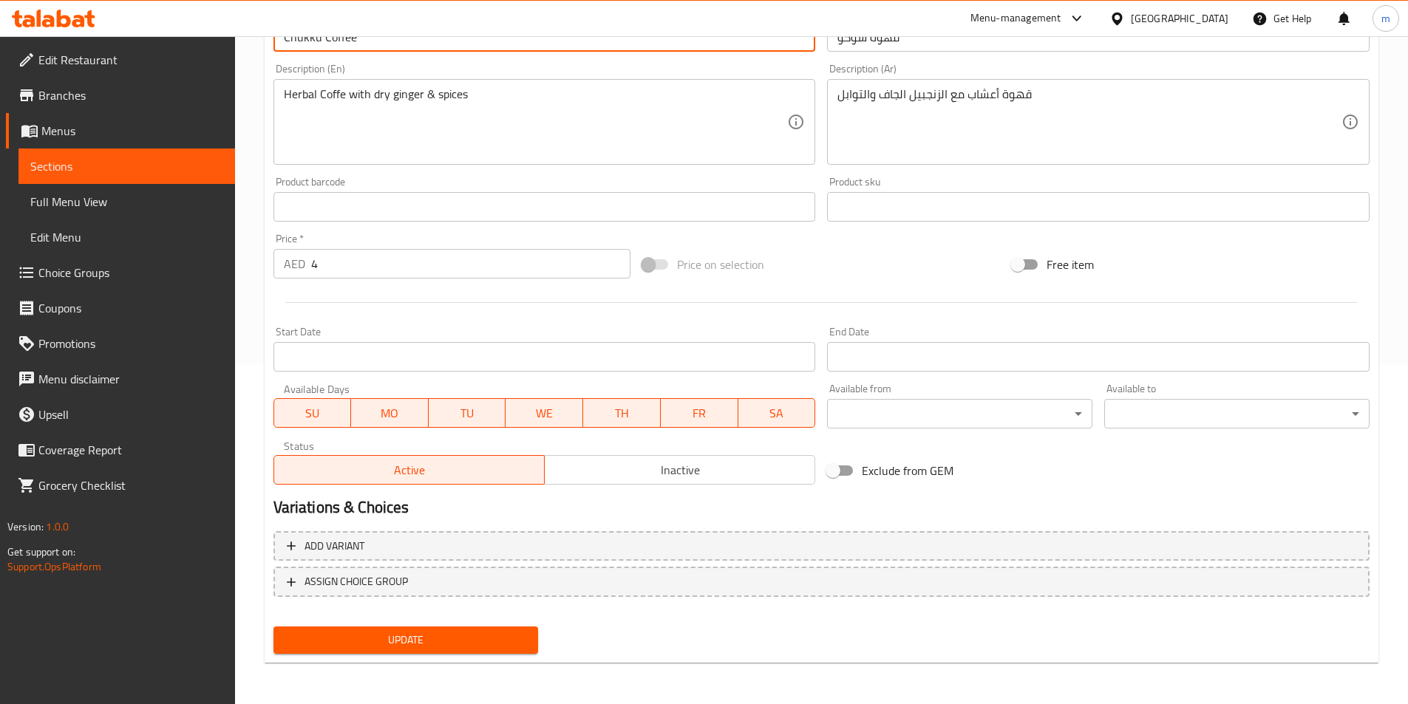
type input "Chukku Coffee"
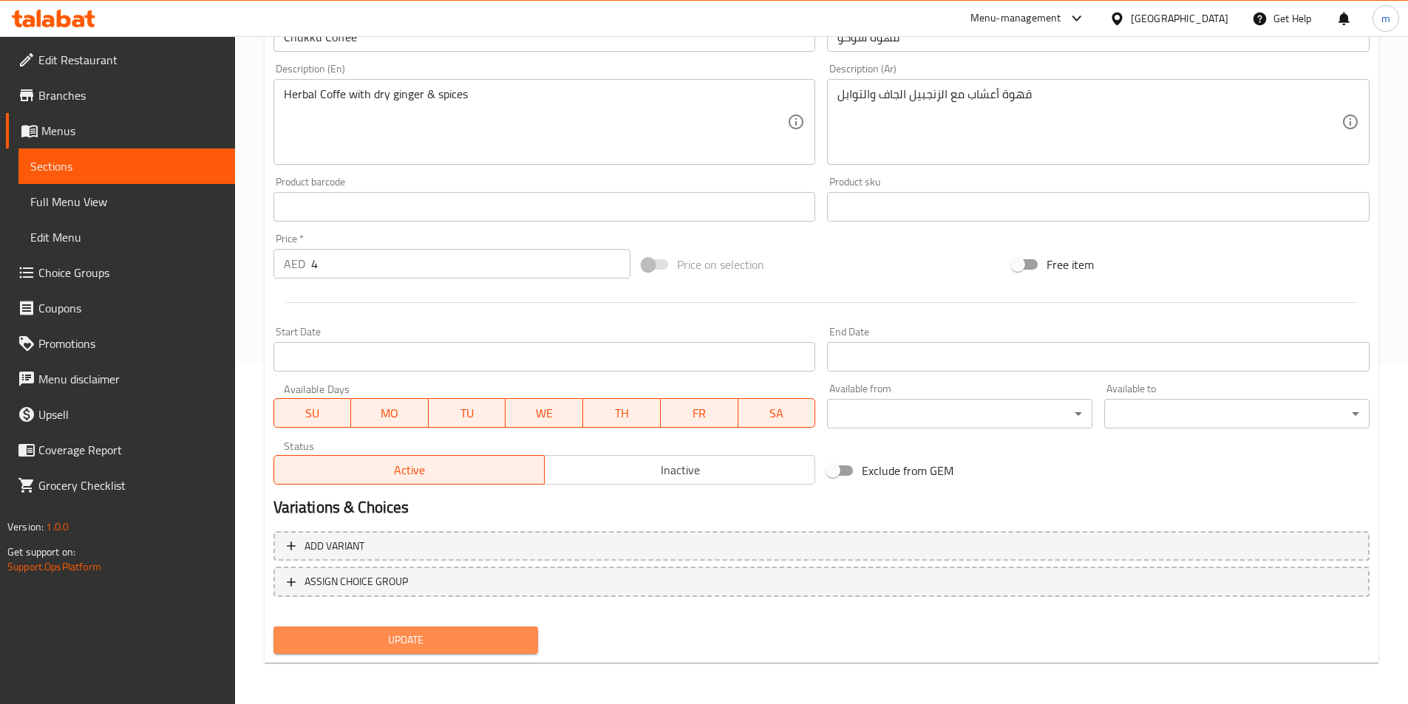
click at [476, 638] on span "Update" at bounding box center [406, 640] width 242 height 18
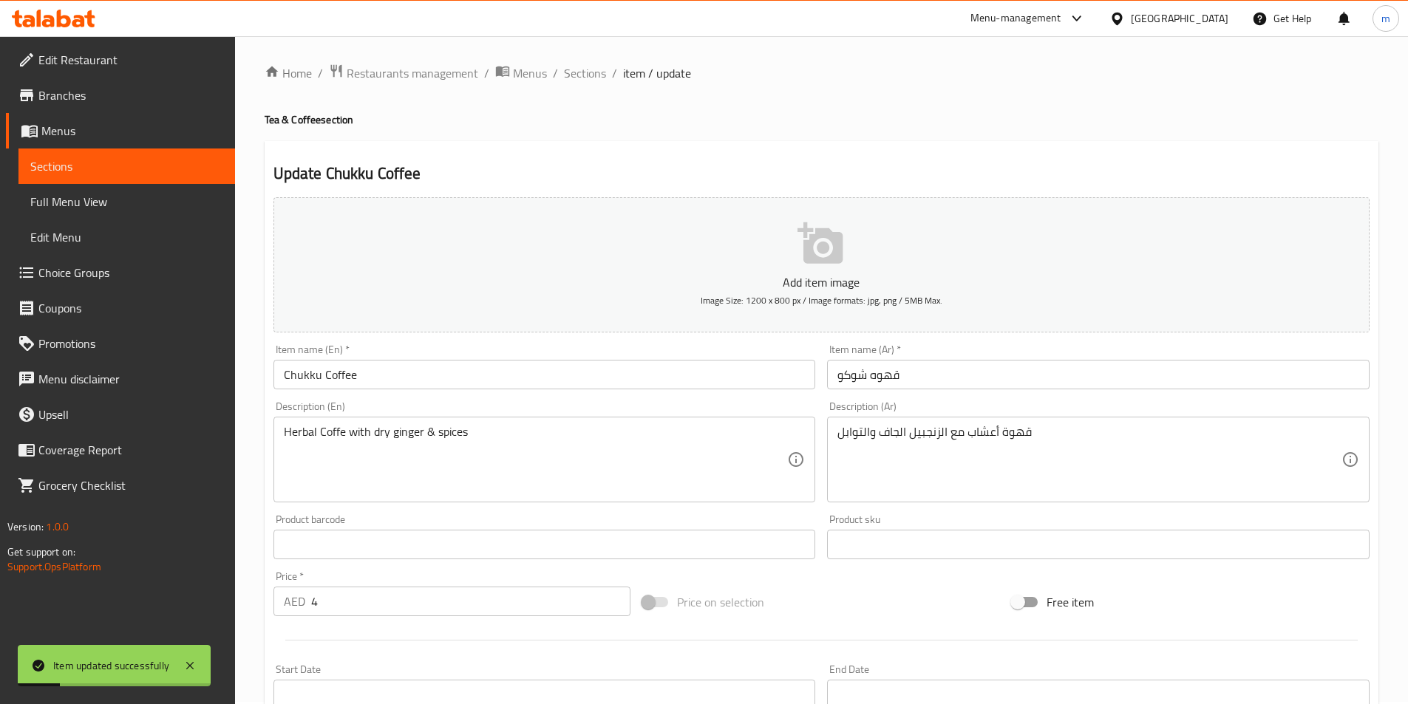
scroll to position [0, 0]
click at [582, 76] on span "Sections" at bounding box center [585, 76] width 42 height 18
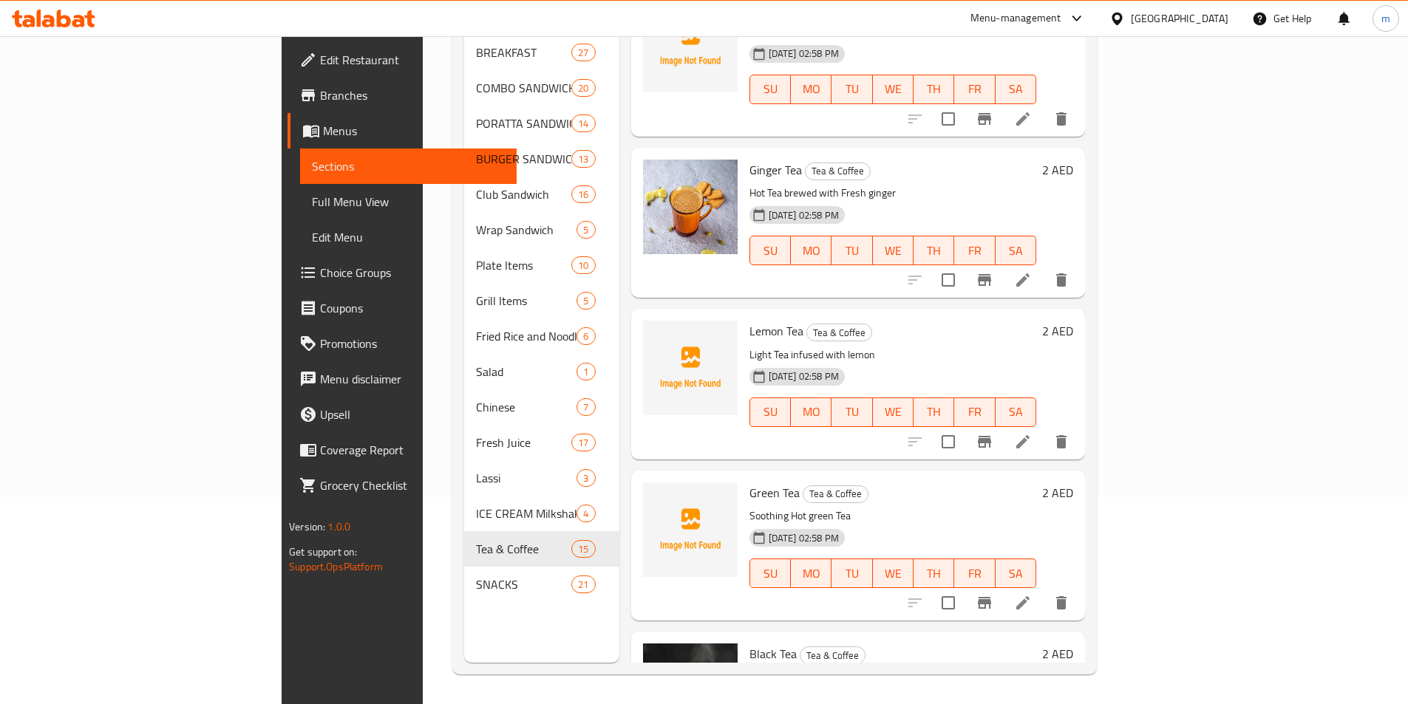
scroll to position [1334, 0]
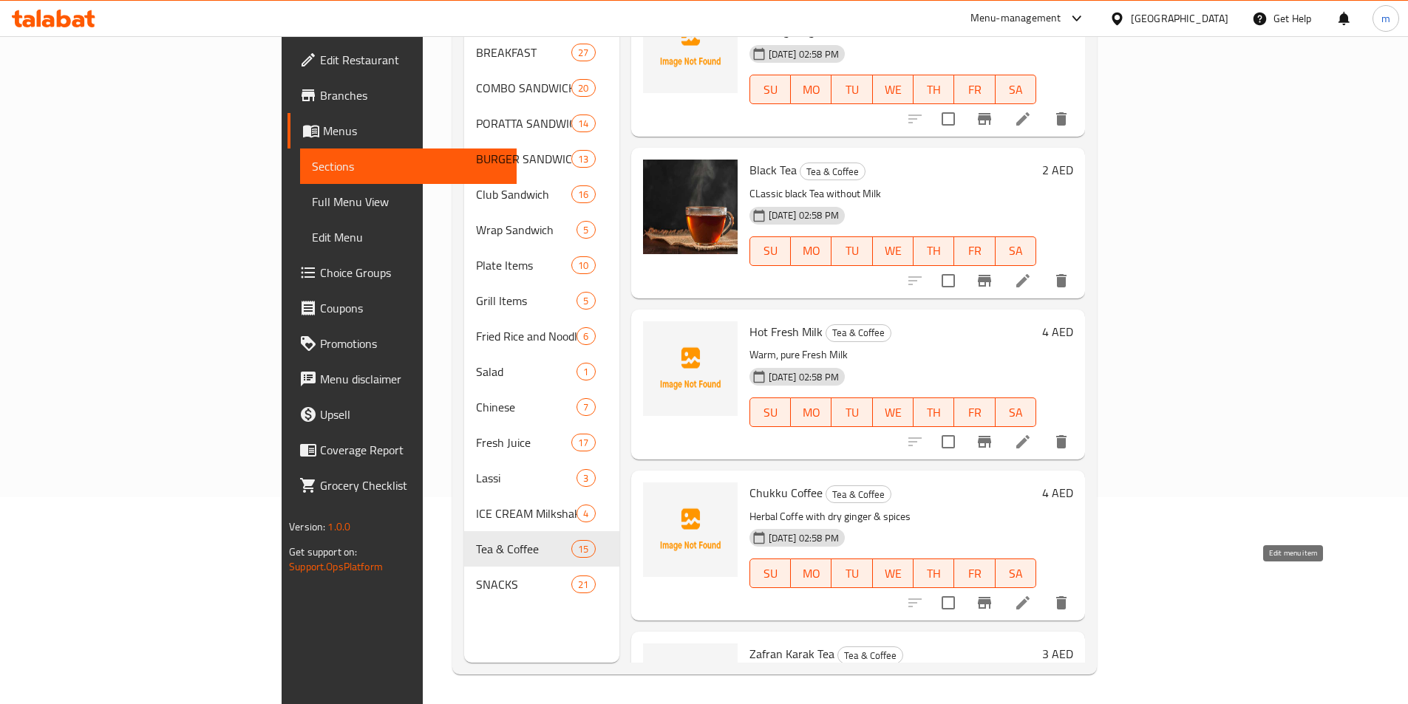
click at [1032, 594] on icon at bounding box center [1023, 603] width 18 height 18
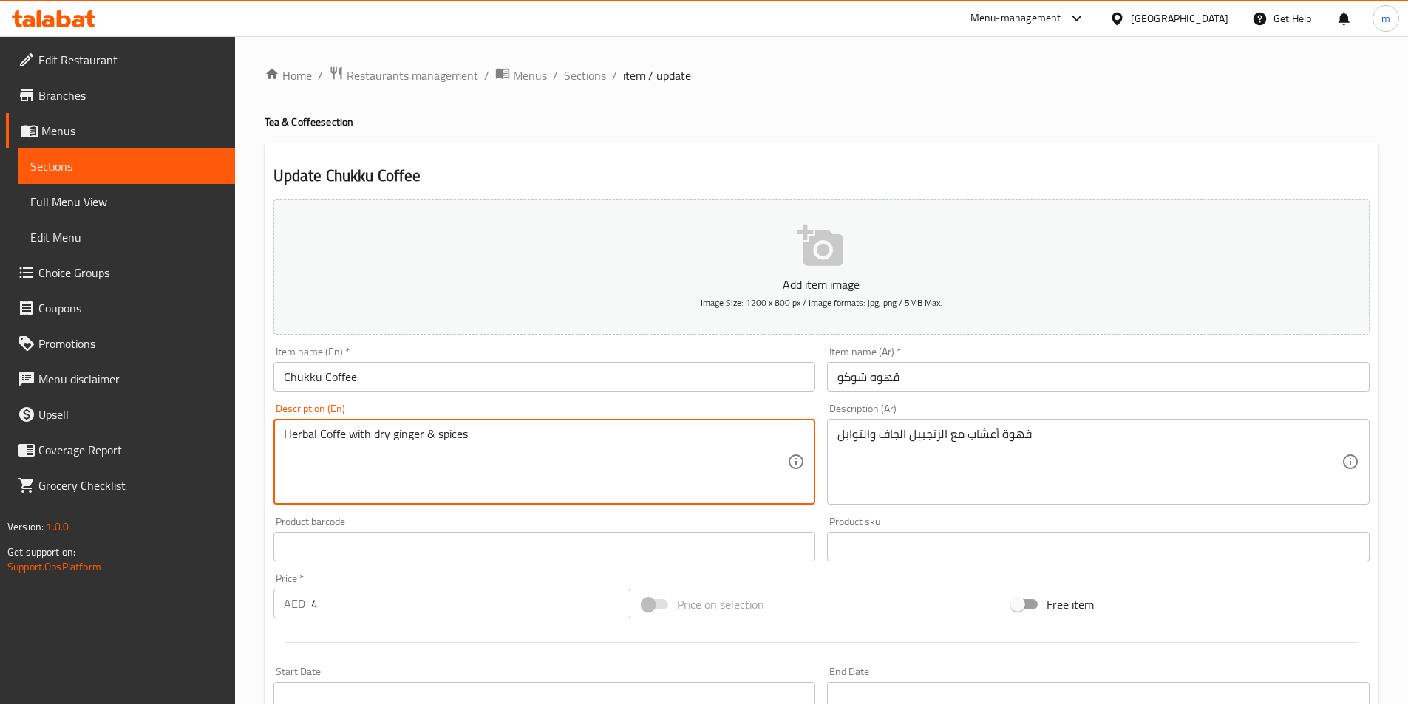
click at [337, 439] on textarea "Herbal Coffe with dry ginger & spices" at bounding box center [536, 462] width 504 height 70
paste textarea "e"
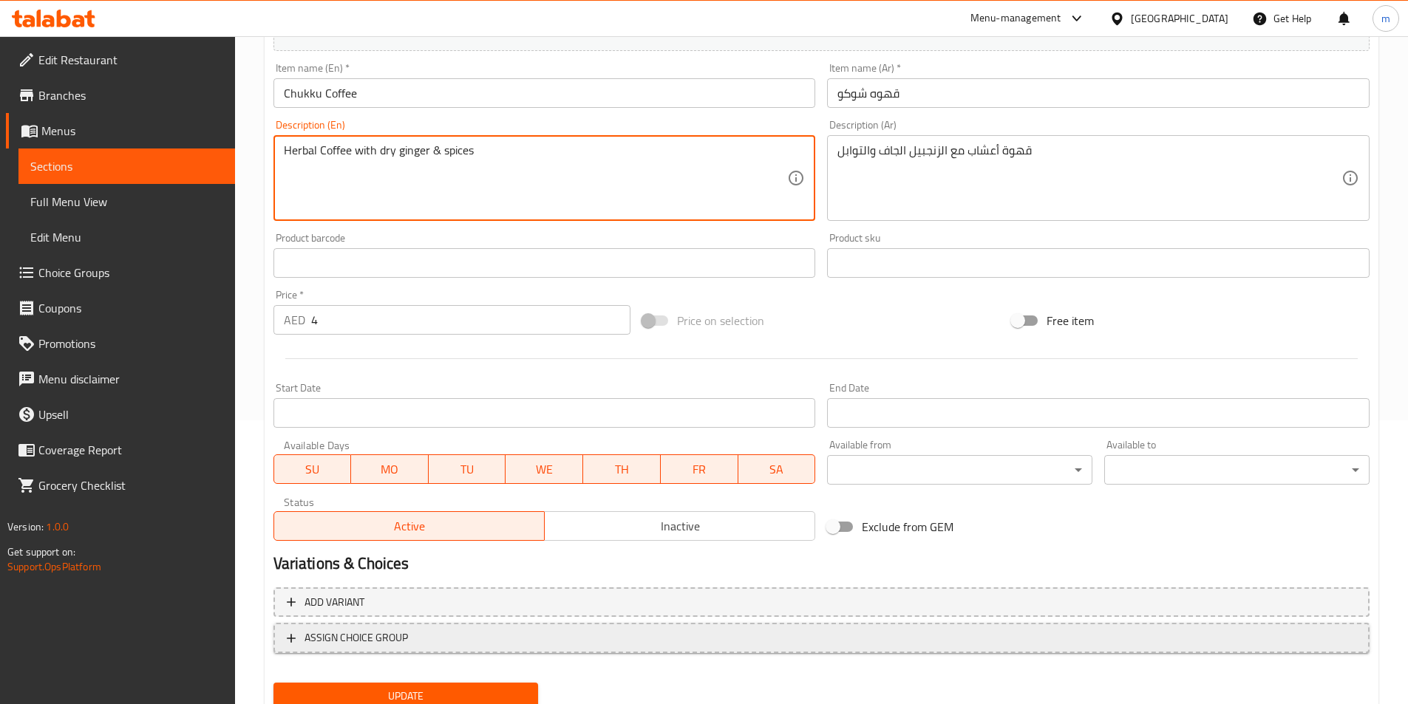
scroll to position [340, 0]
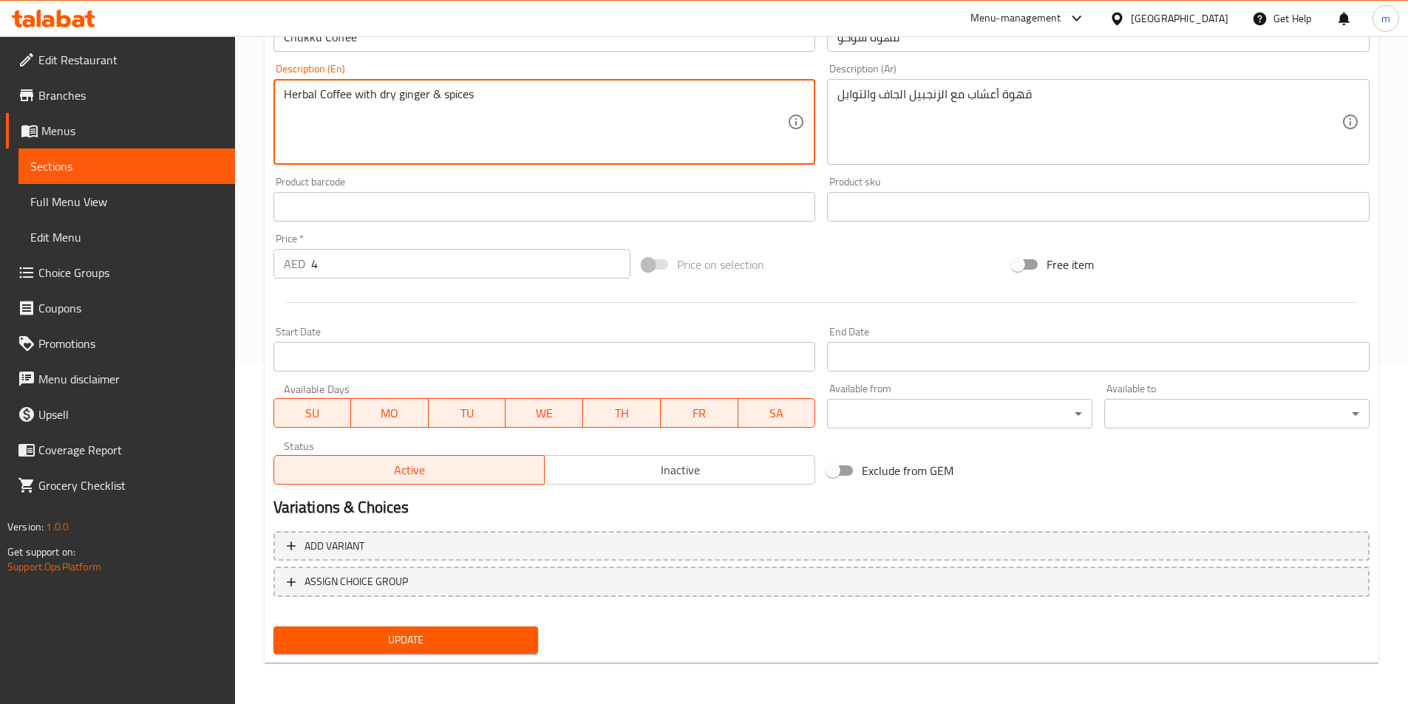
type textarea "Herbal Coffee with dry ginger & spices"
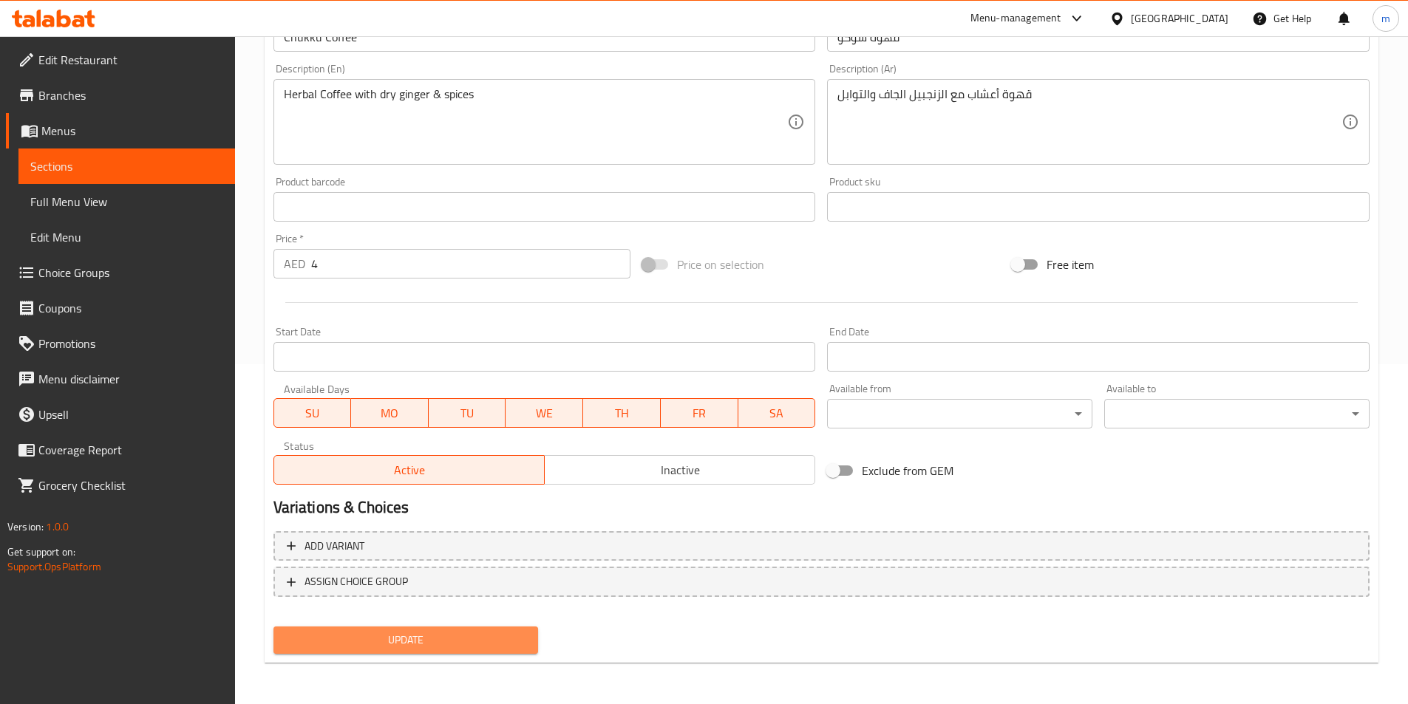
click at [425, 643] on span "Update" at bounding box center [406, 640] width 242 height 18
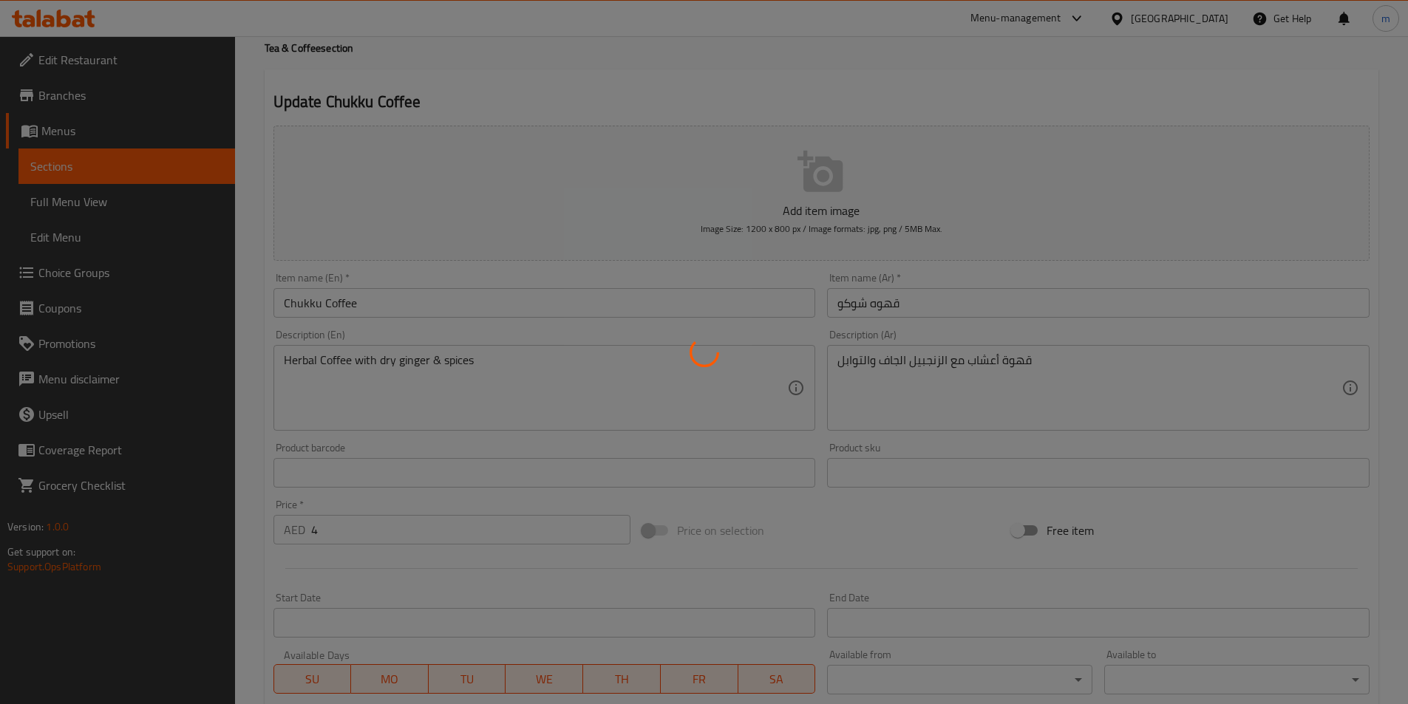
scroll to position [0, 0]
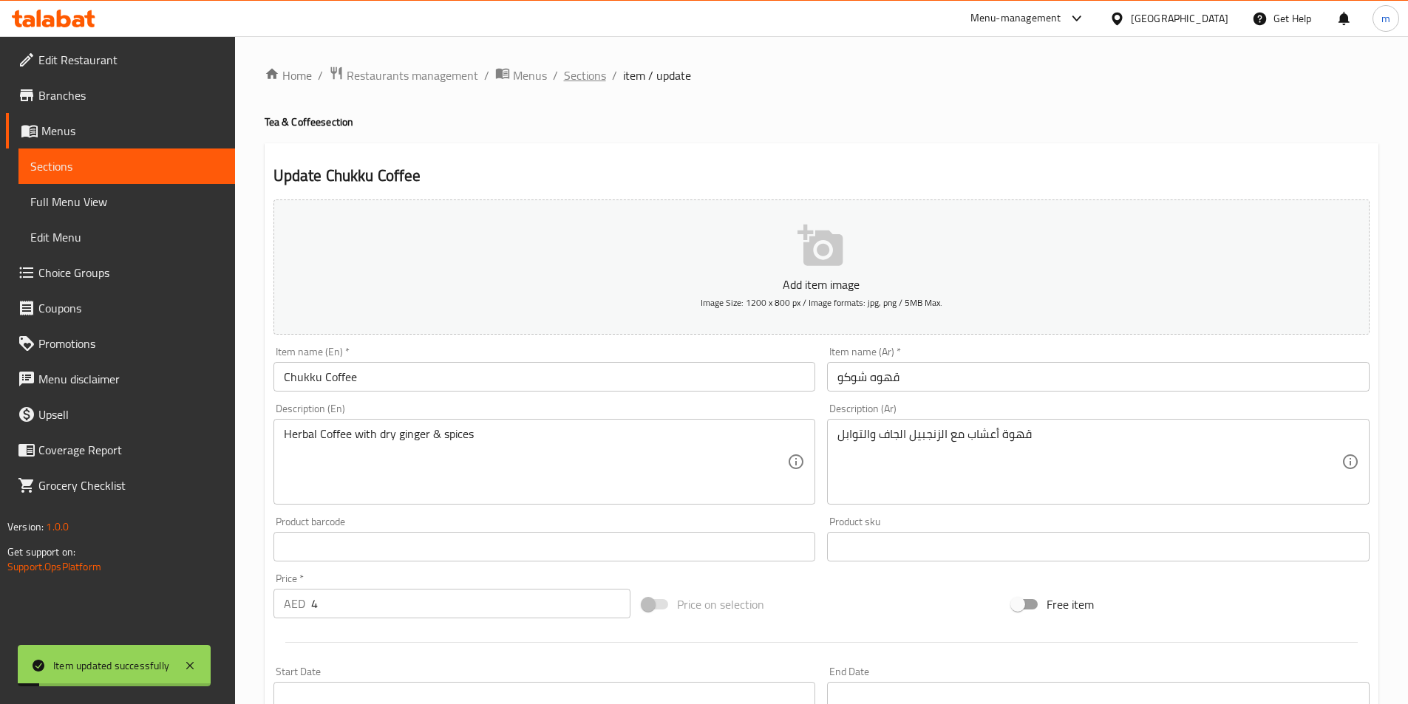
click at [579, 78] on span "Sections" at bounding box center [585, 76] width 42 height 18
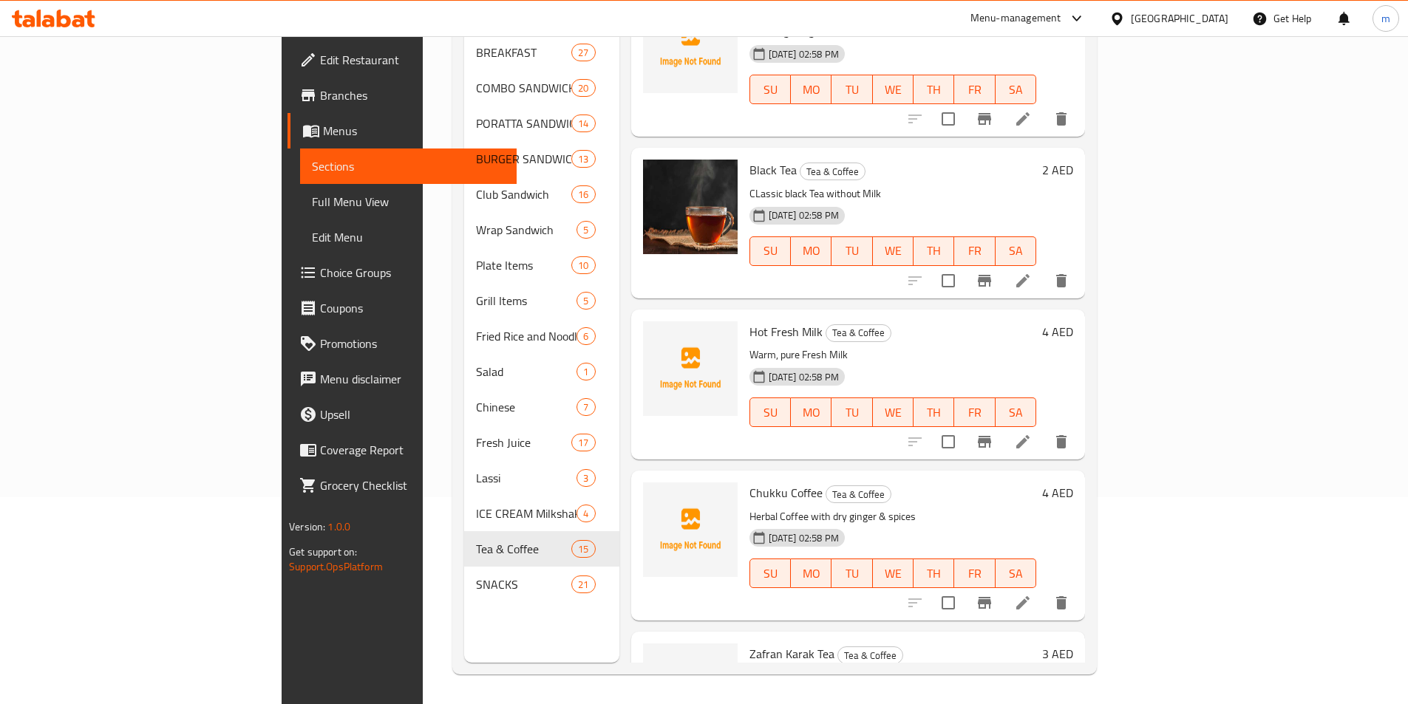
scroll to position [1754, 0]
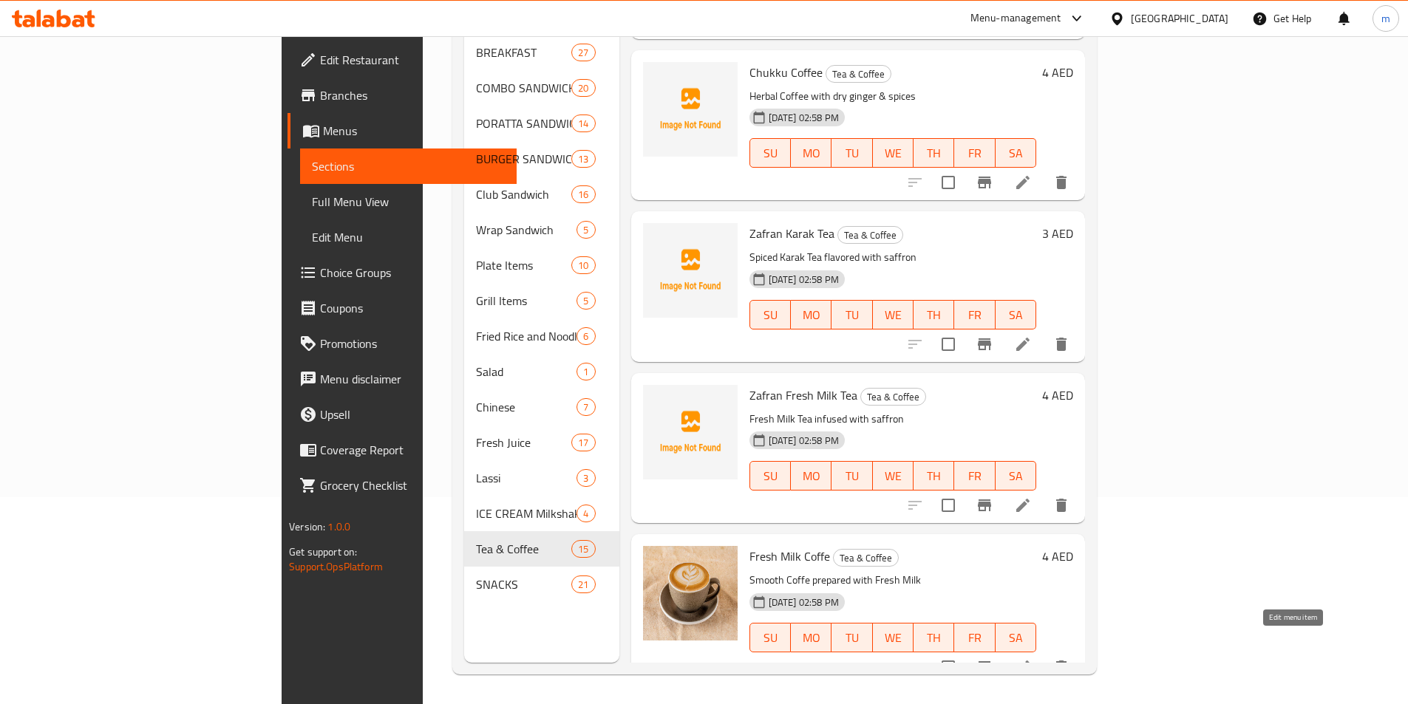
click at [1032, 658] on icon at bounding box center [1023, 667] width 18 height 18
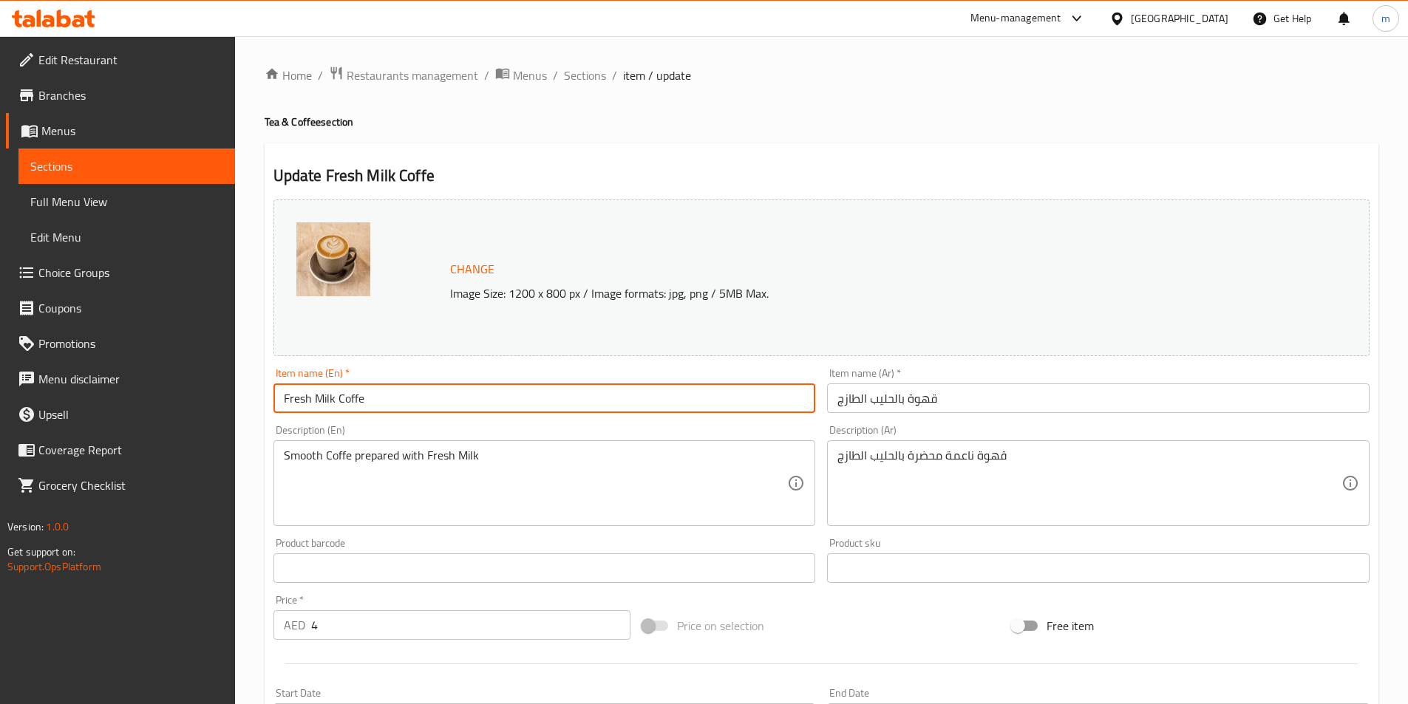
click at [360, 399] on input "Fresh Milk Coffe" at bounding box center [544, 399] width 542 height 30
paste input "e"
type input "Fresh Milk Coffee"
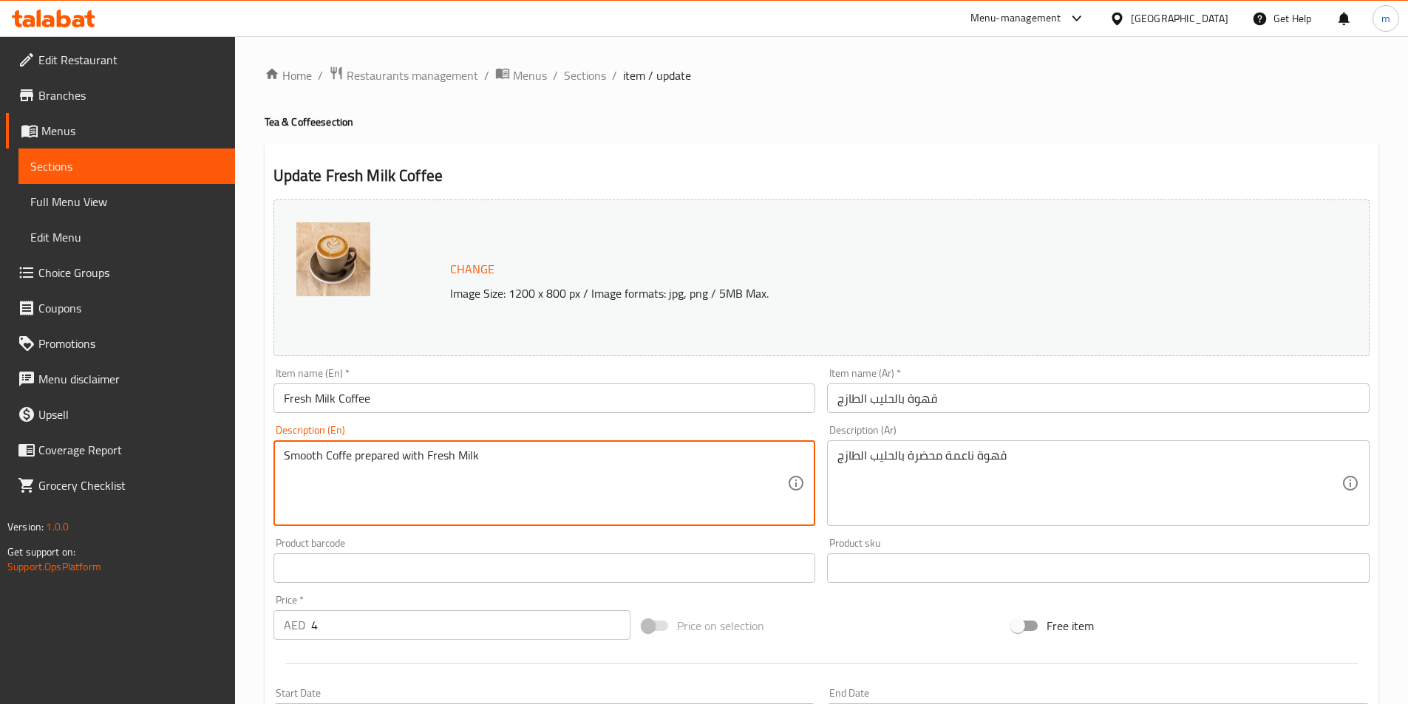
click at [340, 453] on textarea "Smooth Coffe prepared with Fresh Milk" at bounding box center [536, 484] width 504 height 70
paste textarea "e"
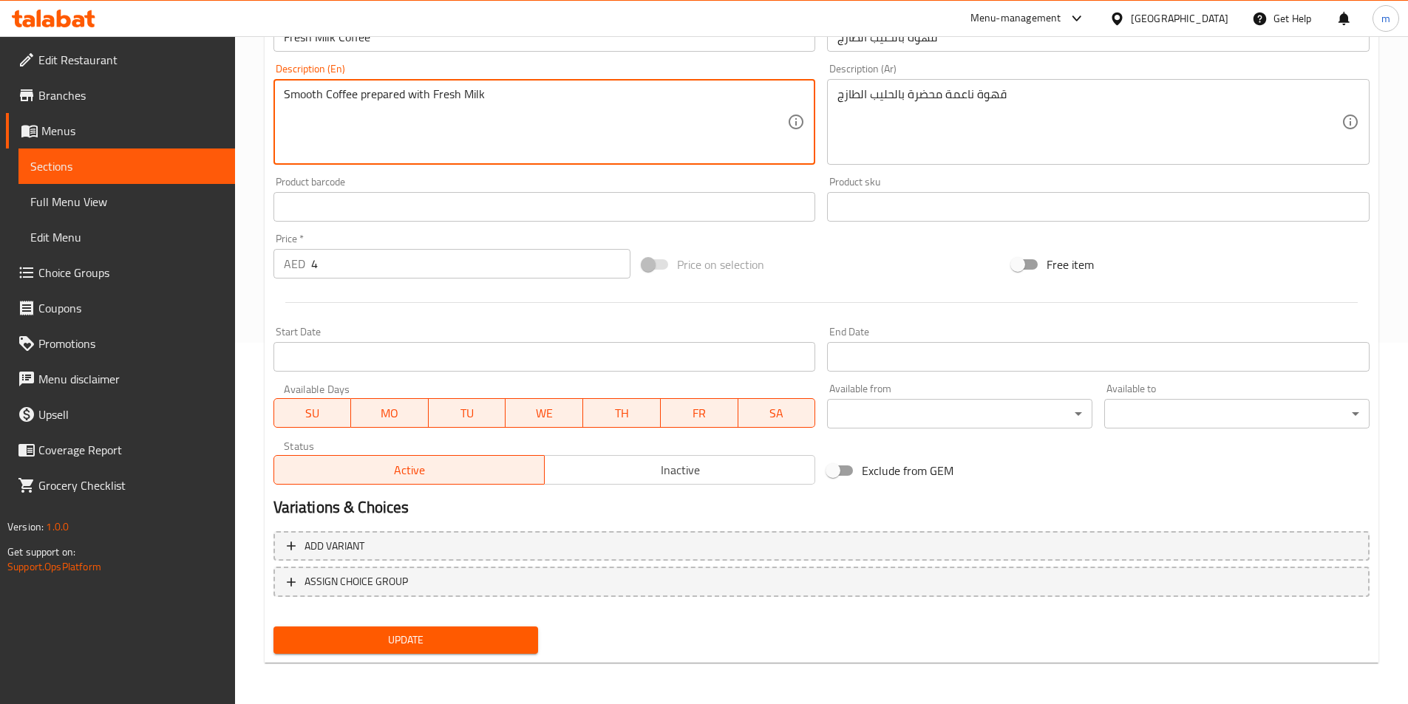
type textarea "Smooth Coffee prepared with Fresh Milk"
click at [437, 635] on span "Update" at bounding box center [406, 640] width 242 height 18
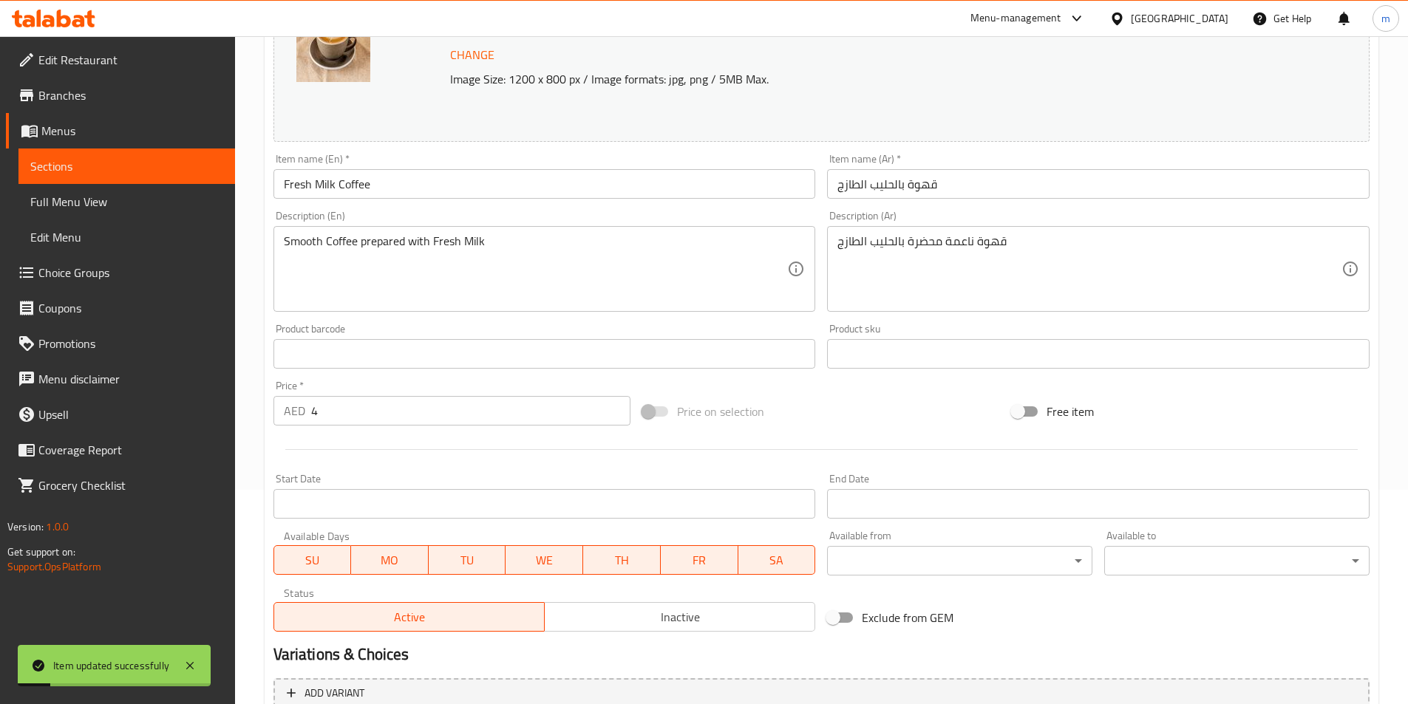
scroll to position [0, 0]
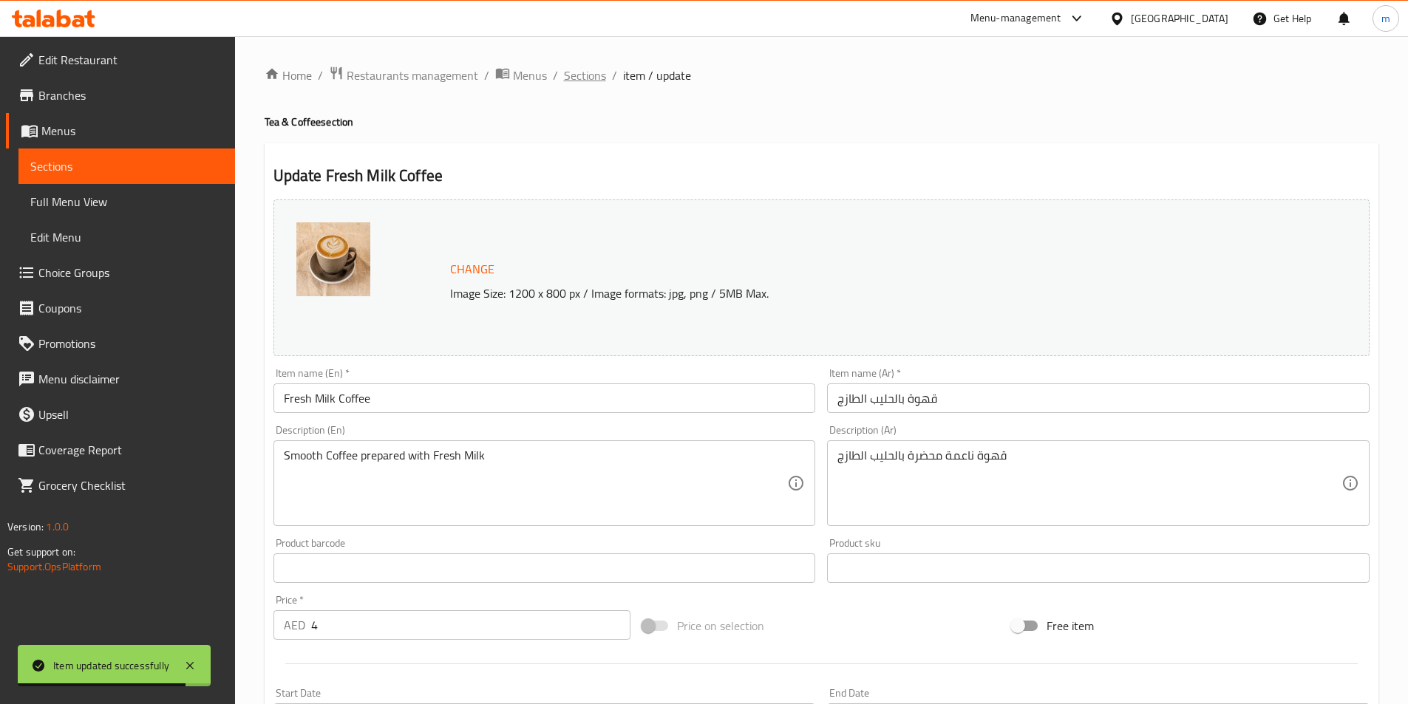
click at [575, 76] on span "Sections" at bounding box center [585, 76] width 42 height 18
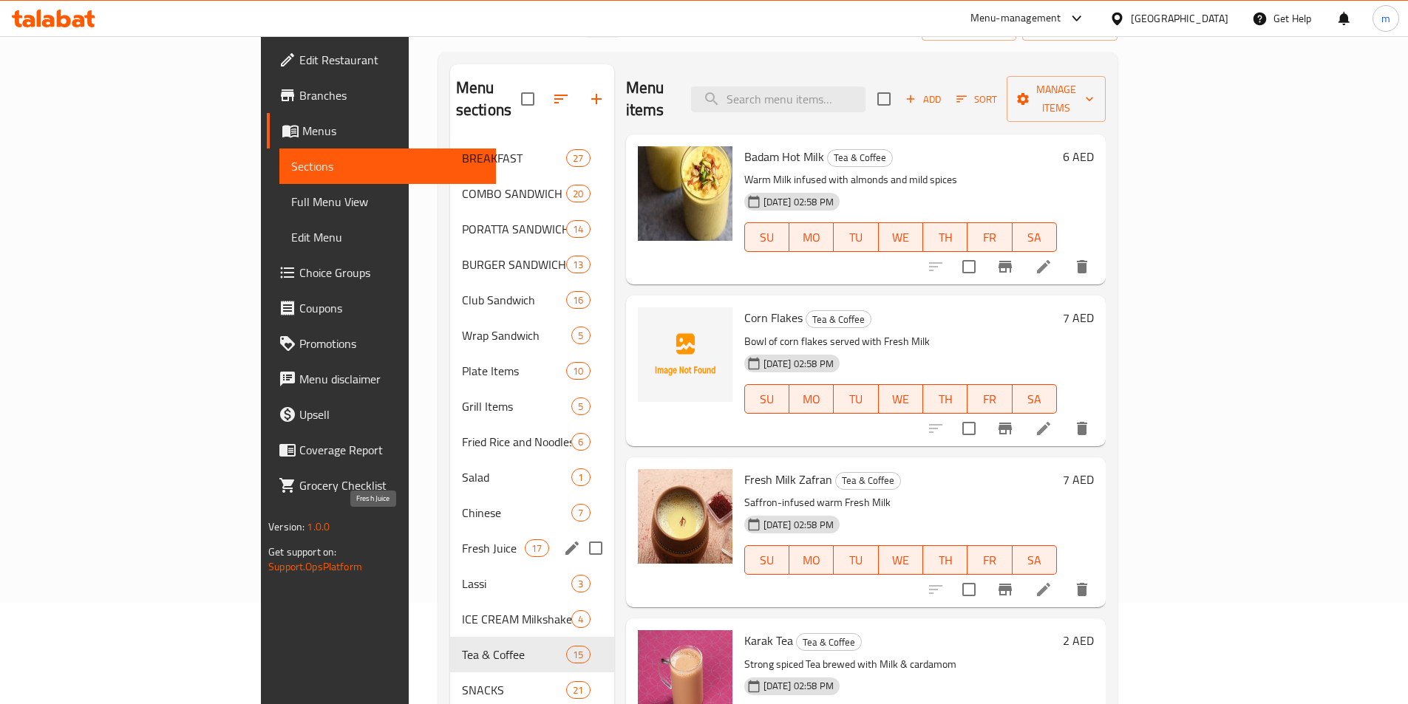
scroll to position [148, 0]
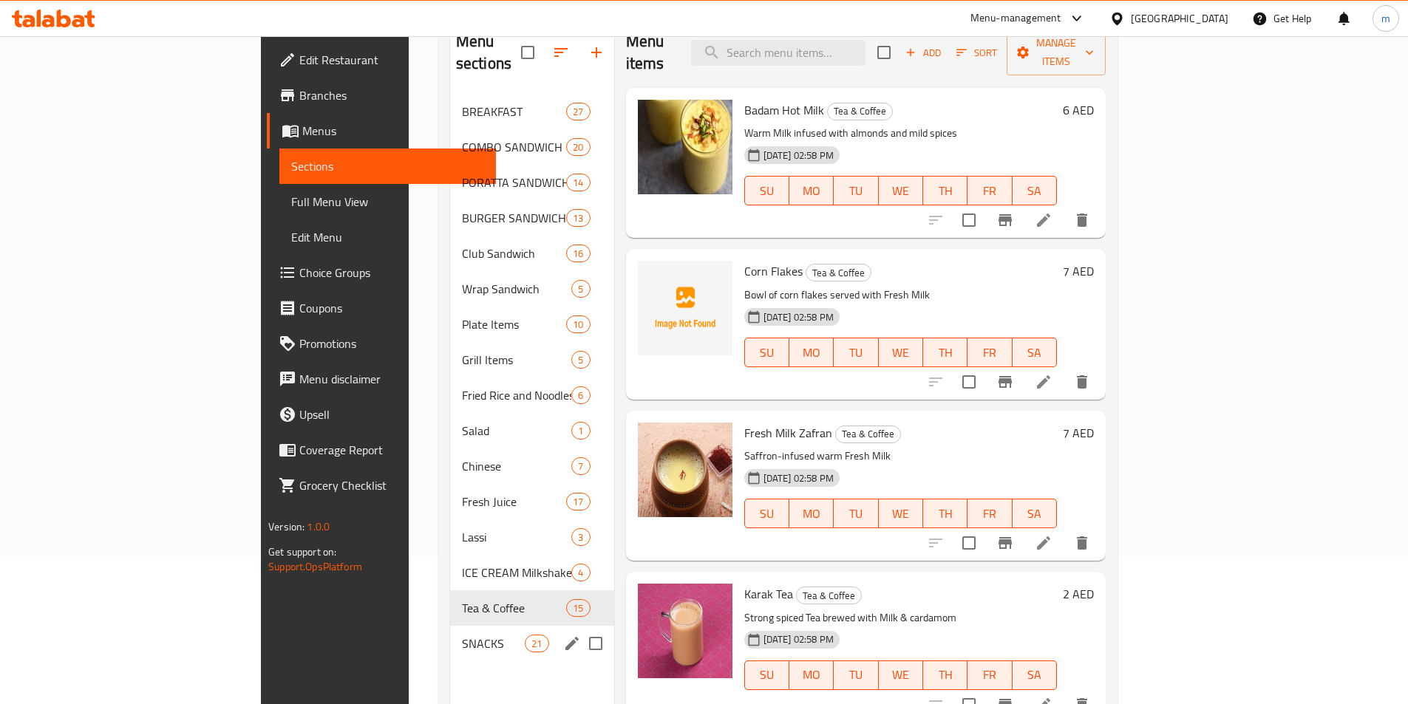
click at [450, 626] on div "SNACKS 21" at bounding box center [532, 643] width 164 height 35
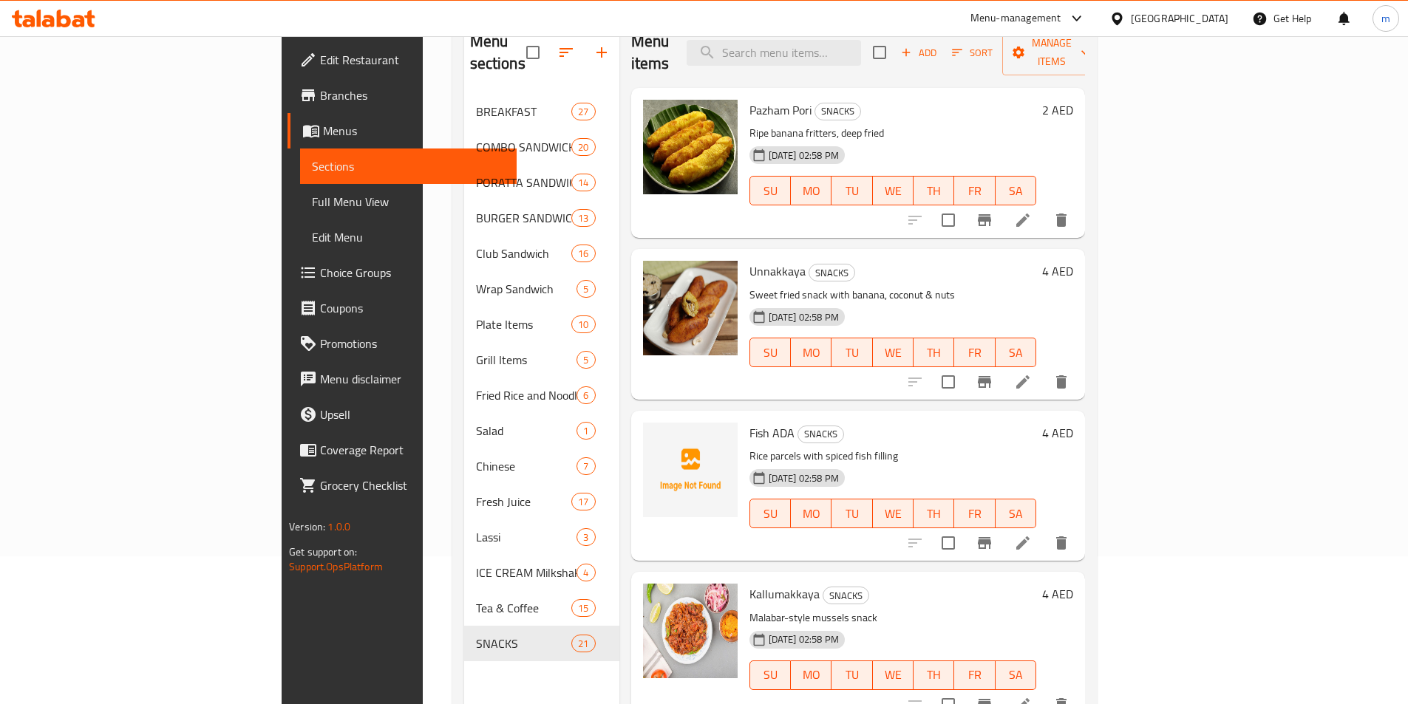
scroll to position [525, 0]
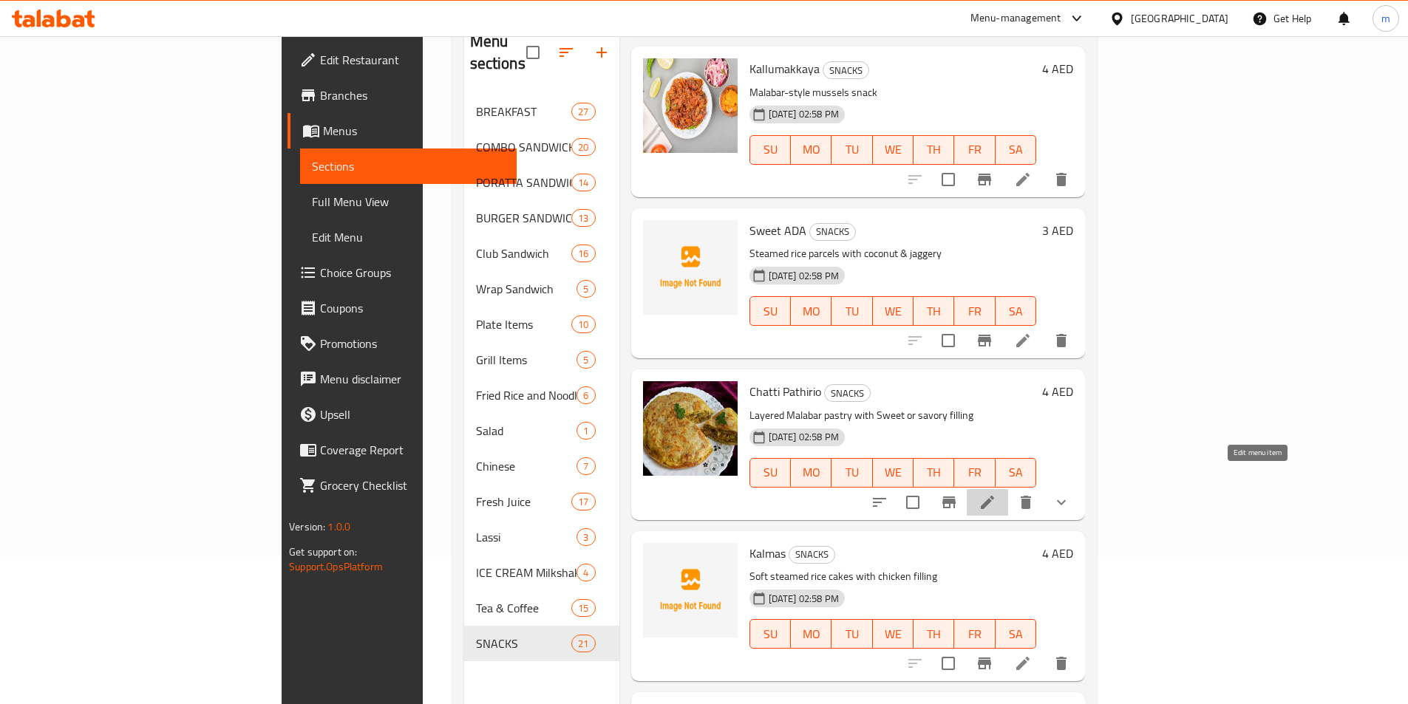
click at [996, 494] on icon at bounding box center [987, 503] width 18 height 18
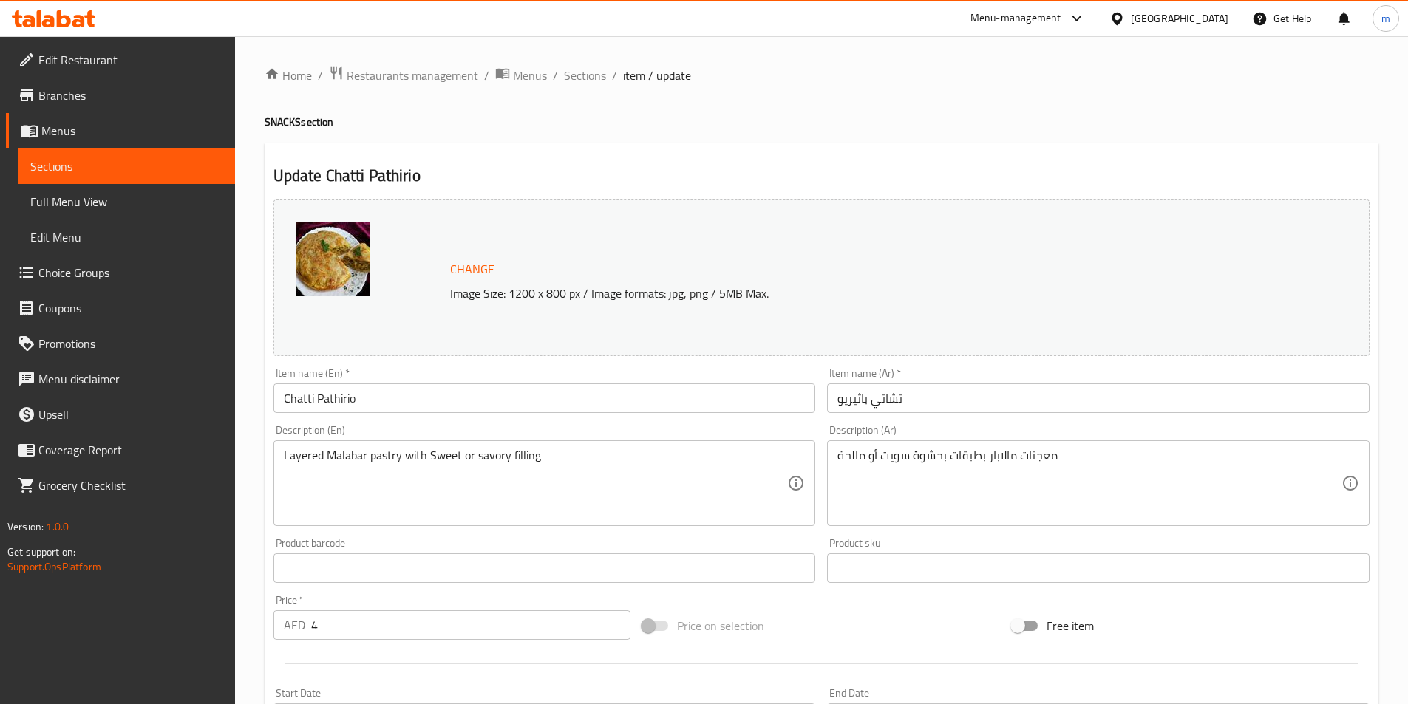
click at [321, 395] on input "Chatti Pathirio" at bounding box center [544, 399] width 542 height 30
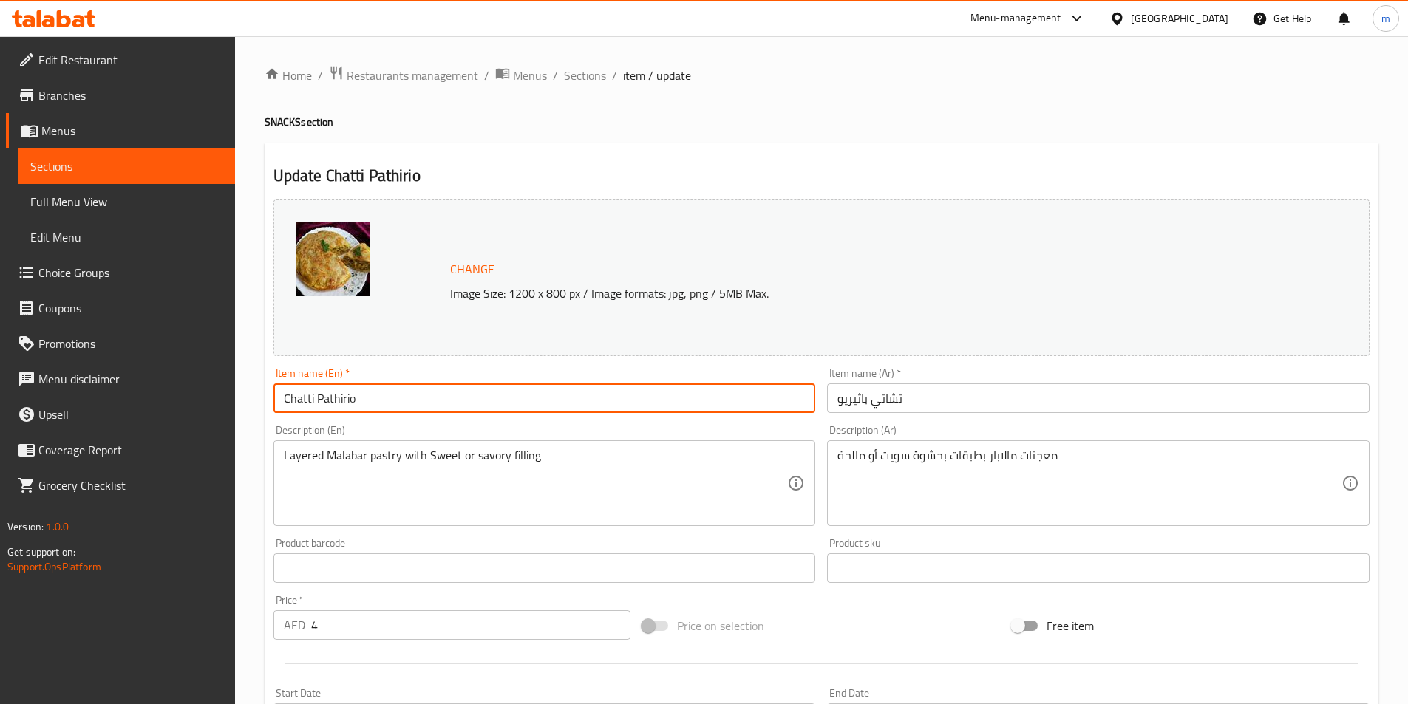
click at [321, 395] on input "Chatti Pathirio" at bounding box center [544, 399] width 542 height 30
paste input "text"
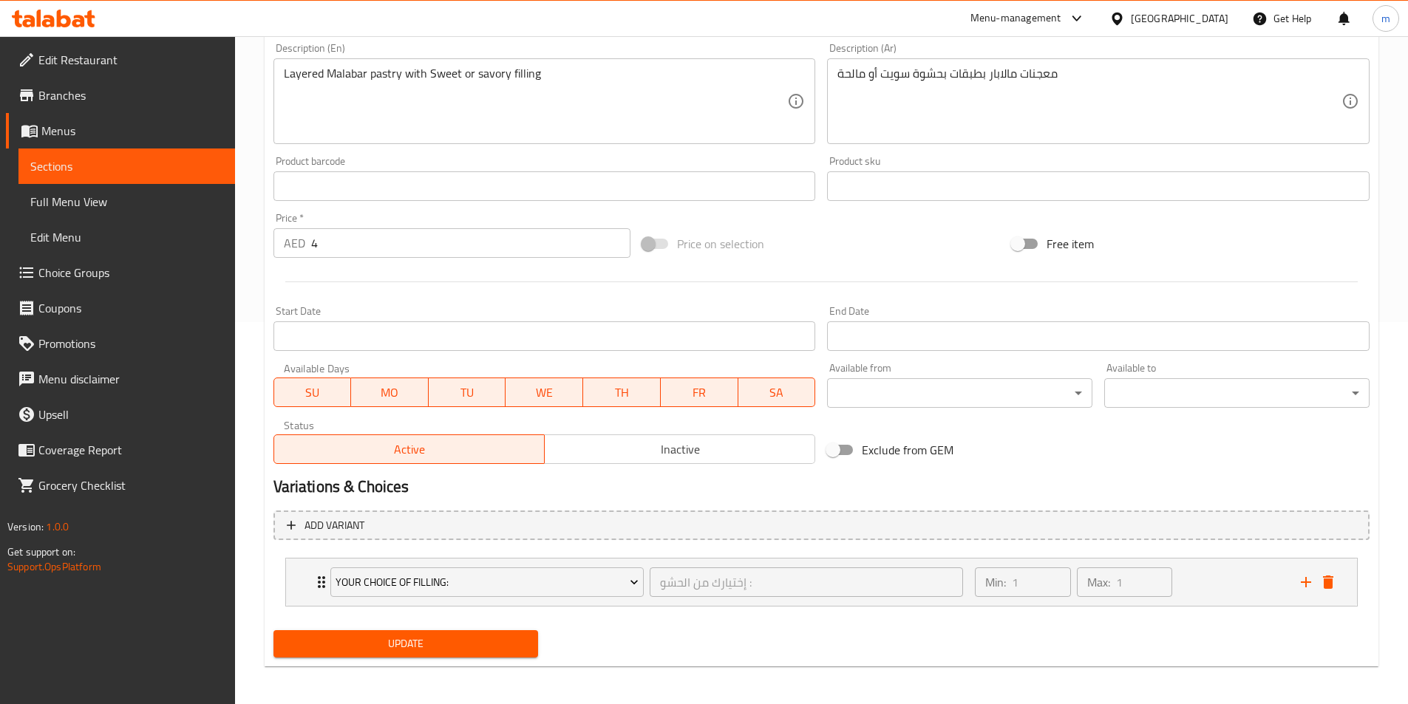
scroll to position [386, 0]
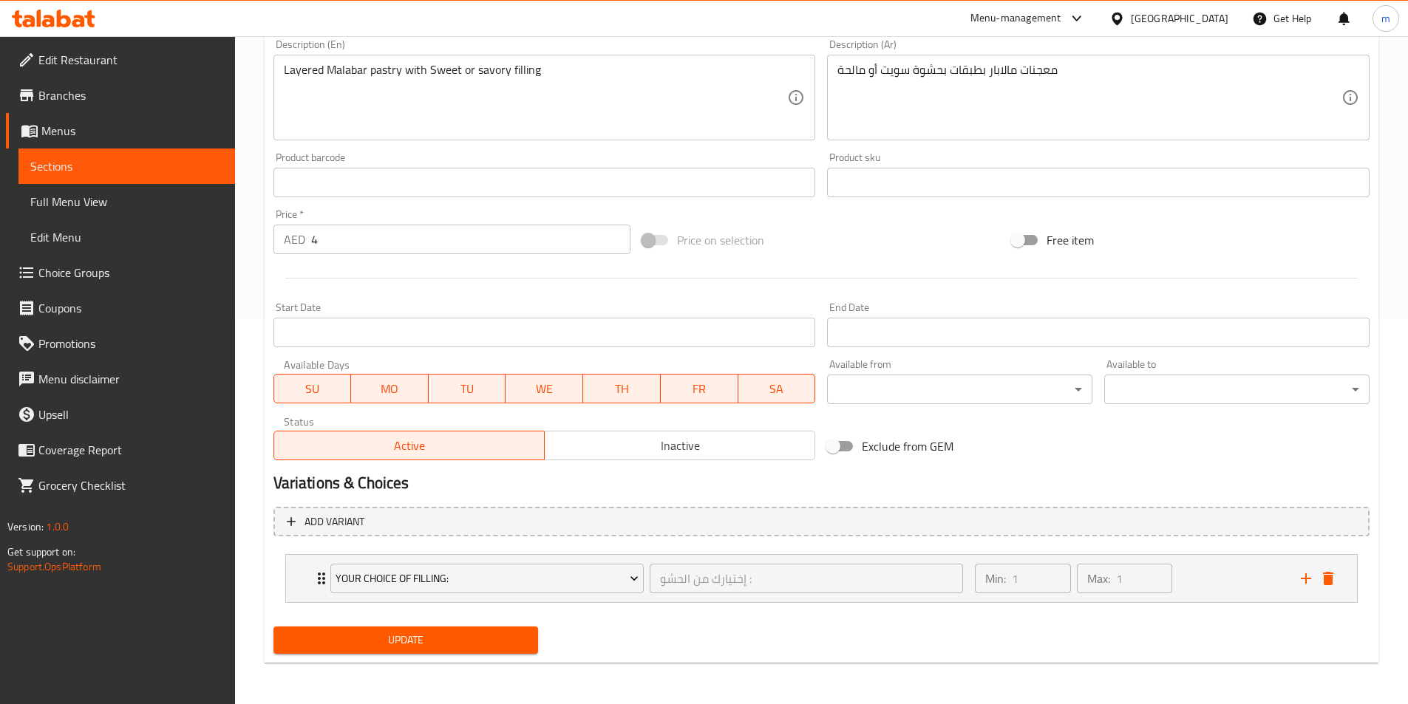
type input "Chatti Pathiri"
click at [395, 635] on span "Update" at bounding box center [406, 640] width 242 height 18
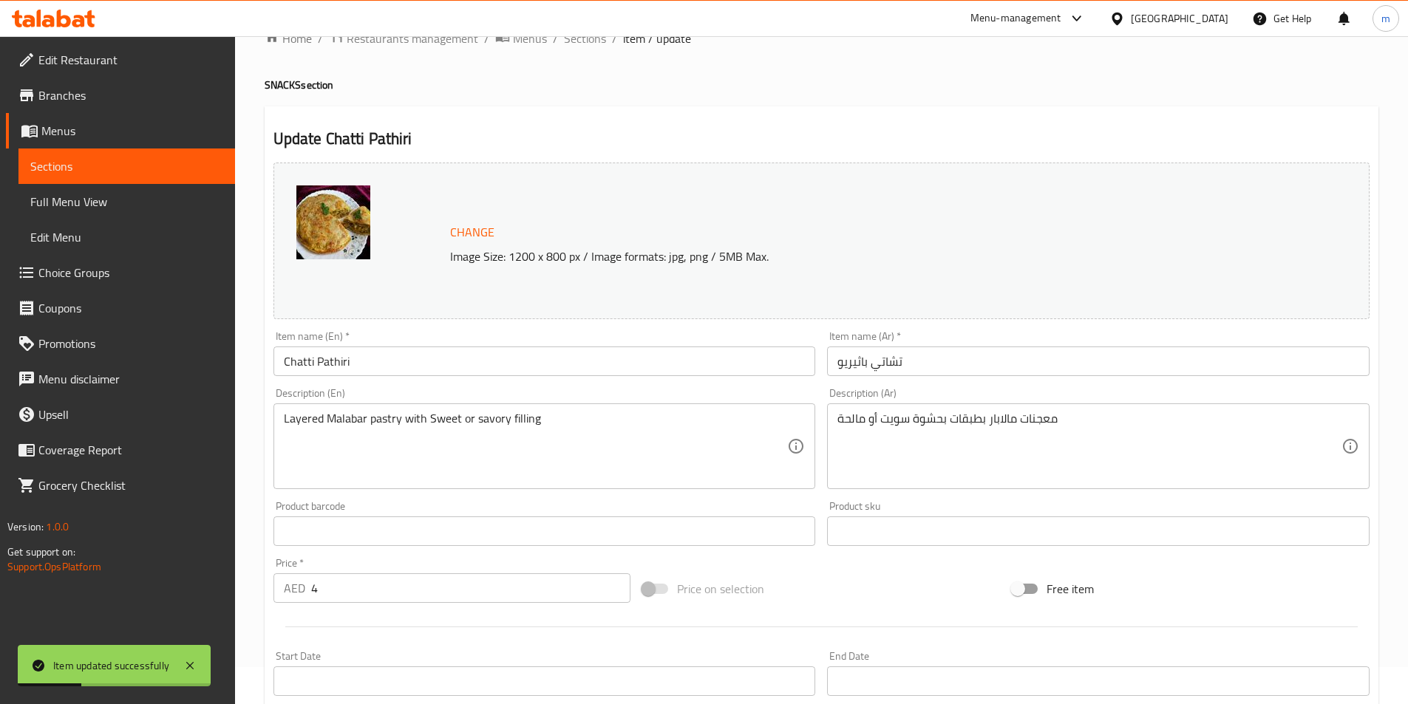
scroll to position [0, 0]
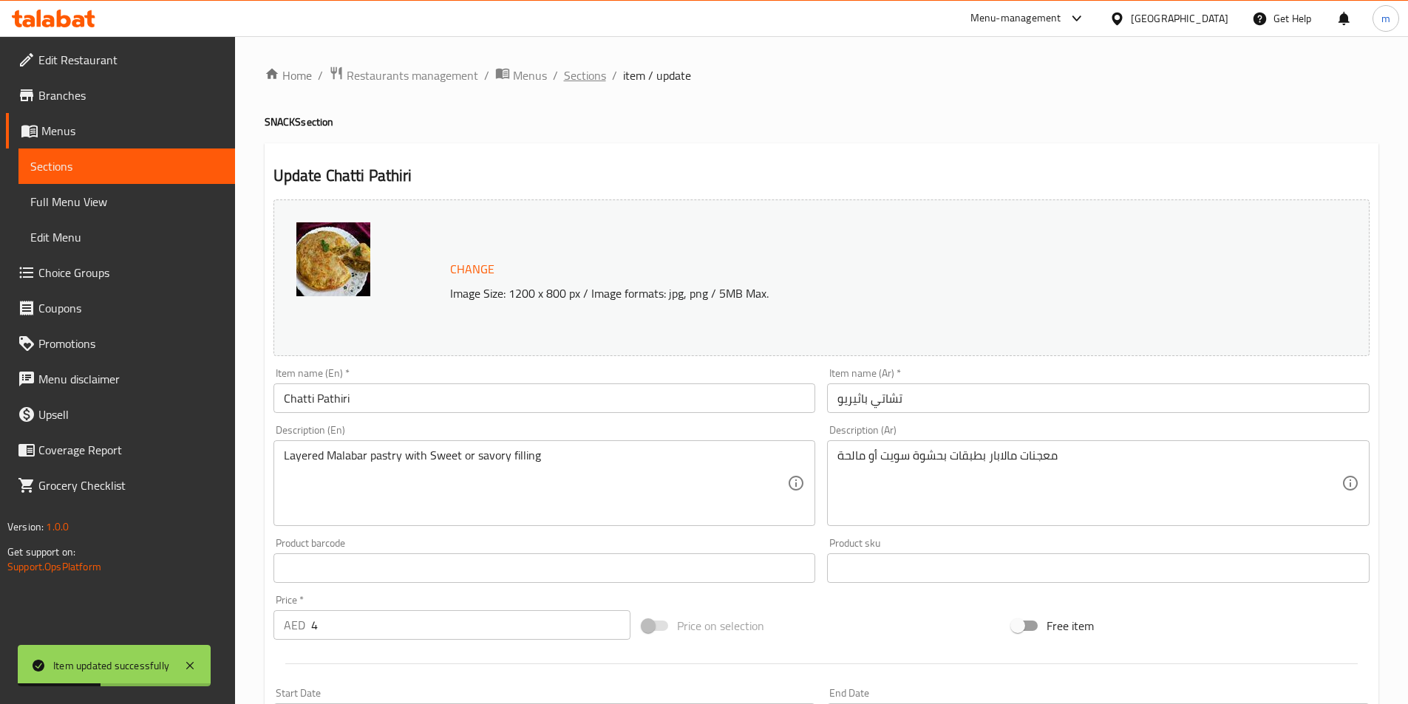
click at [572, 78] on span "Sections" at bounding box center [585, 76] width 42 height 18
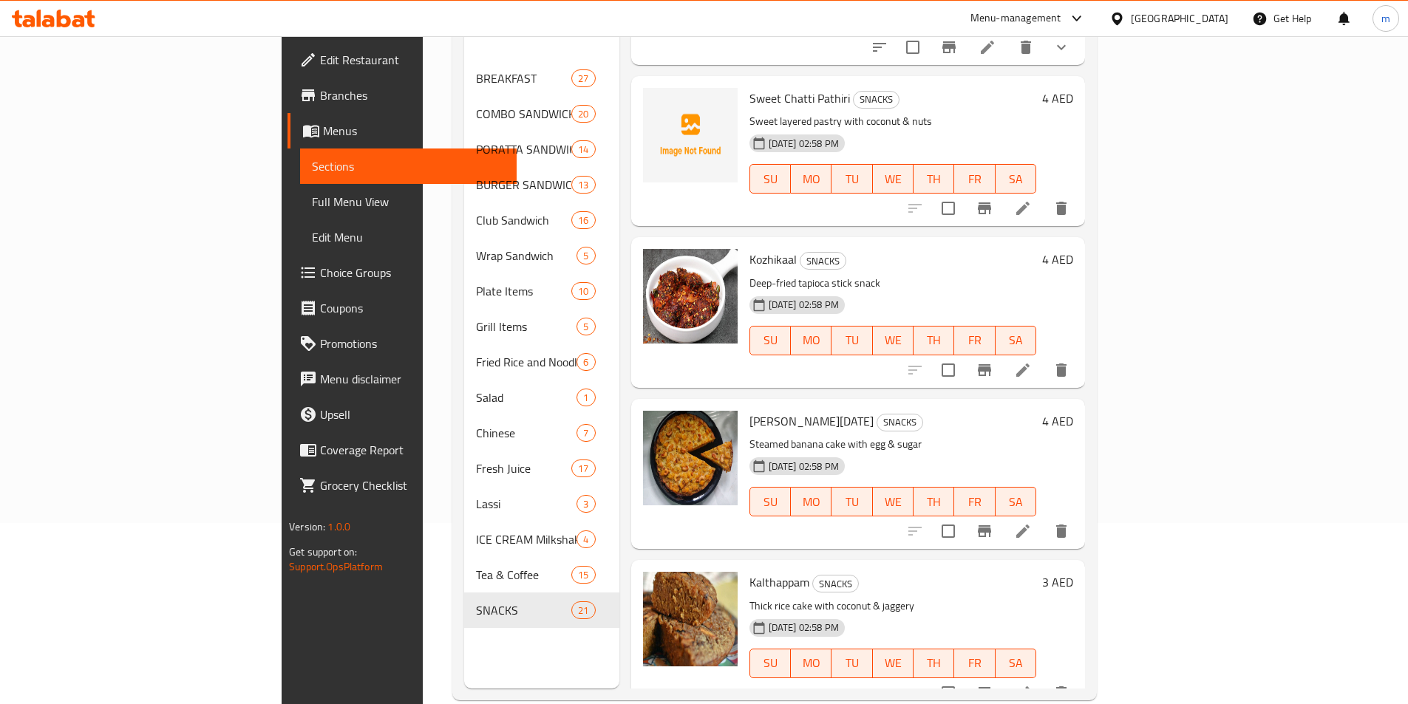
scroll to position [207, 0]
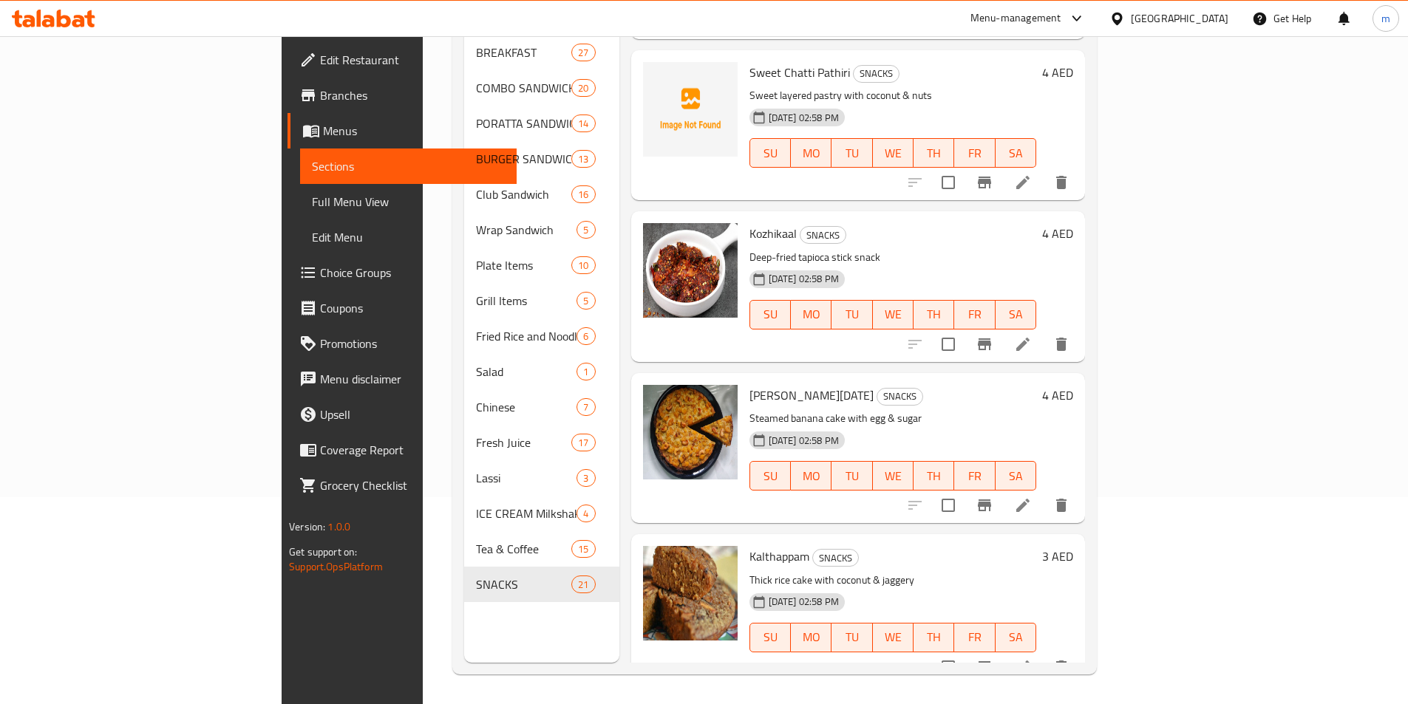
click at [1043, 655] on li at bounding box center [1022, 667] width 41 height 27
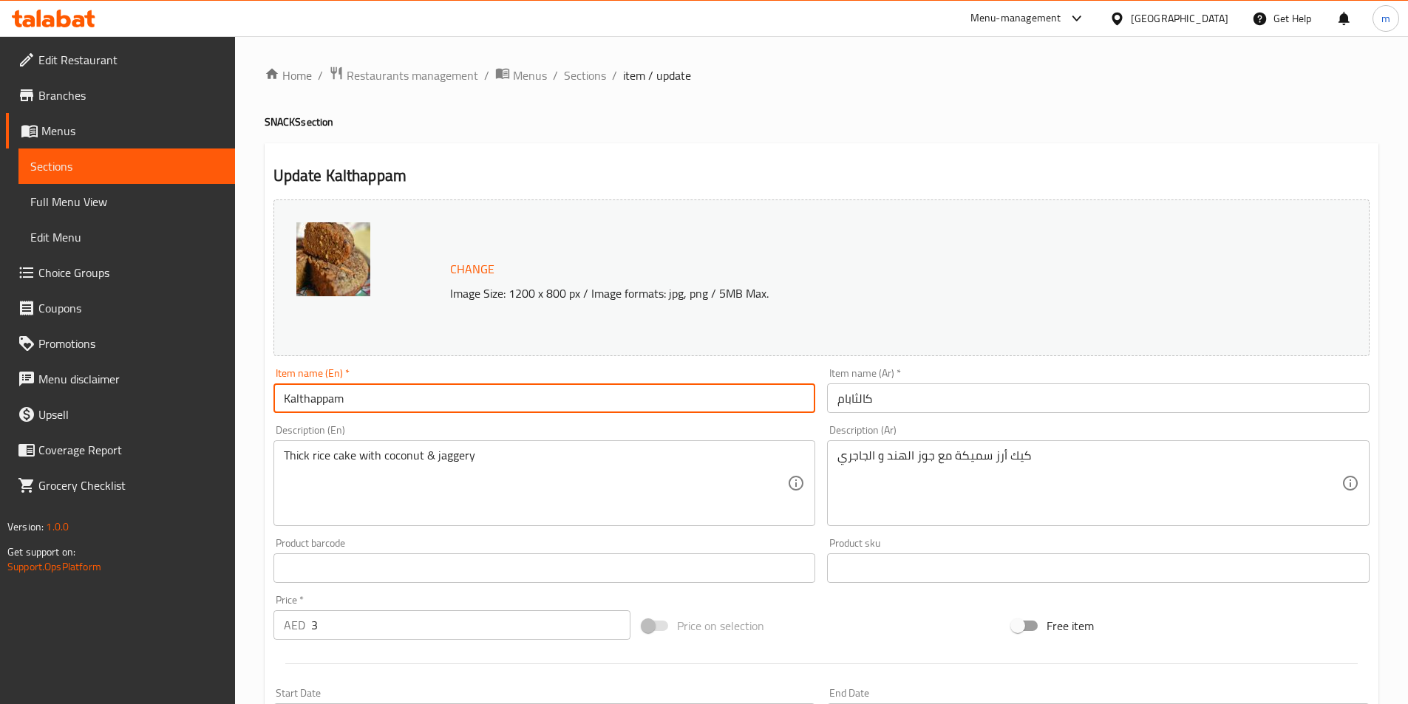
click at [337, 398] on input "Kalthappam" at bounding box center [544, 399] width 542 height 30
paste input "a"
type input "Kalathappam"
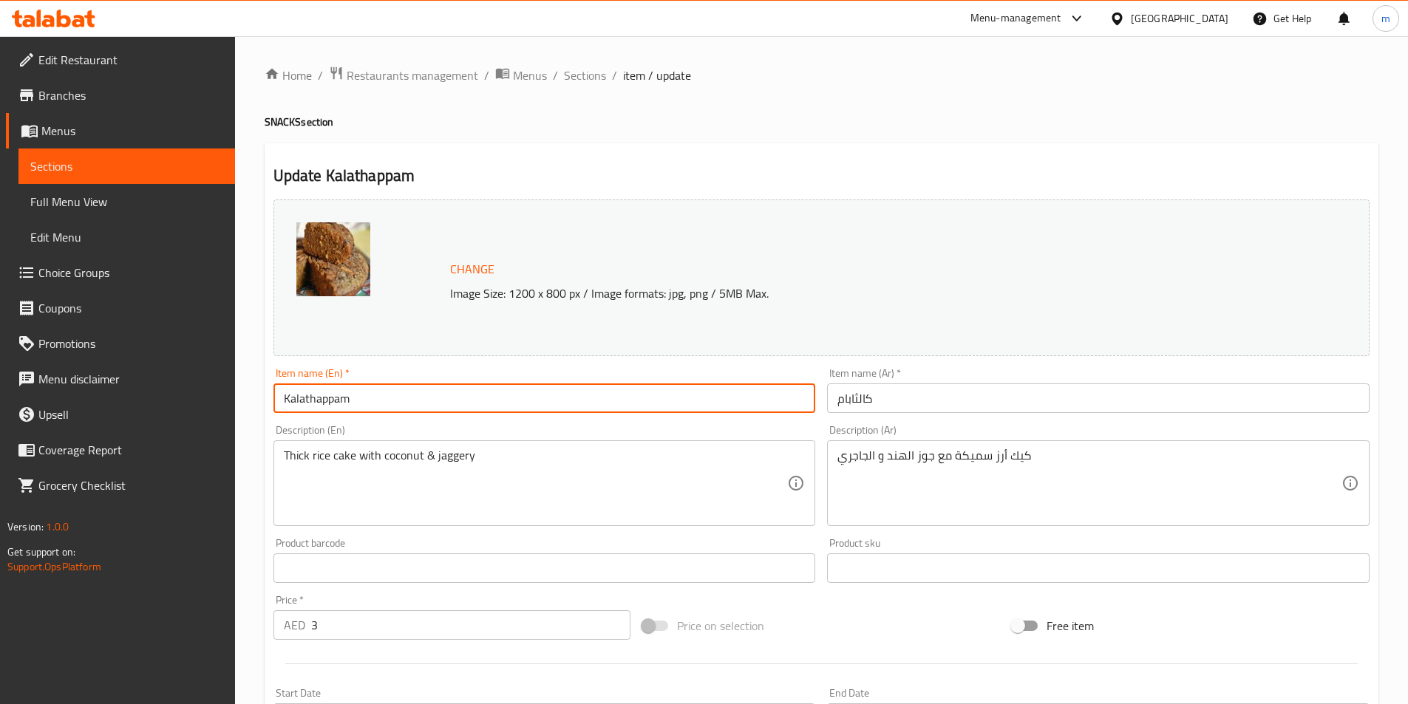
drag, startPoint x: 589, startPoint y: 75, endPoint x: 625, endPoint y: 101, distance: 44.5
click at [589, 76] on span "Sections" at bounding box center [585, 76] width 42 height 18
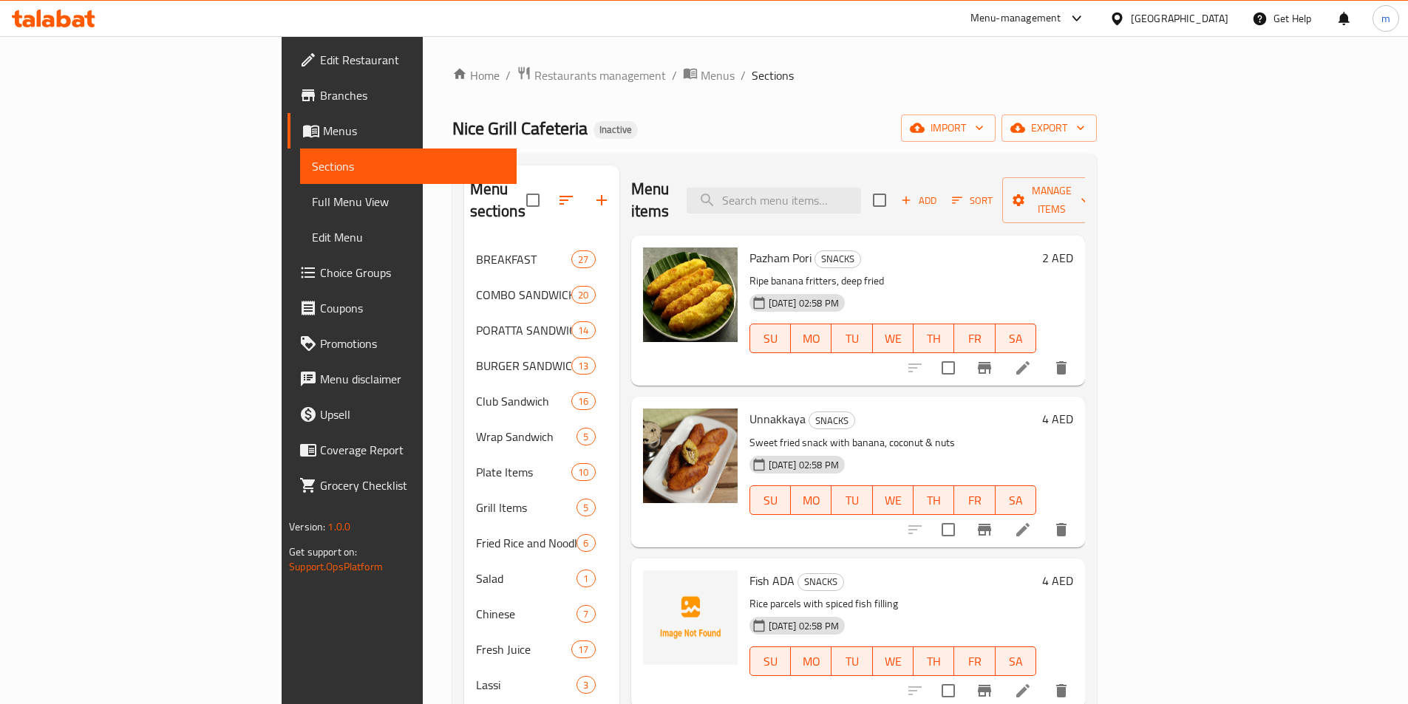
click at [1029, 684] on icon at bounding box center [1022, 690] width 13 height 13
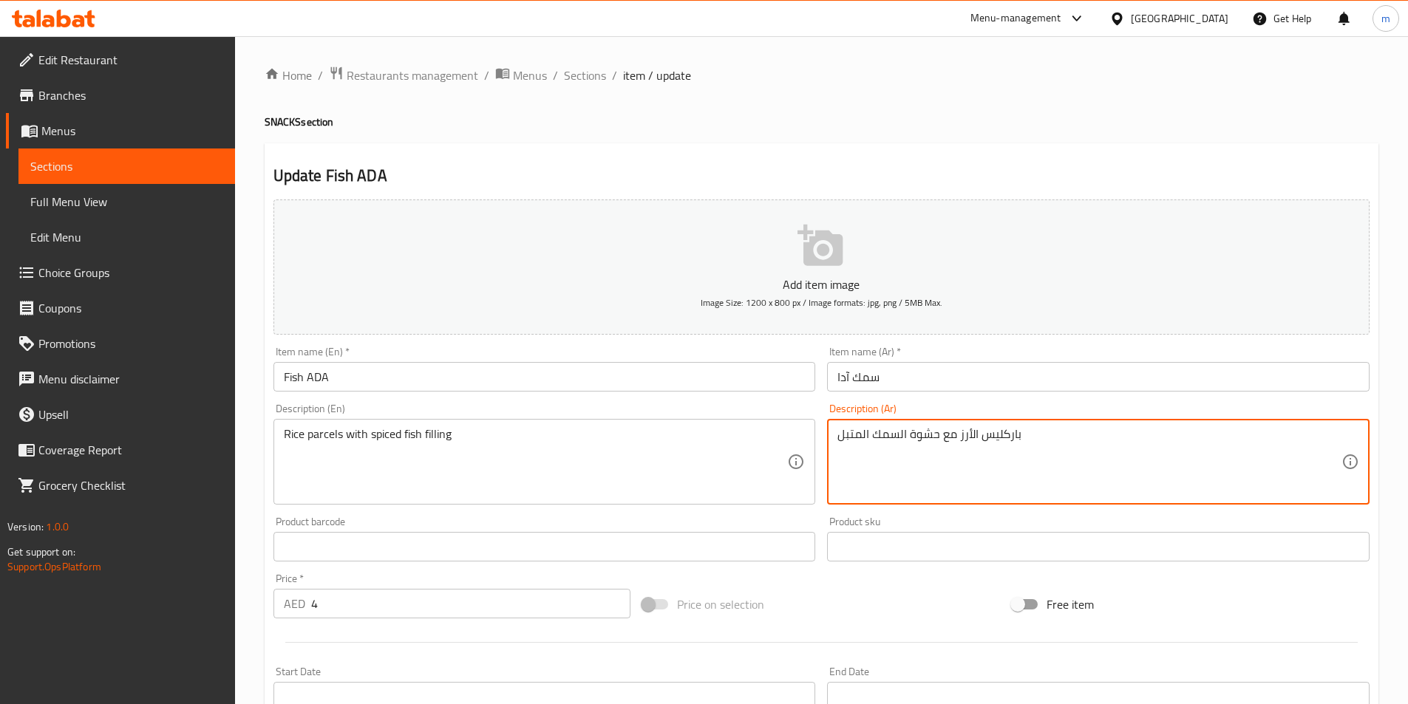
click at [1006, 440] on textarea "باركليس الأرز مع حشوة السمك المتبل" at bounding box center [1089, 462] width 504 height 70
paste textarea "لفائف"
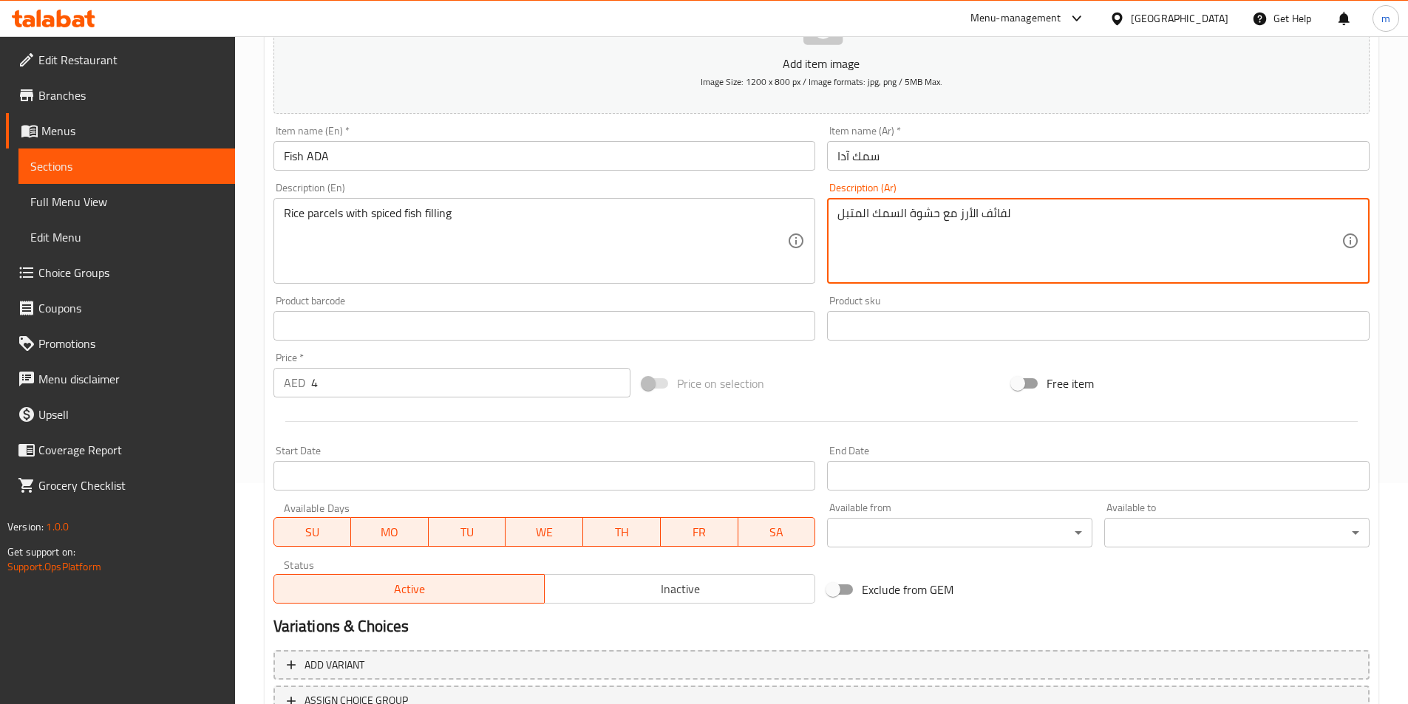
scroll to position [340, 0]
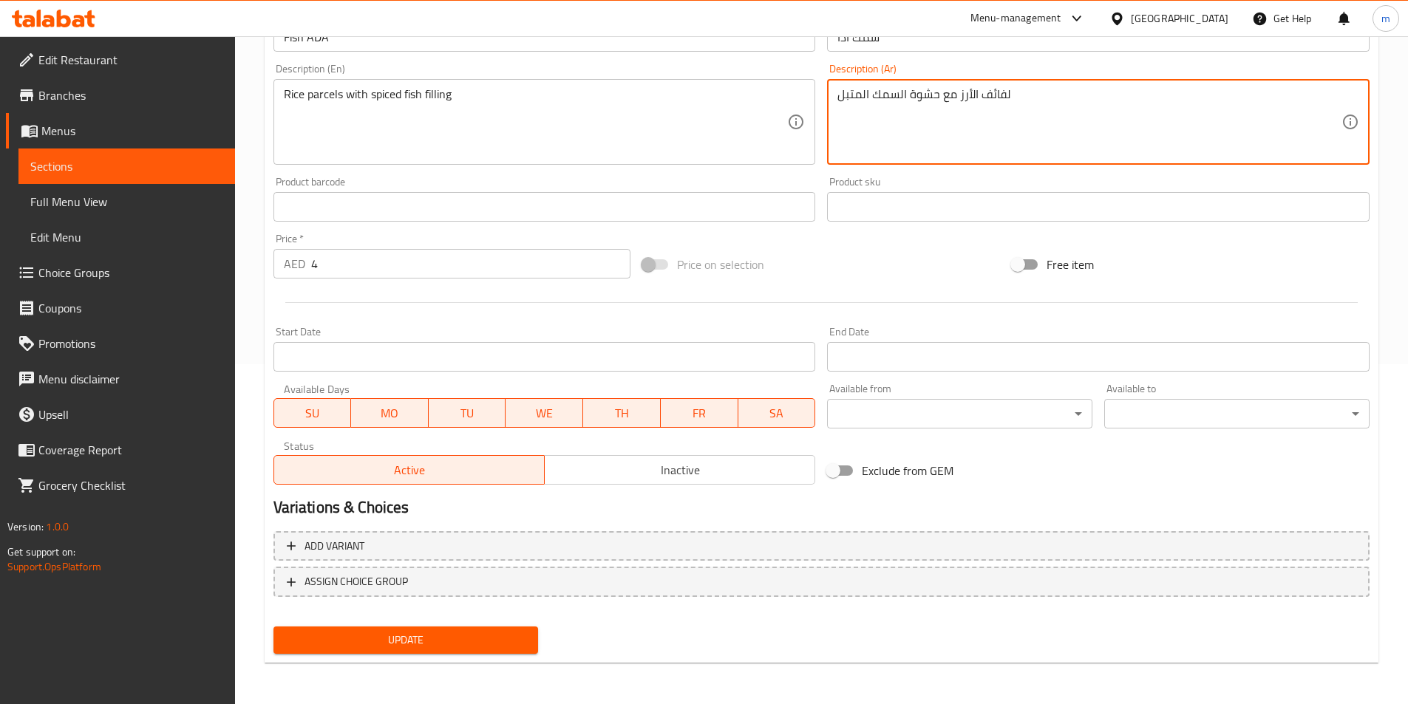
type textarea "لفائف الأرز مع حشوة السمك المتبل"
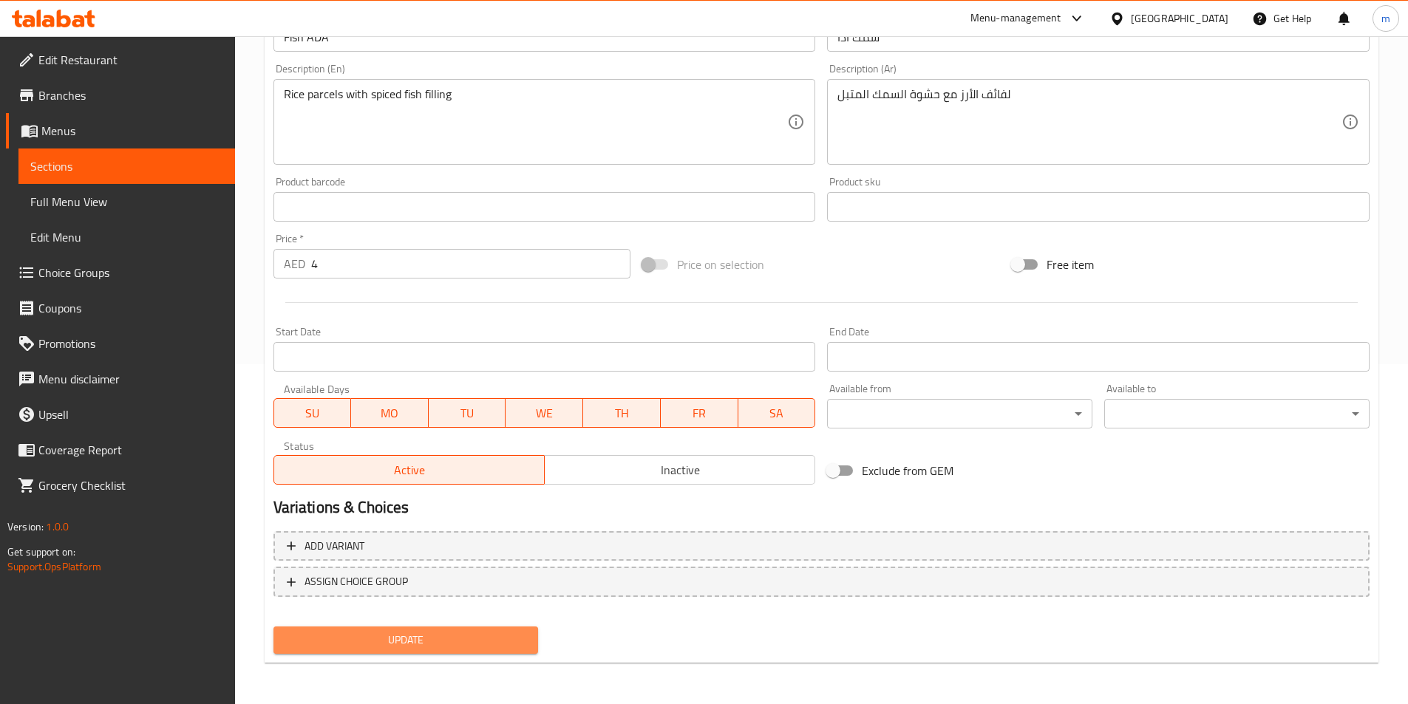
click at [351, 640] on span "Update" at bounding box center [406, 640] width 242 height 18
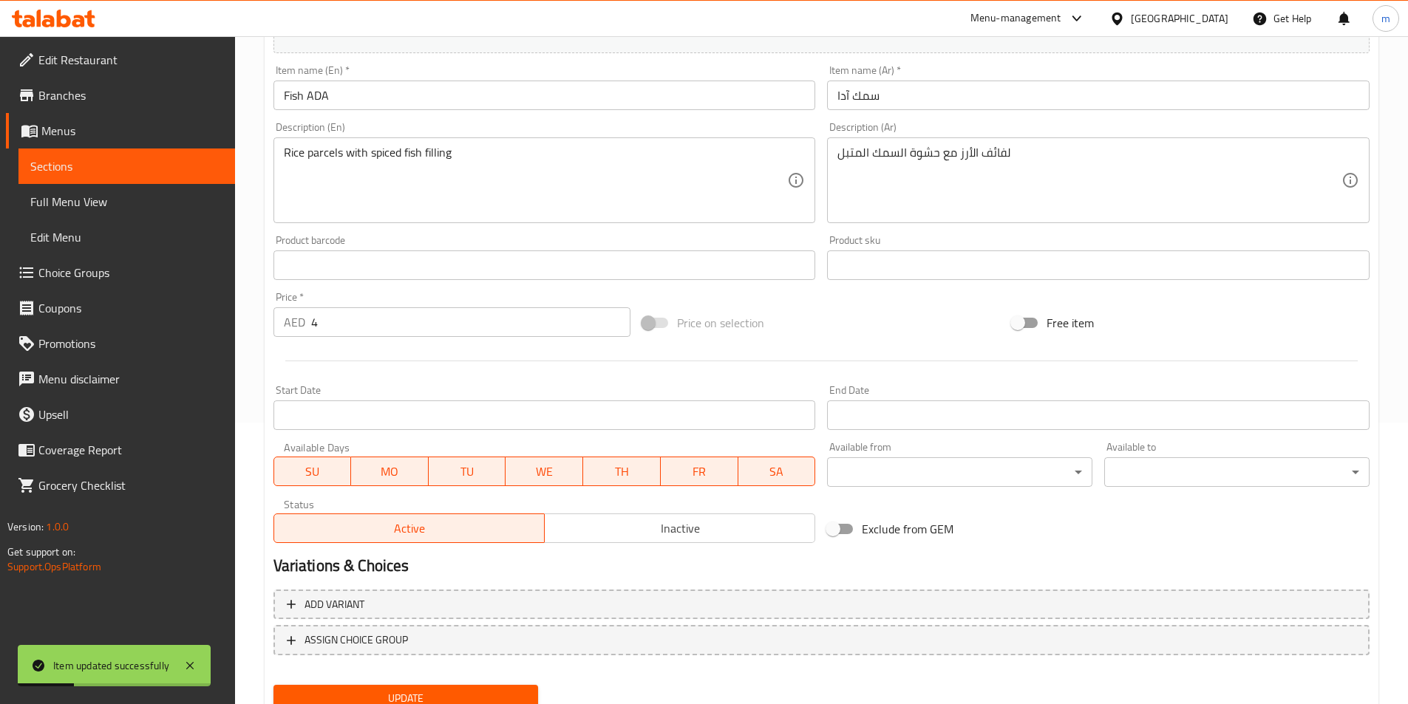
scroll to position [0, 0]
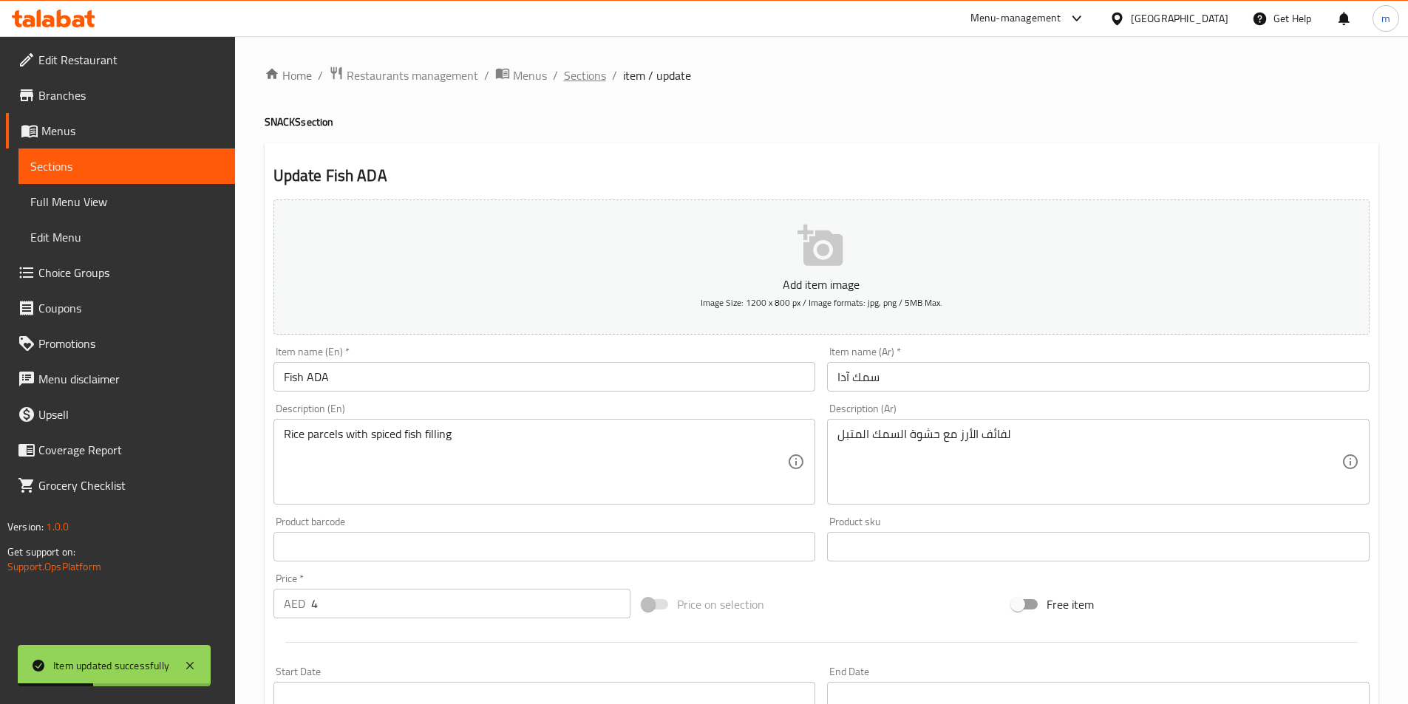
click at [603, 84] on span "Sections" at bounding box center [585, 76] width 42 height 18
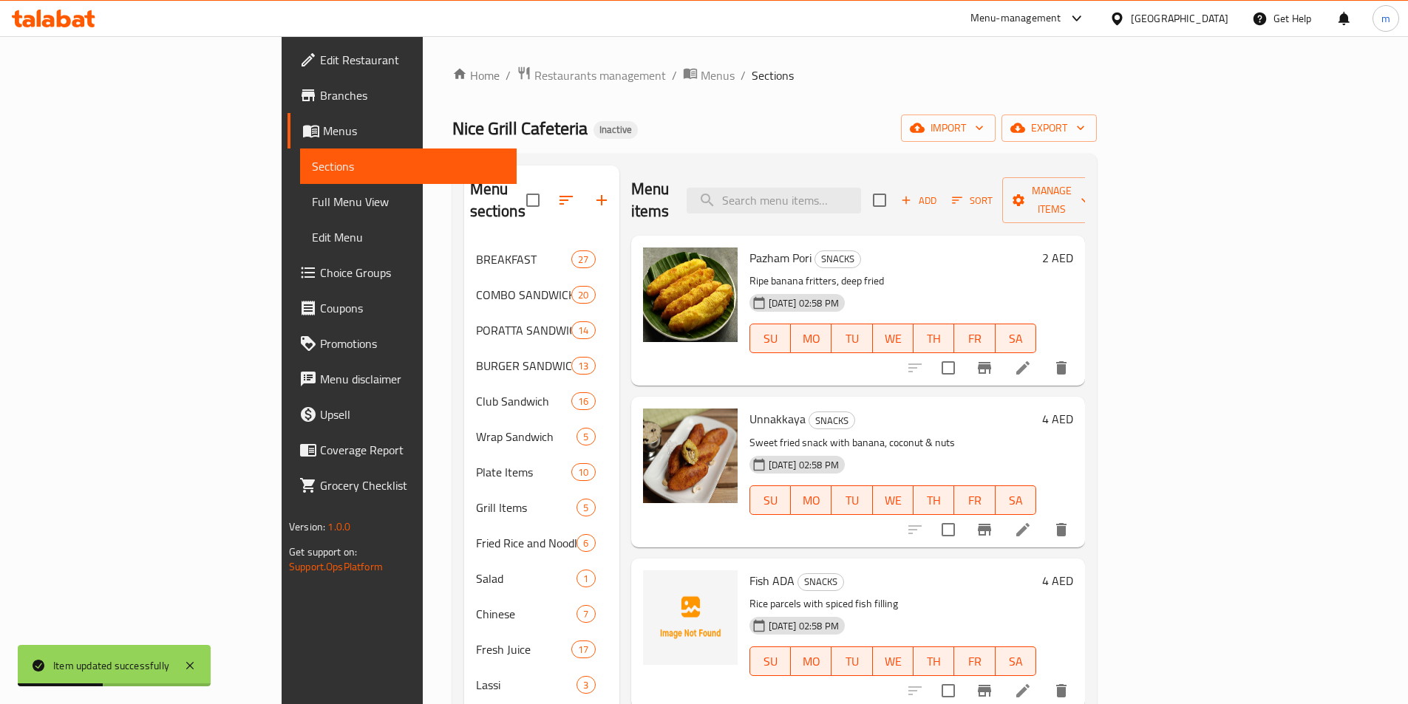
click at [944, 121] on div "Nice Grill Cafeteria Inactive import export" at bounding box center [774, 128] width 644 height 27
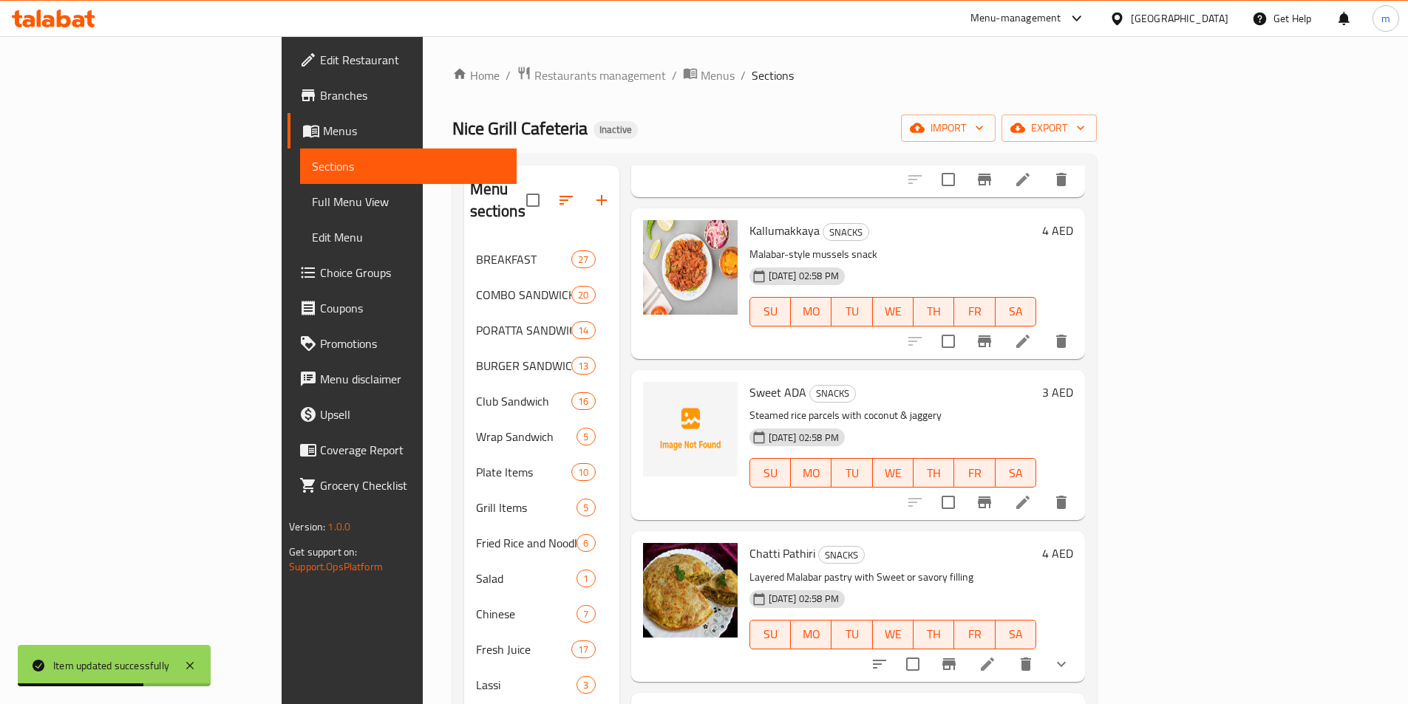
scroll to position [585, 0]
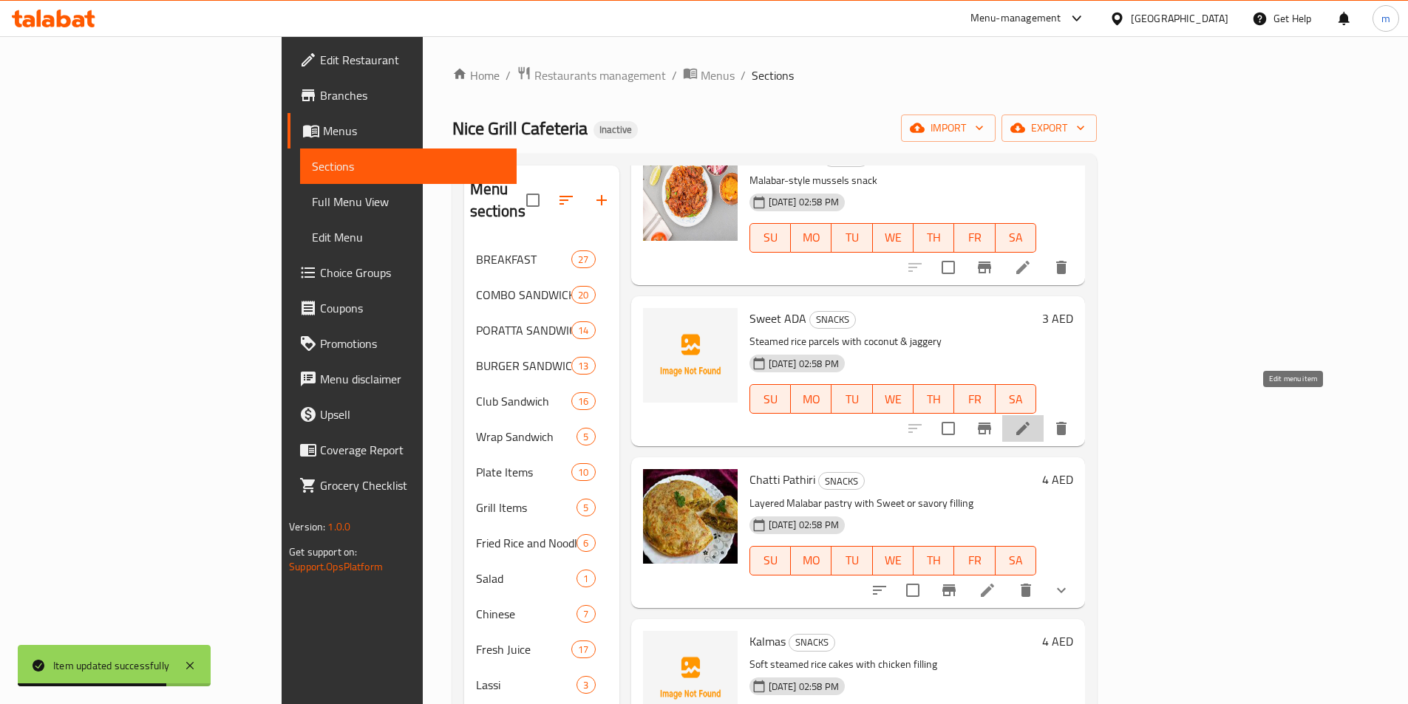
click at [1032, 420] on icon at bounding box center [1023, 429] width 18 height 18
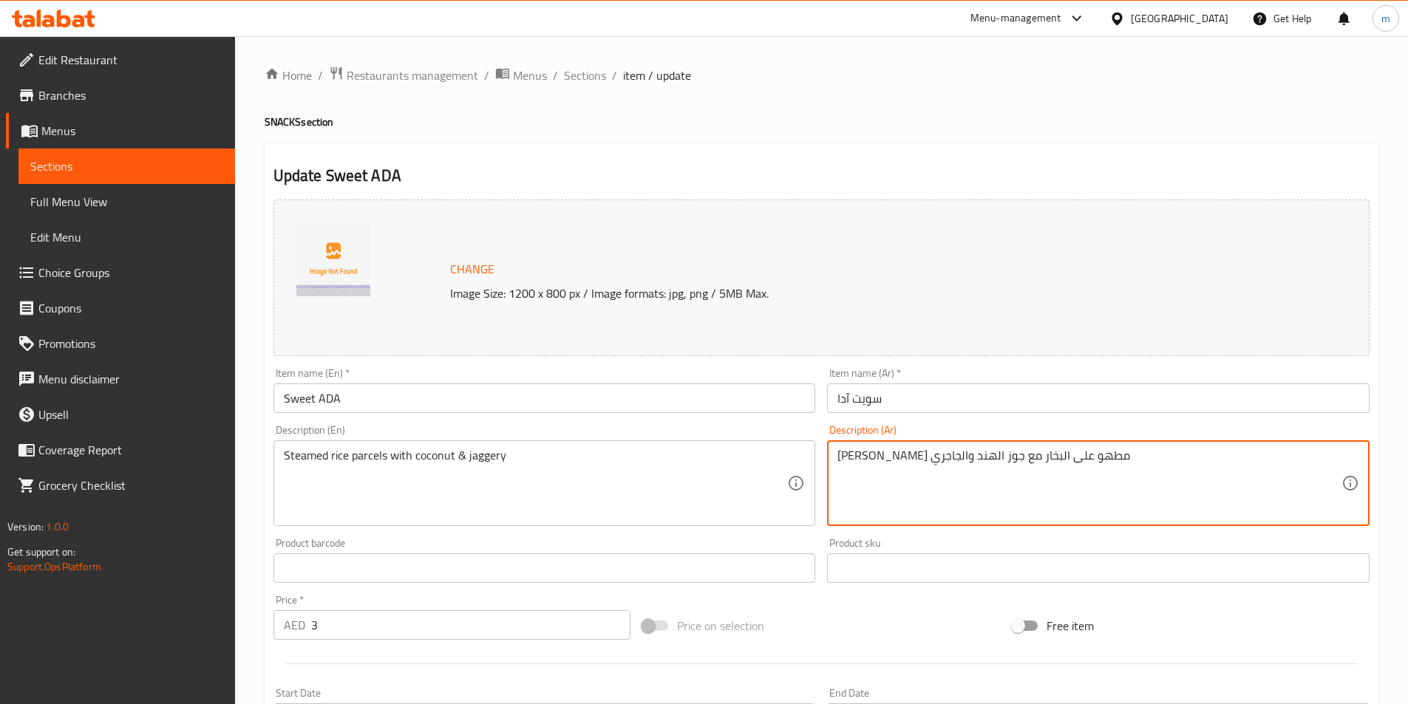
click at [1079, 463] on textarea "باركليس أرز مطهو على البخار مع جوز الهند والجاجري" at bounding box center [1089, 484] width 504 height 70
paste textarea "لفائف"
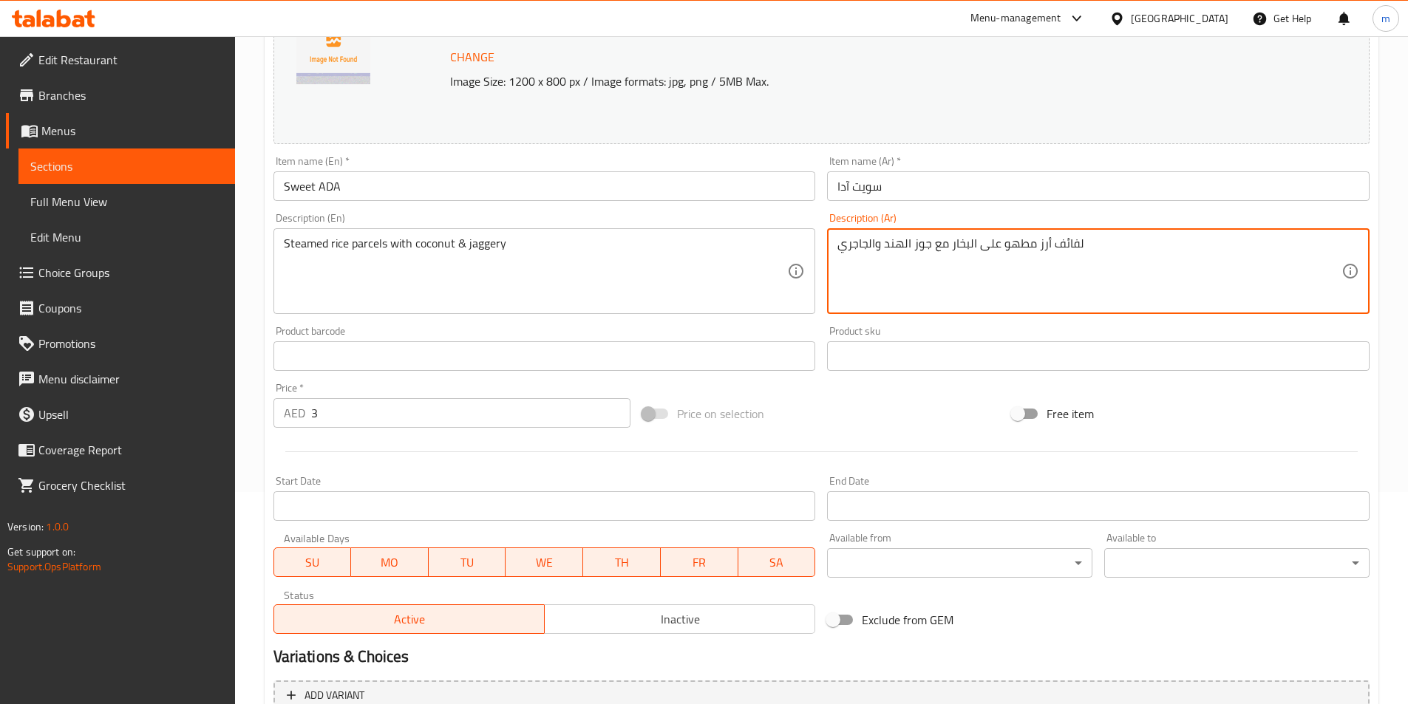
scroll to position [361, 0]
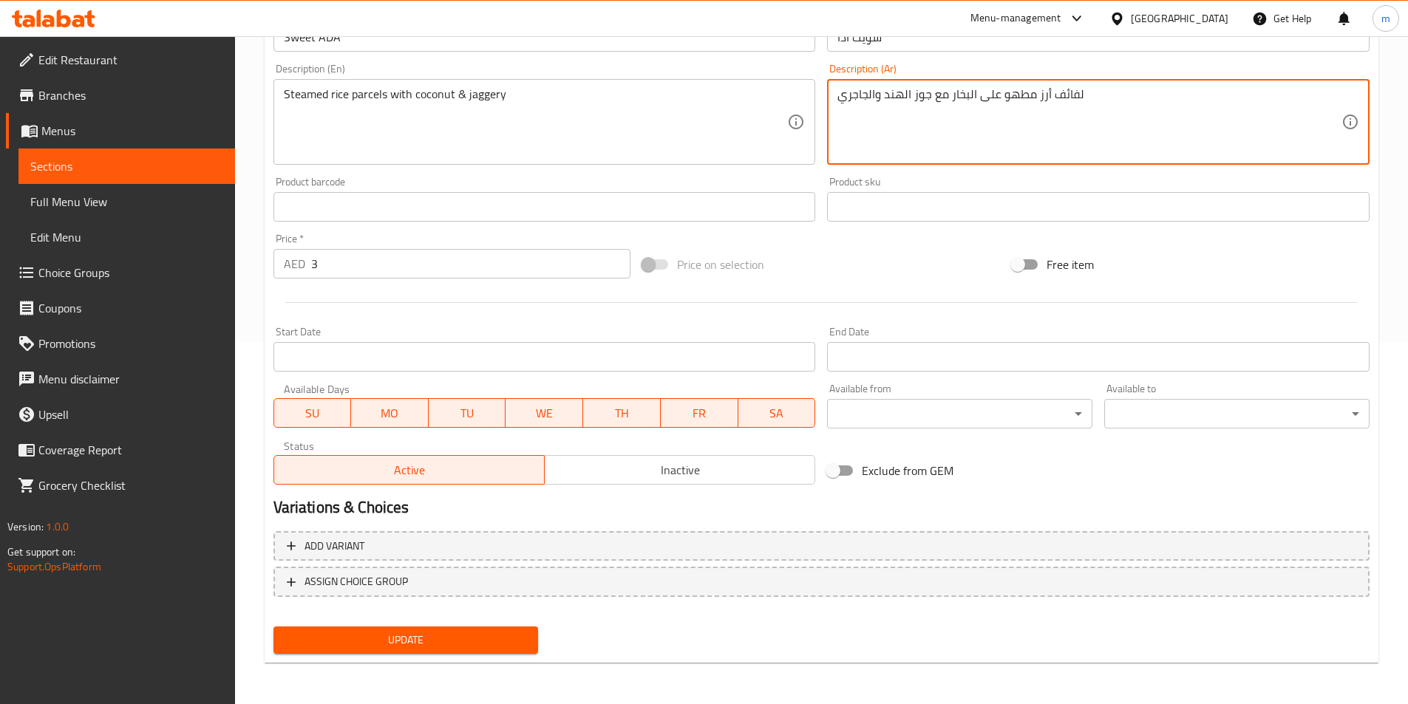
type textarea "لفائف أرز مطهو على البخار مع جوز الهند والجاجري"
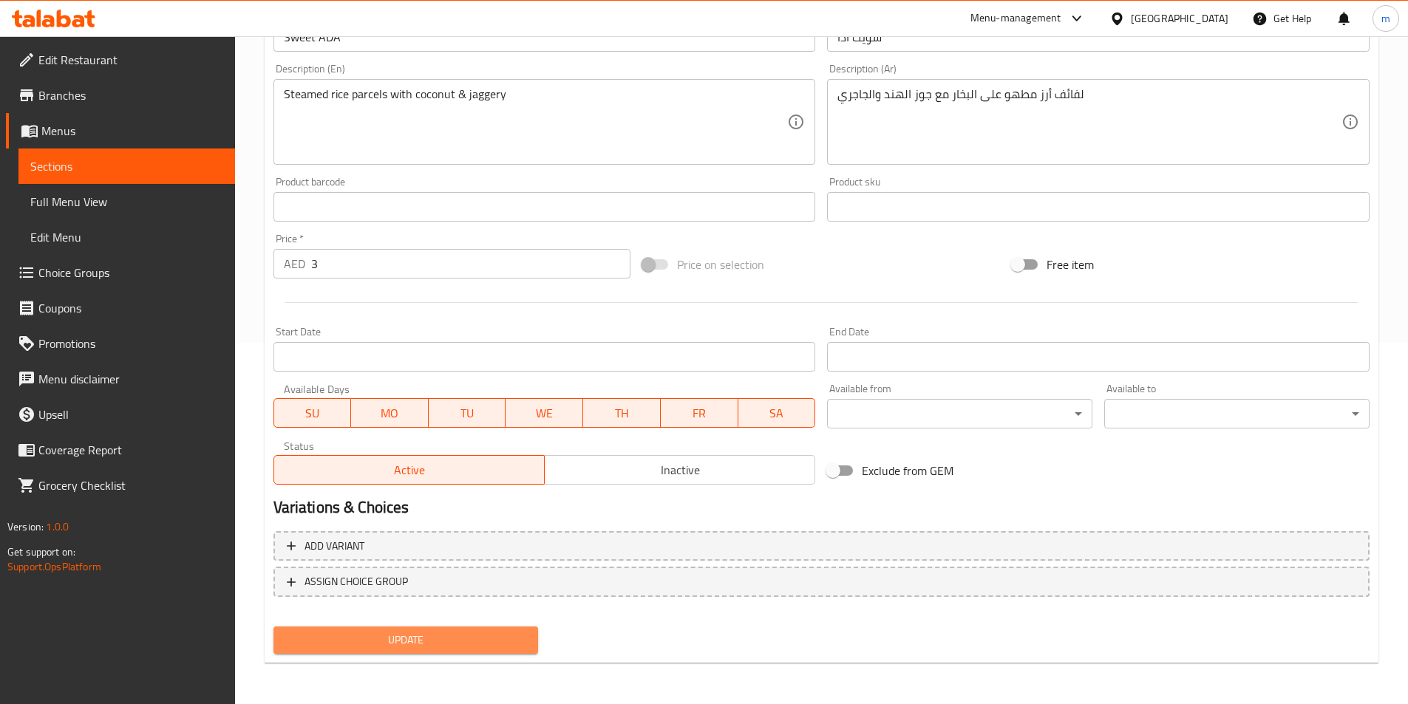
click at [417, 642] on span "Update" at bounding box center [406, 640] width 242 height 18
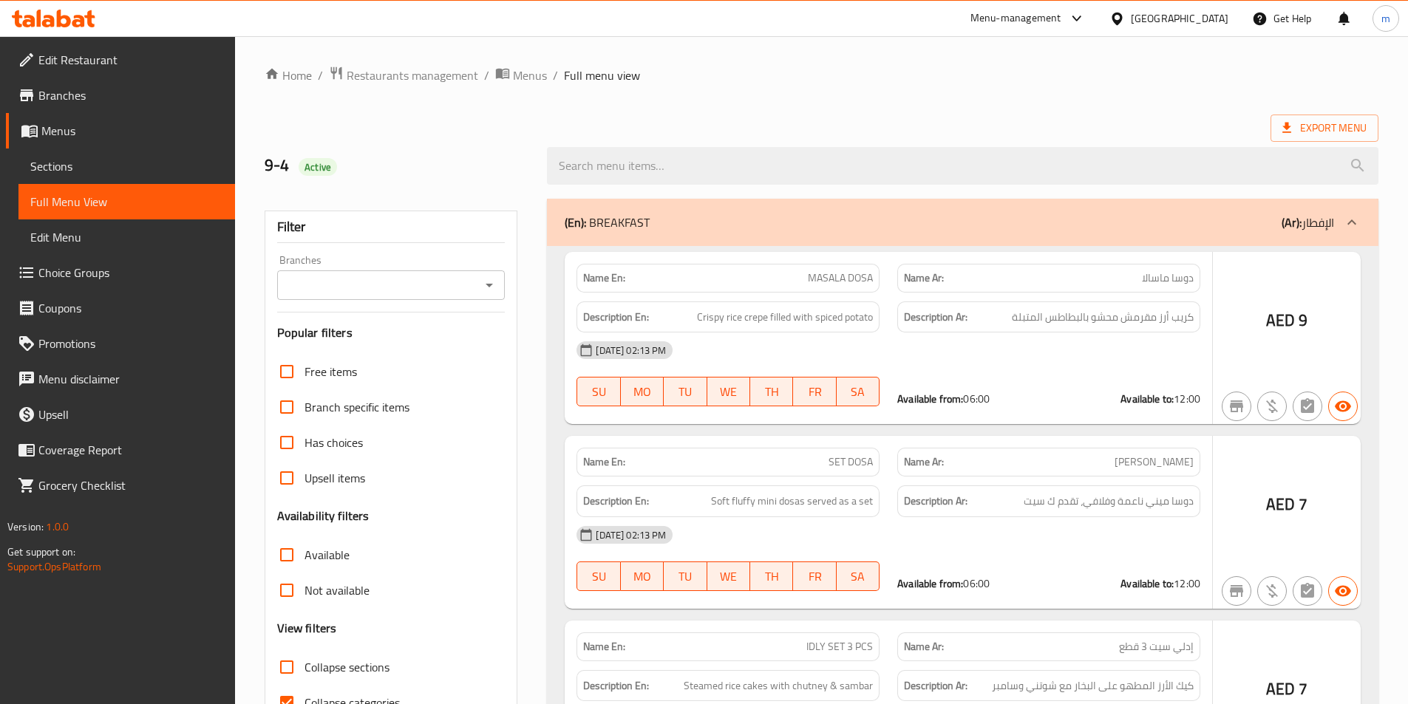
click at [375, 477] on div at bounding box center [704, 352] width 1408 height 704
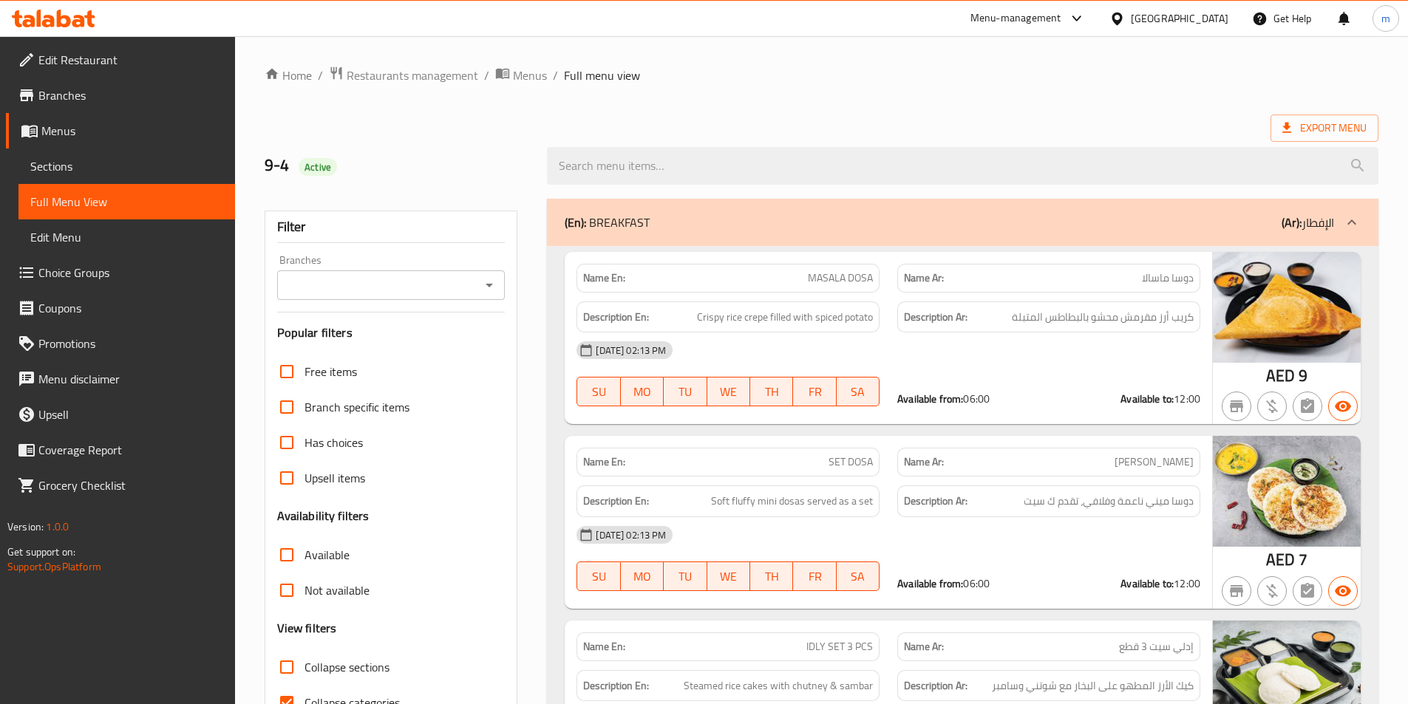
scroll to position [222, 0]
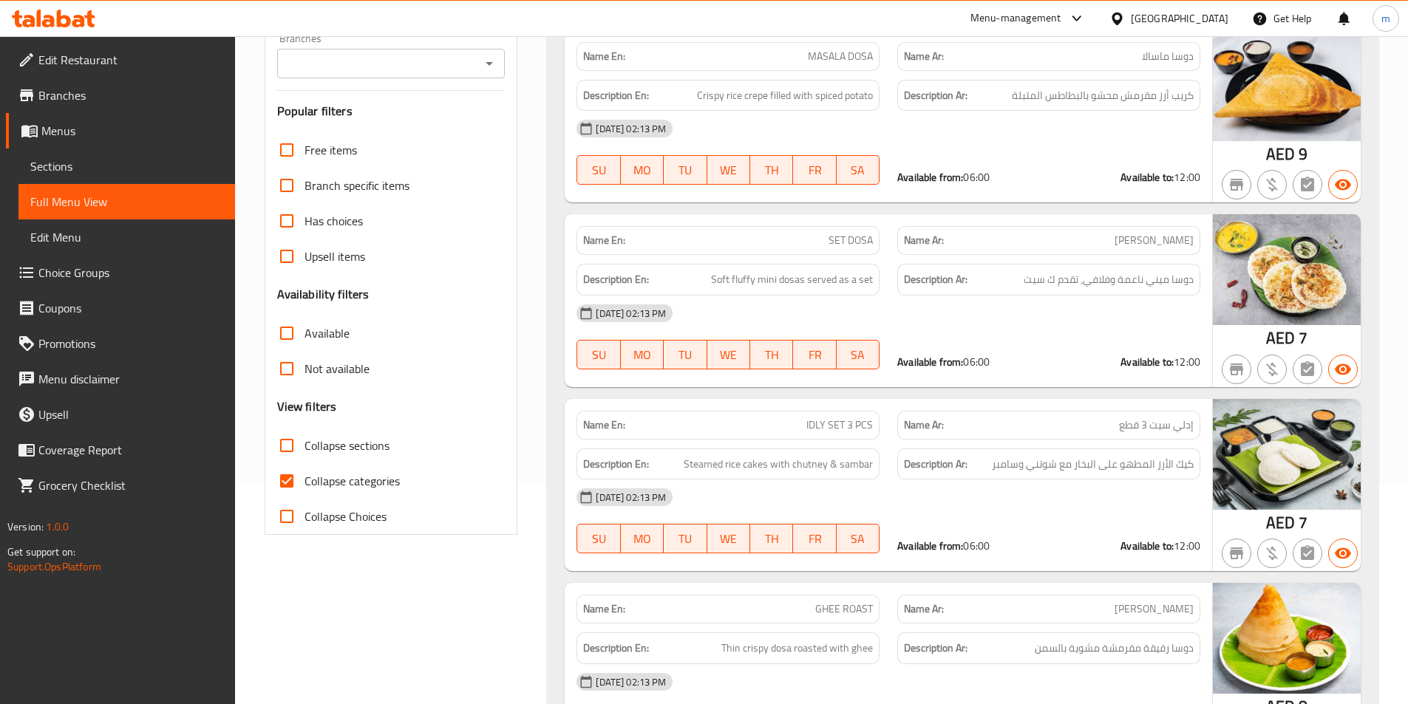
click at [378, 481] on span "Collapse categories" at bounding box center [351, 481] width 95 height 18
click at [304, 481] on input "Collapse categories" at bounding box center [286, 480] width 35 height 35
checkbox input "false"
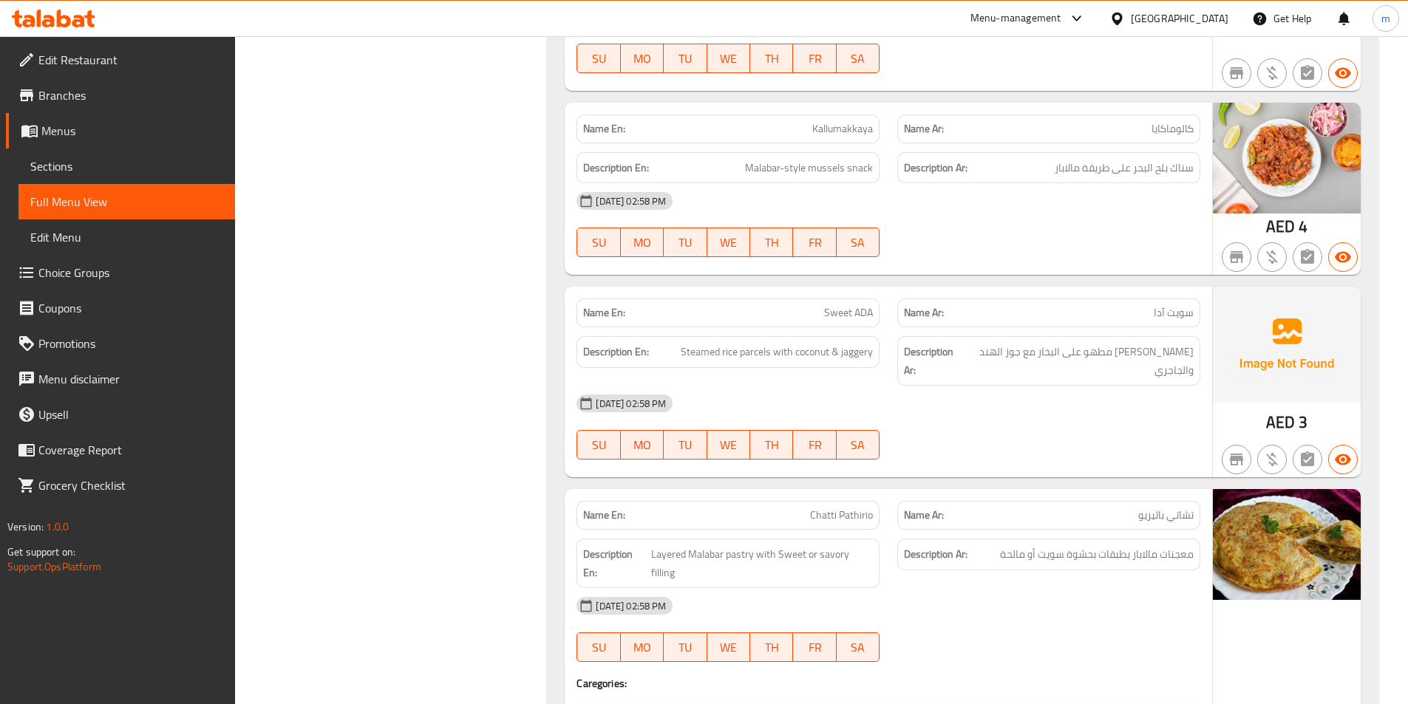
scroll to position [40113, 0]
click at [840, 507] on span "Chatti Pathirio" at bounding box center [841, 515] width 63 height 16
copy span "Chatti Pathirio"
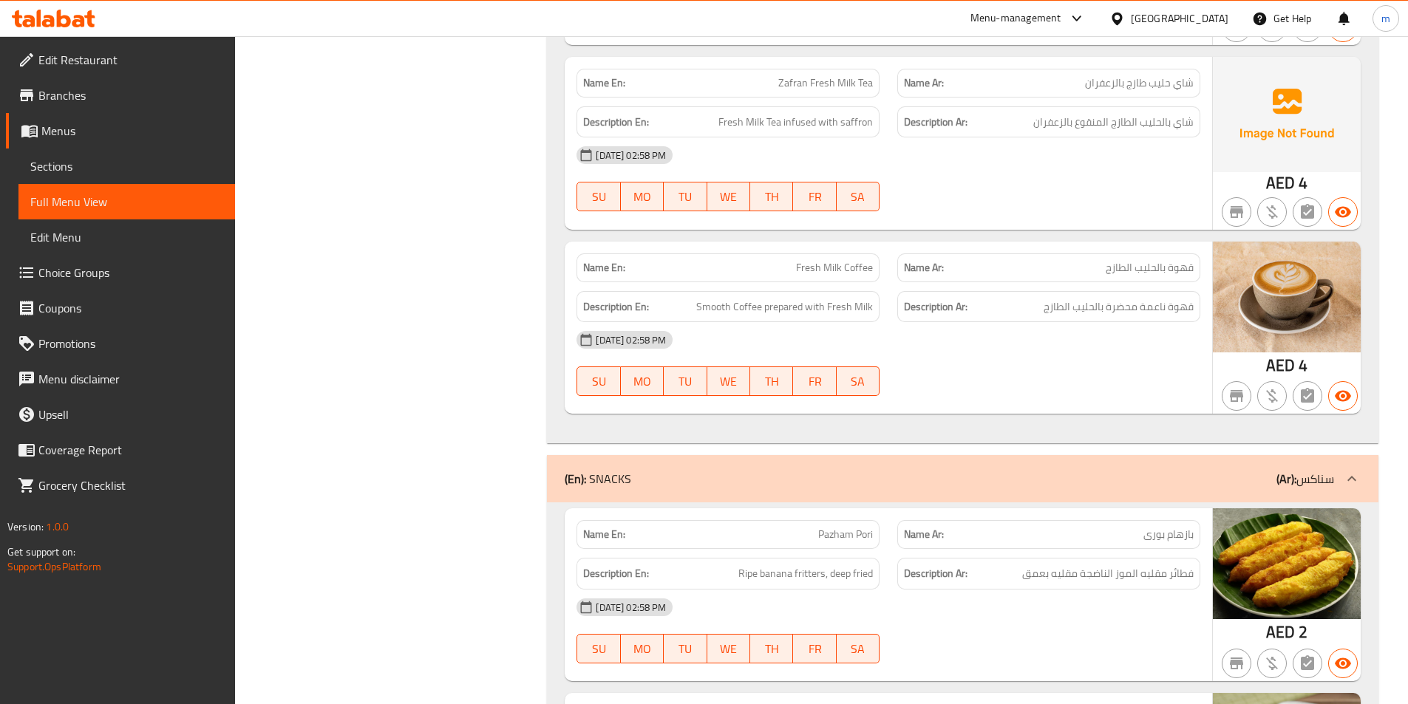
scroll to position [43761, 0]
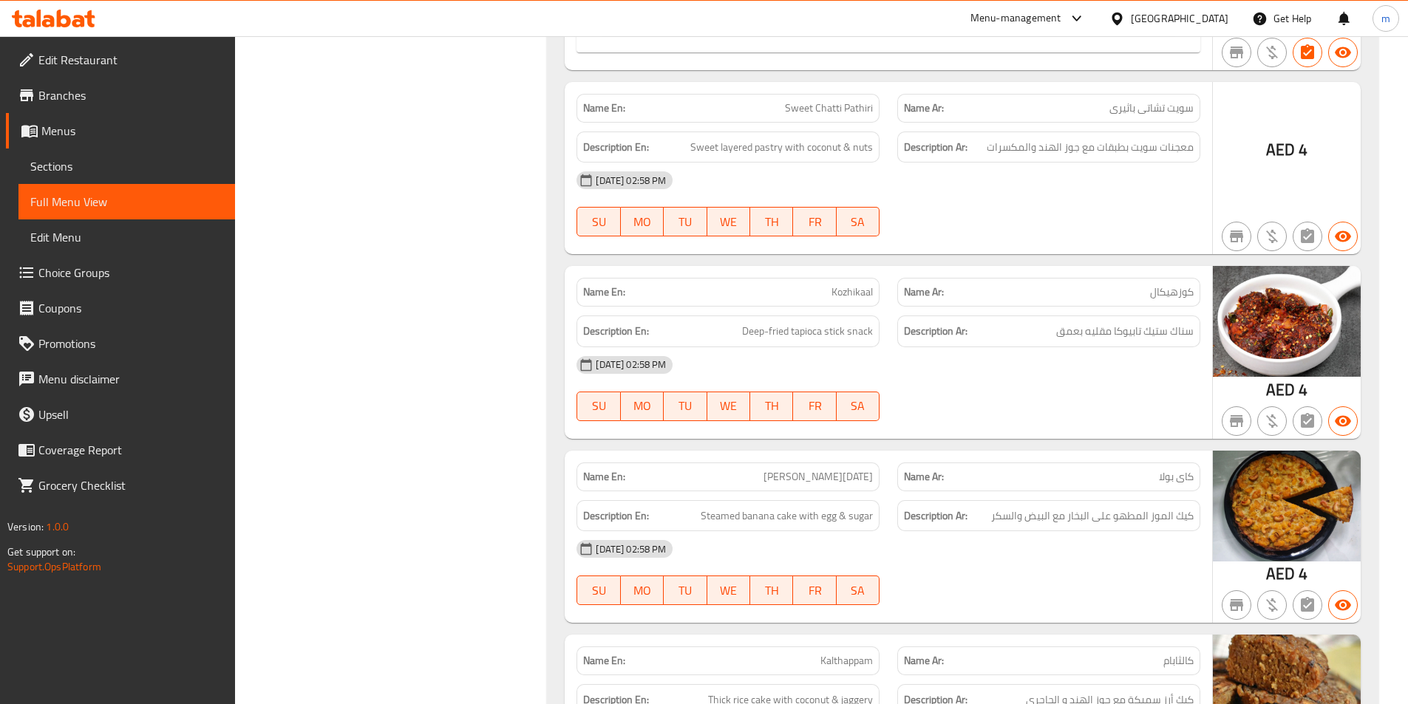
click at [856, 653] on span "Kalthappam" at bounding box center [846, 661] width 52 height 16
copy span "Kalthappam"
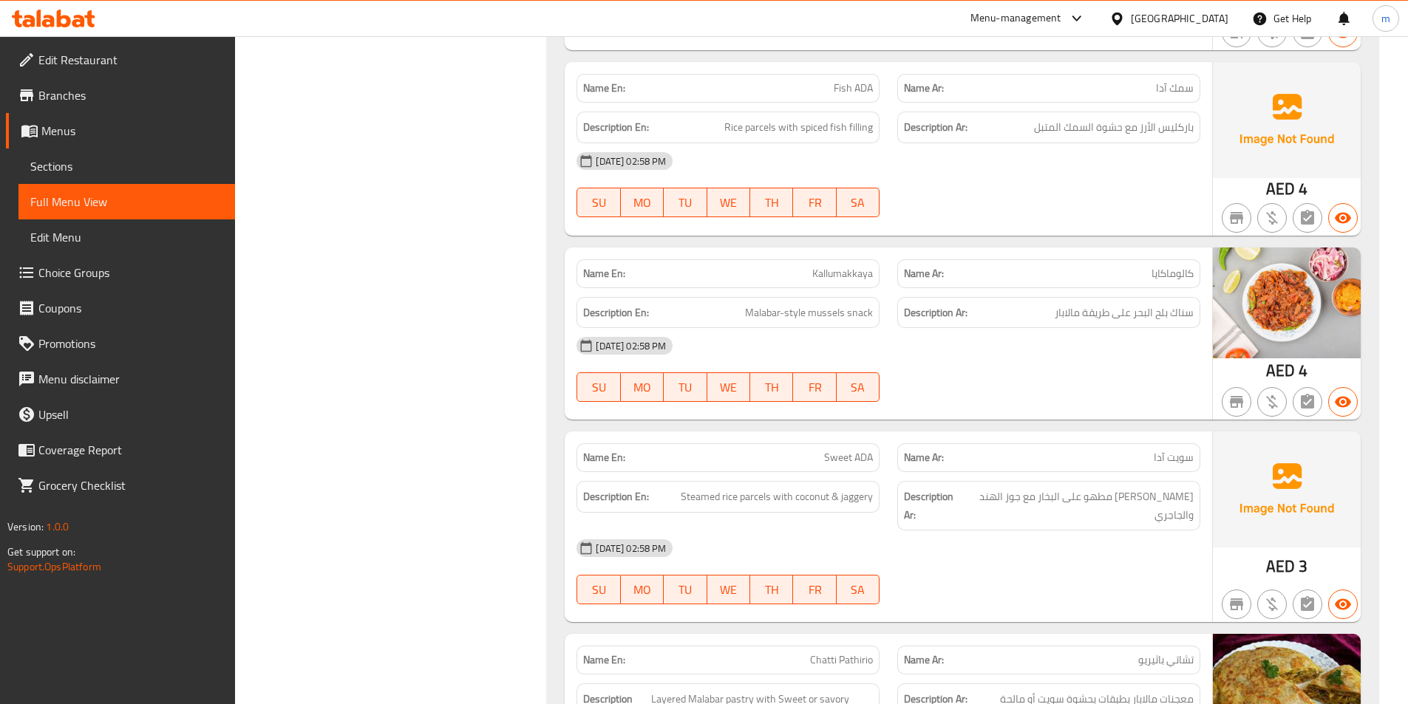
scroll to position [39598, 0]
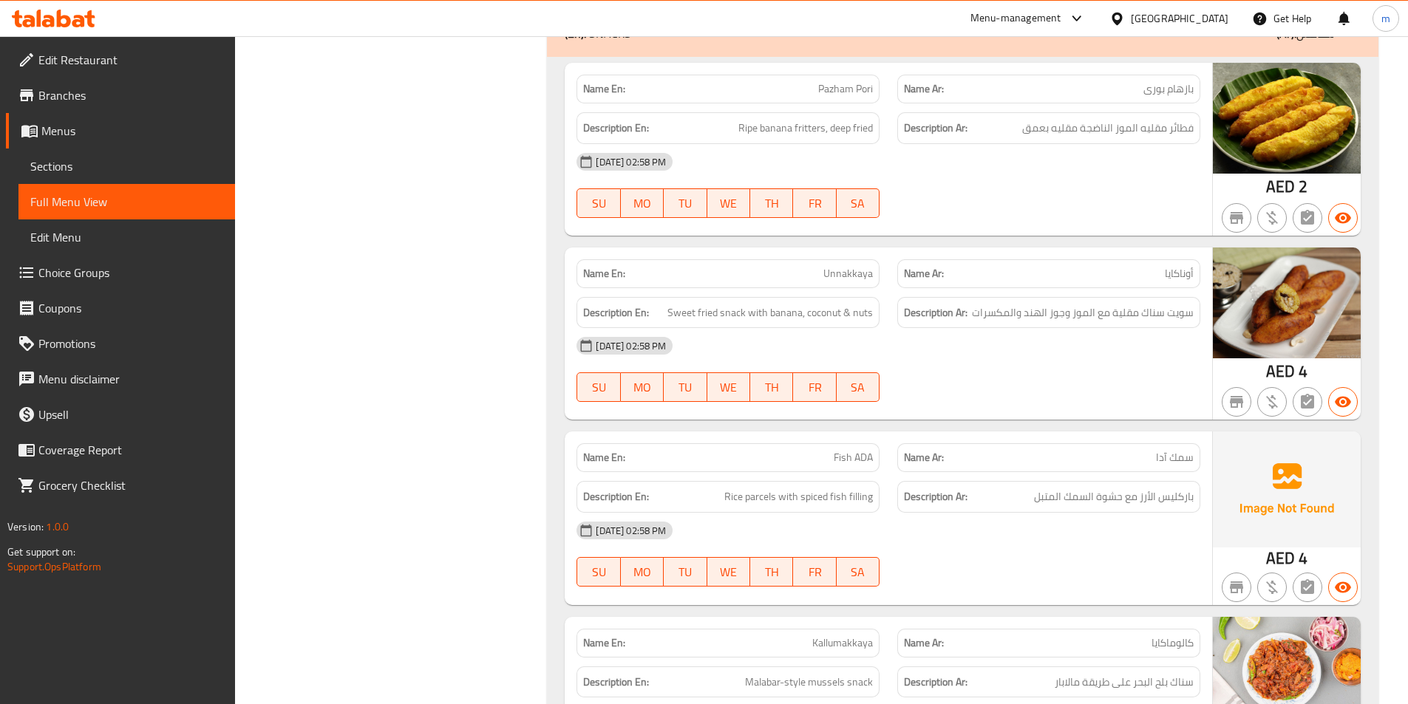
click at [848, 450] on span "Fish ADA" at bounding box center [853, 458] width 39 height 16
copy span "Fish ADA"
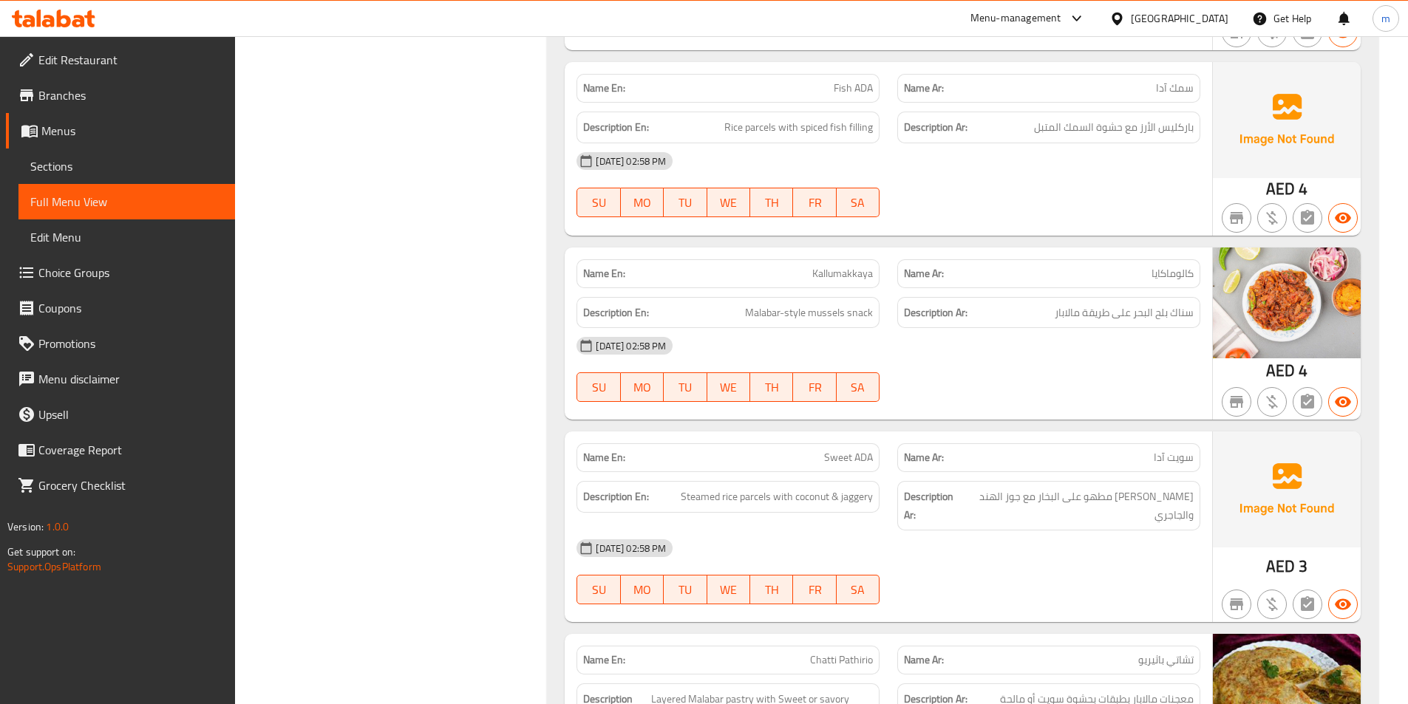
click at [864, 450] on span "Sweet ADA" at bounding box center [848, 458] width 49 height 16
copy span "Sweet ADA"
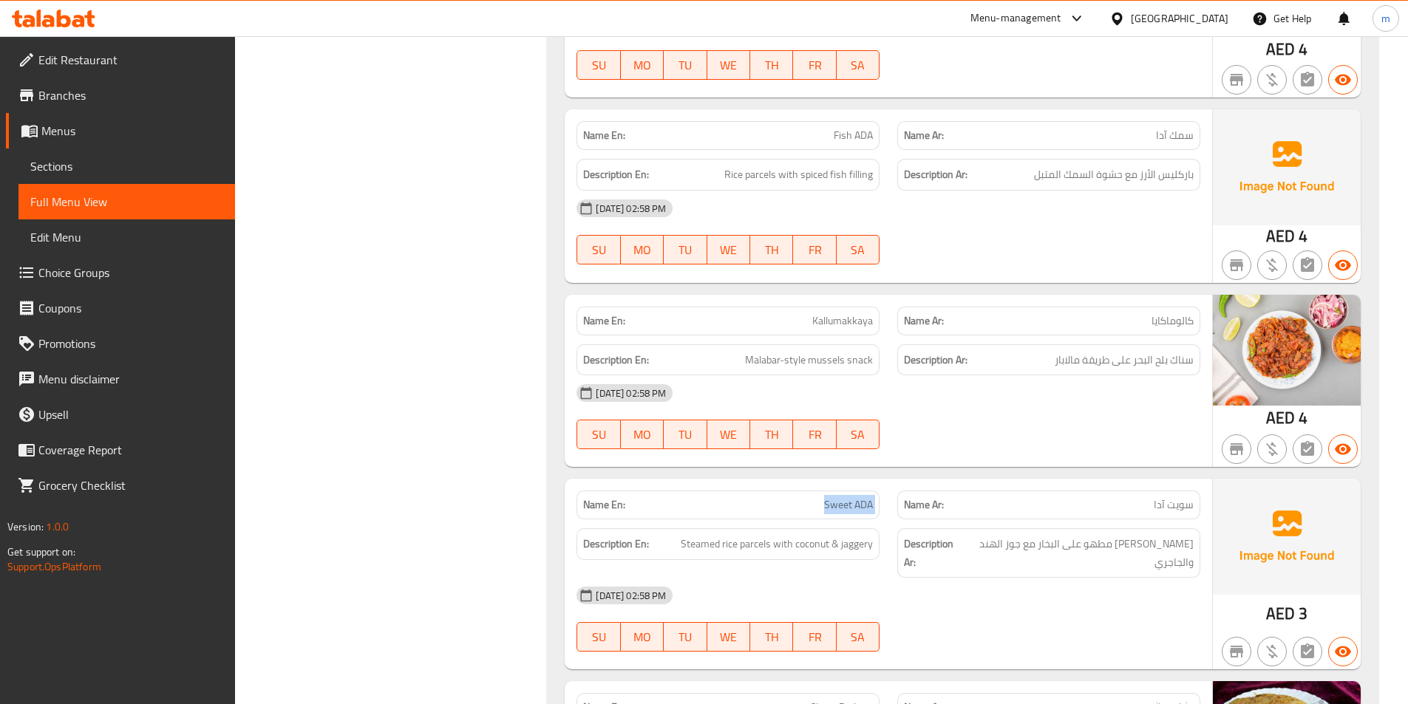
scroll to position [39894, 0]
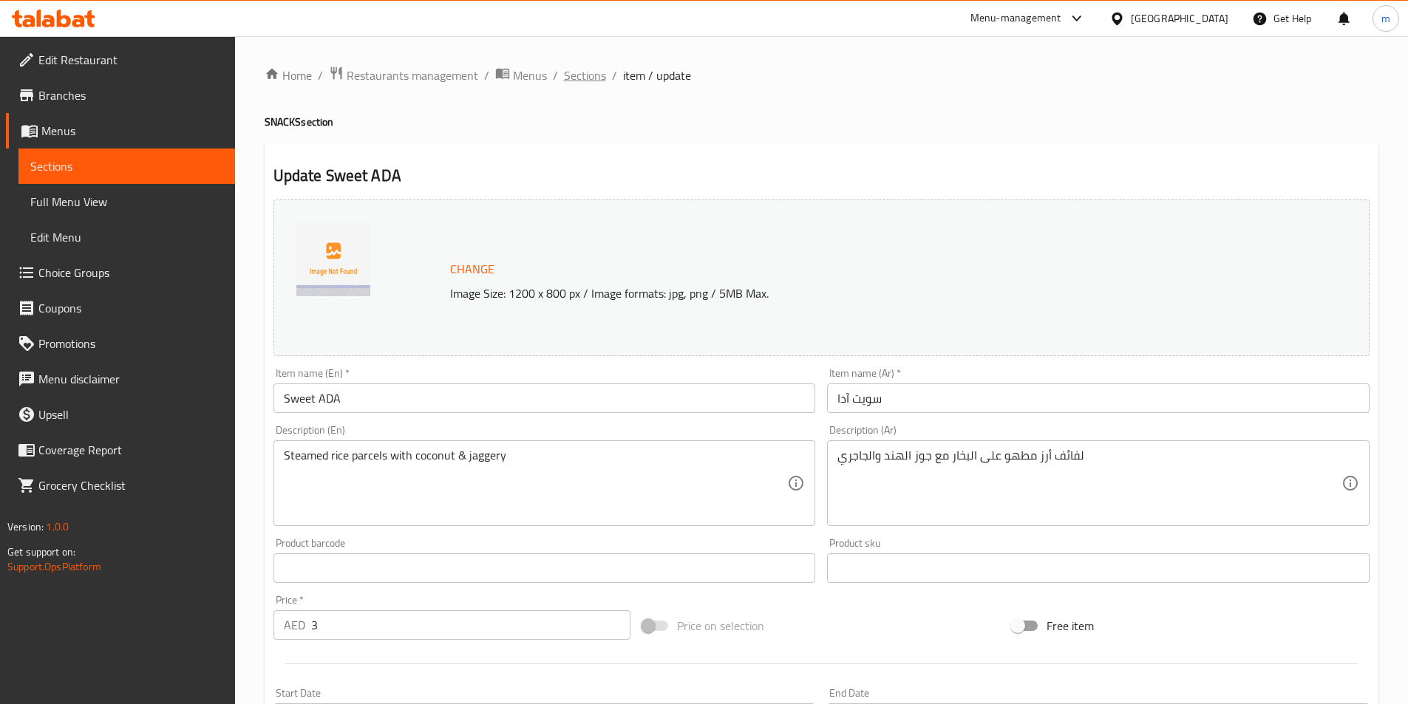
click at [569, 83] on span "Sections" at bounding box center [585, 76] width 42 height 18
